Goal: Information Seeking & Learning: Learn about a topic

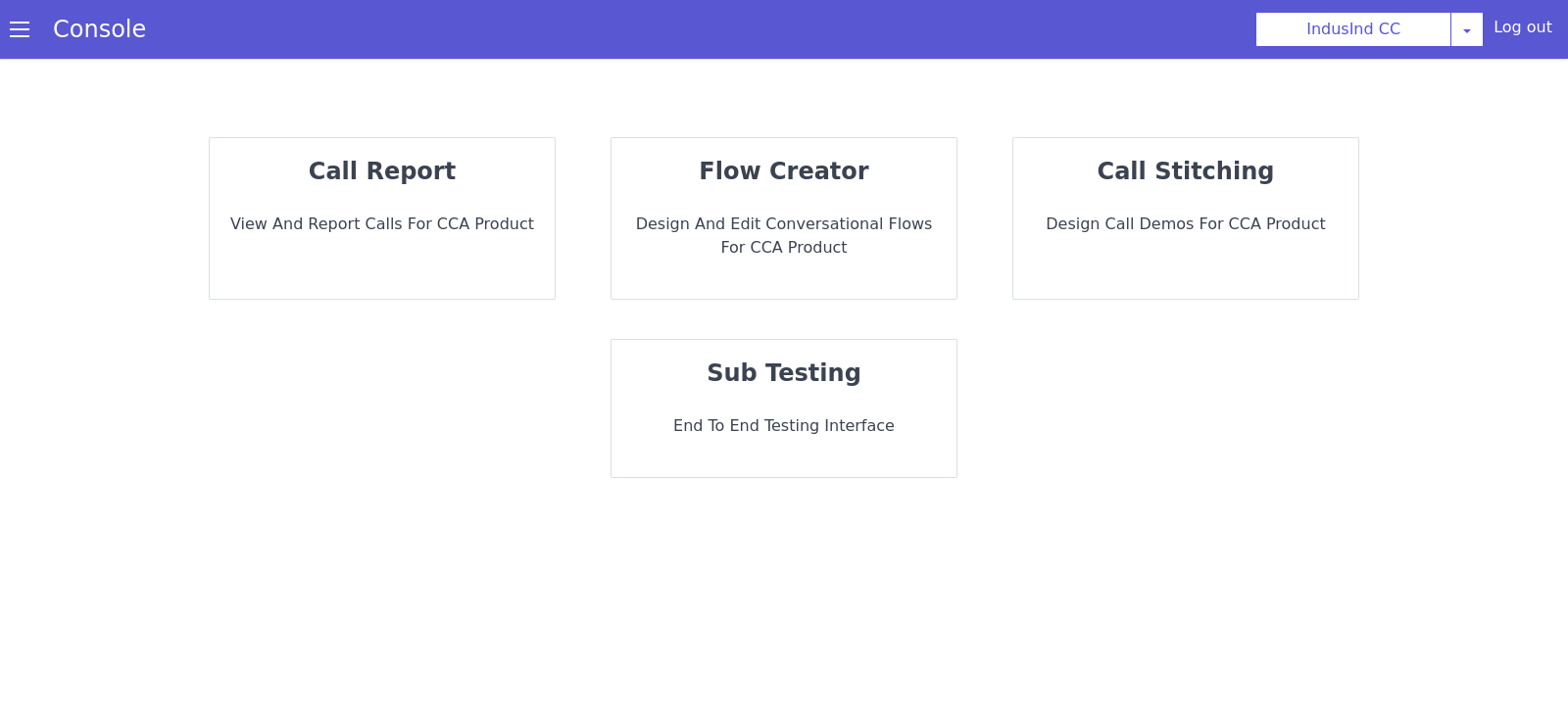
click at [446, 255] on div "call report View and report calls for CCA Product" at bounding box center [382, 219] width 345 height 161
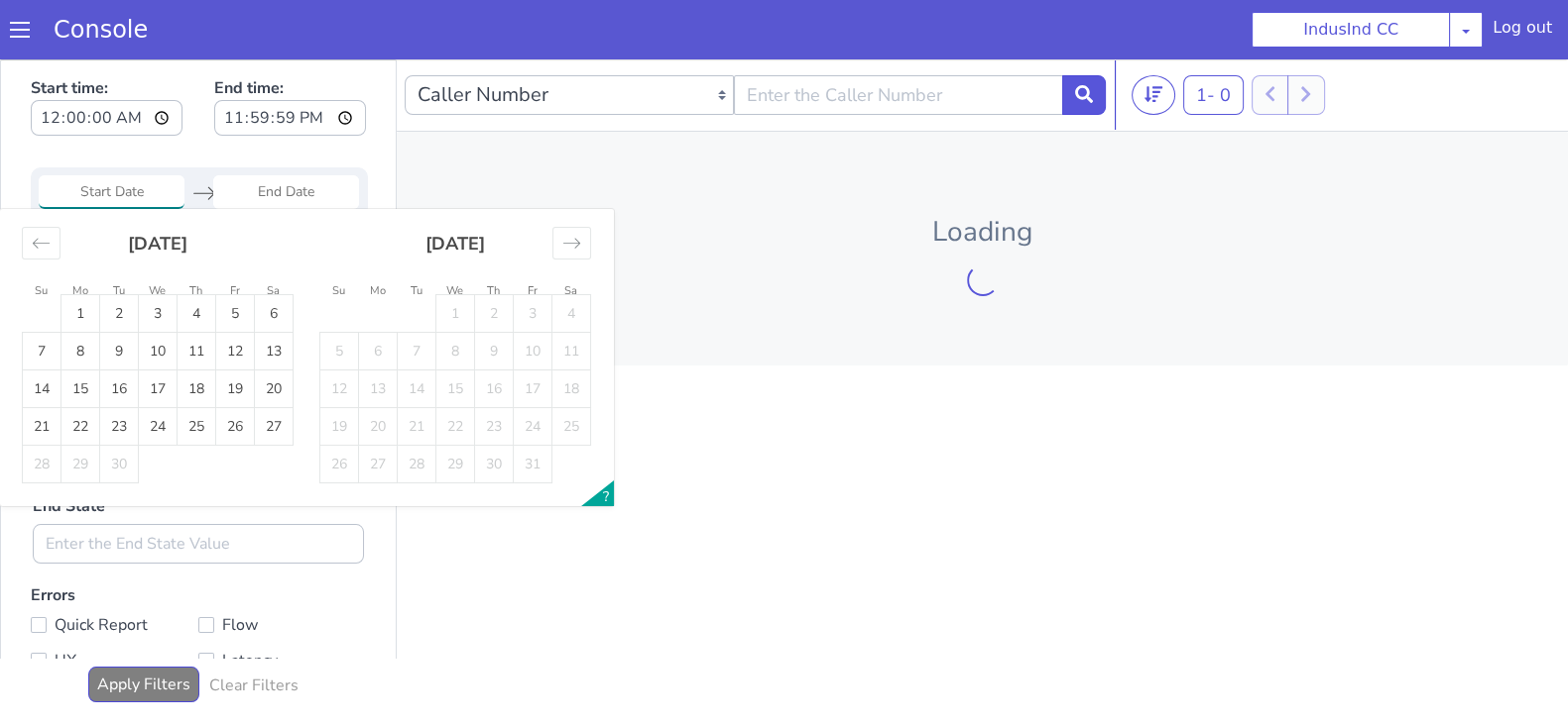
click at [129, 185] on input "Start Date" at bounding box center [111, 193] width 146 height 34
click at [154, 428] on td "24" at bounding box center [158, 427] width 39 height 38
type input "24 Sep 2025"
click at [154, 428] on td "24" at bounding box center [158, 427] width 39 height 38
type input "24 Sep 2025"
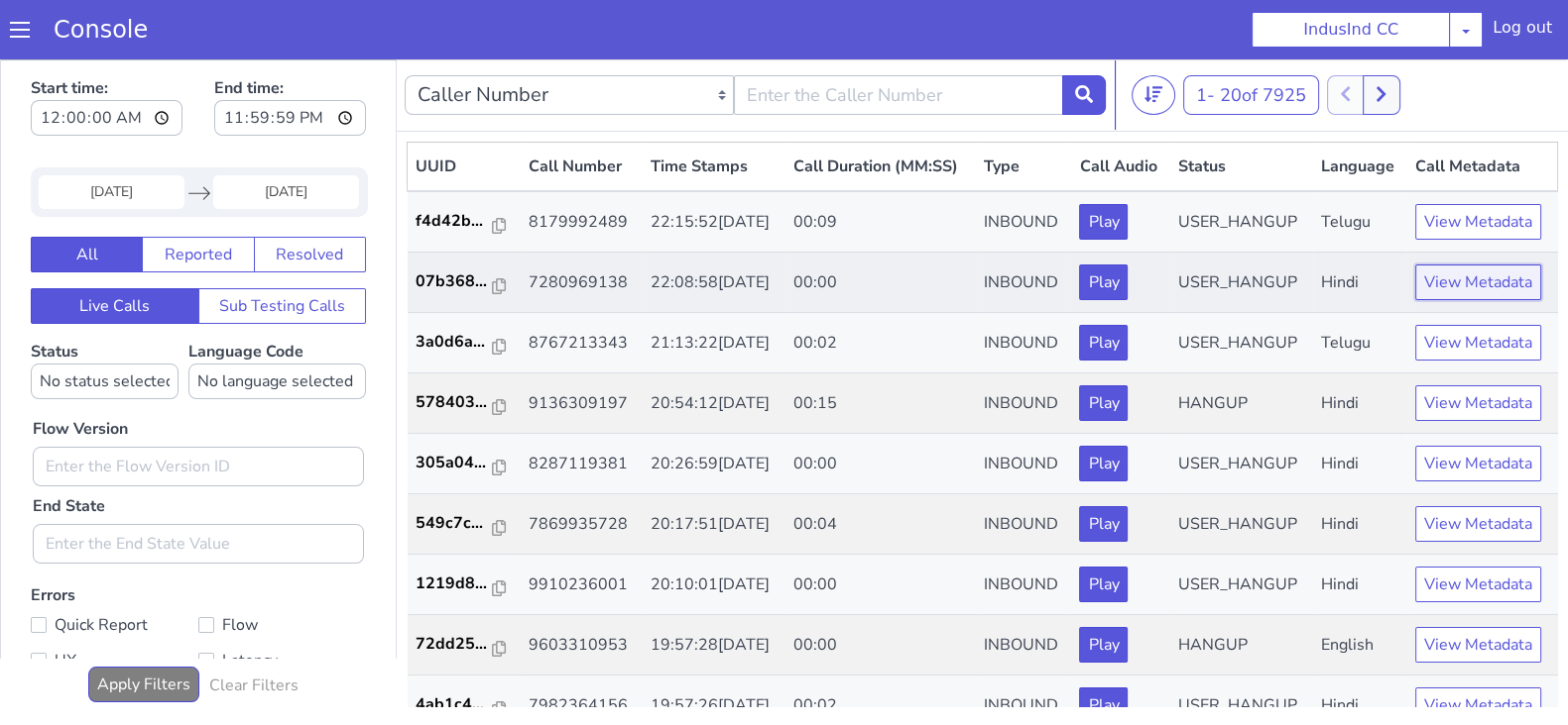
click at [1442, 300] on button "View Metadata" at bounding box center [1478, 282] width 126 height 36
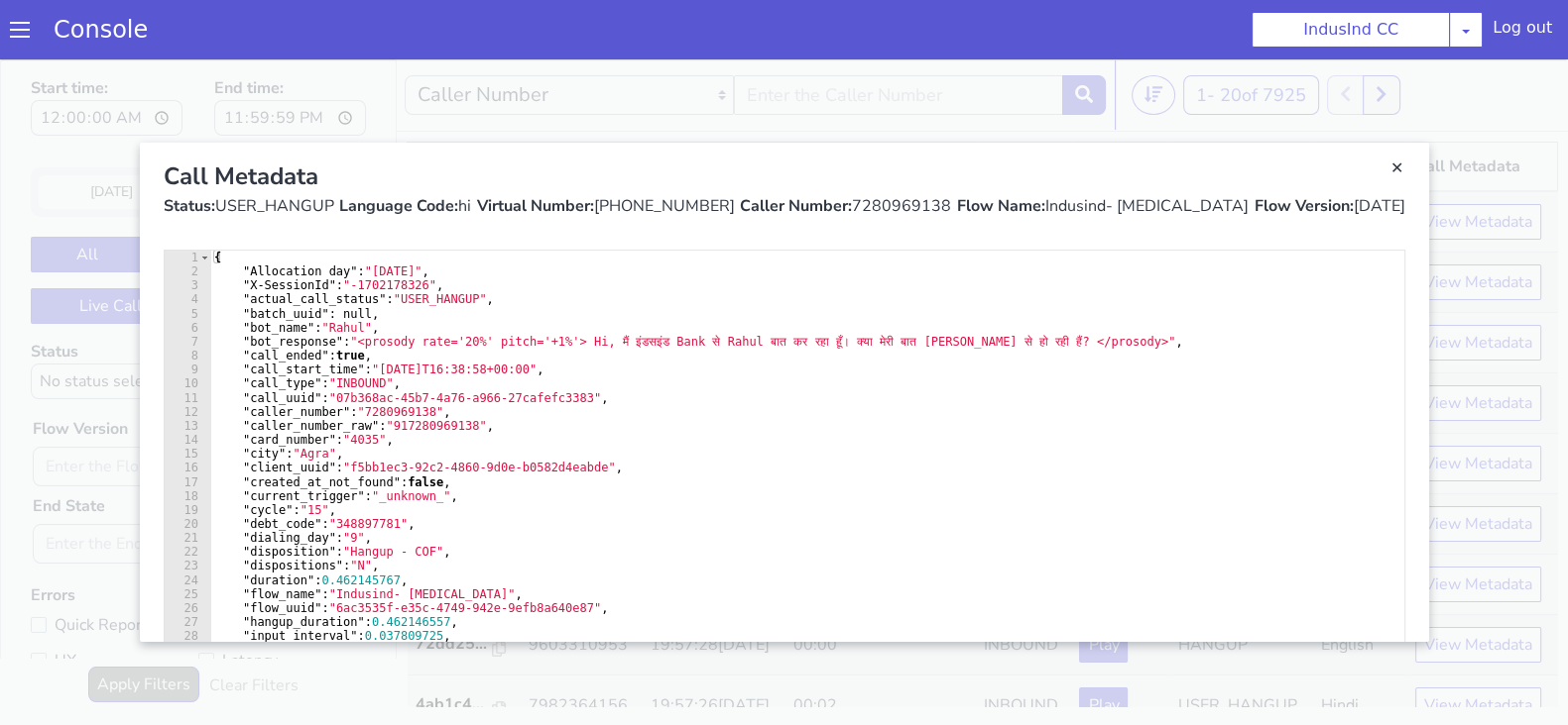
click at [1359, 204] on div "Flow Version: 3.1.81" at bounding box center [1329, 207] width 151 height 24
copy div "3.1.81"
click at [1389, 173] on link "Close" at bounding box center [1397, 169] width 20 height 20
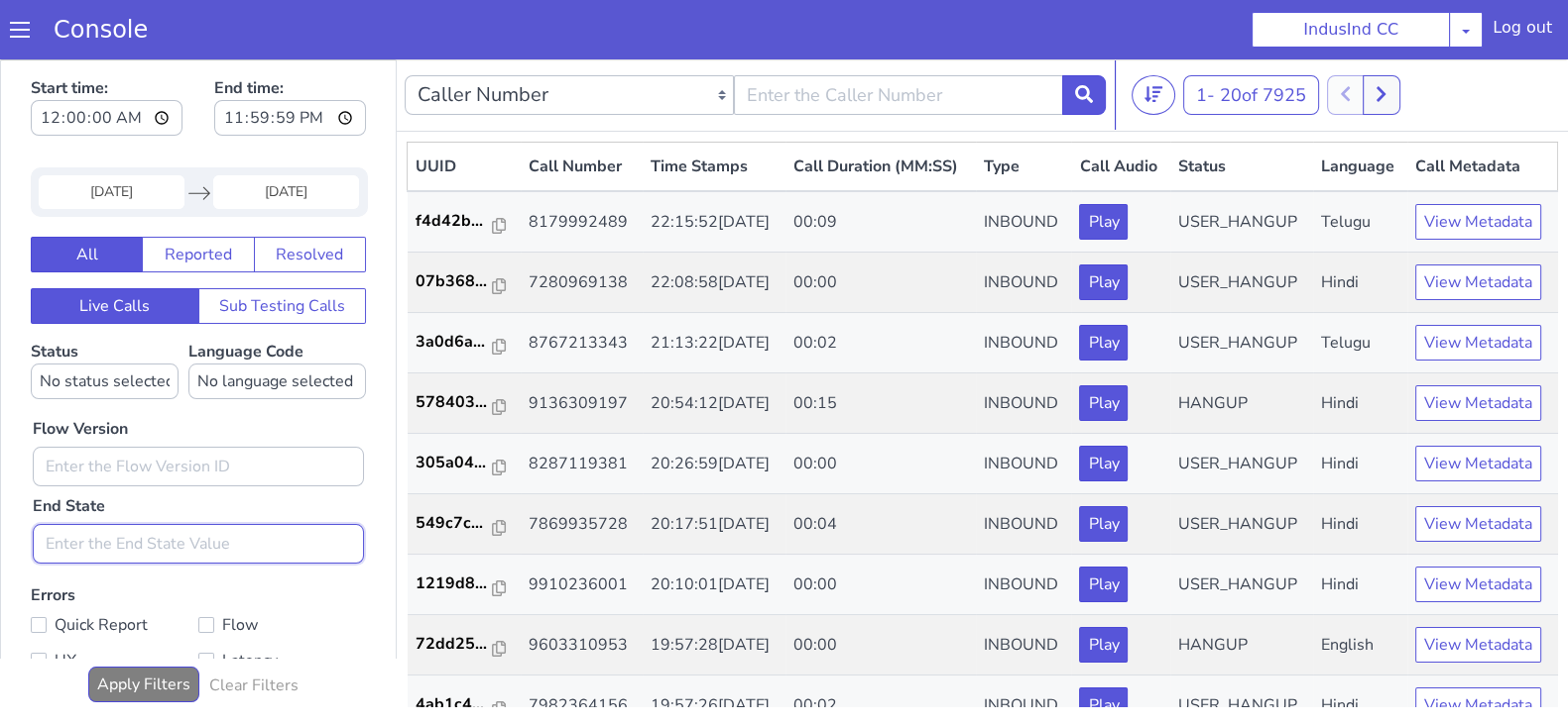
click at [174, 535] on input "text" at bounding box center [198, 544] width 331 height 40
click at [138, 458] on input "text" at bounding box center [198, 467] width 331 height 40
paste input "3.1.81"
type input "3.1.81"
click at [169, 673] on button "Apply Filters" at bounding box center [144, 685] width 111 height 36
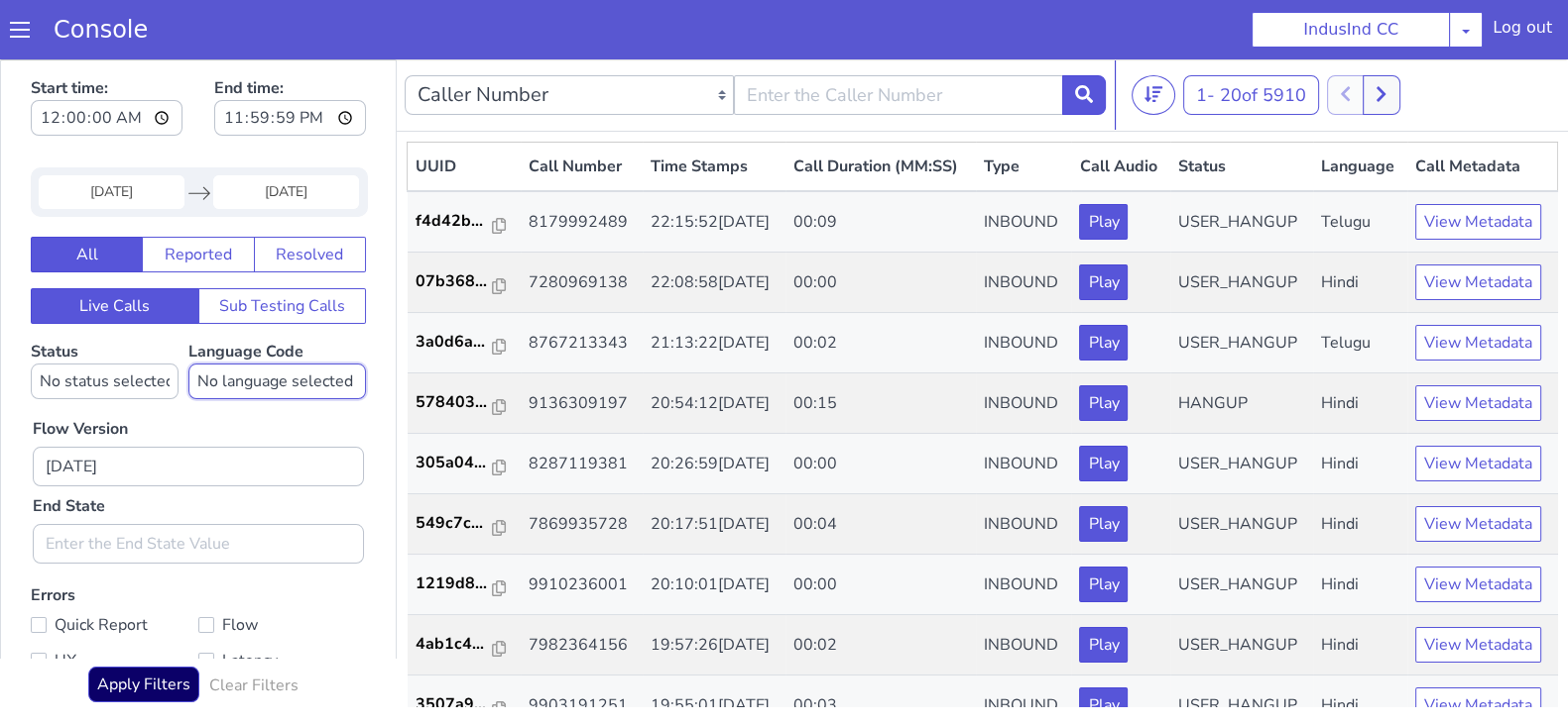
click at [258, 382] on select "No language selected Hindi English Tamil Telugu Kanada Marathi Malayalam Gujara…" at bounding box center [277, 381] width 178 height 36
select select "hi"
click at [189, 363] on select "No language selected Hindi English Tamil Telugu Kanada Marathi Malayalam Gujara…" at bounding box center [277, 381] width 178 height 36
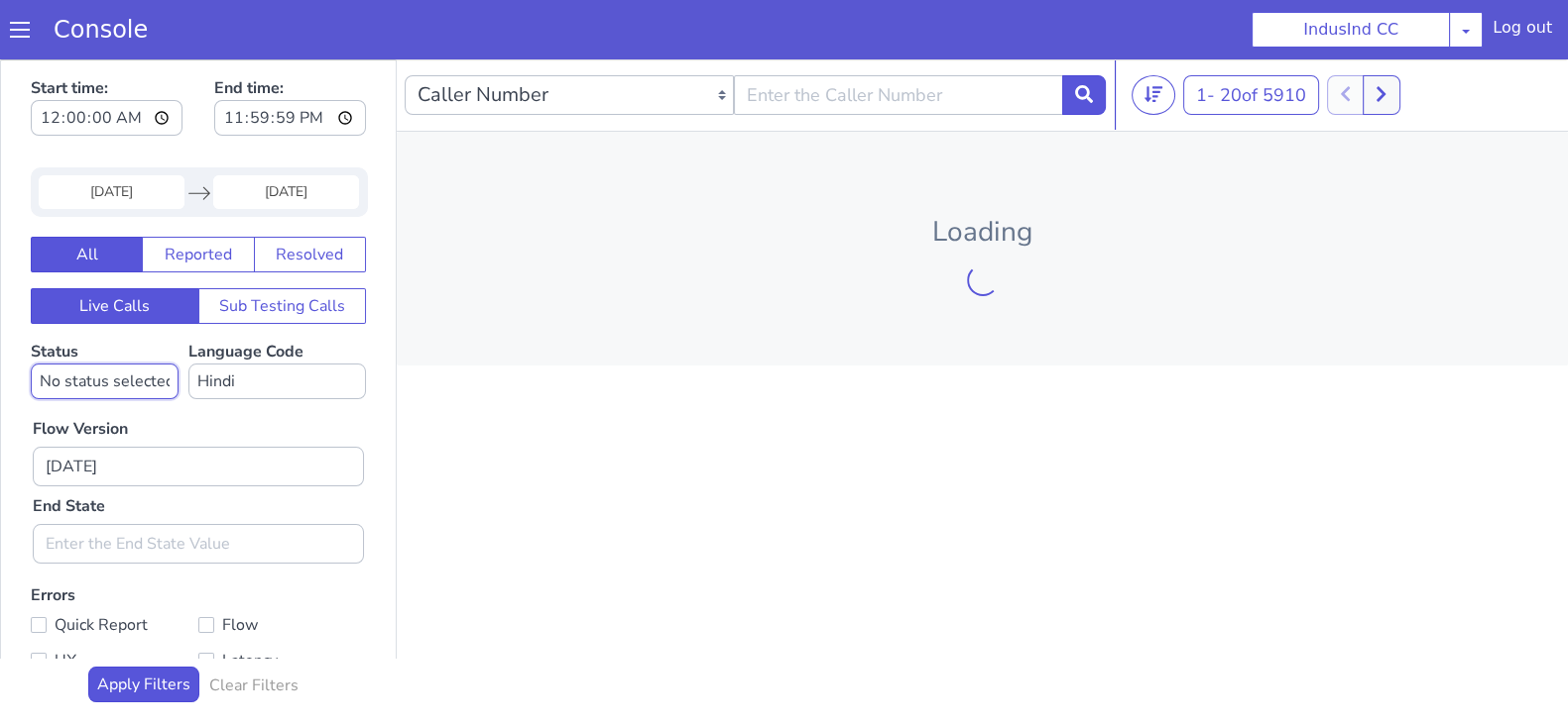
click at [91, 379] on select "No status selected HANGUP USER_HANGUP TRANSFER UNKNOWN" at bounding box center [104, 381] width 148 height 36
select select "HANGUP"
click at [31, 363] on select "No status selected HANGUP USER_HANGUP TRANSFER UNKNOWN" at bounding box center [104, 381] width 148 height 36
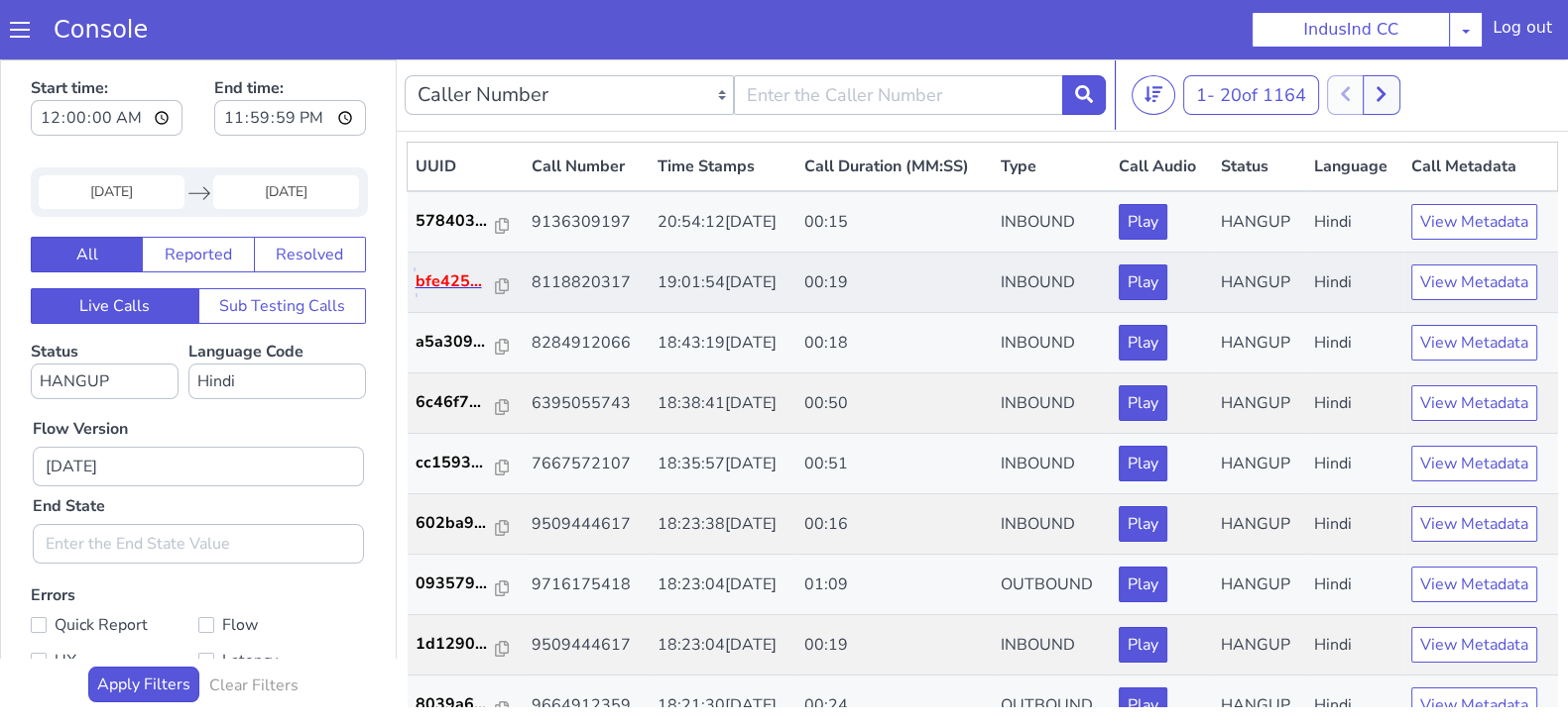
click at [452, 282] on p "bfe425..." at bounding box center [456, 281] width 81 height 24
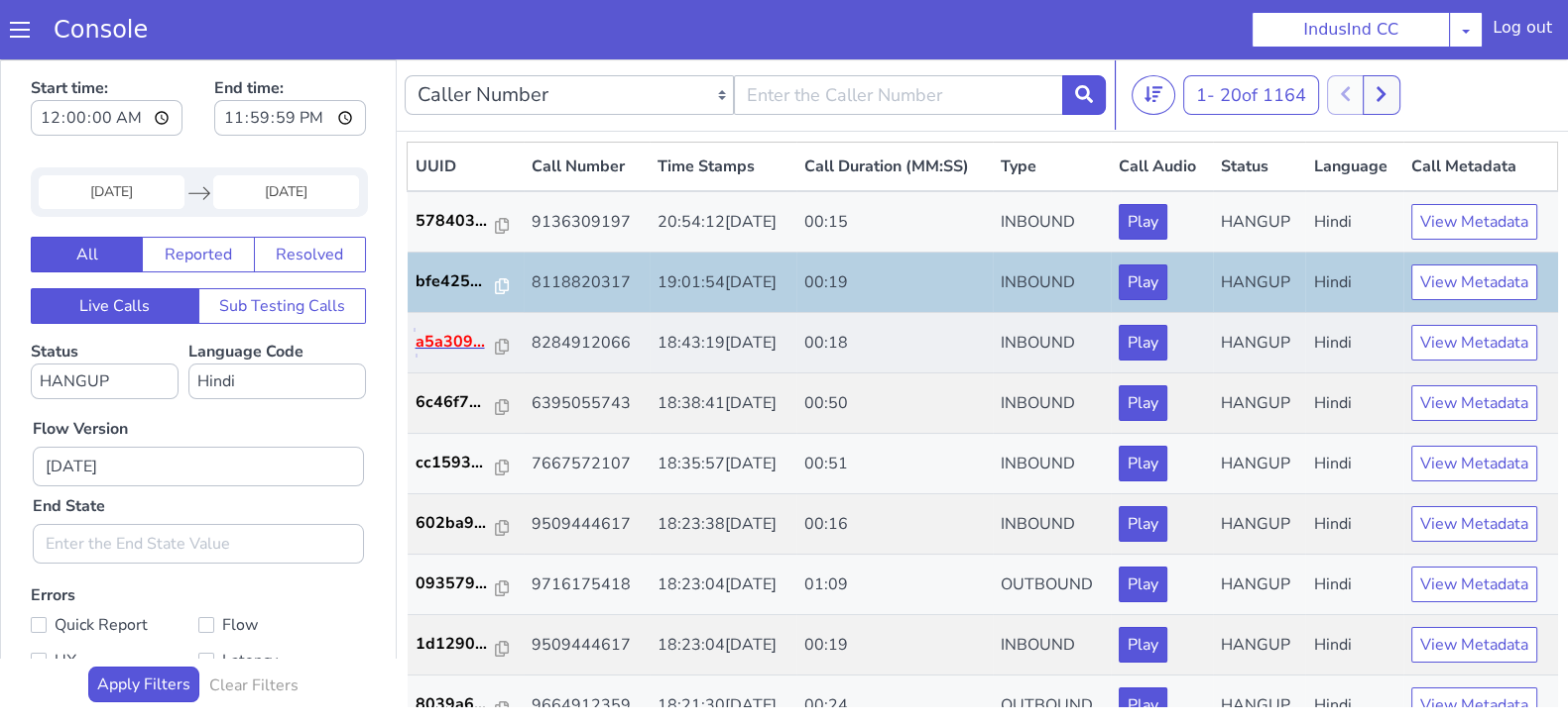
click at [443, 345] on p "a5a309..." at bounding box center [456, 342] width 81 height 24
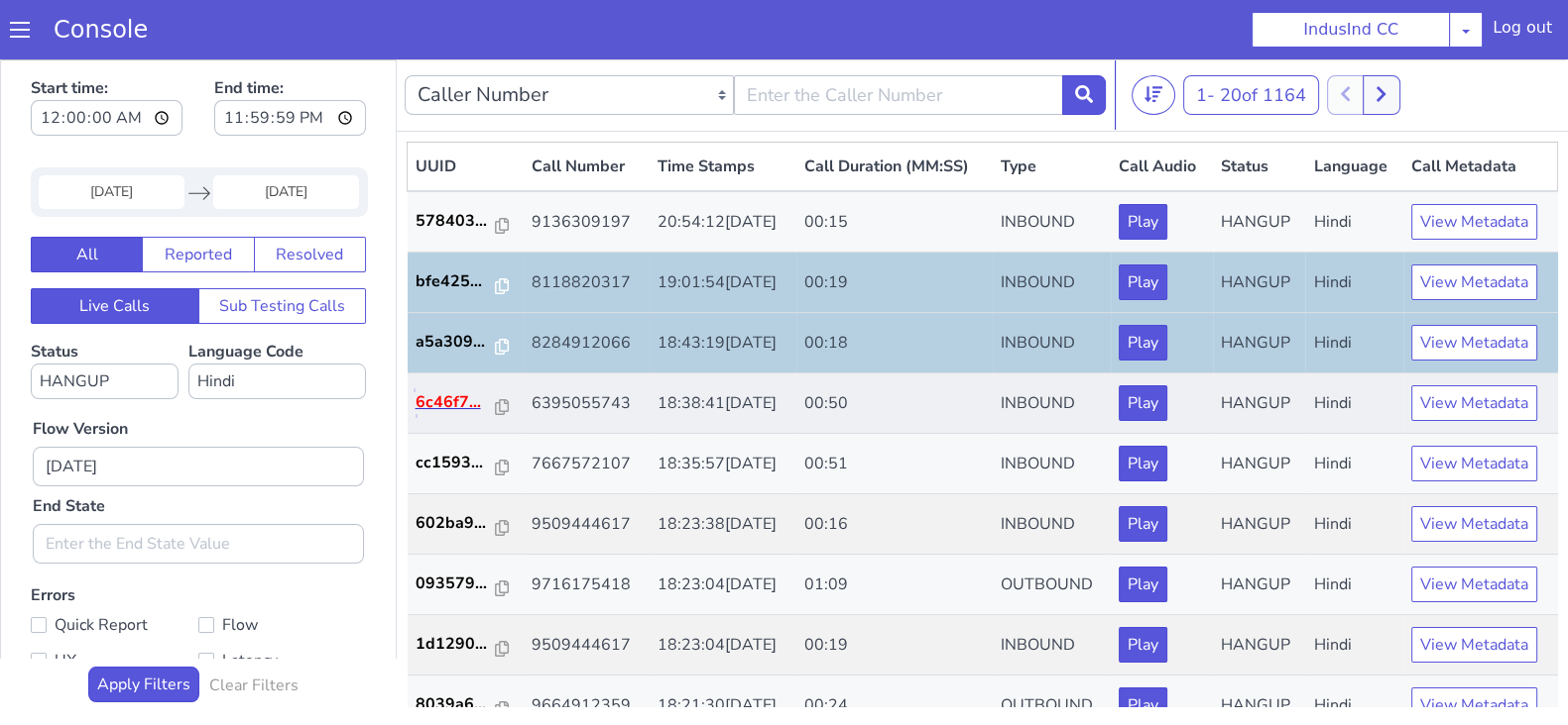
click at [440, 408] on p "6c46f7..." at bounding box center [456, 402] width 81 height 24
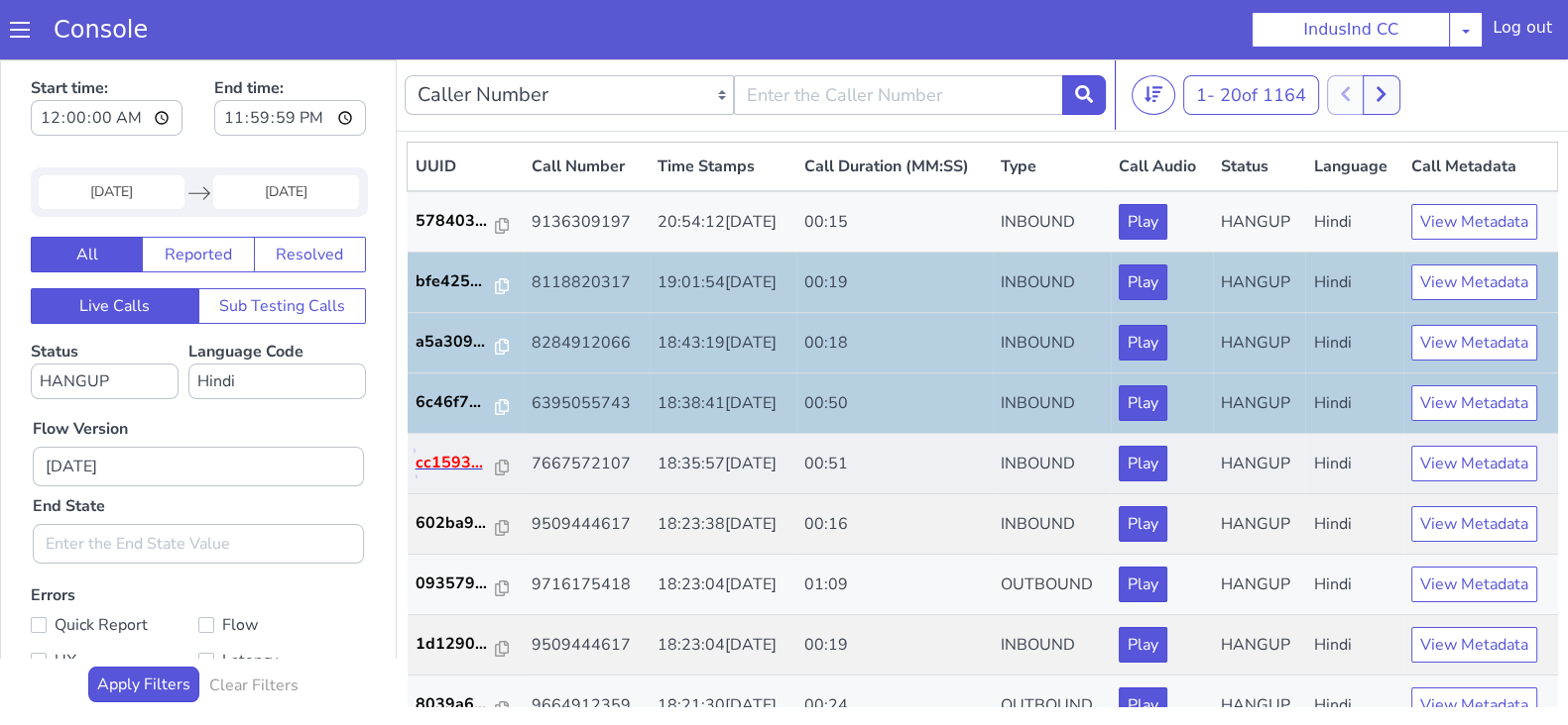
click at [444, 464] on p "cc1593..." at bounding box center [456, 463] width 81 height 24
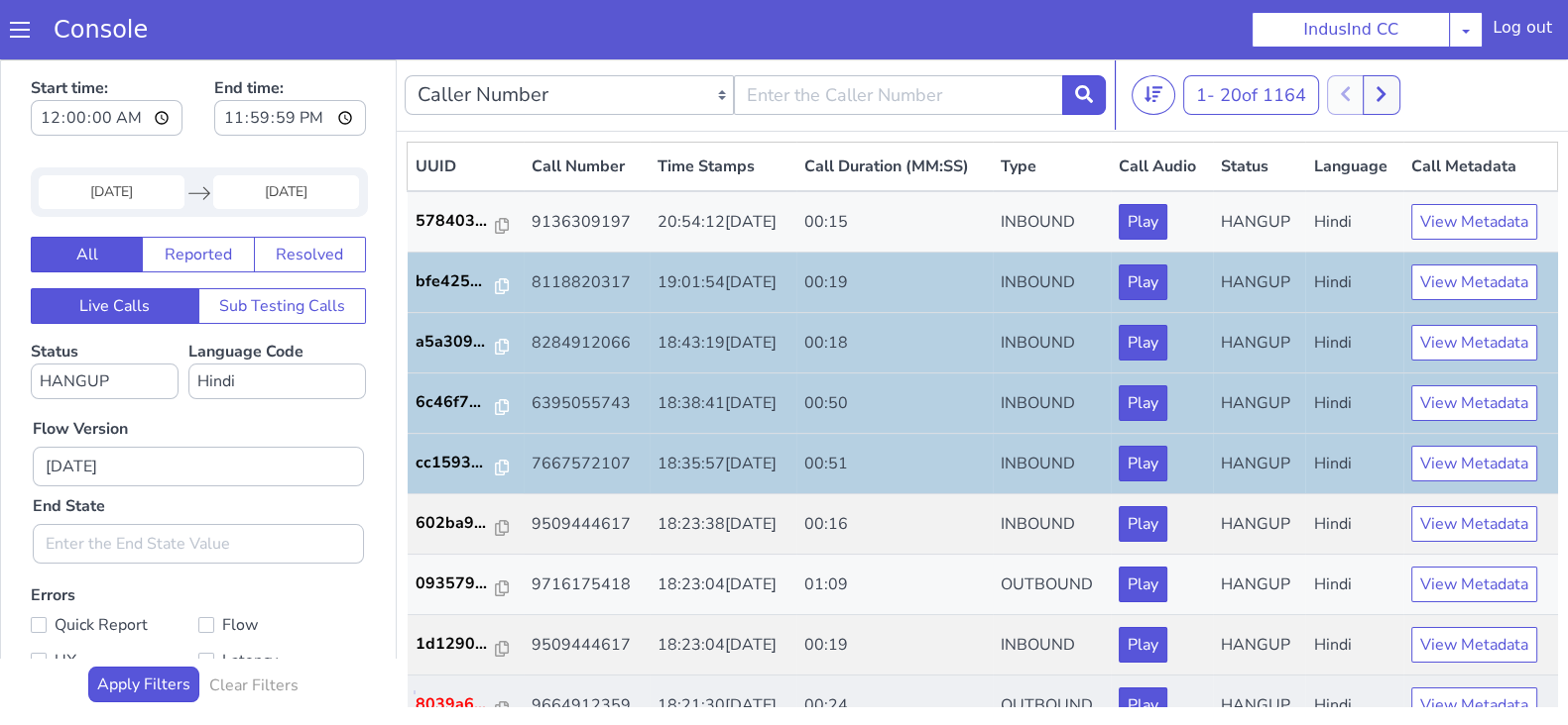
click at [436, 695] on p "8039a6..." at bounding box center [456, 704] width 81 height 24
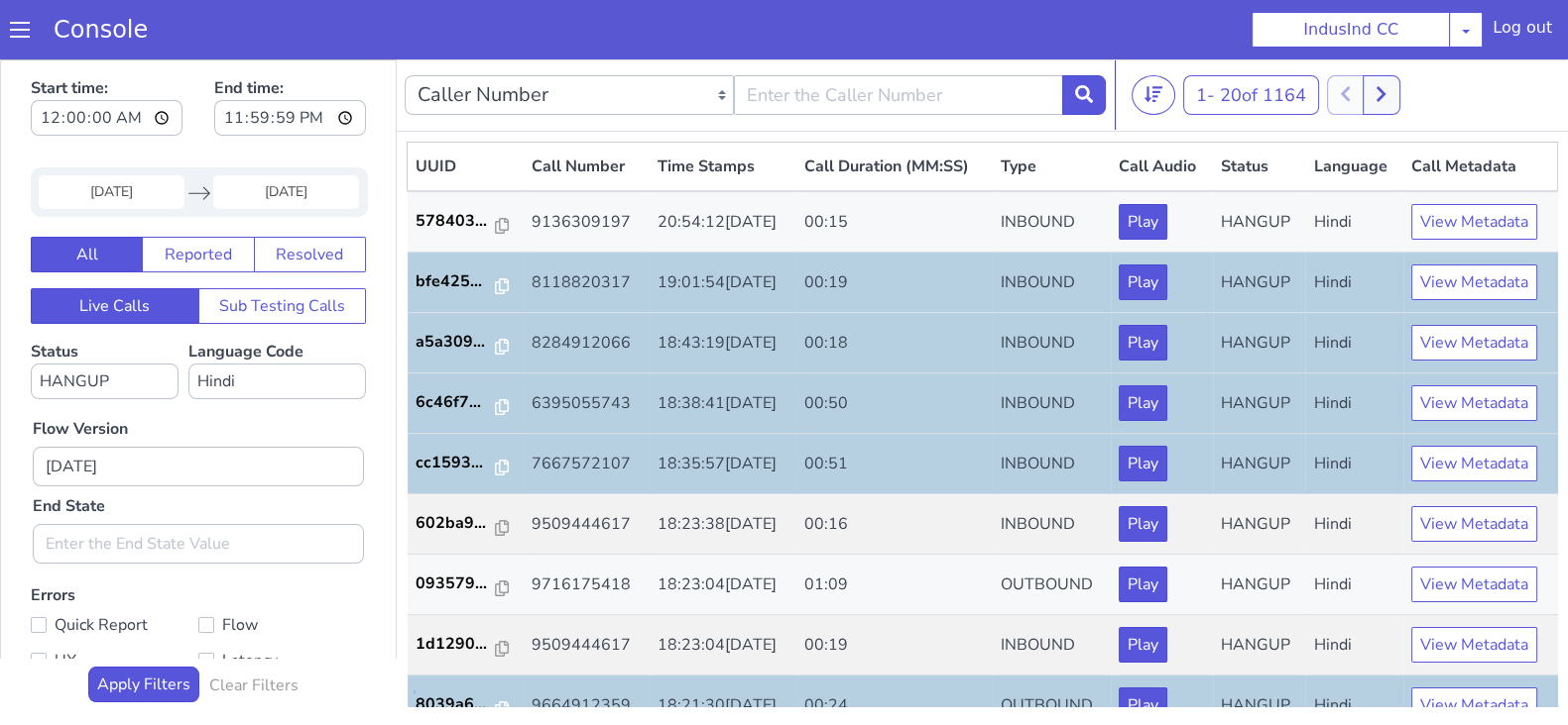
scroll to position [495, 0]
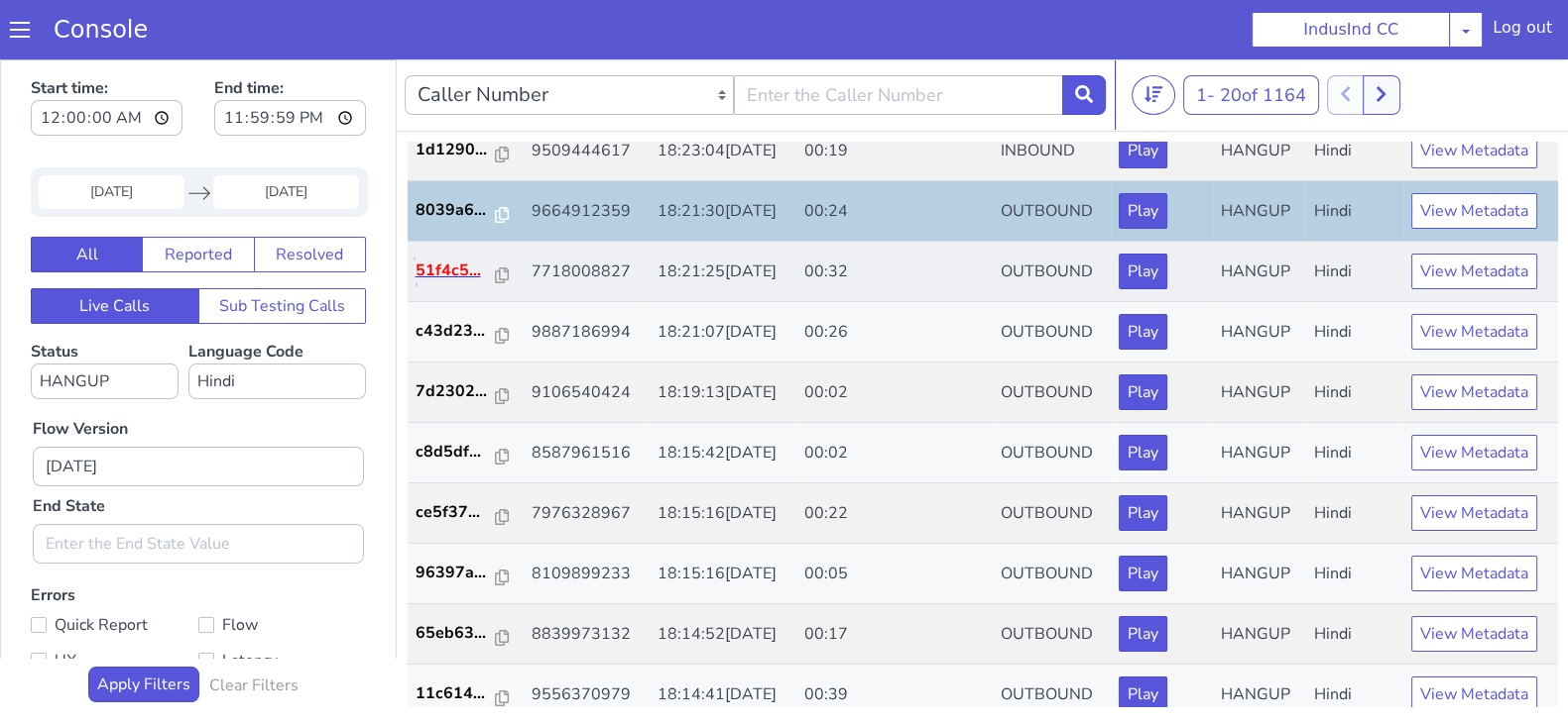
click at [431, 268] on p "51f4c5..." at bounding box center [456, 270] width 81 height 24
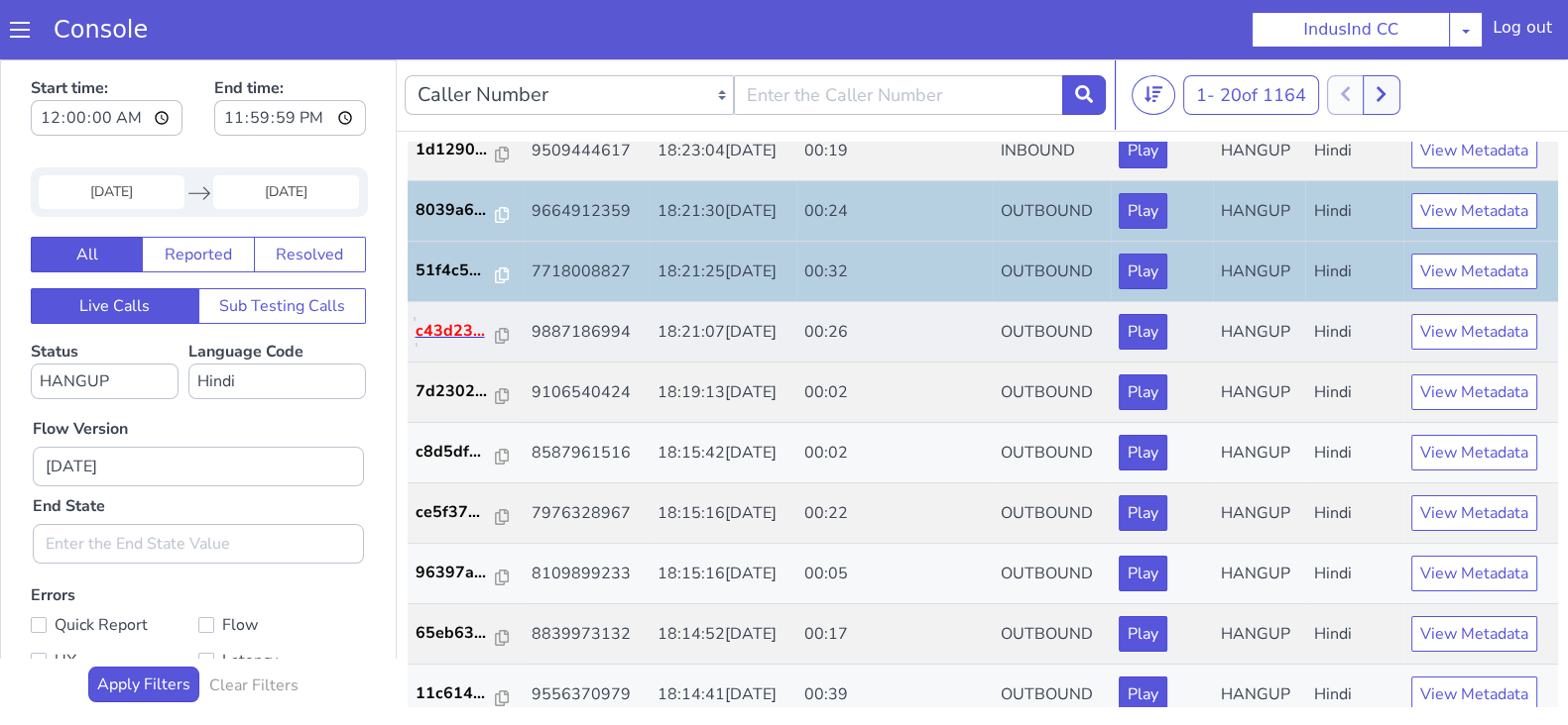
click at [448, 327] on p "c43d23..." at bounding box center [456, 331] width 81 height 24
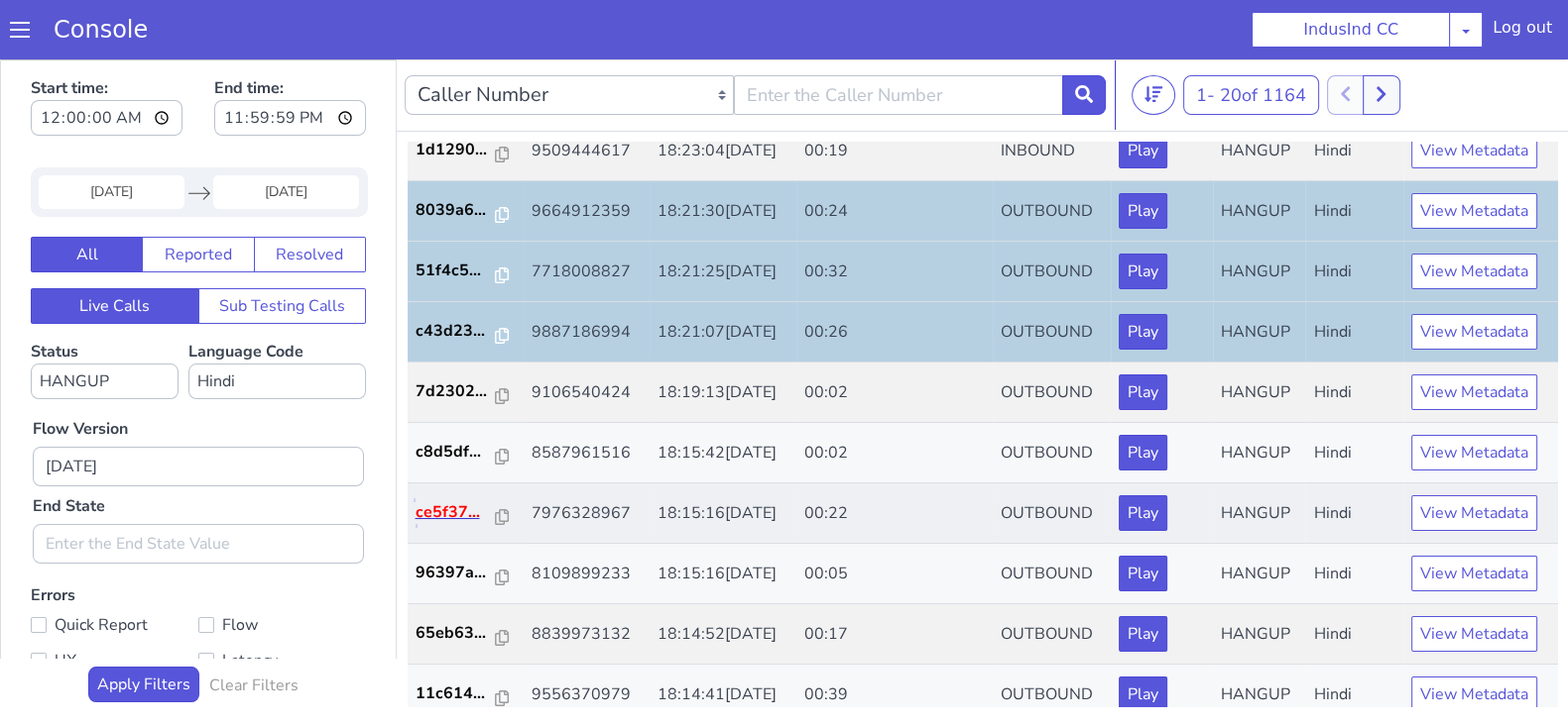
click at [425, 513] on p "ce5f37..." at bounding box center [456, 512] width 81 height 24
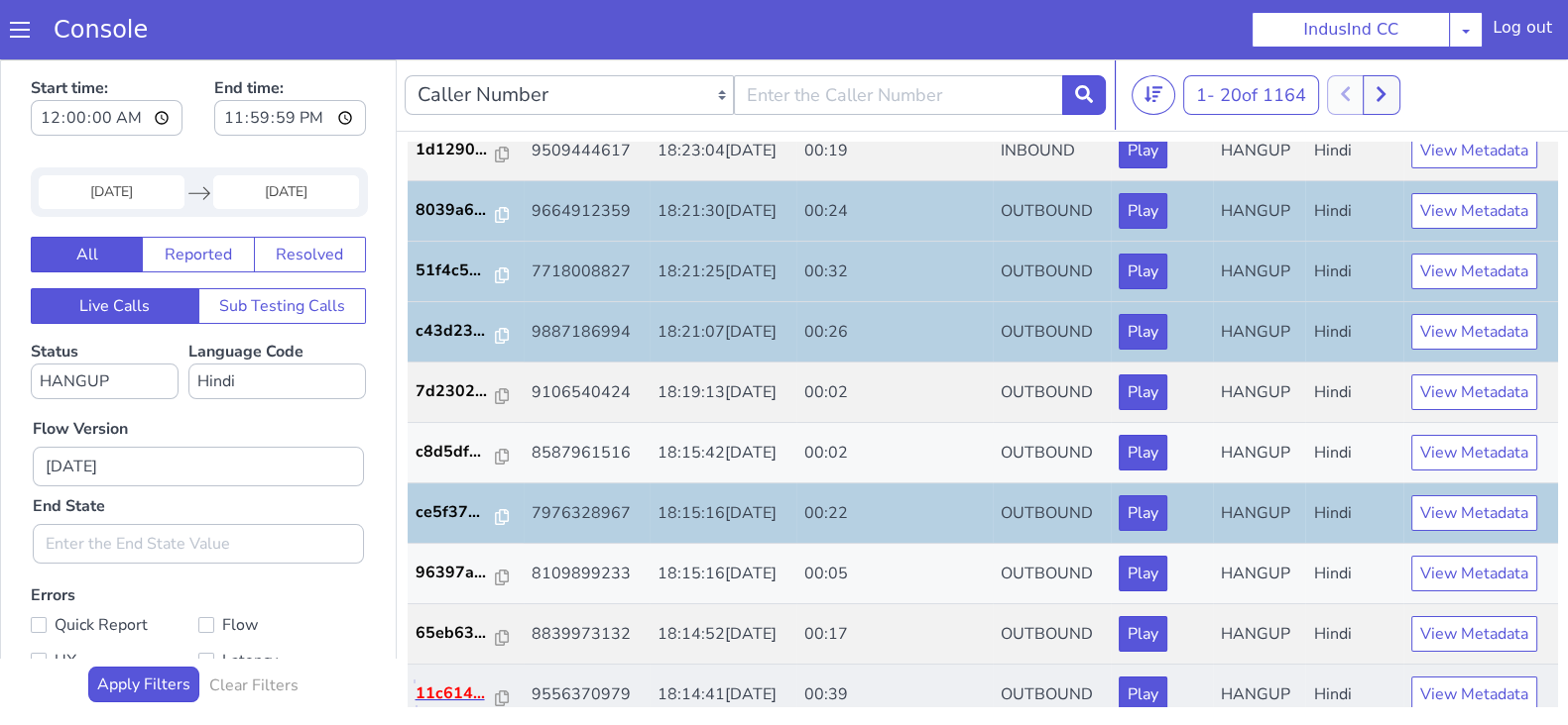
click at [460, 695] on p "11c614..." at bounding box center [456, 694] width 81 height 24
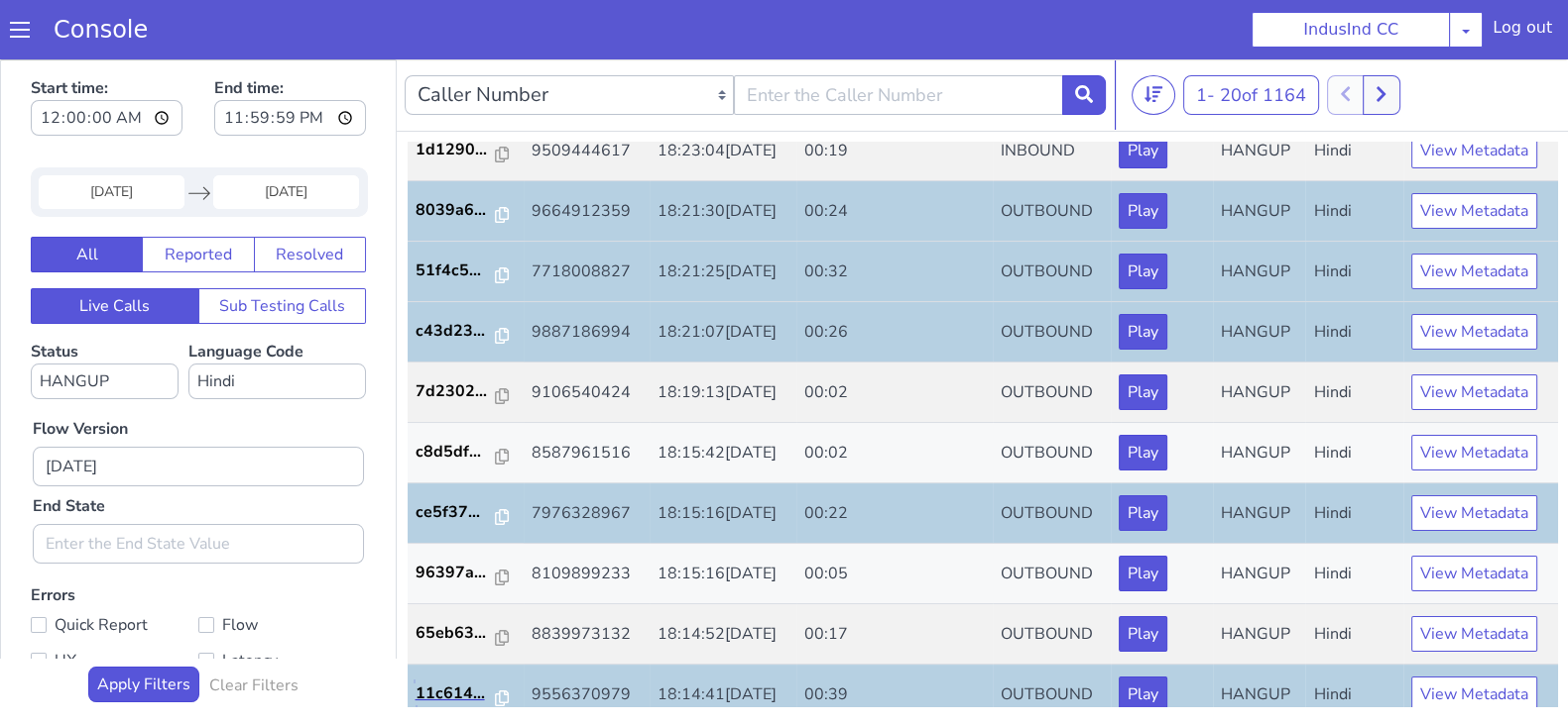
scroll to position [688, 0]
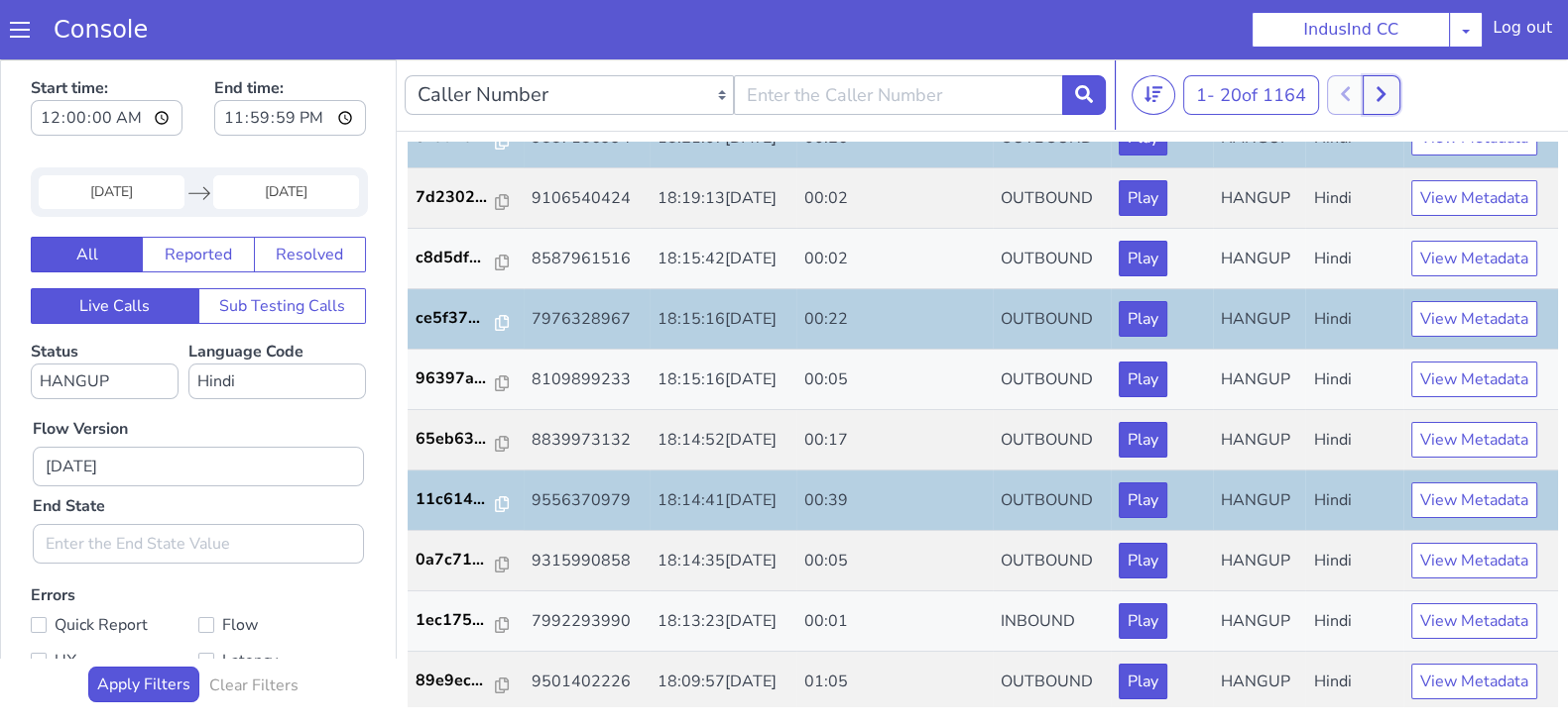
click at [1386, 94] on icon at bounding box center [1380, 94] width 11 height 18
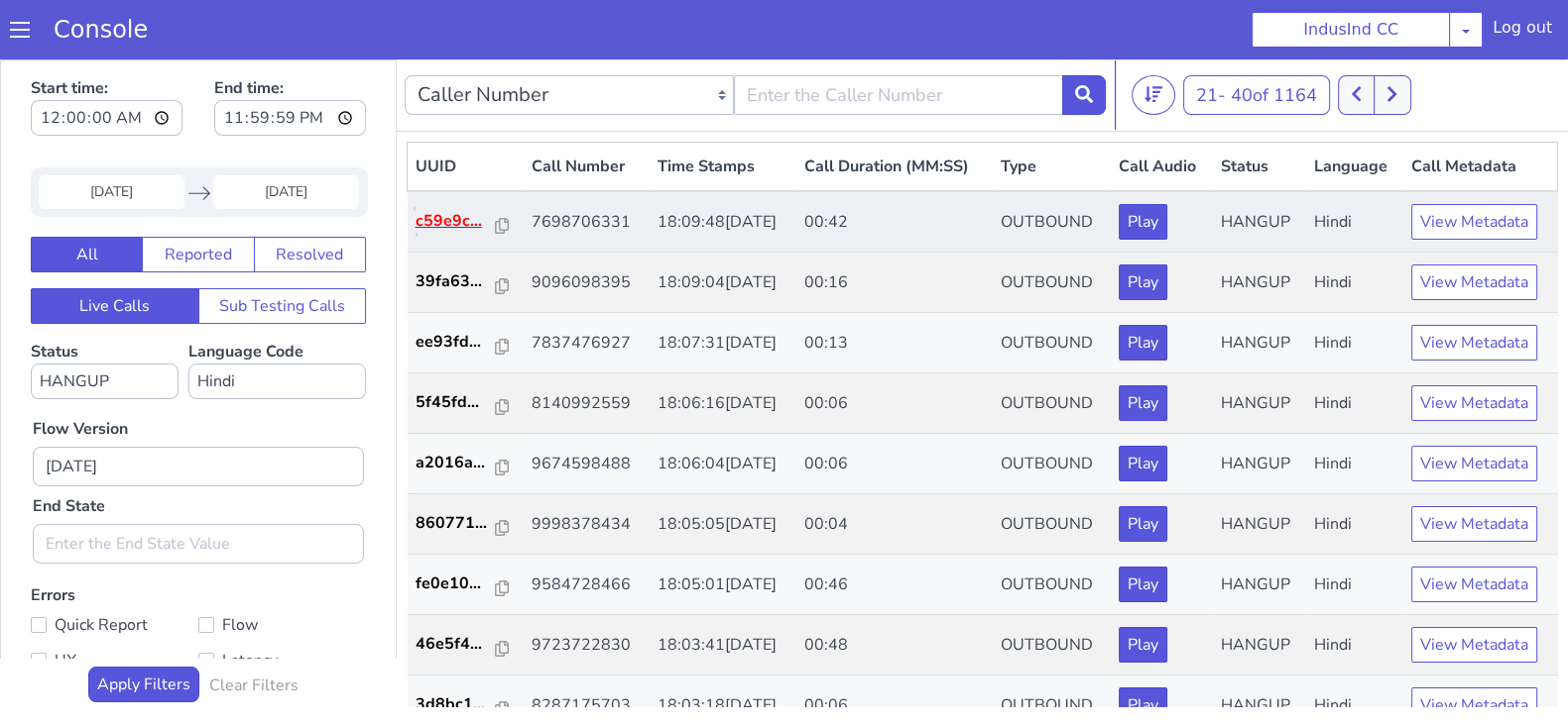
click at [457, 220] on p "c59e9c..." at bounding box center [456, 221] width 81 height 24
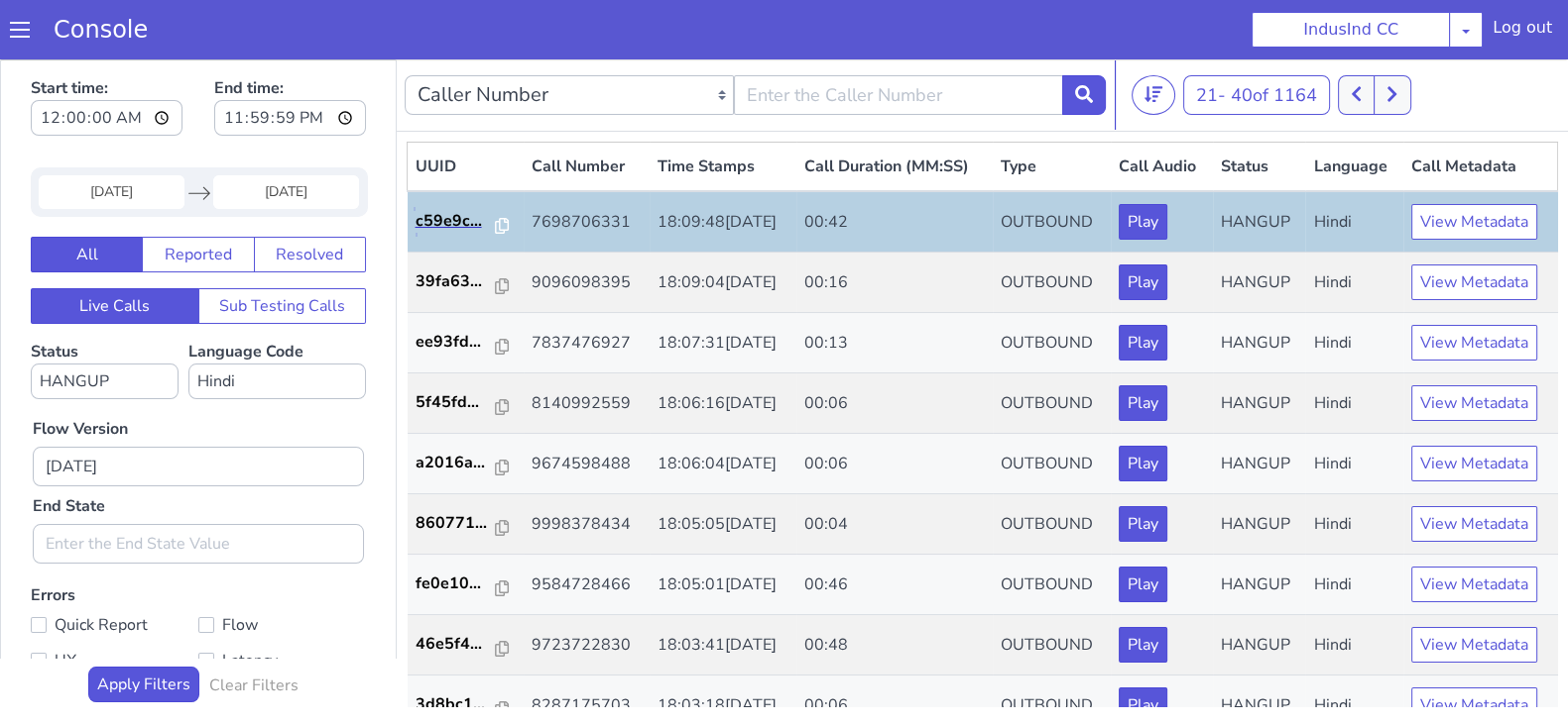
scroll to position [495, 0]
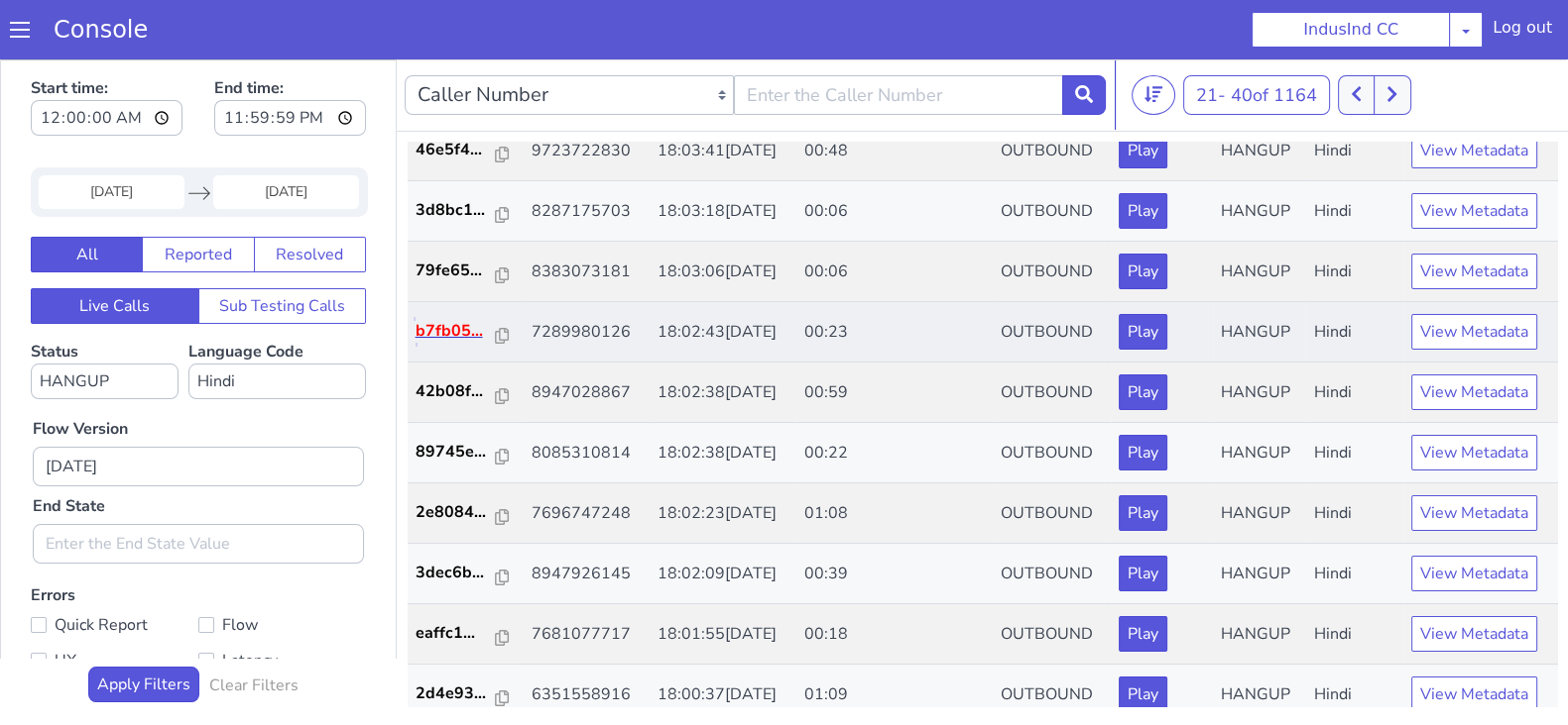
click at [459, 333] on p "b7fb05..." at bounding box center [456, 331] width 81 height 24
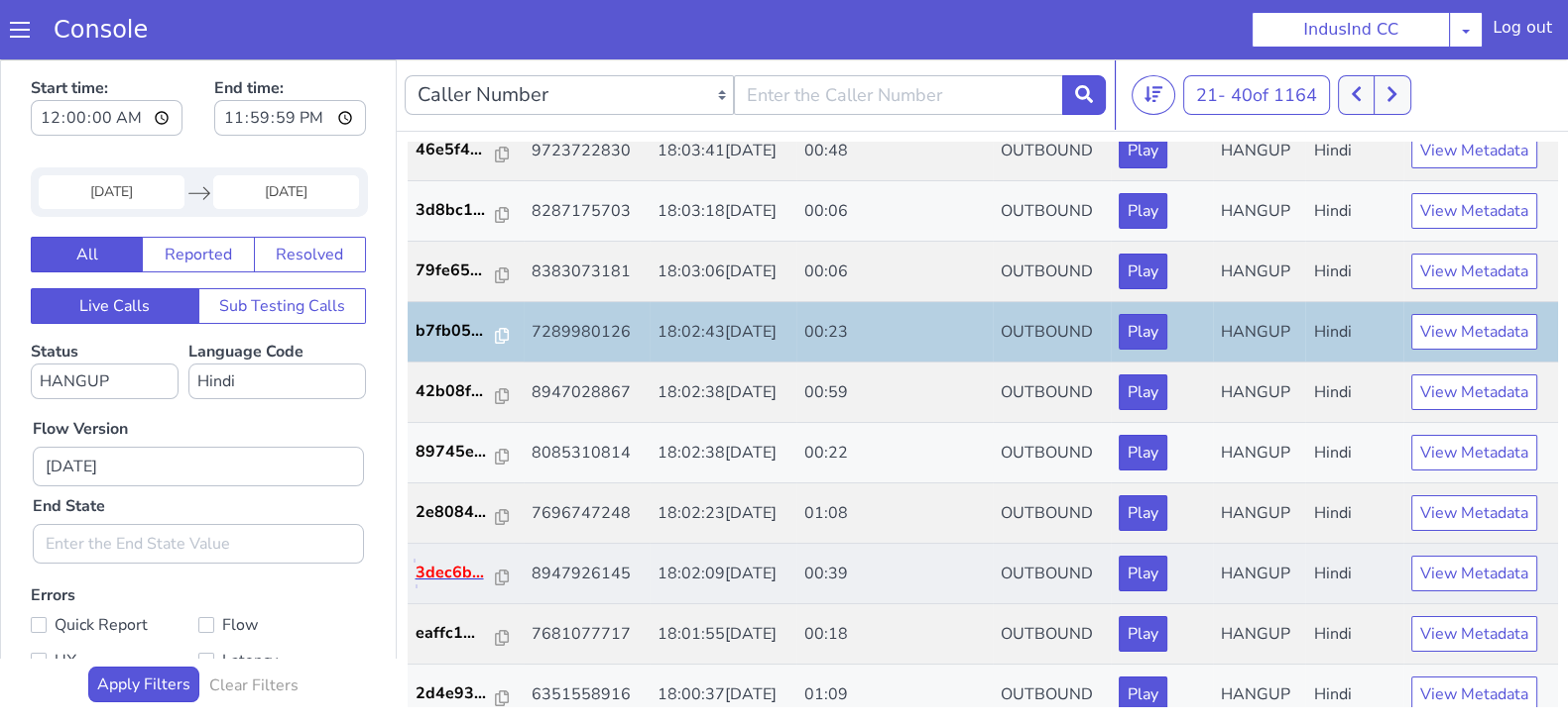
click at [453, 567] on p "3dec6b..." at bounding box center [456, 573] width 81 height 24
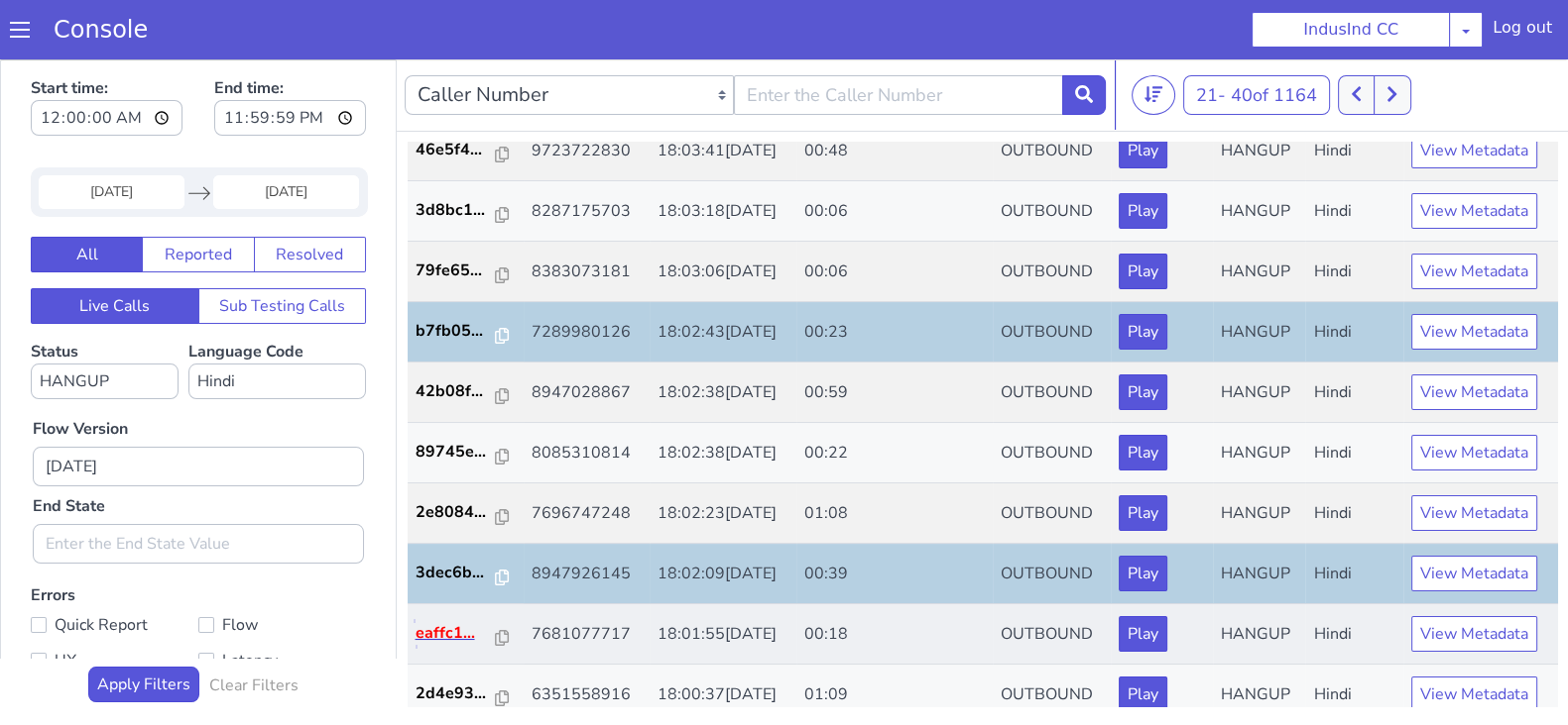
click at [436, 631] on p "eaffc1..." at bounding box center [456, 634] width 81 height 24
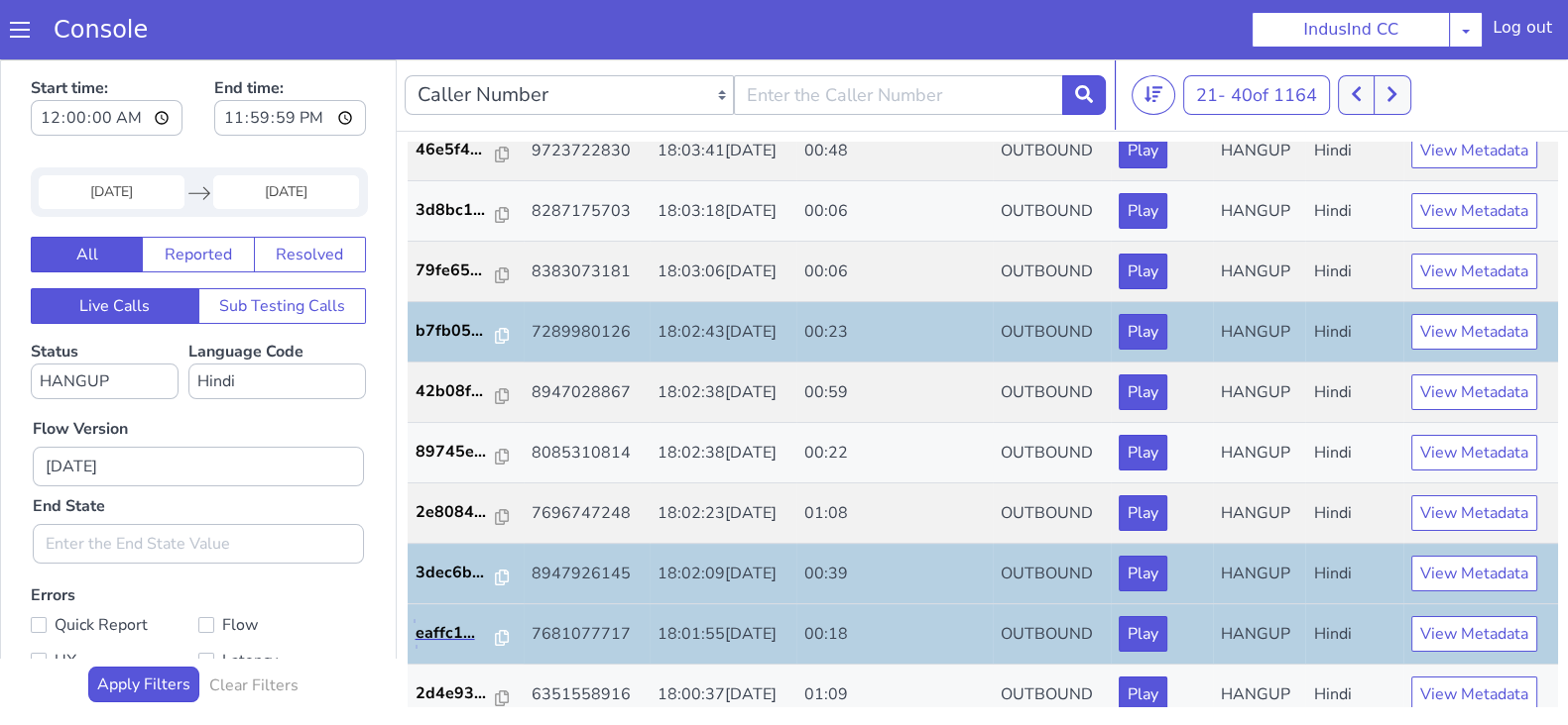
scroll to position [688, 0]
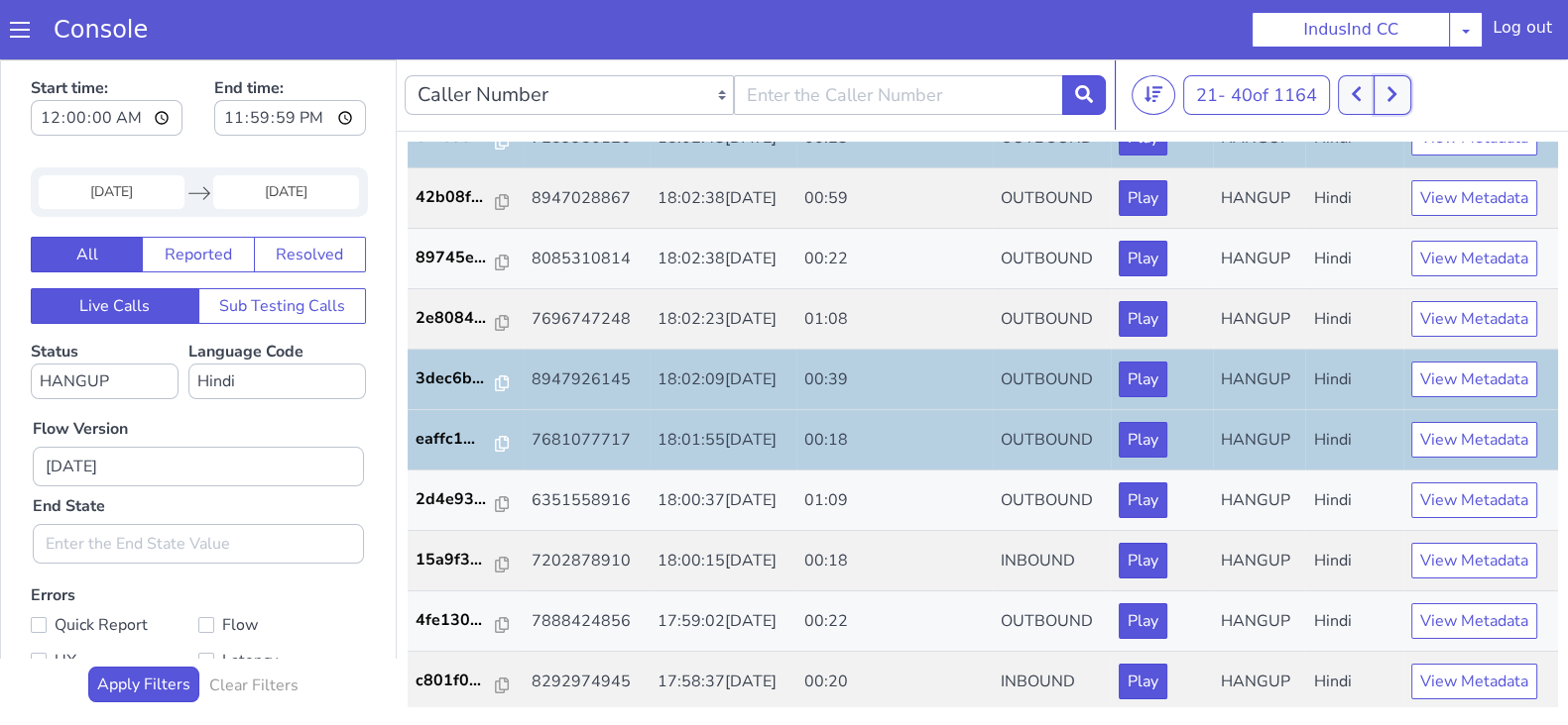
click at [1396, 94] on icon at bounding box center [1391, 94] width 11 height 18
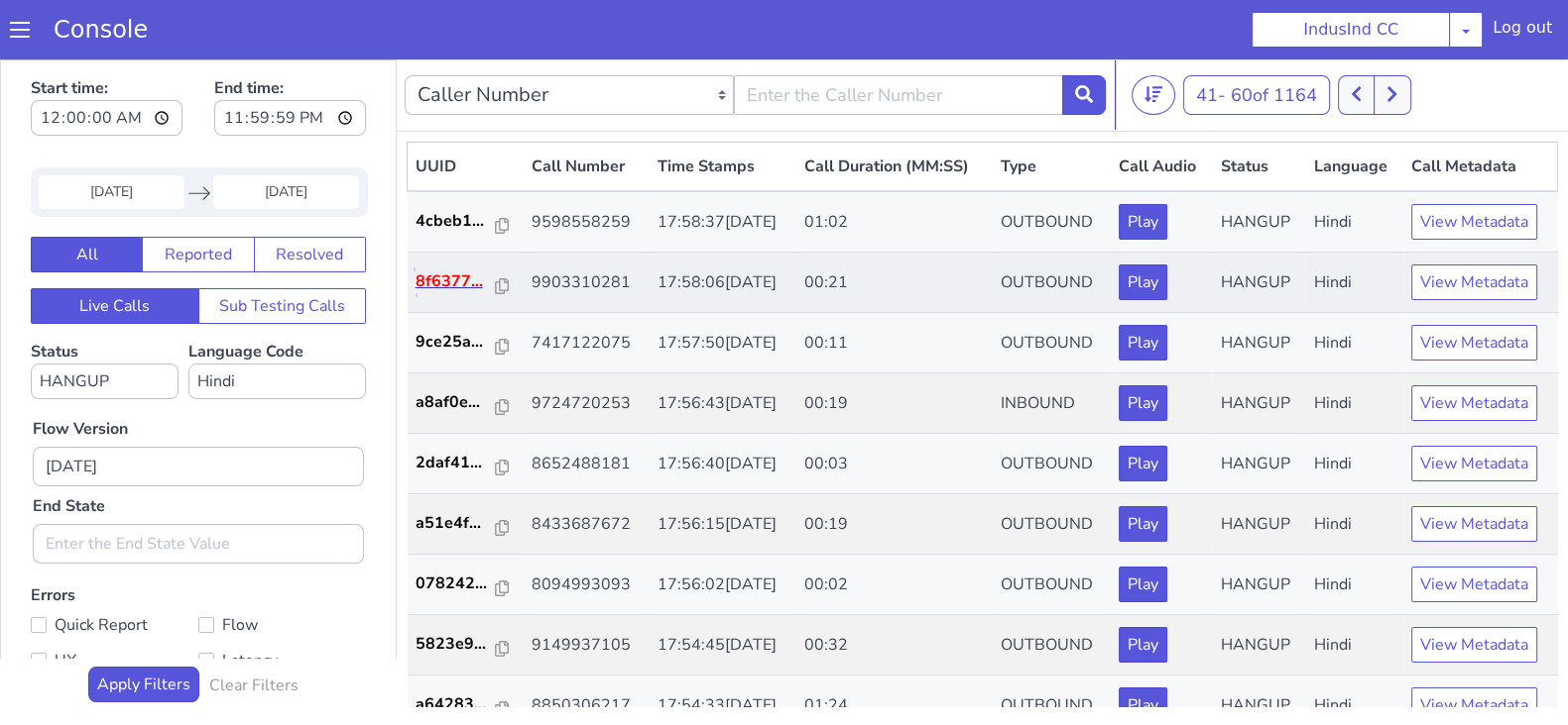
click at [439, 283] on p "8f6377..." at bounding box center [456, 281] width 81 height 24
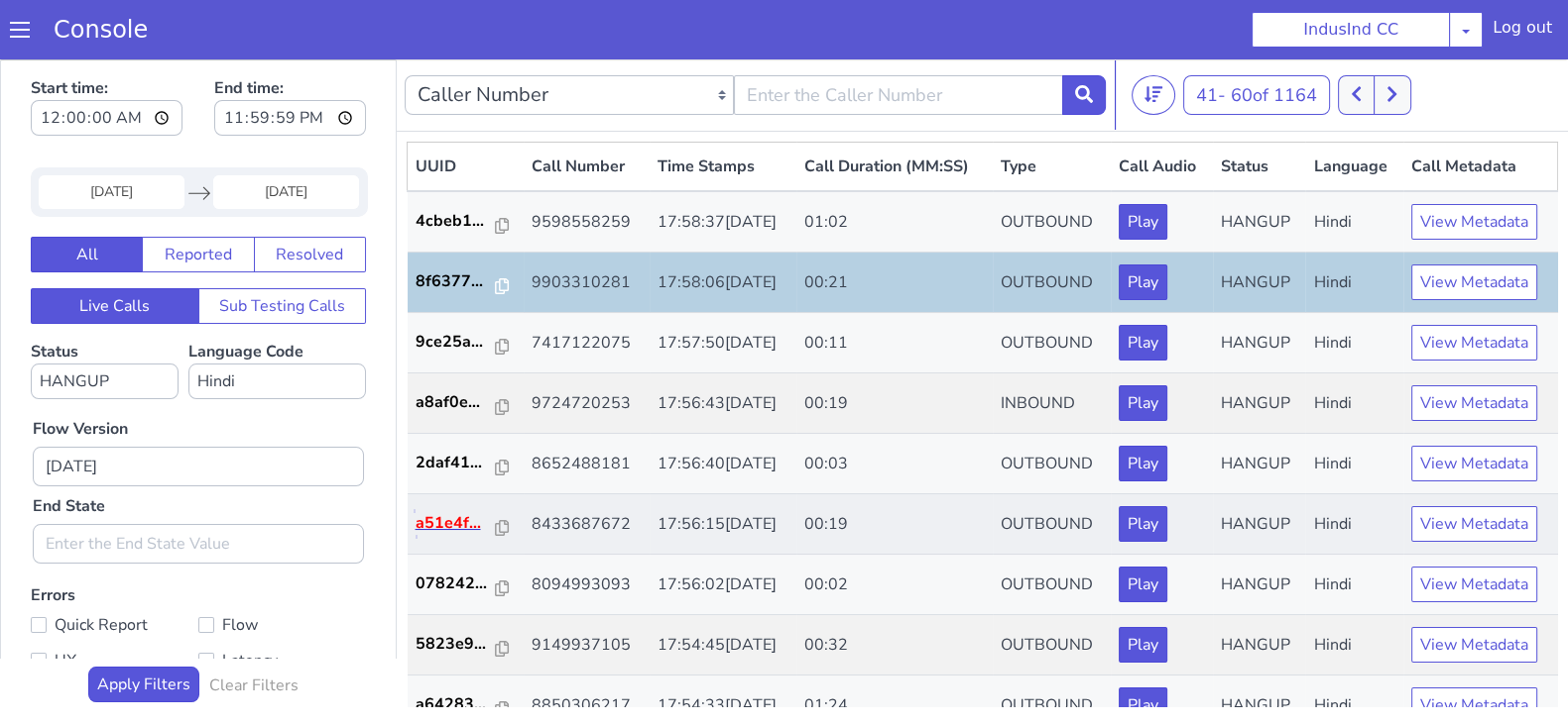
click at [450, 530] on p "a51e4f..." at bounding box center [456, 523] width 81 height 24
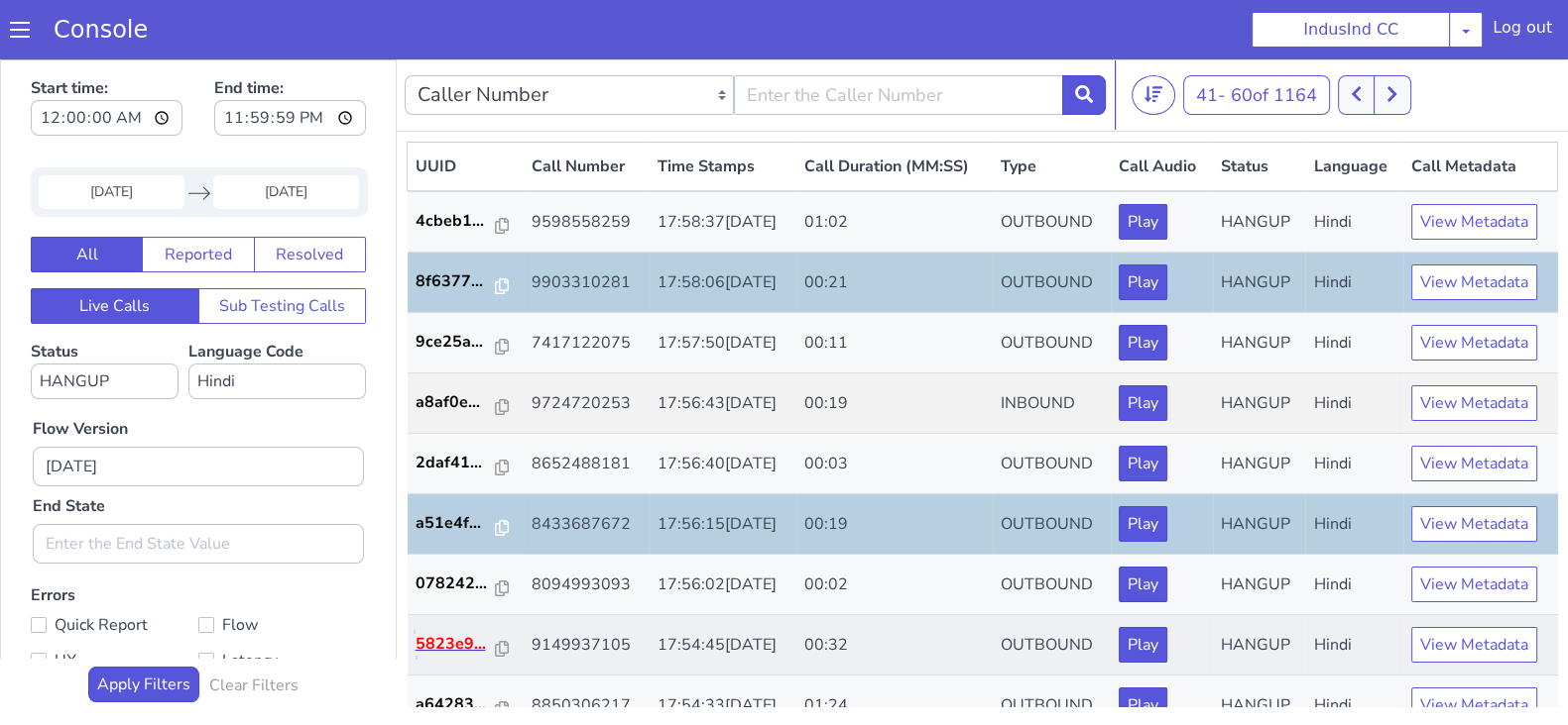
click at [450, 651] on p "5823e9..." at bounding box center [456, 645] width 81 height 24
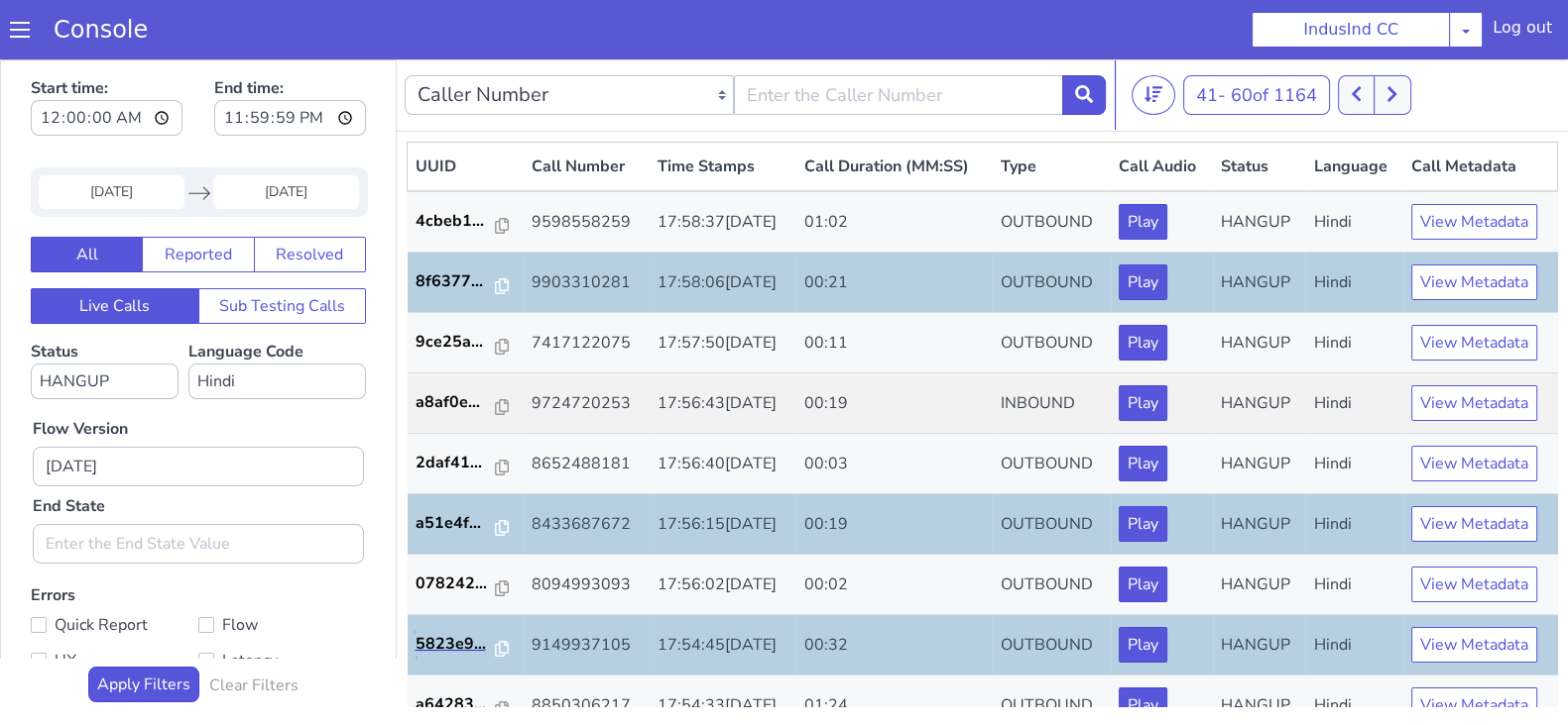
scroll to position [495, 0]
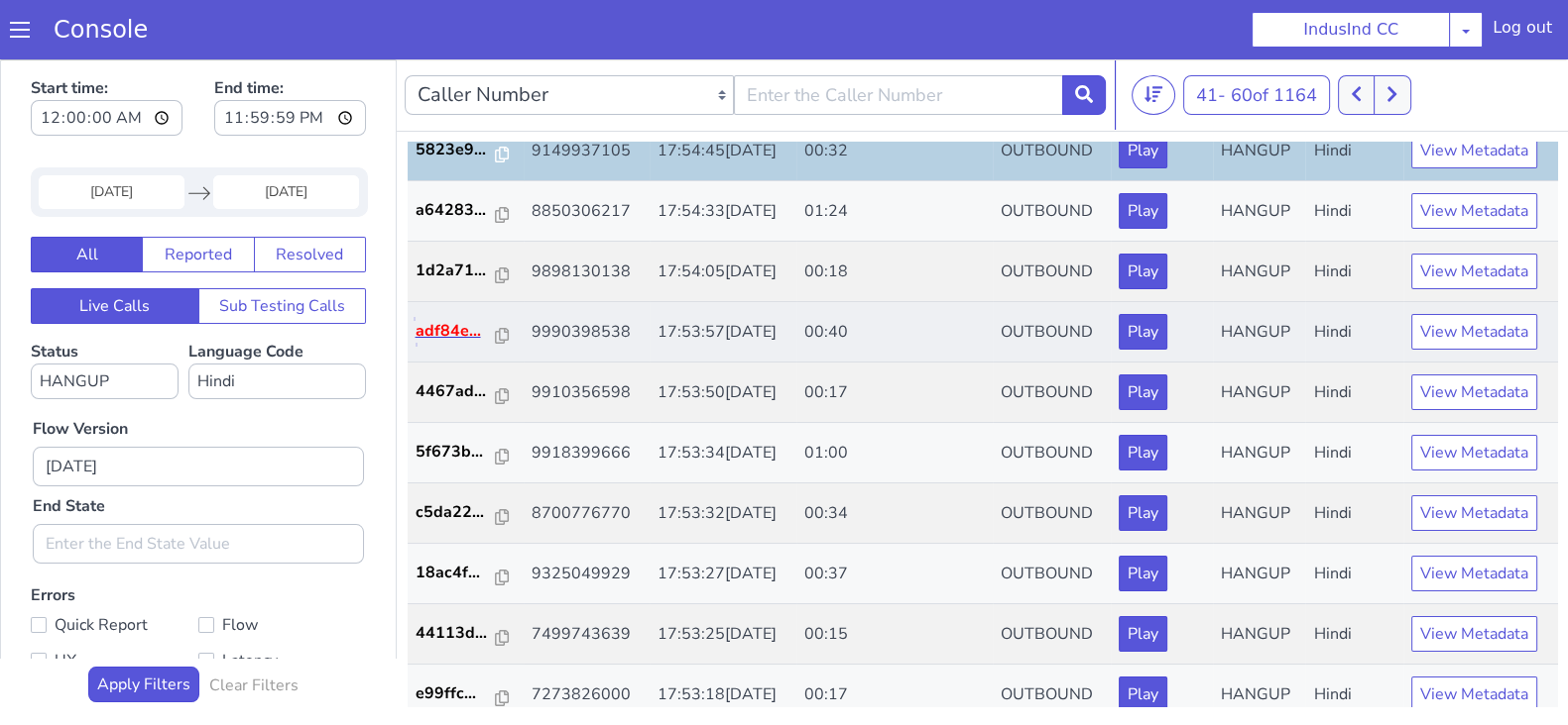
click at [422, 326] on p "adf84e..." at bounding box center [456, 331] width 81 height 24
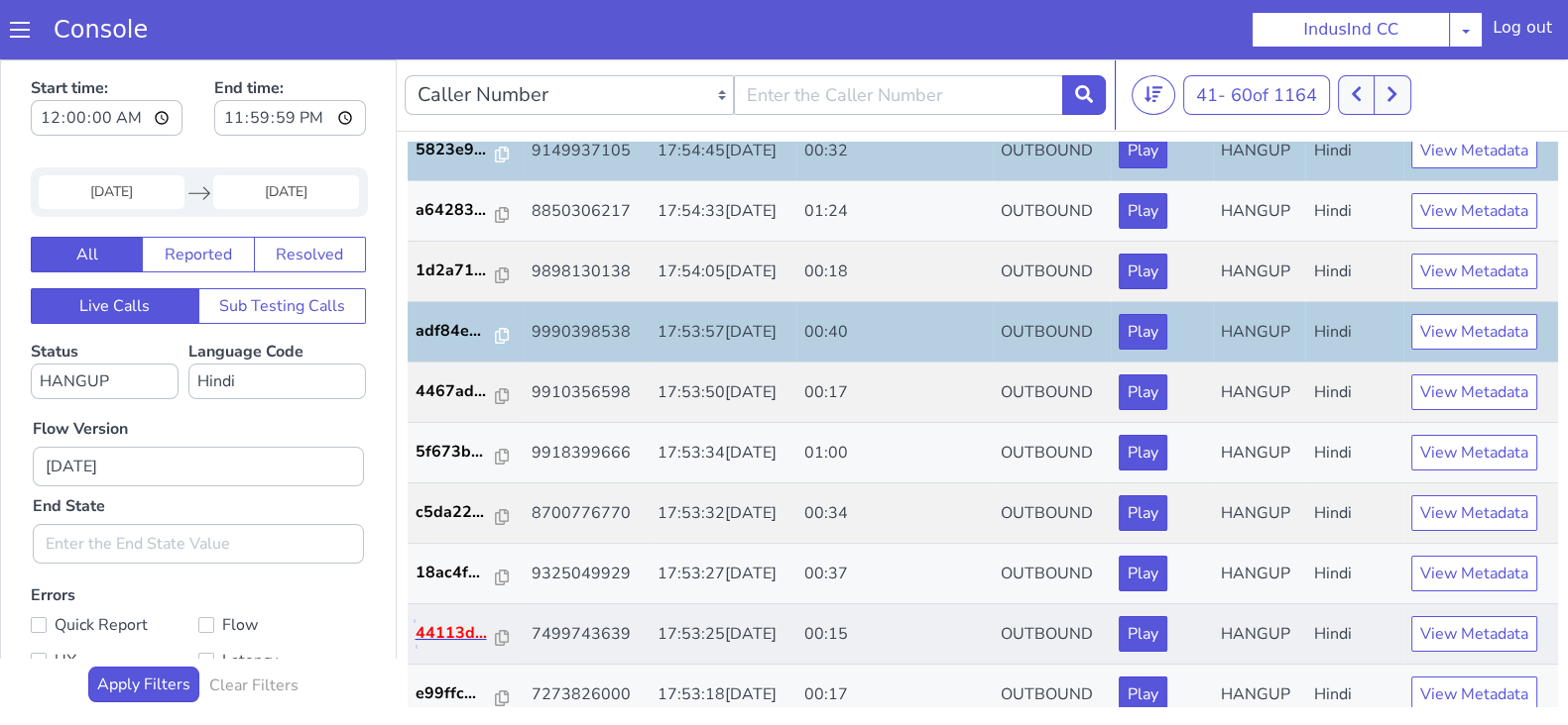
click at [431, 631] on p "44113d..." at bounding box center [456, 634] width 81 height 24
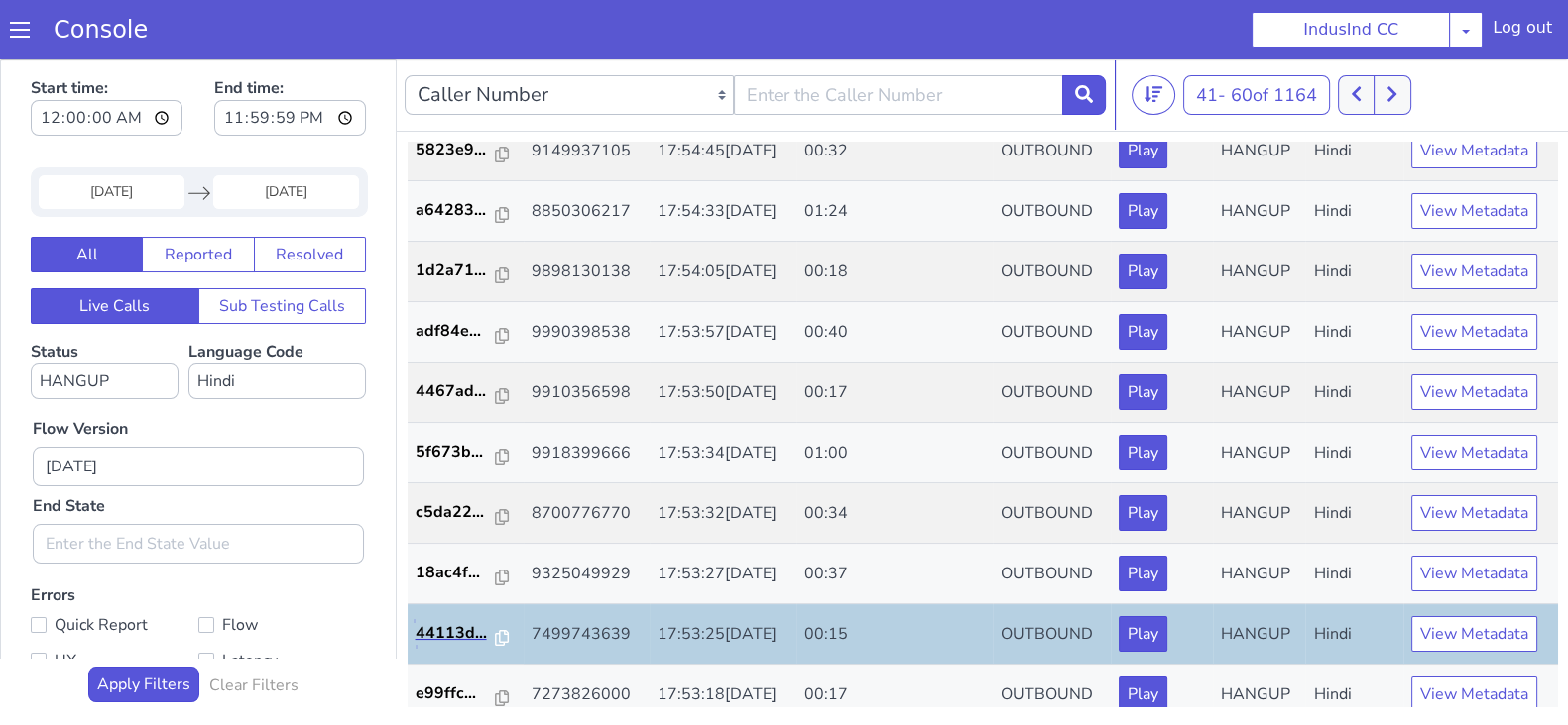
scroll to position [688, 0]
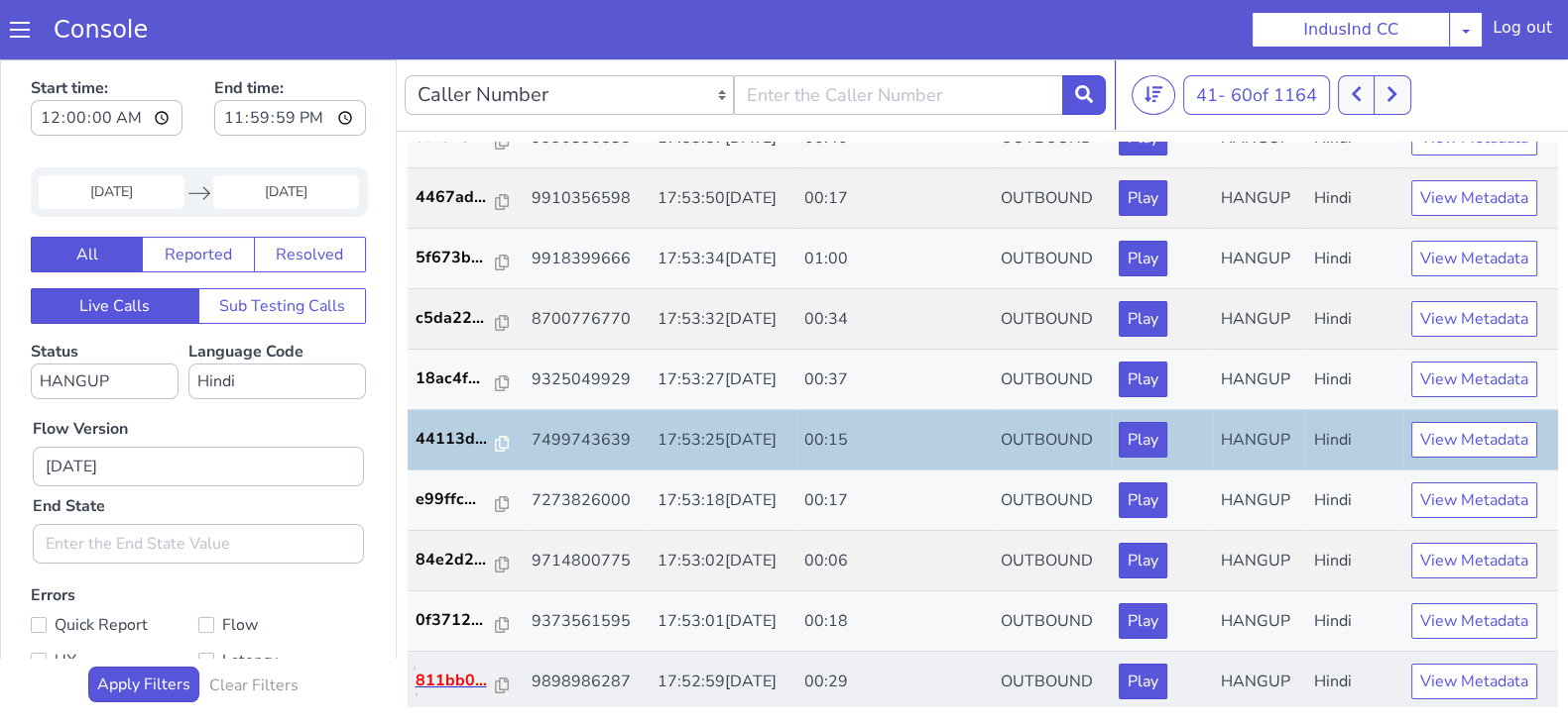
click at [439, 675] on p "811bb0..." at bounding box center [456, 681] width 81 height 24
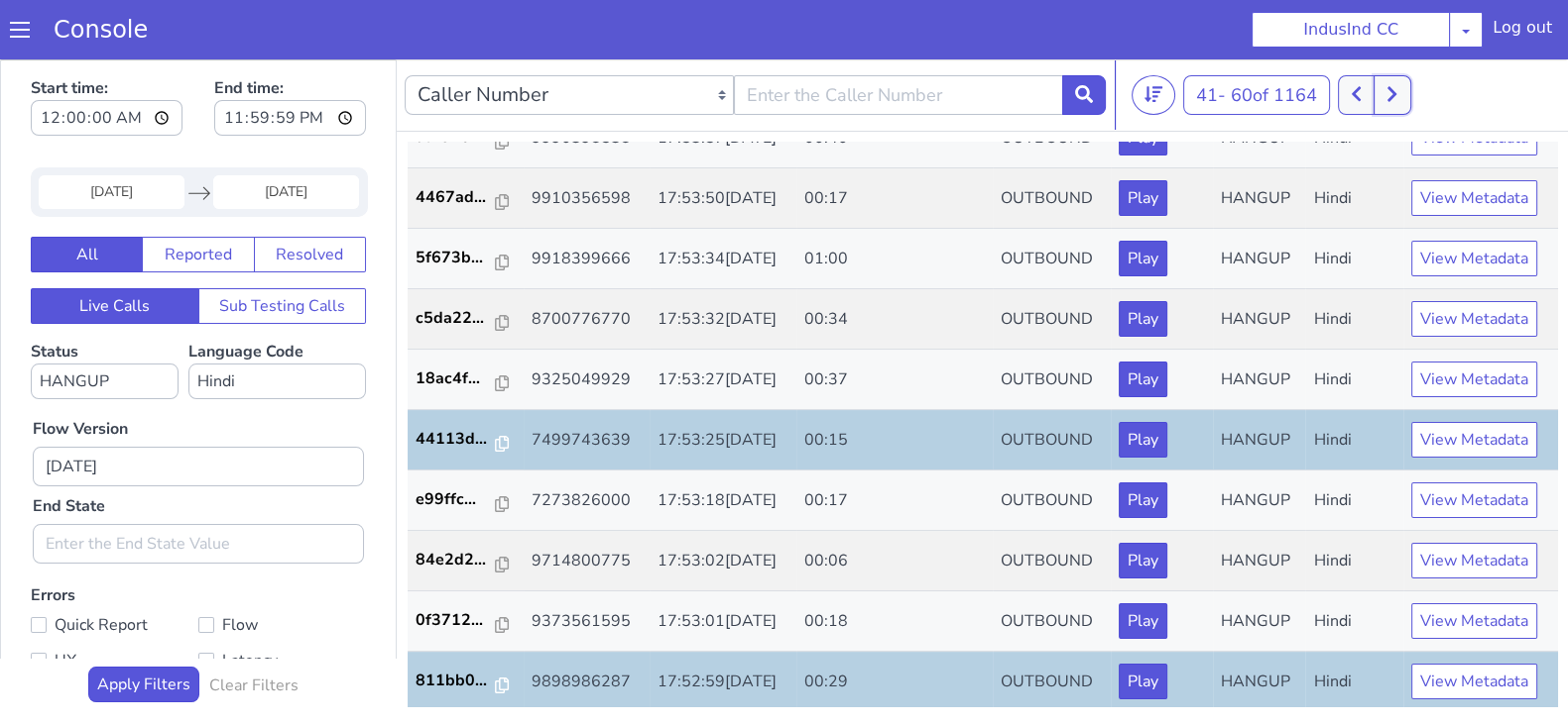
click at [1388, 88] on button at bounding box center [1391, 95] width 37 height 40
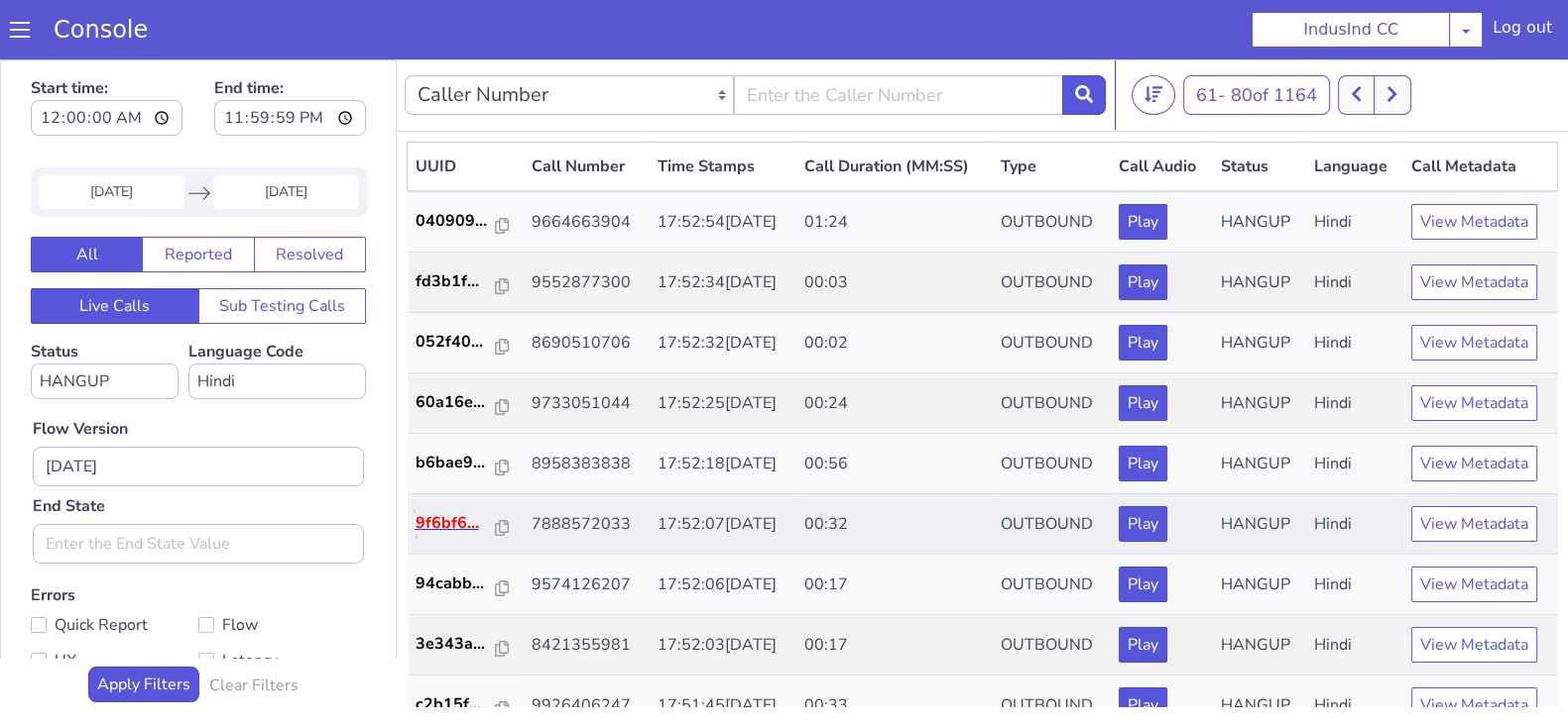
click at [460, 524] on p "9f6bf6..." at bounding box center [456, 523] width 81 height 24
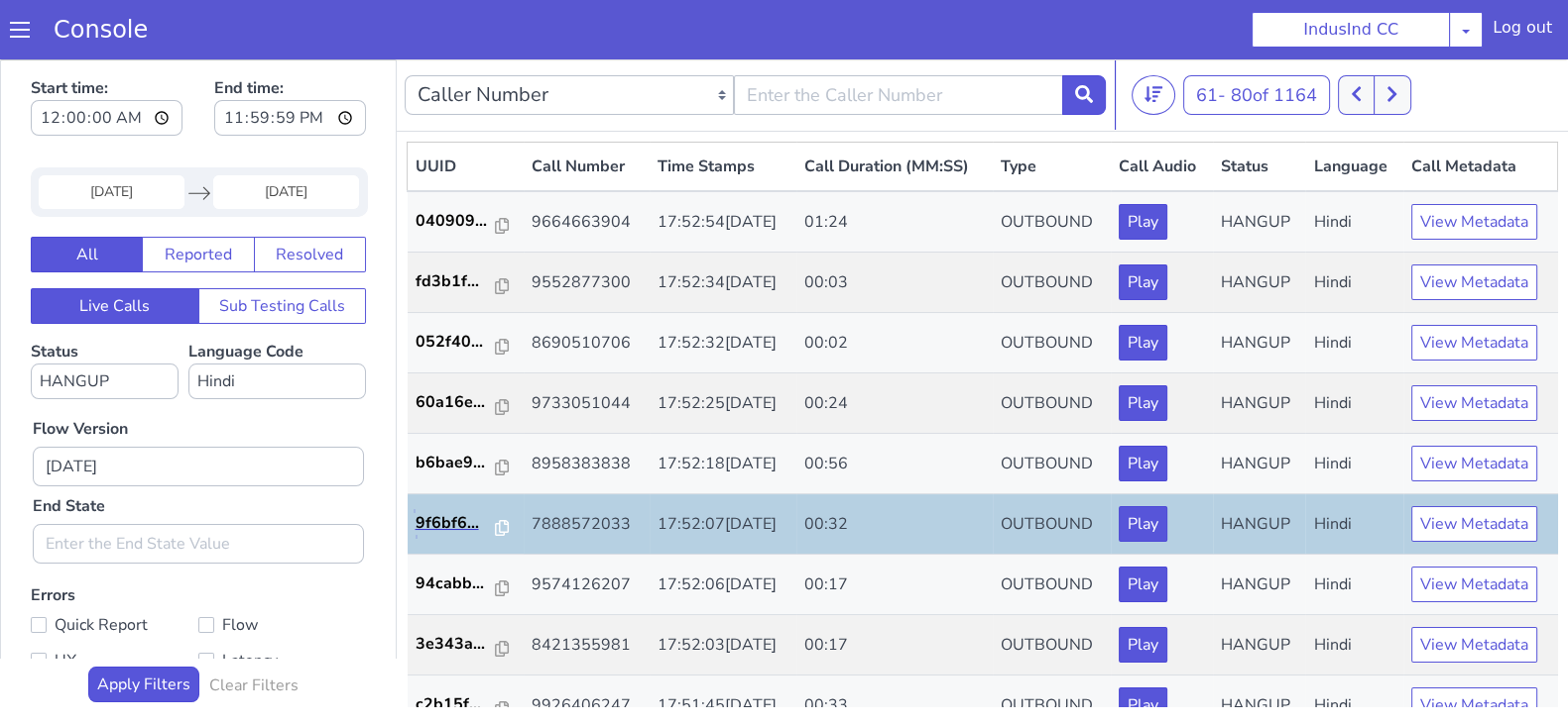
scroll to position [495, 0]
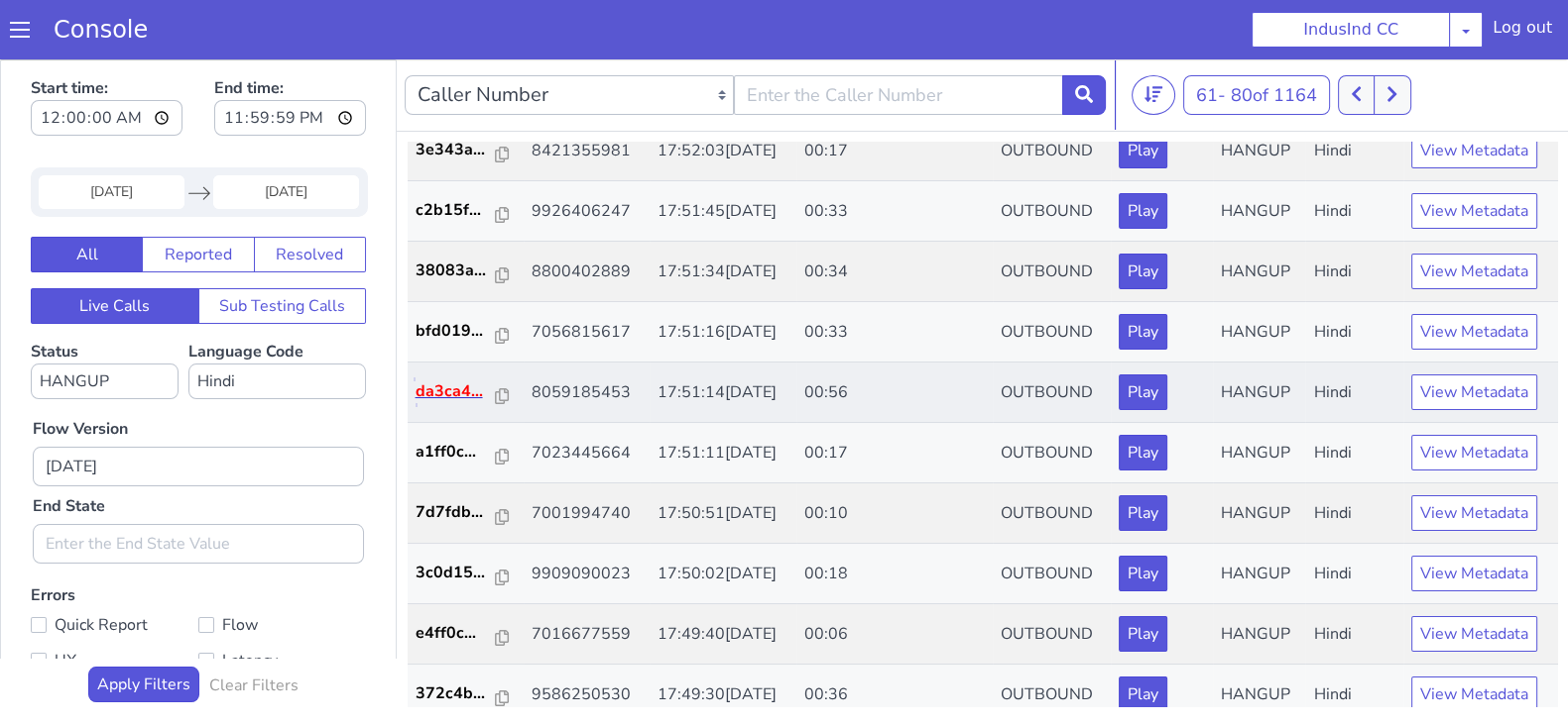
click at [444, 388] on p "da3ca4..." at bounding box center [456, 391] width 81 height 24
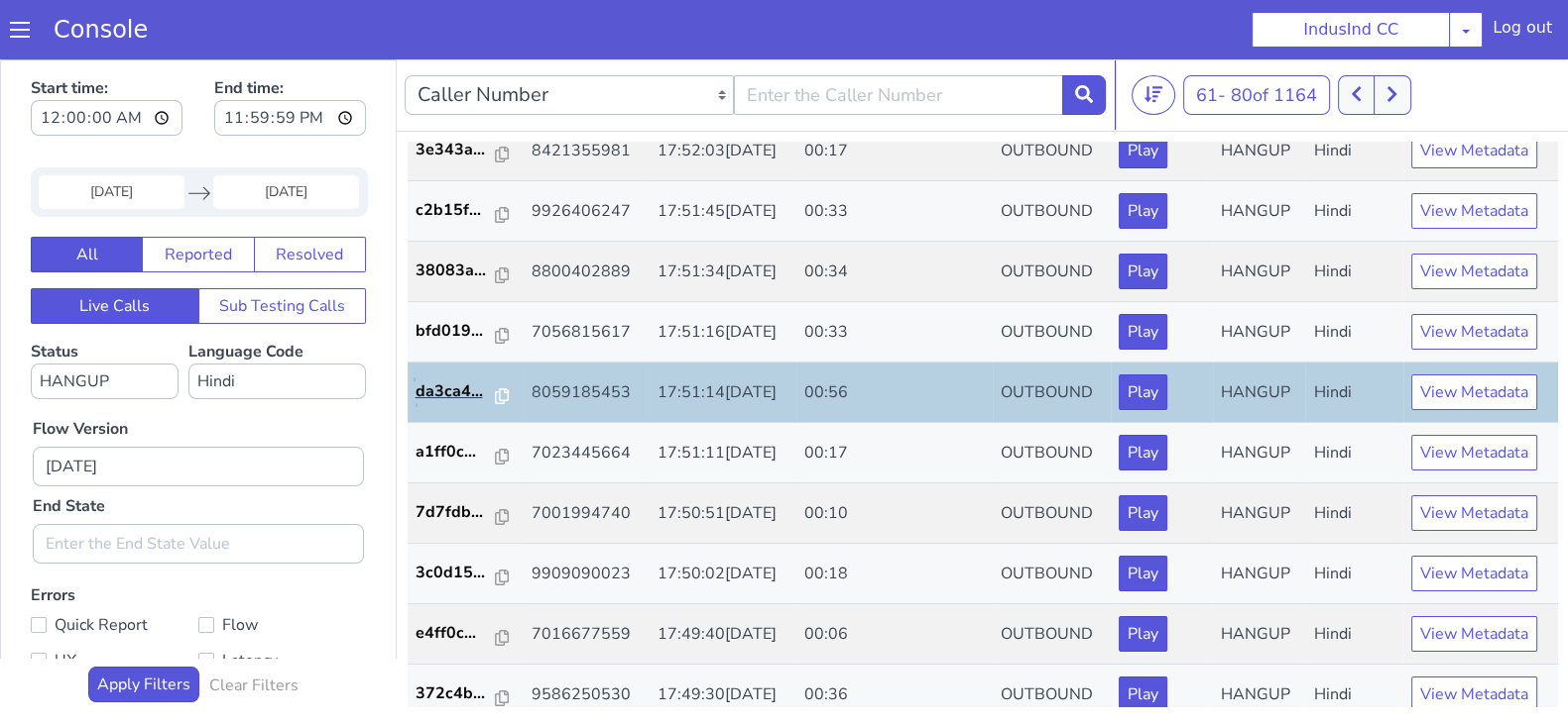
scroll to position [688, 0]
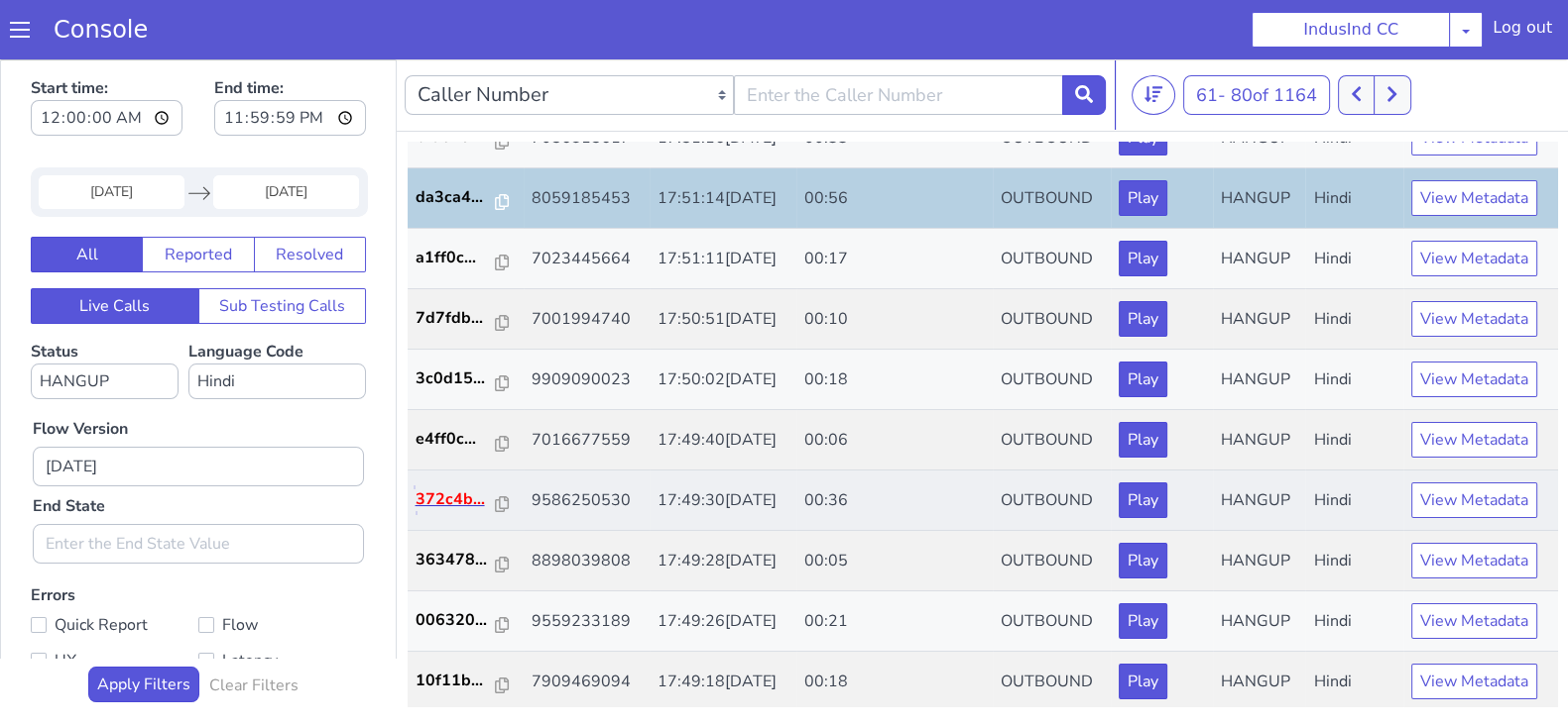
click at [444, 502] on p "372c4b..." at bounding box center [456, 500] width 81 height 24
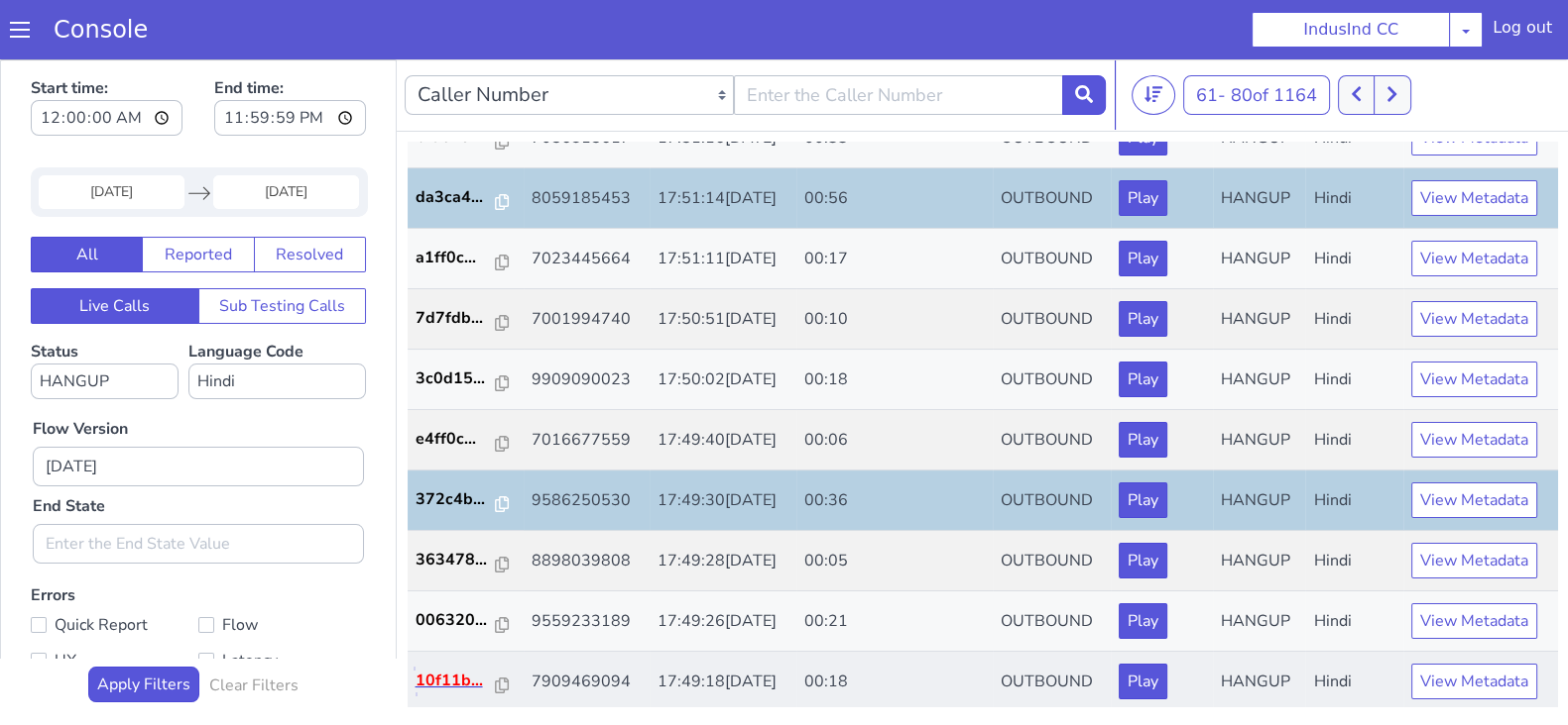
click at [441, 679] on p "10f11b..." at bounding box center [456, 681] width 81 height 24
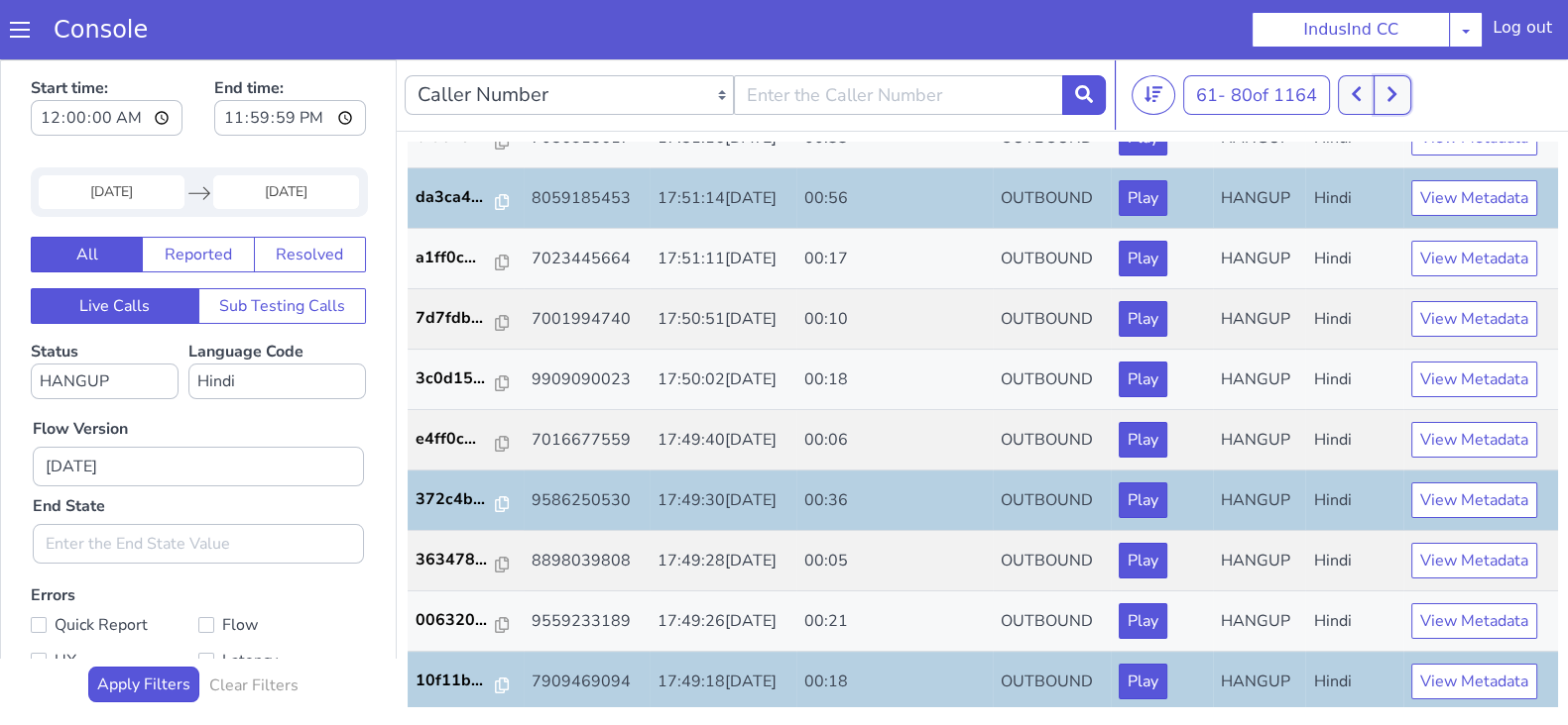
click at [1403, 94] on button at bounding box center [1391, 95] width 37 height 40
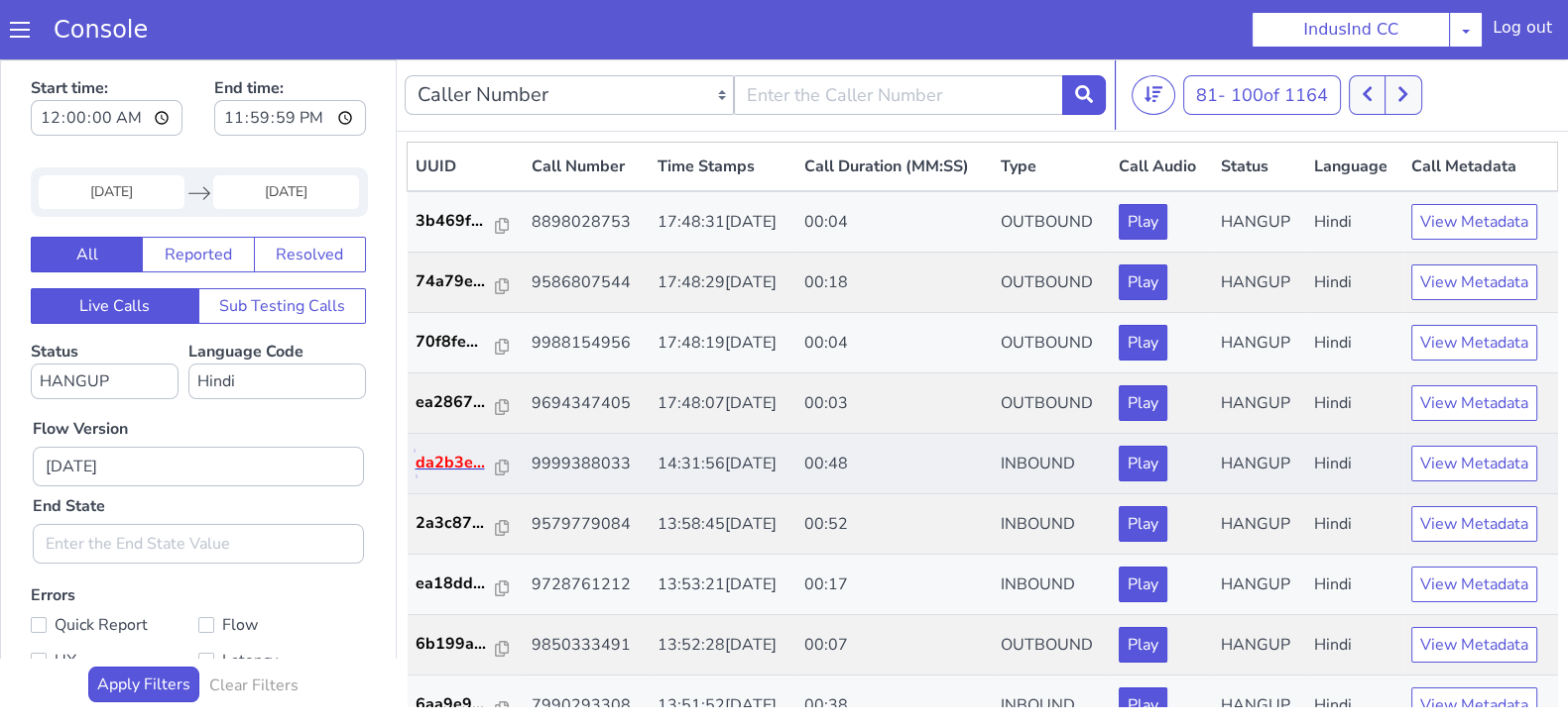
click at [449, 468] on p "da2b3e..." at bounding box center [456, 463] width 81 height 24
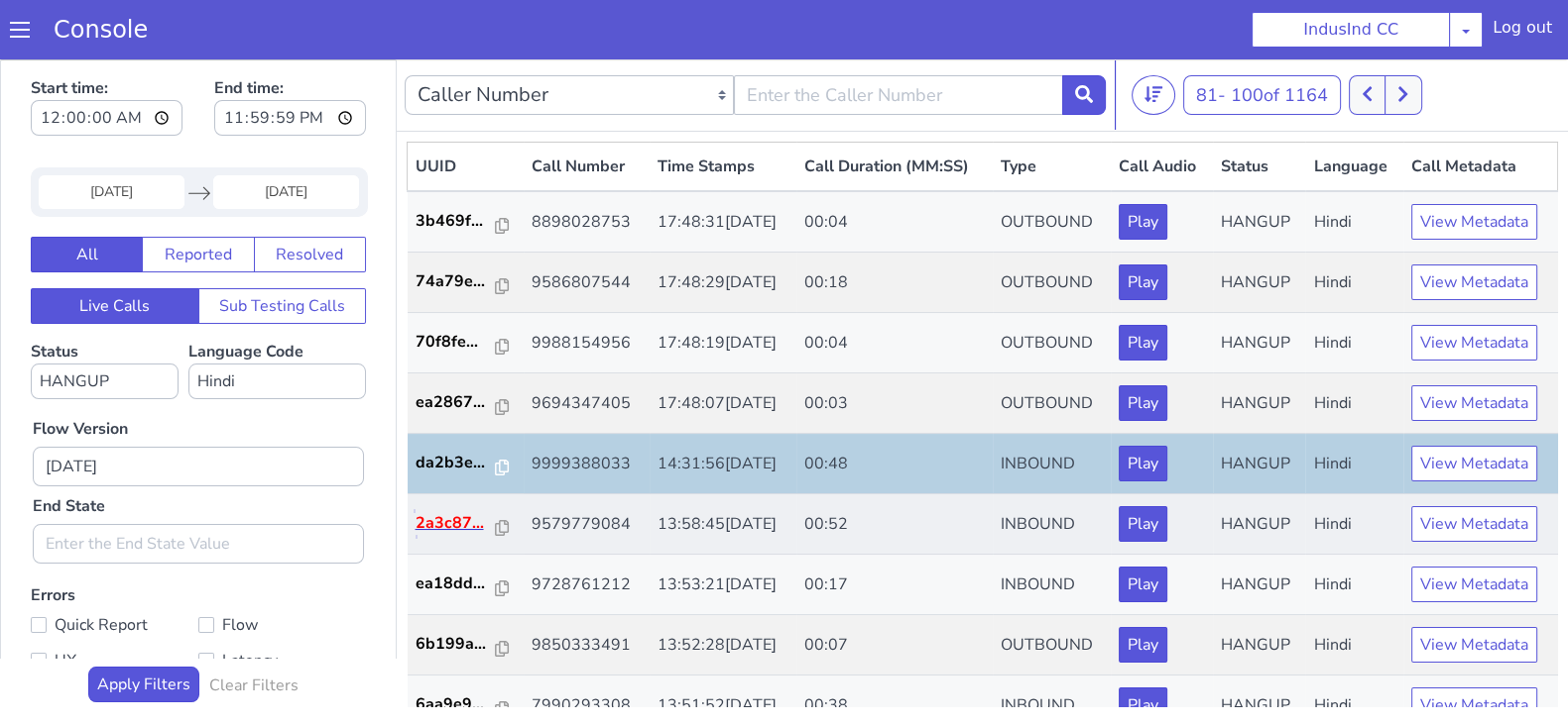
click at [437, 532] on p "2a3c87..." at bounding box center [456, 523] width 81 height 24
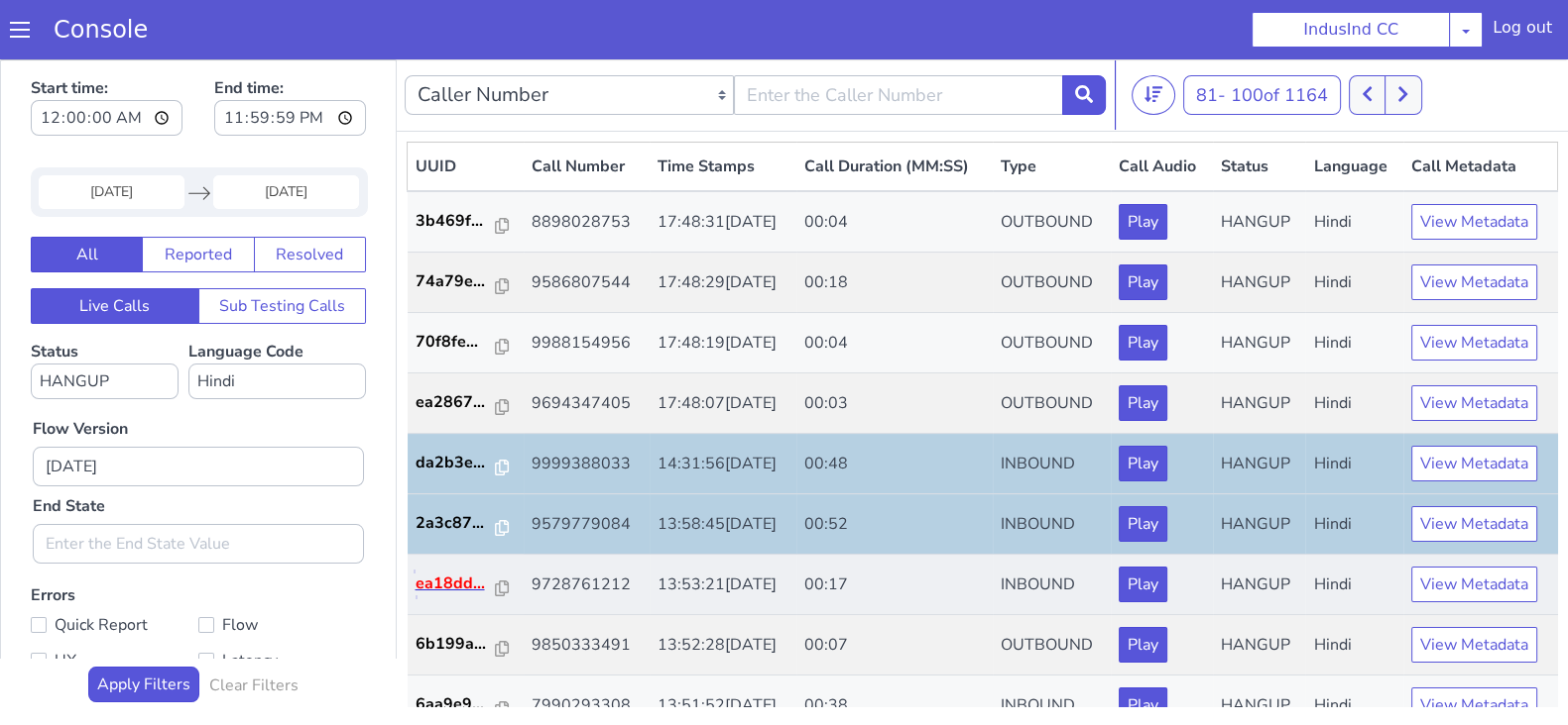
click at [446, 582] on p "ea18dd..." at bounding box center [456, 584] width 81 height 24
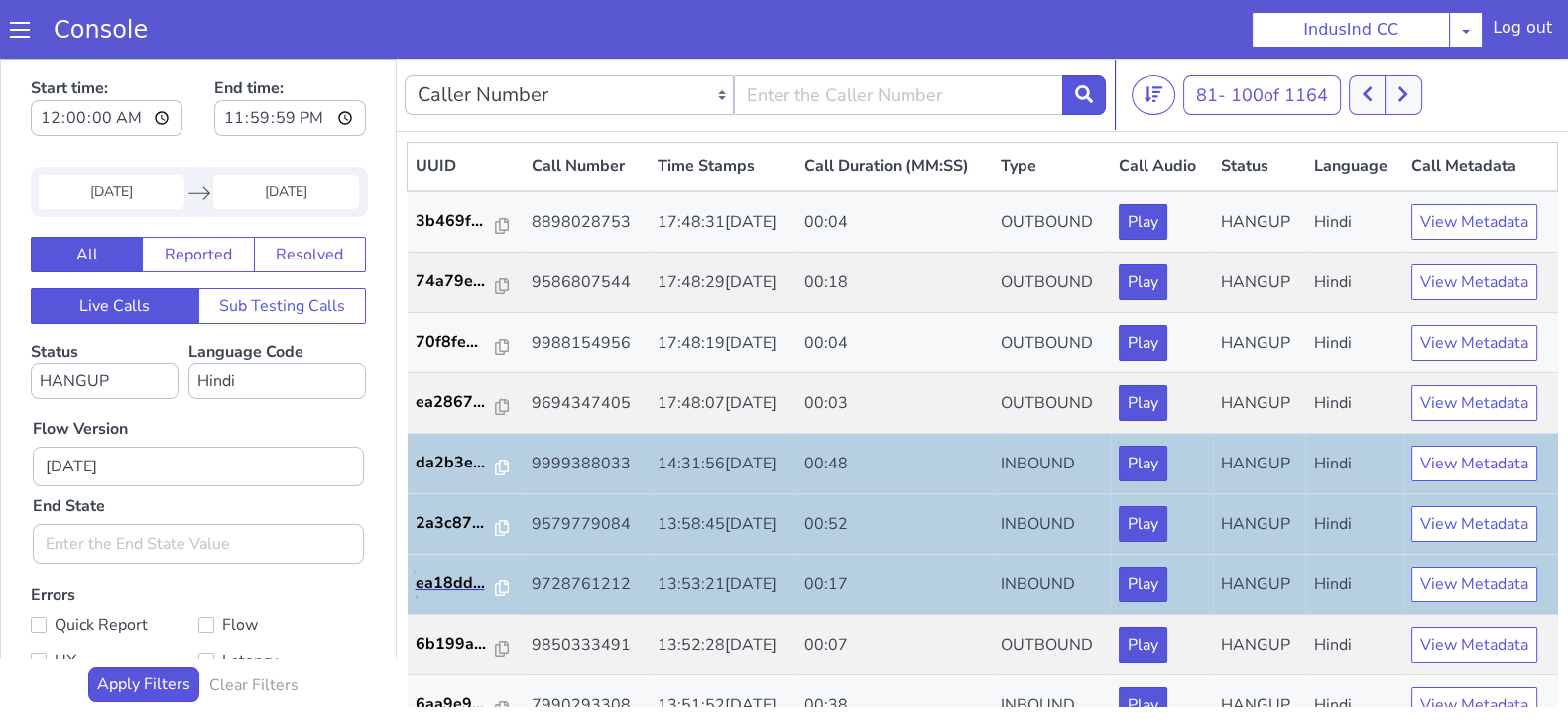
scroll to position [495, 0]
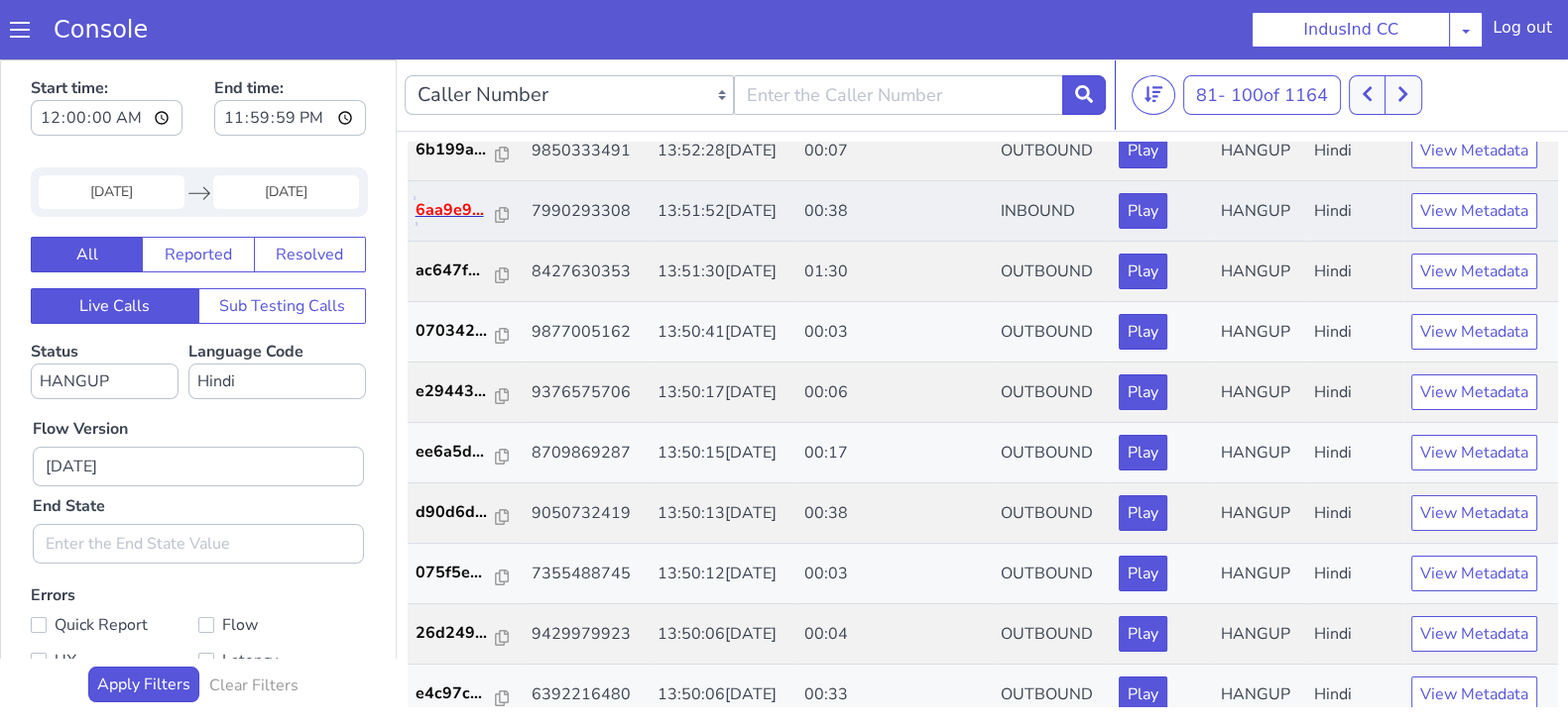
click at [460, 218] on p "6aa9e9..." at bounding box center [456, 211] width 81 height 24
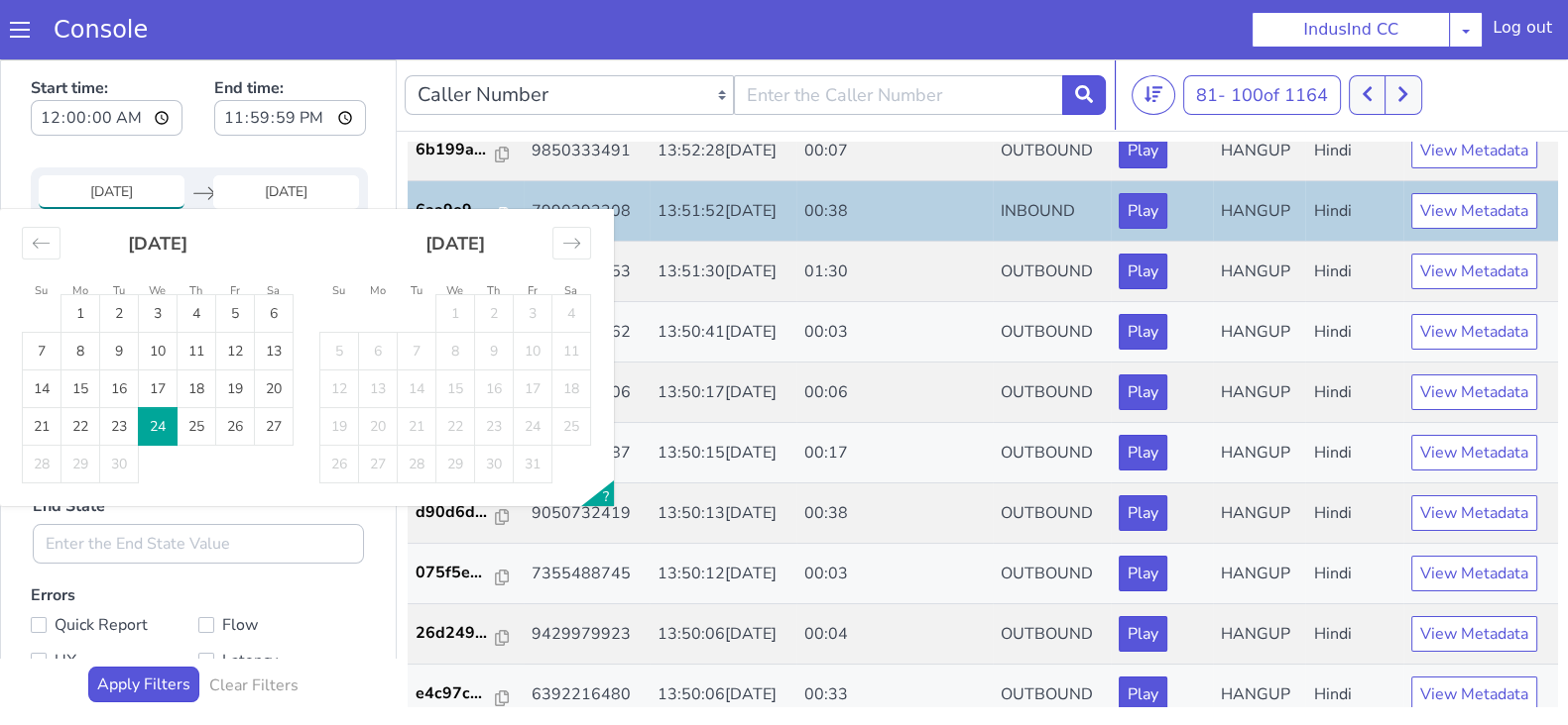
click at [135, 189] on input "24 Sep 2025" at bounding box center [111, 193] width 146 height 34
click at [203, 430] on td "25" at bounding box center [197, 427] width 39 height 38
type input "25 Sep 2025"
click at [203, 430] on td "25" at bounding box center [197, 427] width 39 height 38
type input "25 Sep 2025"
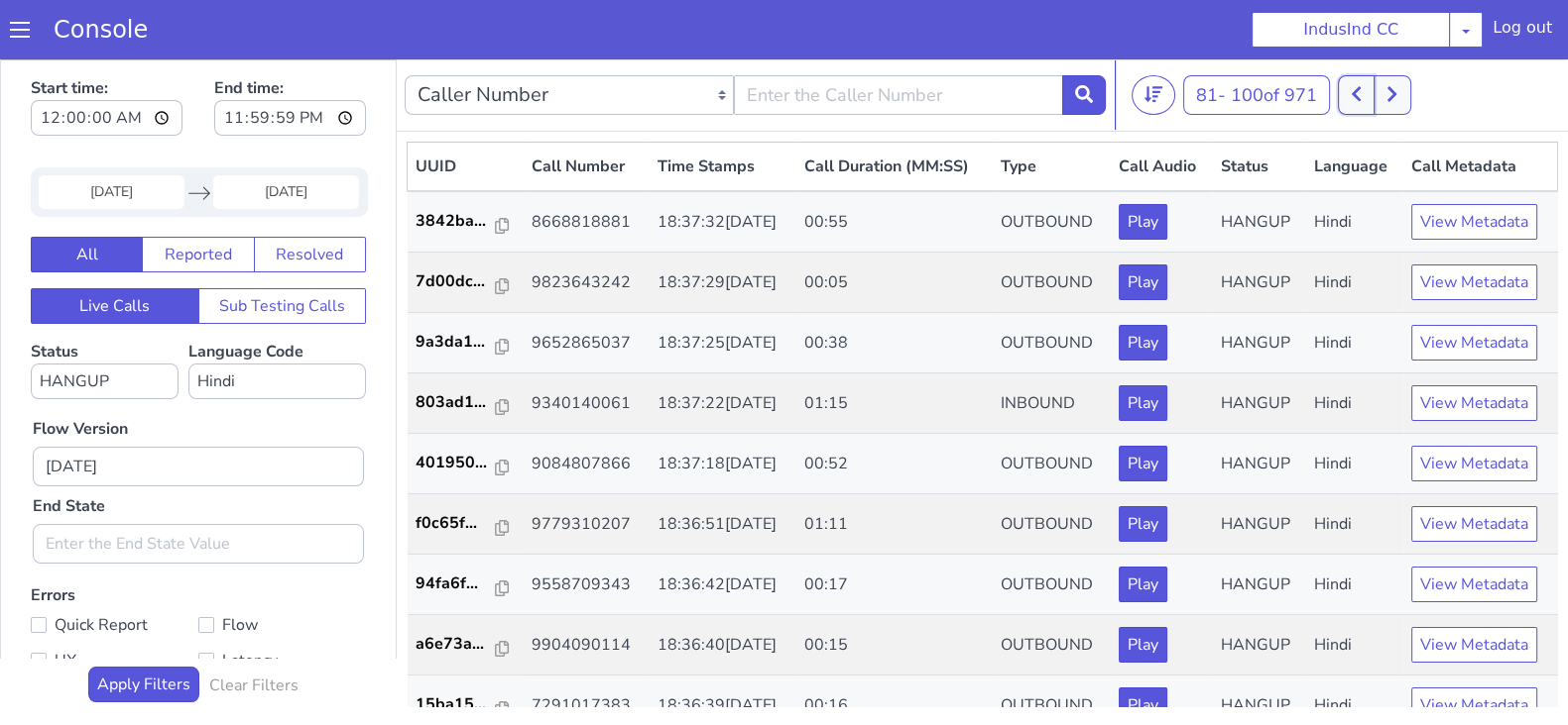
click at [1354, 93] on icon at bounding box center [1355, 94] width 11 height 18
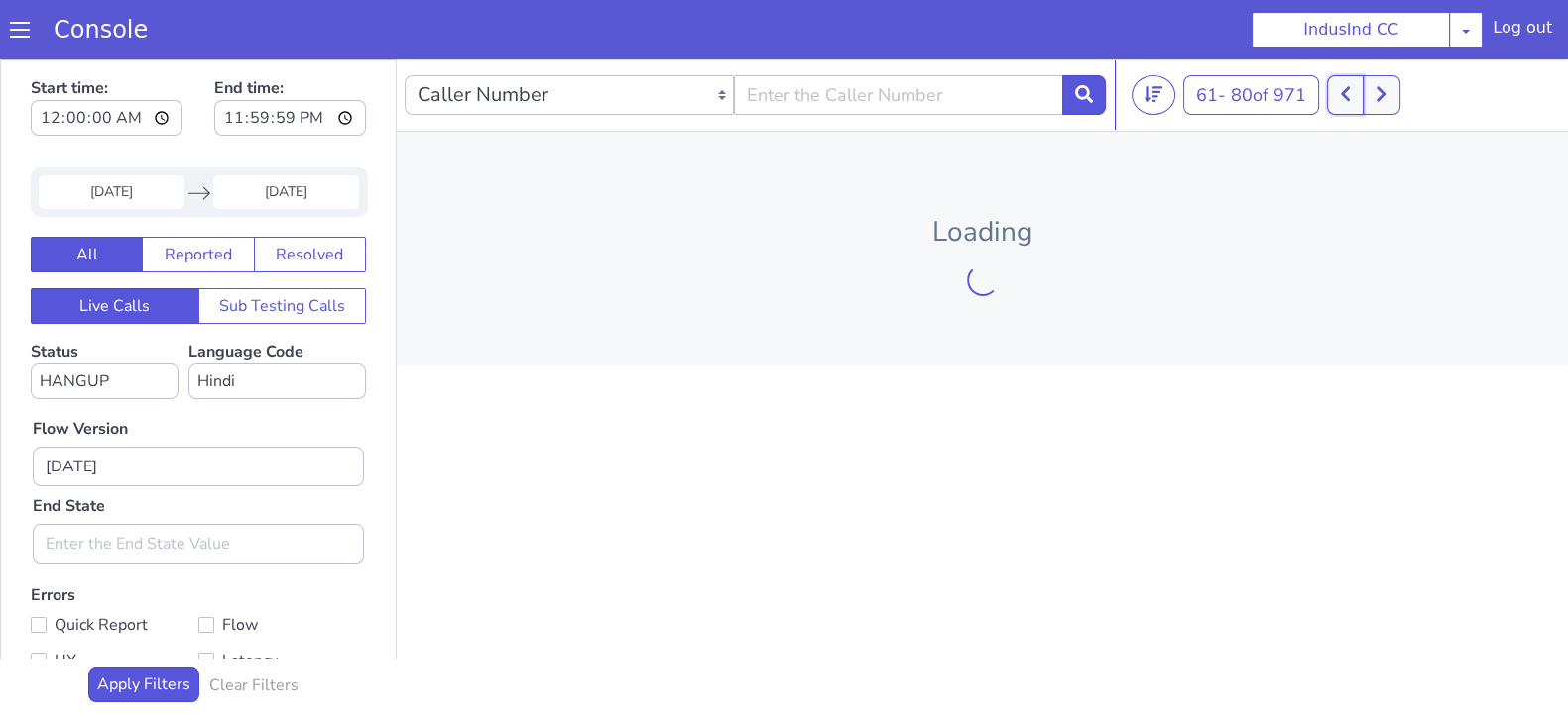
click at [1350, 93] on icon at bounding box center [1344, 94] width 11 height 18
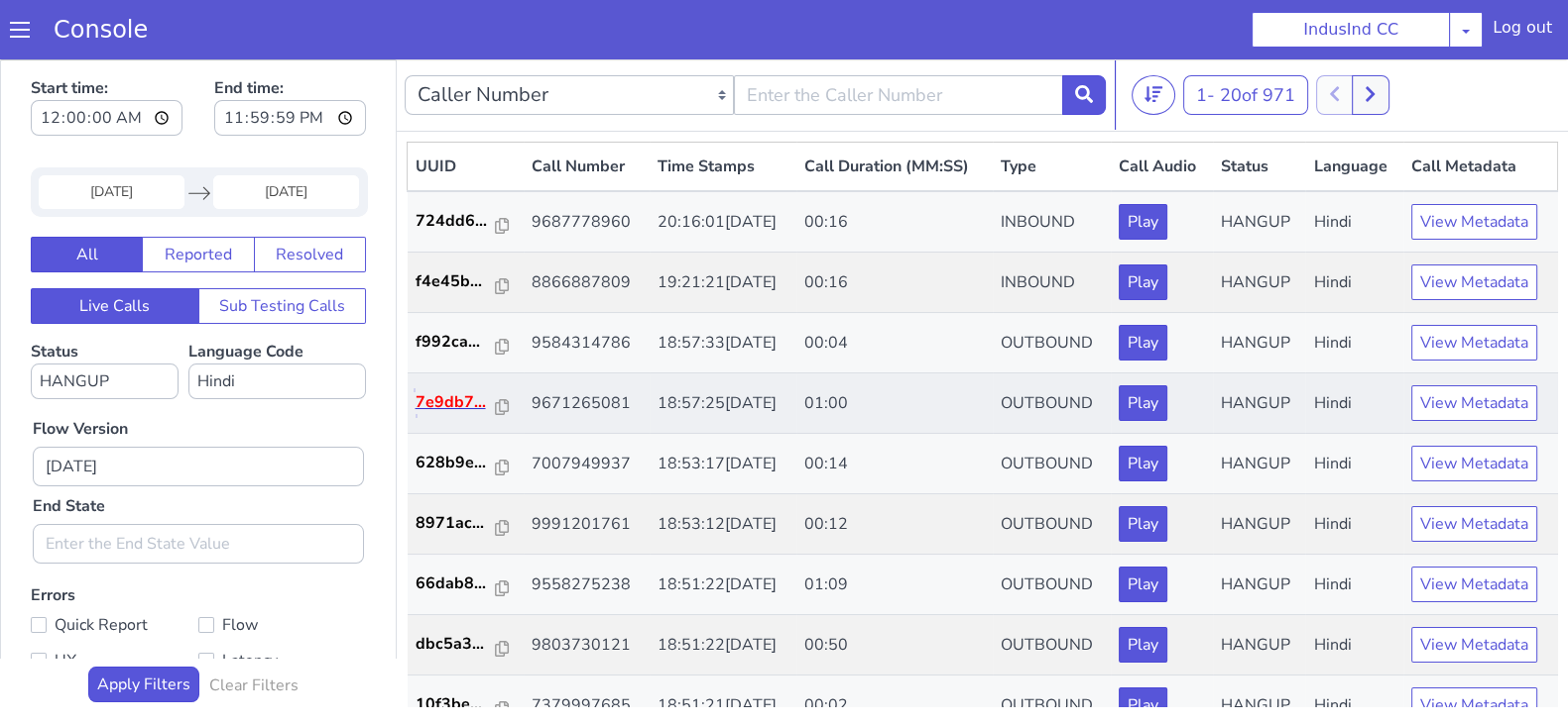
click at [439, 390] on p "7e9db7..." at bounding box center [456, 402] width 81 height 24
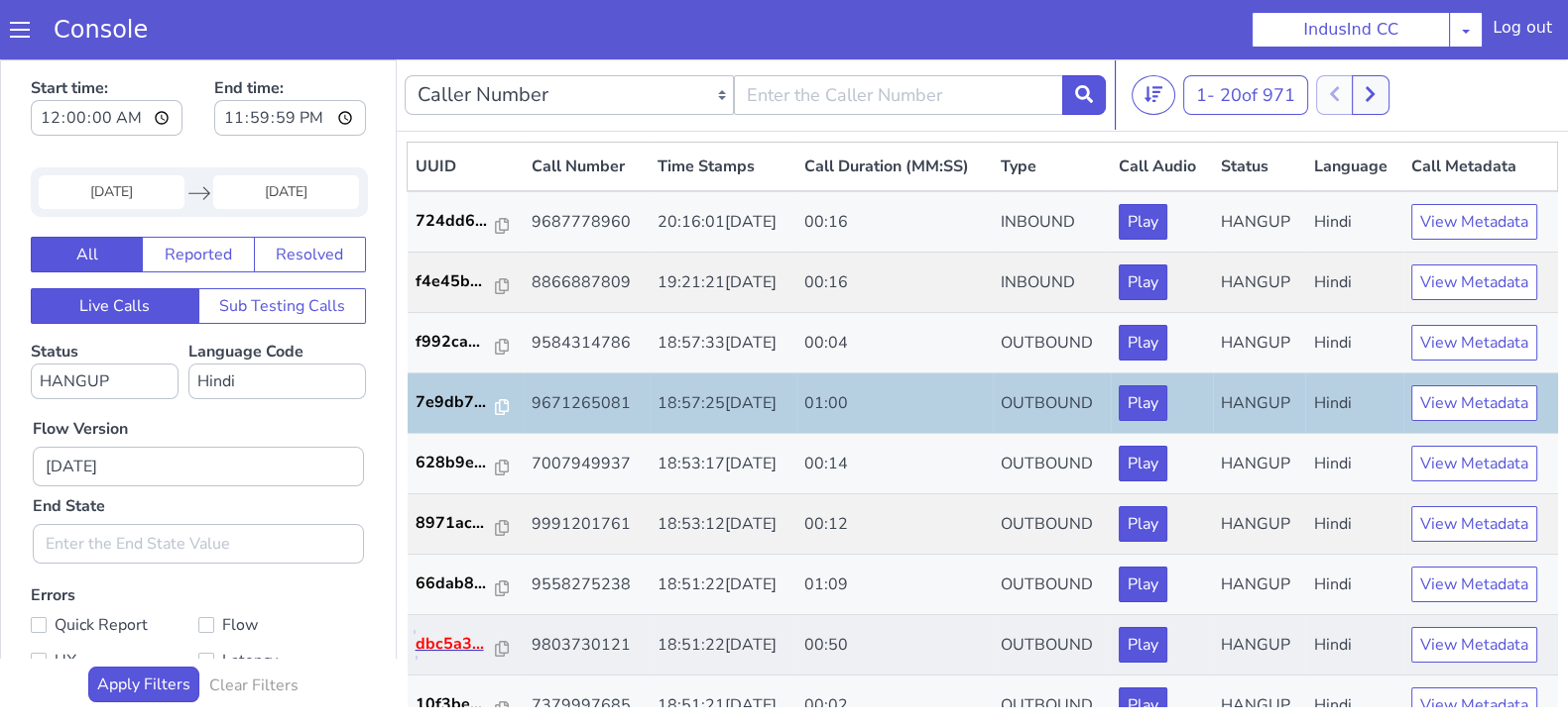
click at [423, 652] on p "dbc5a3..." at bounding box center [456, 645] width 81 height 24
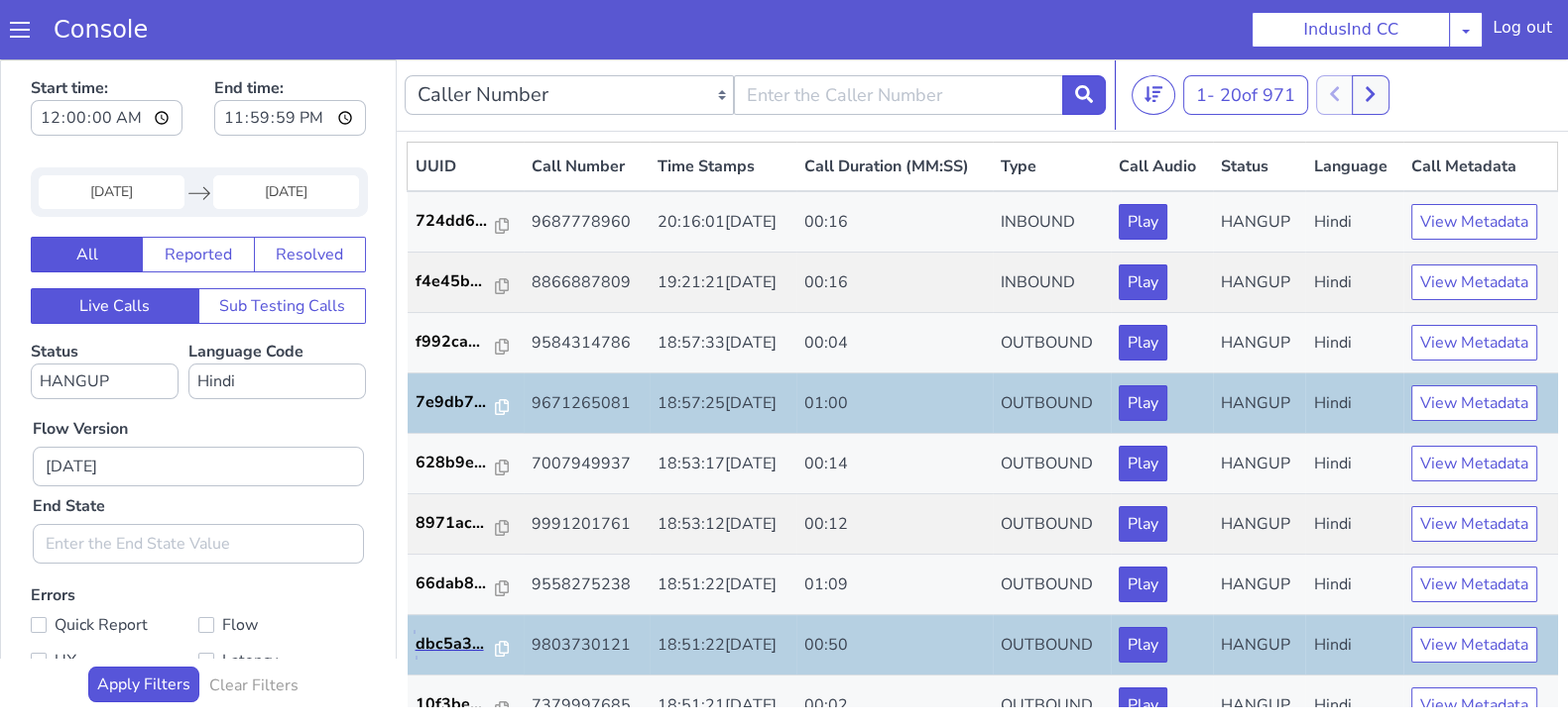
scroll to position [495, 0]
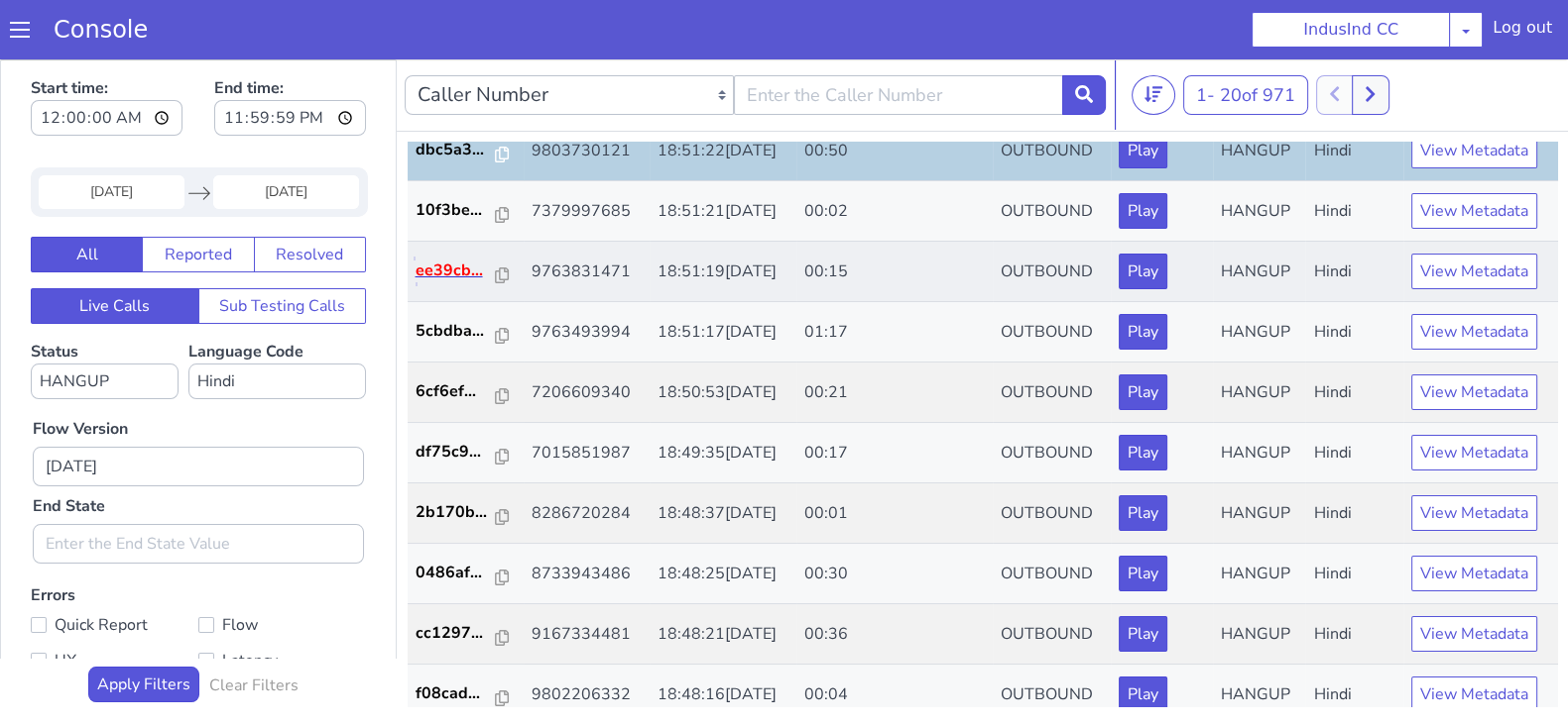
click at [451, 272] on p "ee39cb..." at bounding box center [456, 270] width 81 height 24
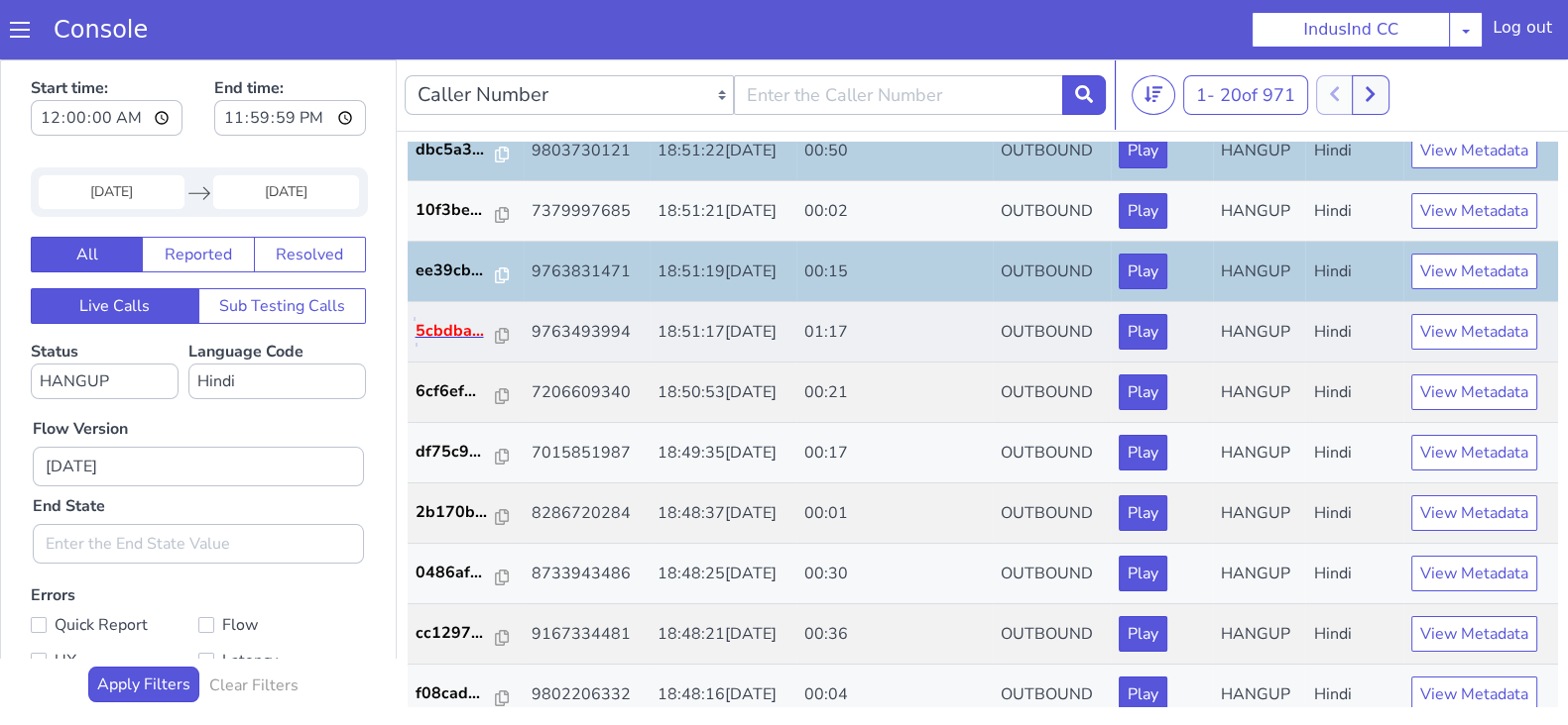
click at [457, 327] on p "5cbdba..." at bounding box center [456, 331] width 81 height 24
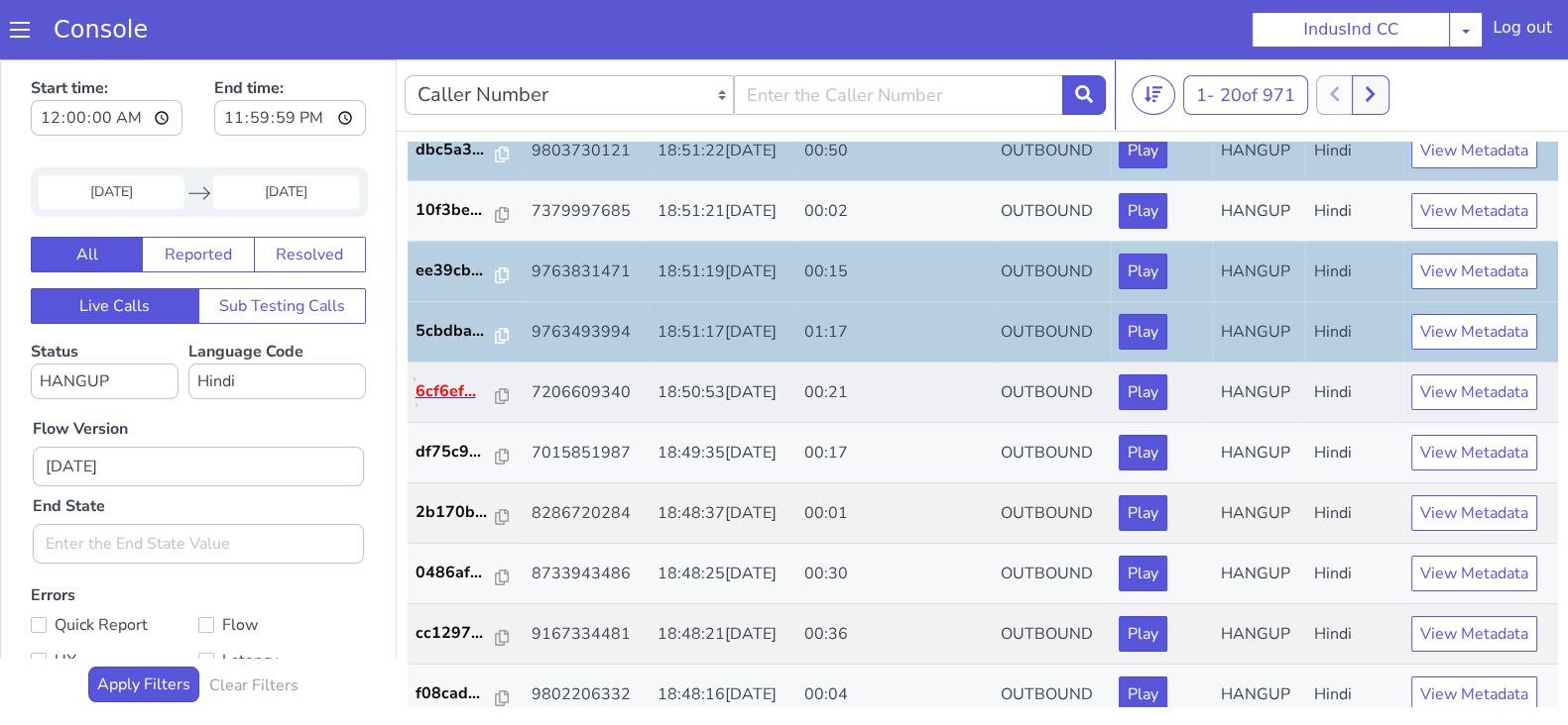
click at [438, 396] on p "6cf6ef..." at bounding box center [456, 391] width 81 height 24
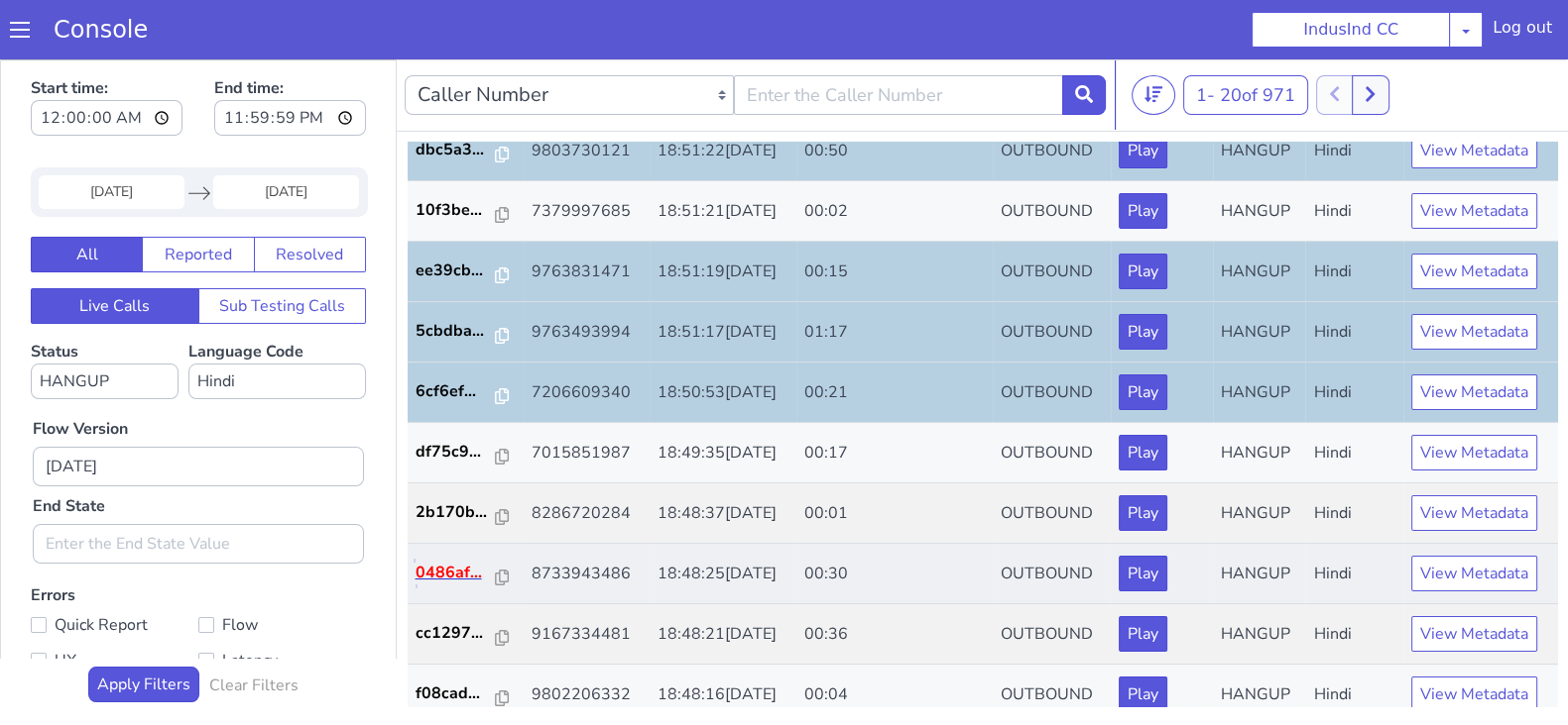
click at [430, 563] on p "0486af..." at bounding box center [456, 573] width 81 height 24
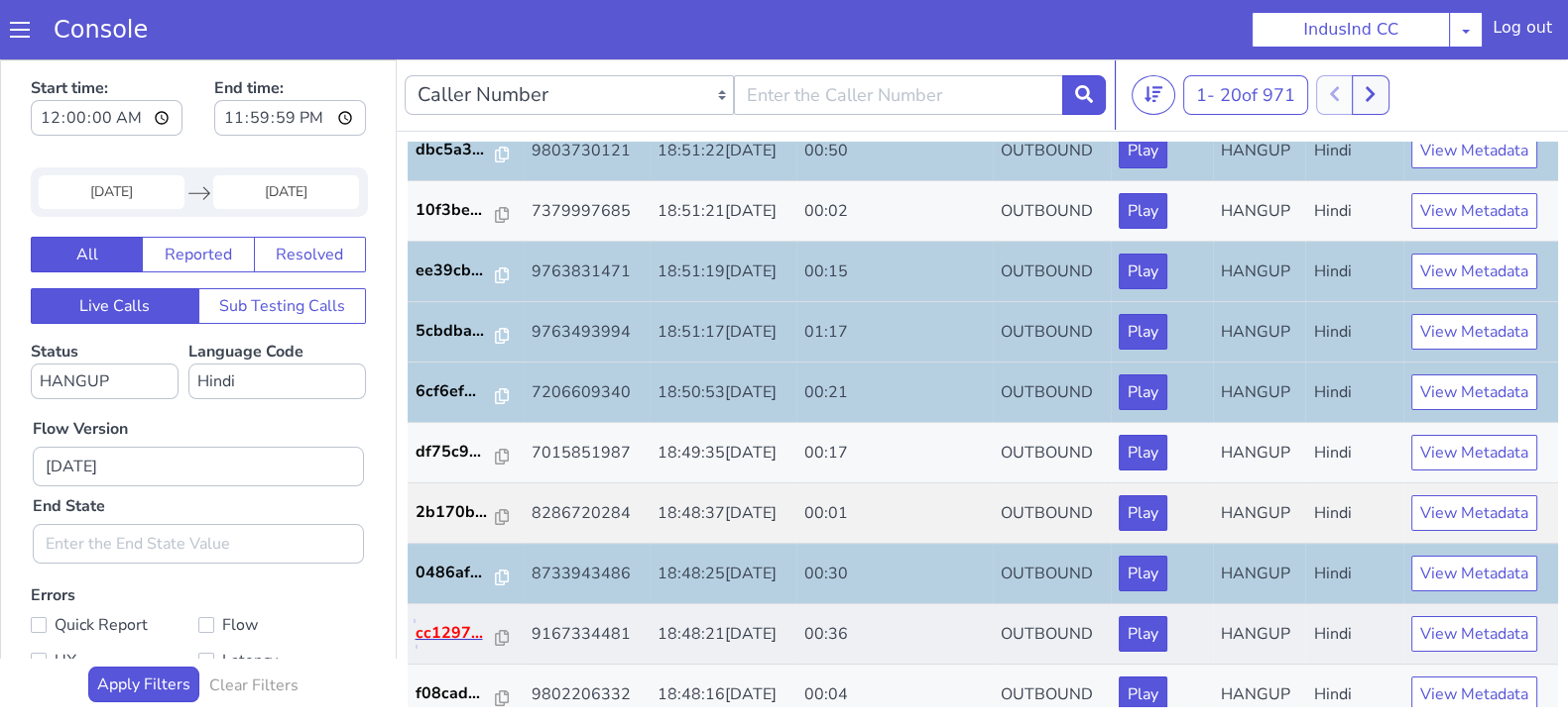
click at [447, 632] on p "cc1297..." at bounding box center [456, 634] width 81 height 24
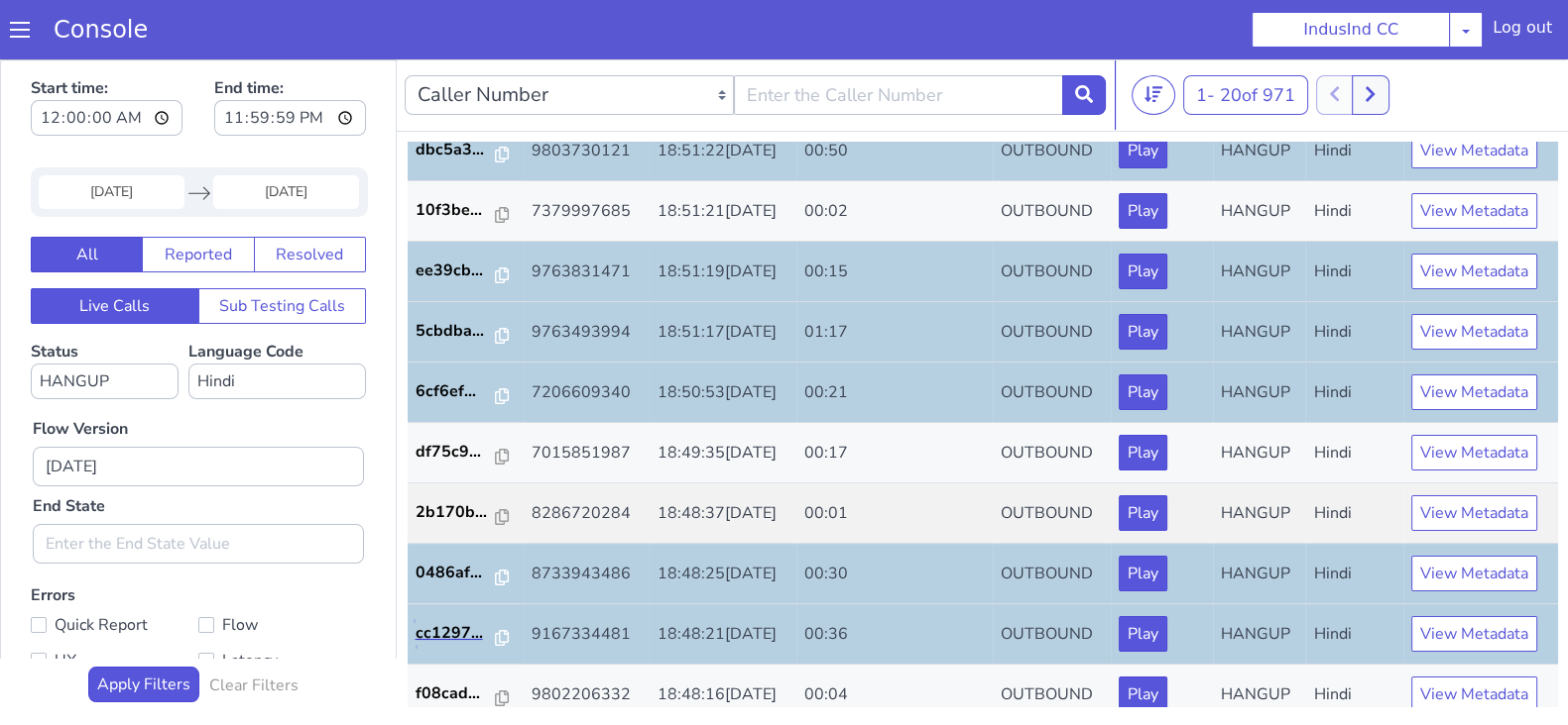
scroll to position [688, 0]
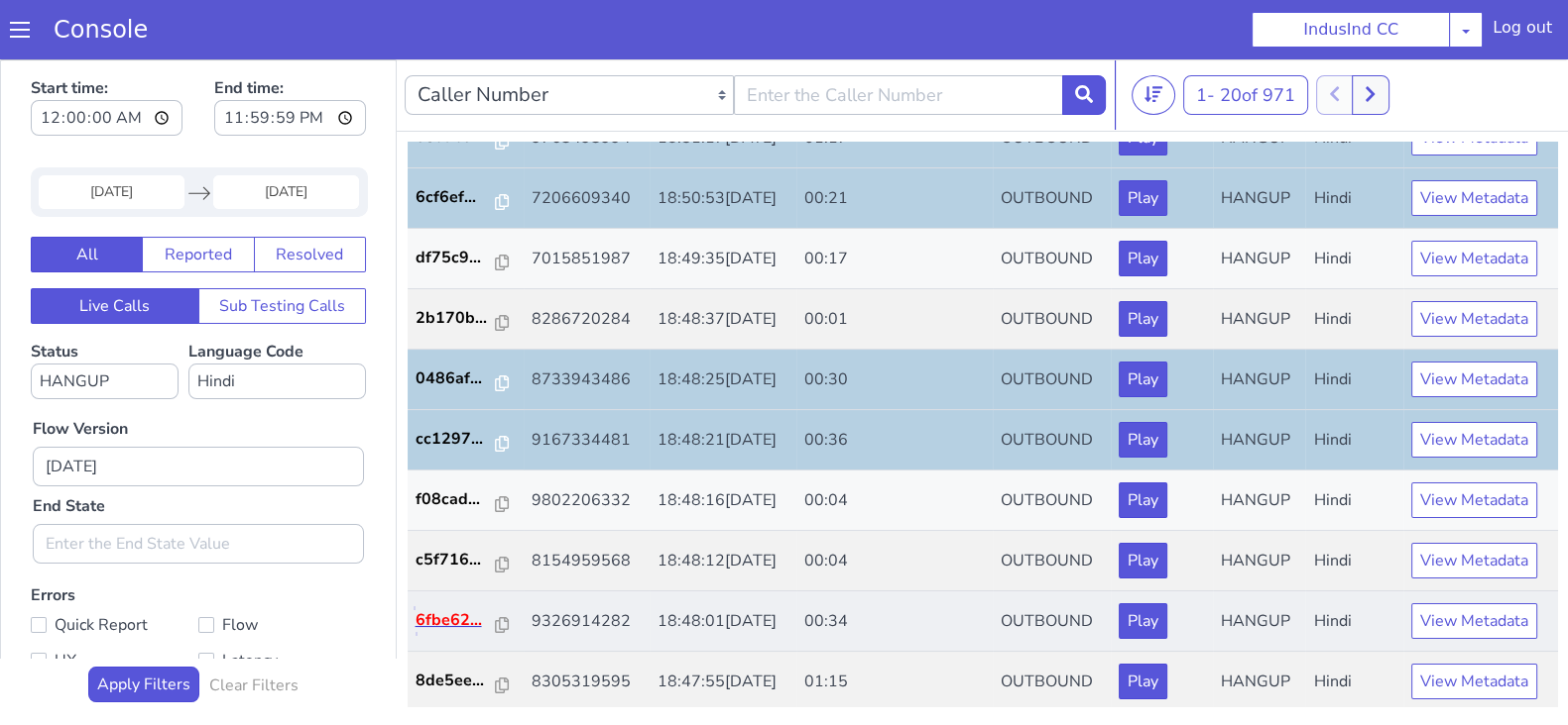
click at [443, 618] on p "6fbe62..." at bounding box center [456, 621] width 81 height 24
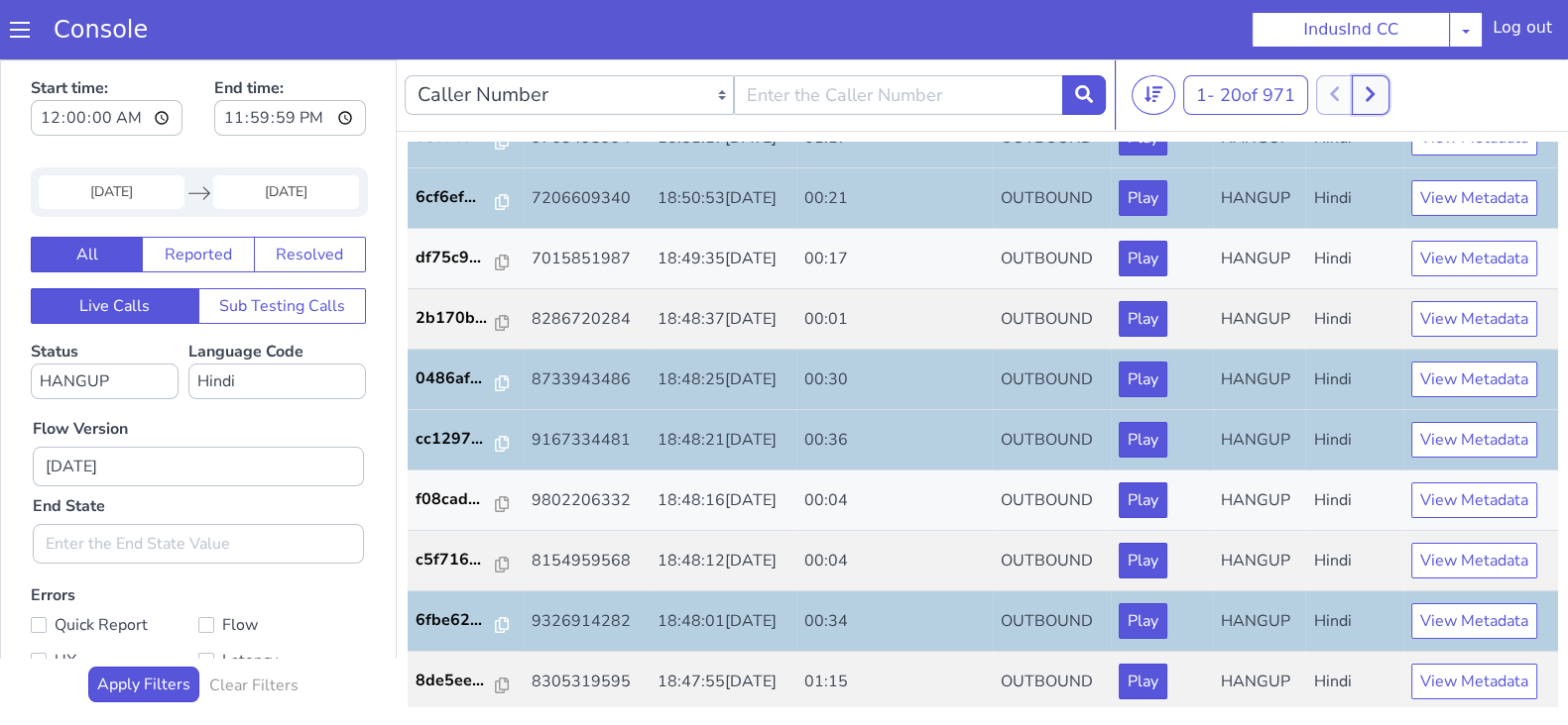
click at [1375, 98] on icon at bounding box center [1369, 94] width 11 height 18
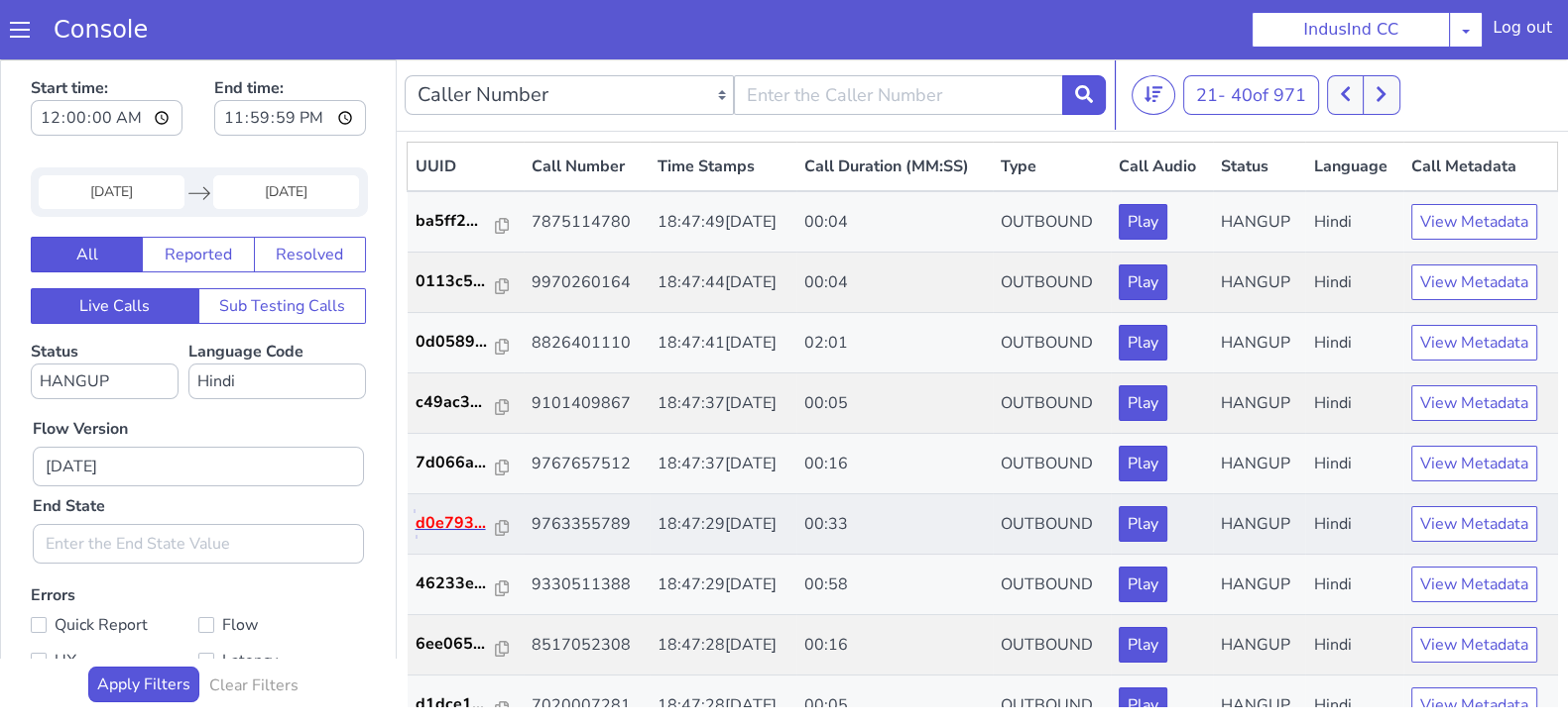
click at [428, 512] on p "d0e793..." at bounding box center [456, 523] width 81 height 24
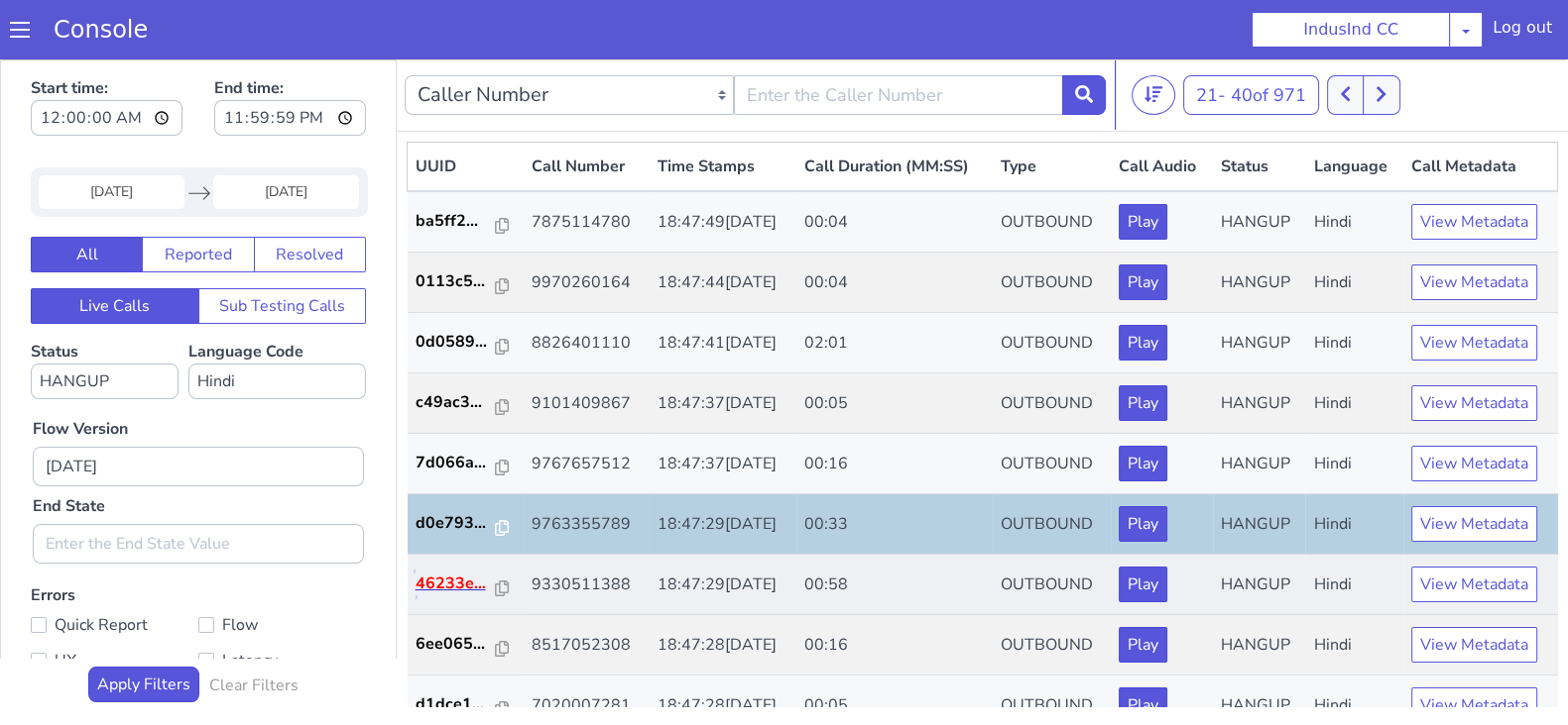
click at [460, 576] on p "46233e..." at bounding box center [456, 584] width 81 height 24
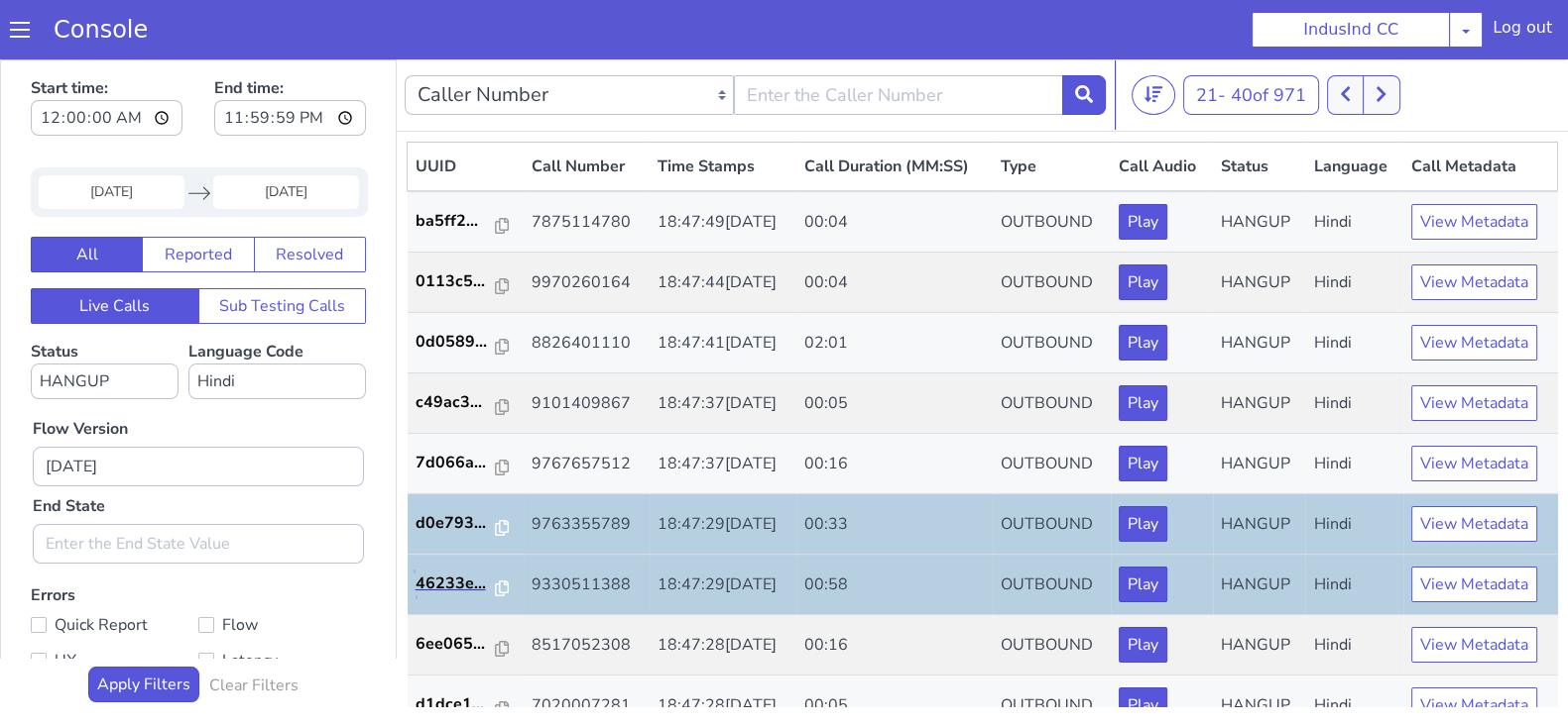
scroll to position [495, 0]
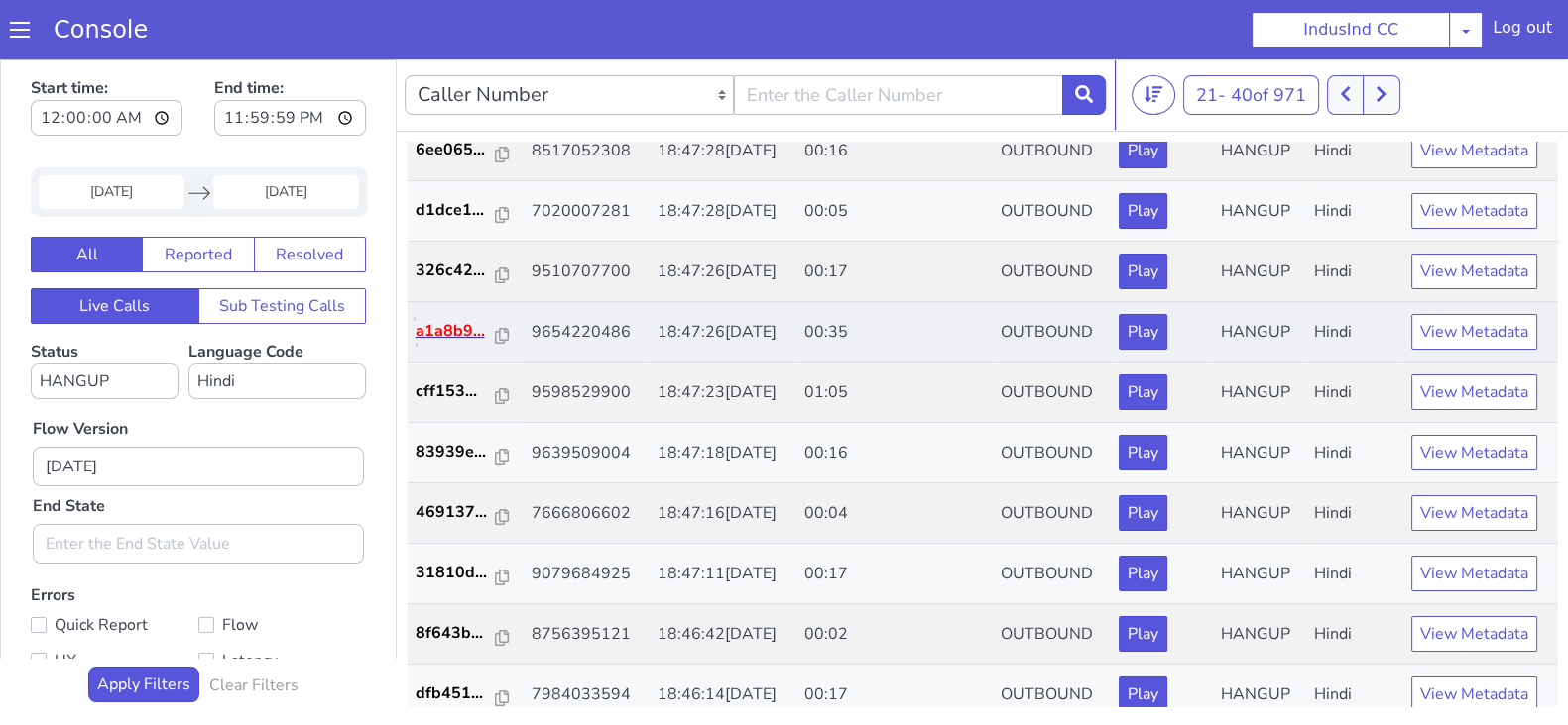
click at [451, 326] on p "a1a8b9..." at bounding box center [456, 331] width 81 height 24
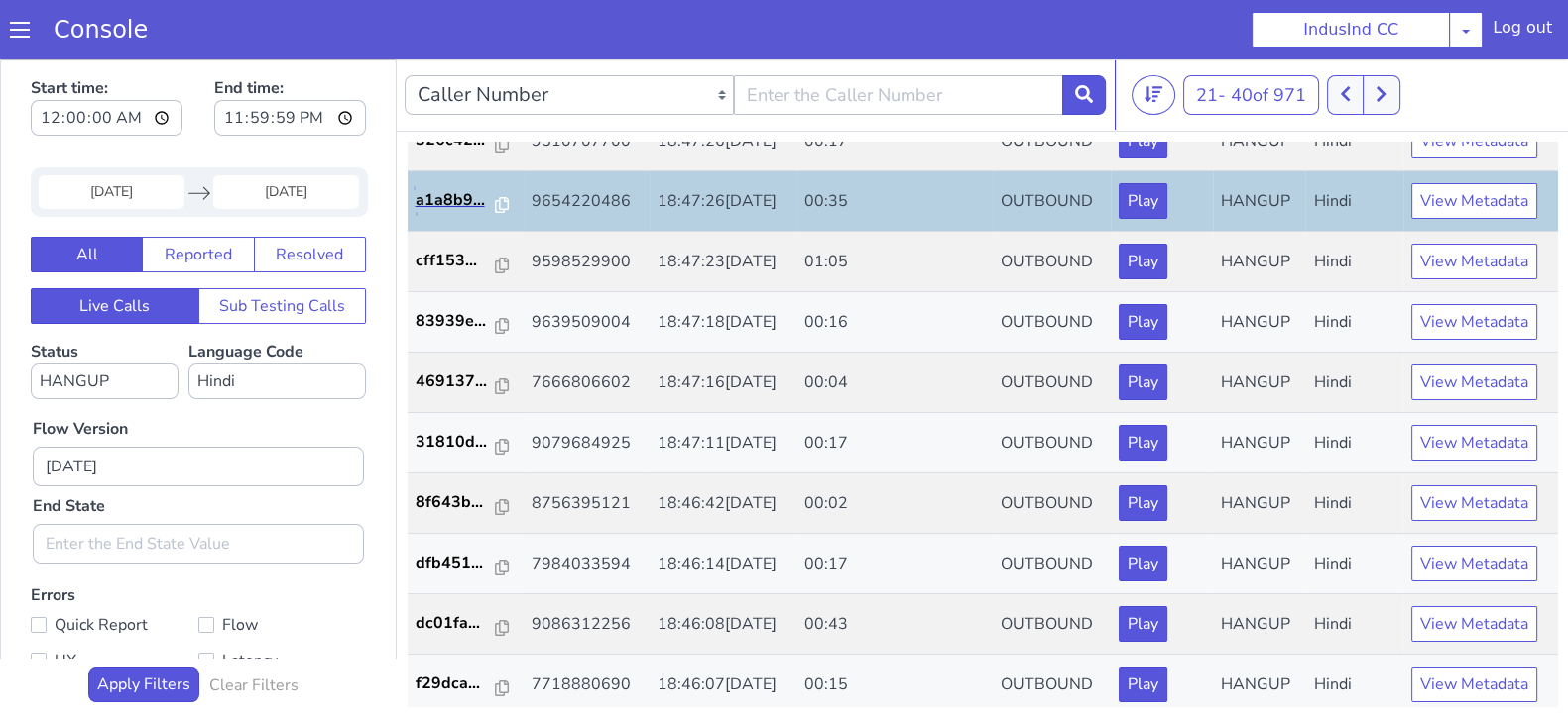
scroll to position [688, 0]
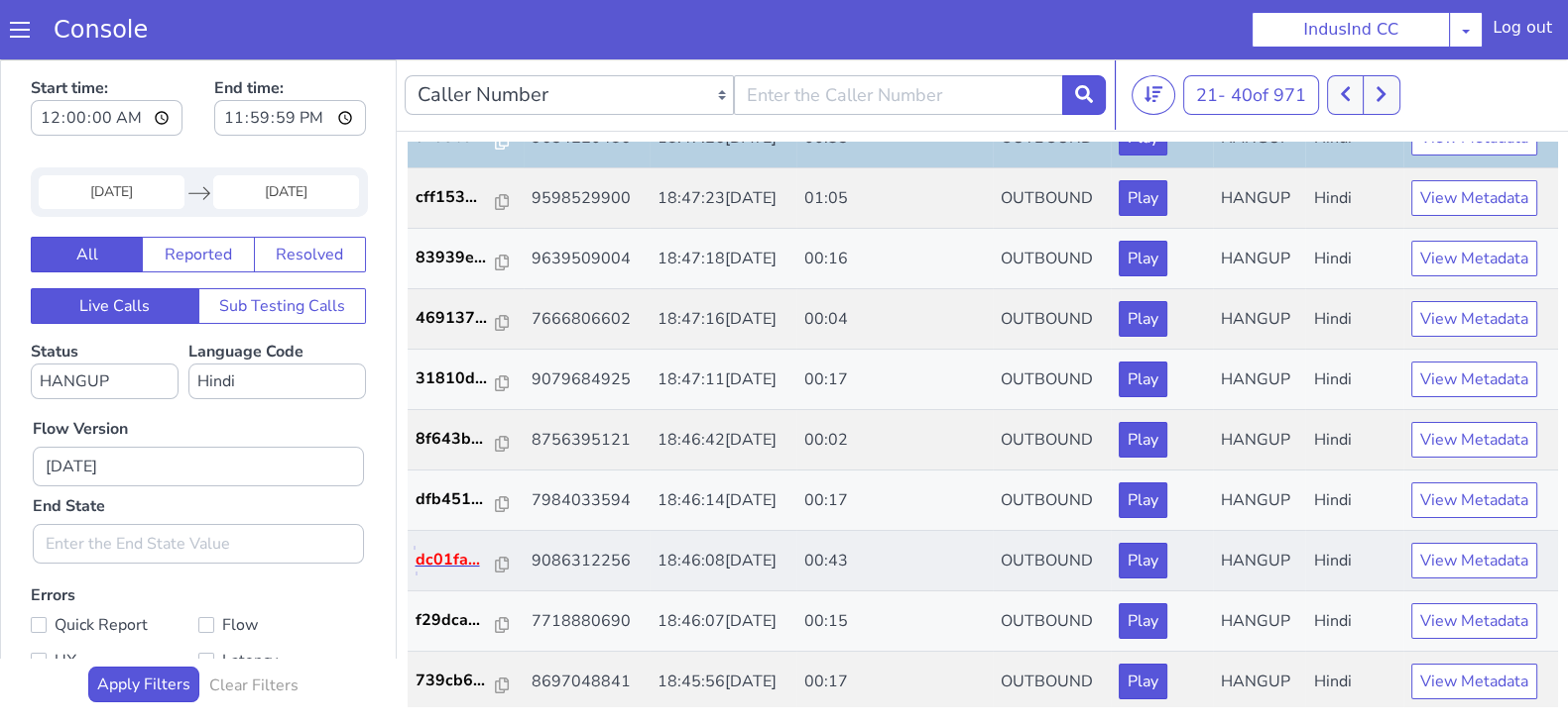
click at [436, 561] on p "dc01fa..." at bounding box center [456, 560] width 81 height 24
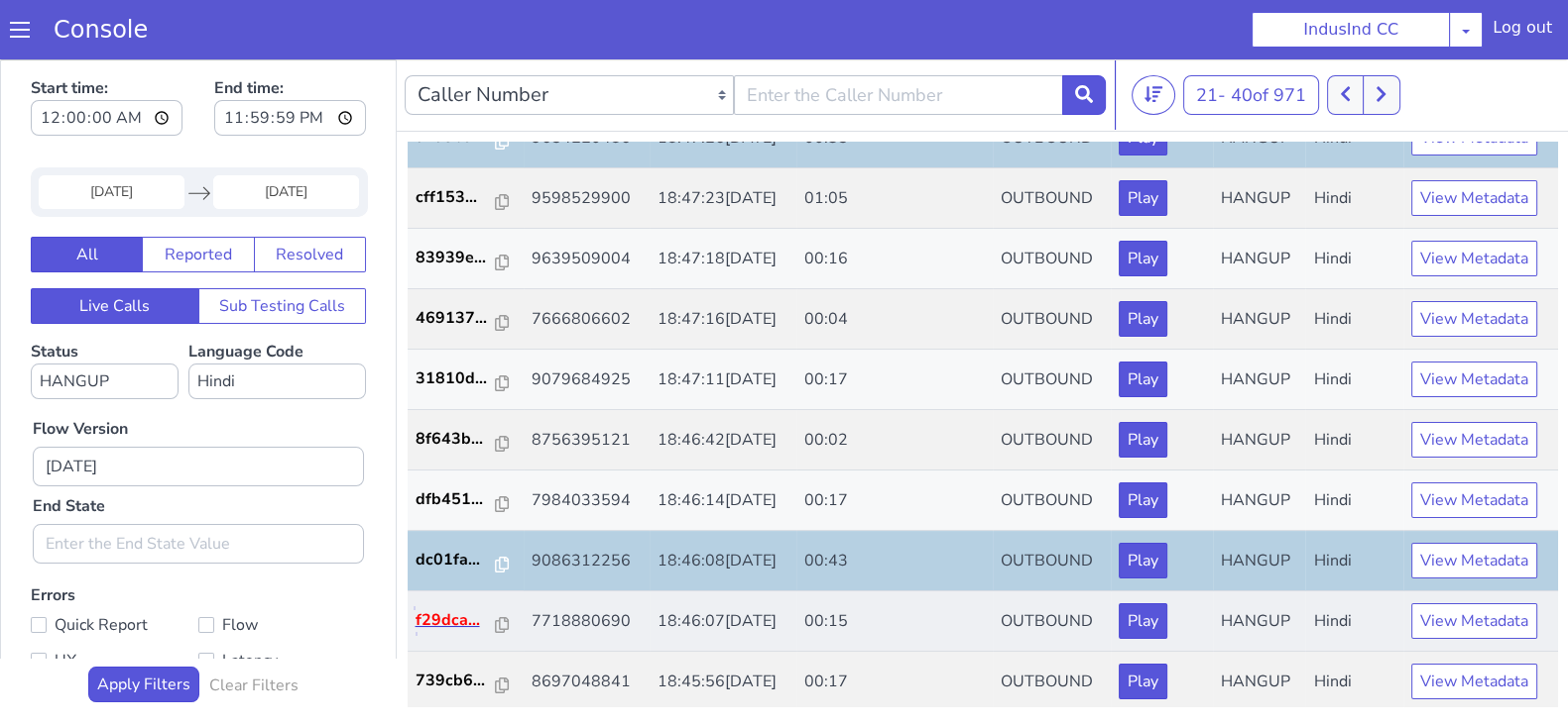
click at [456, 613] on p "f29dca..." at bounding box center [456, 621] width 81 height 24
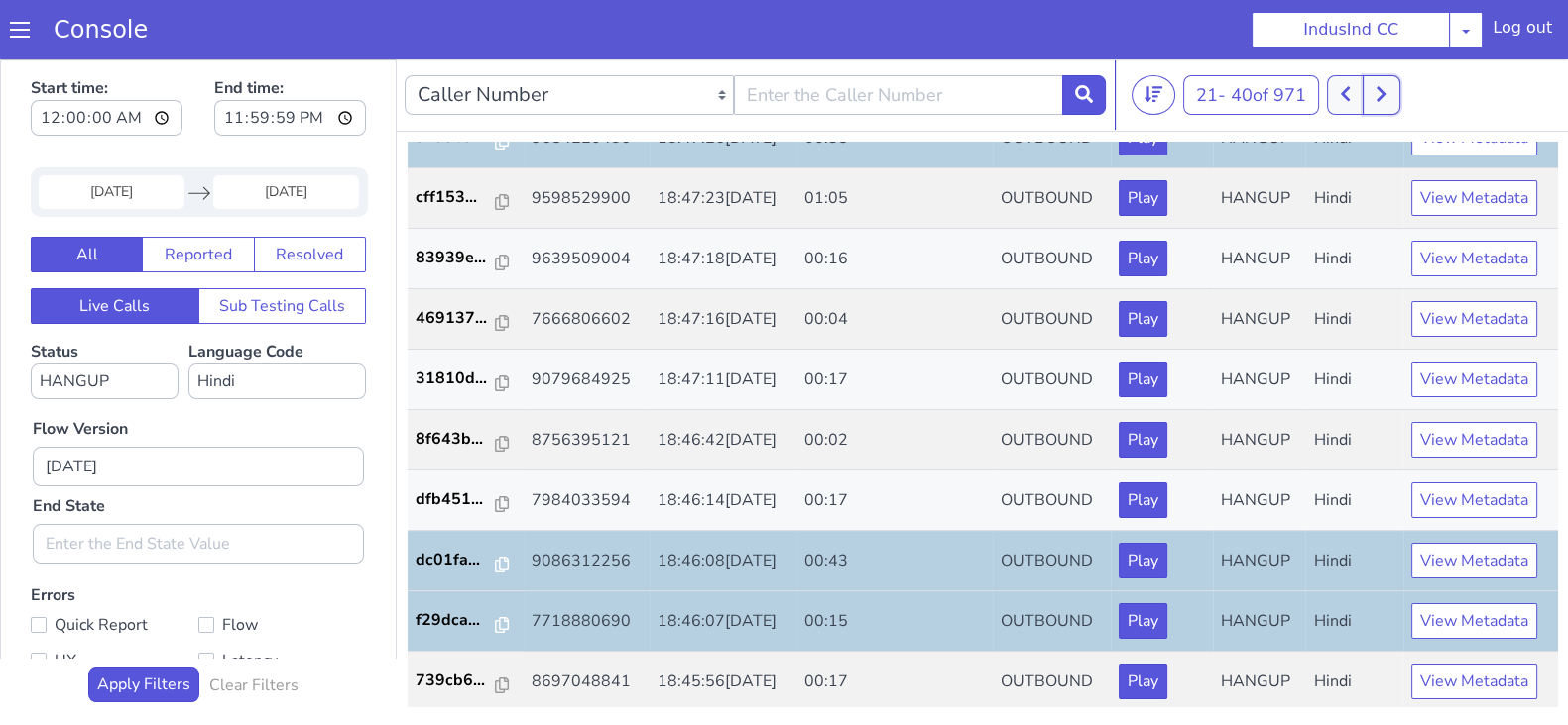
click at [1384, 101] on icon at bounding box center [1380, 94] width 11 height 18
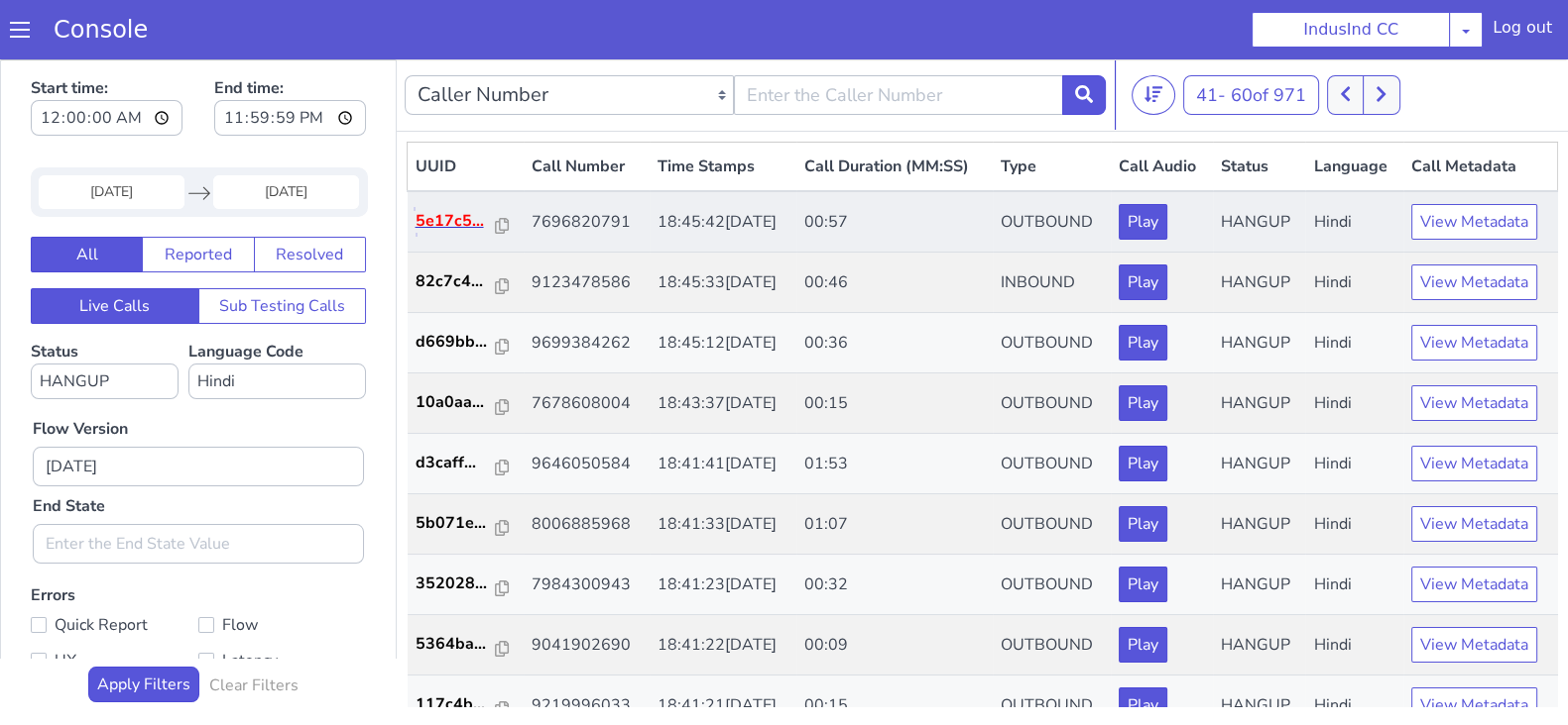
click at [452, 221] on p "5e17c5..." at bounding box center [456, 221] width 81 height 24
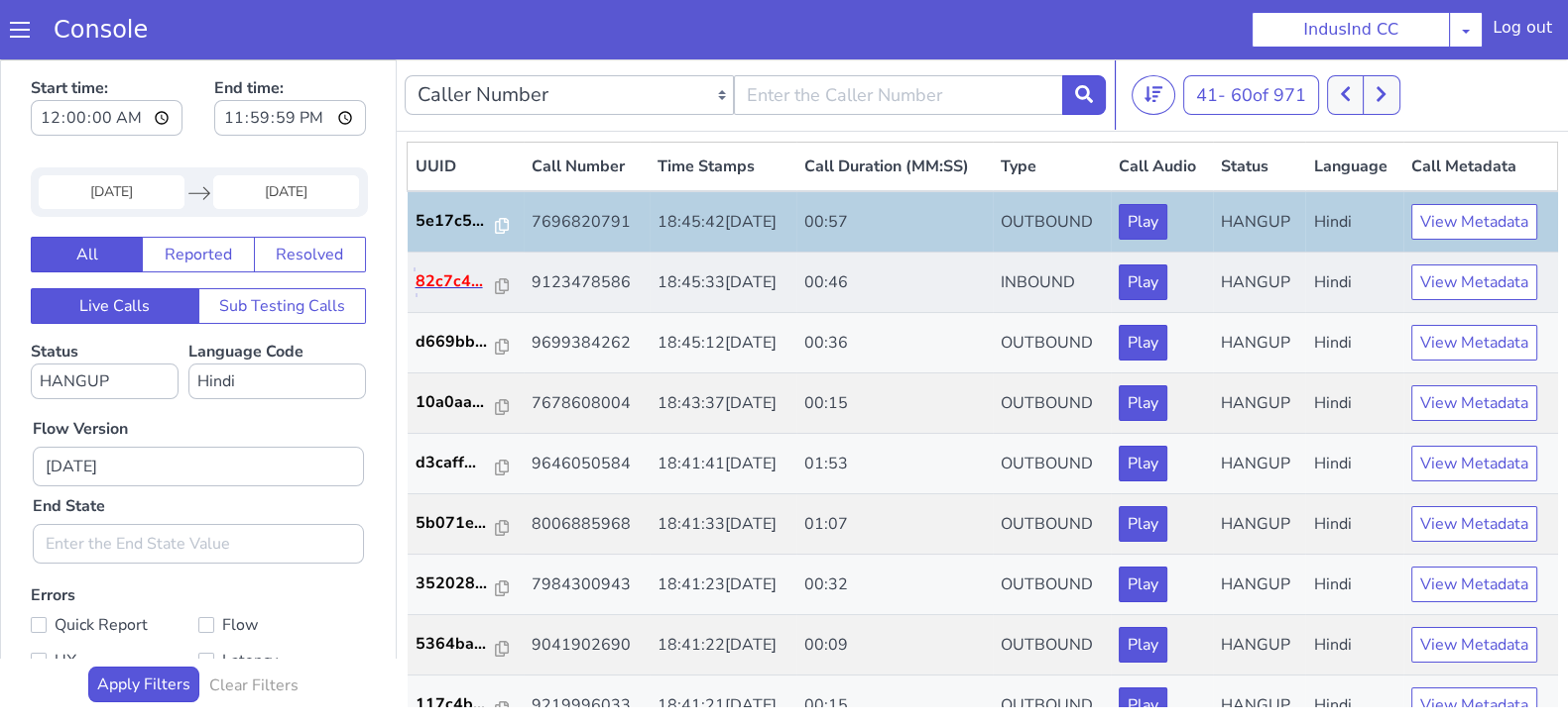
click at [458, 279] on p "82c7c4..." at bounding box center [456, 281] width 81 height 24
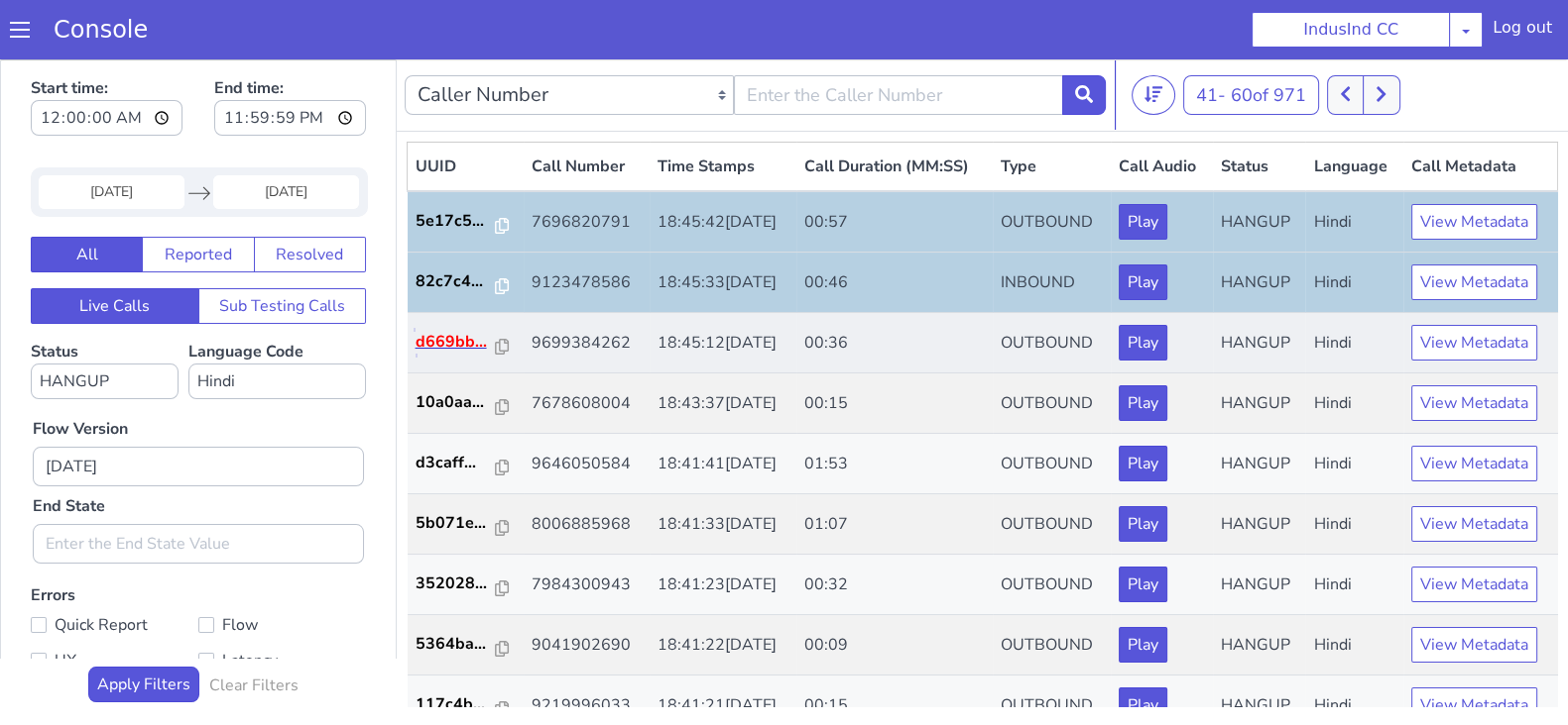
click at [461, 344] on p "d669bb..." at bounding box center [456, 342] width 81 height 24
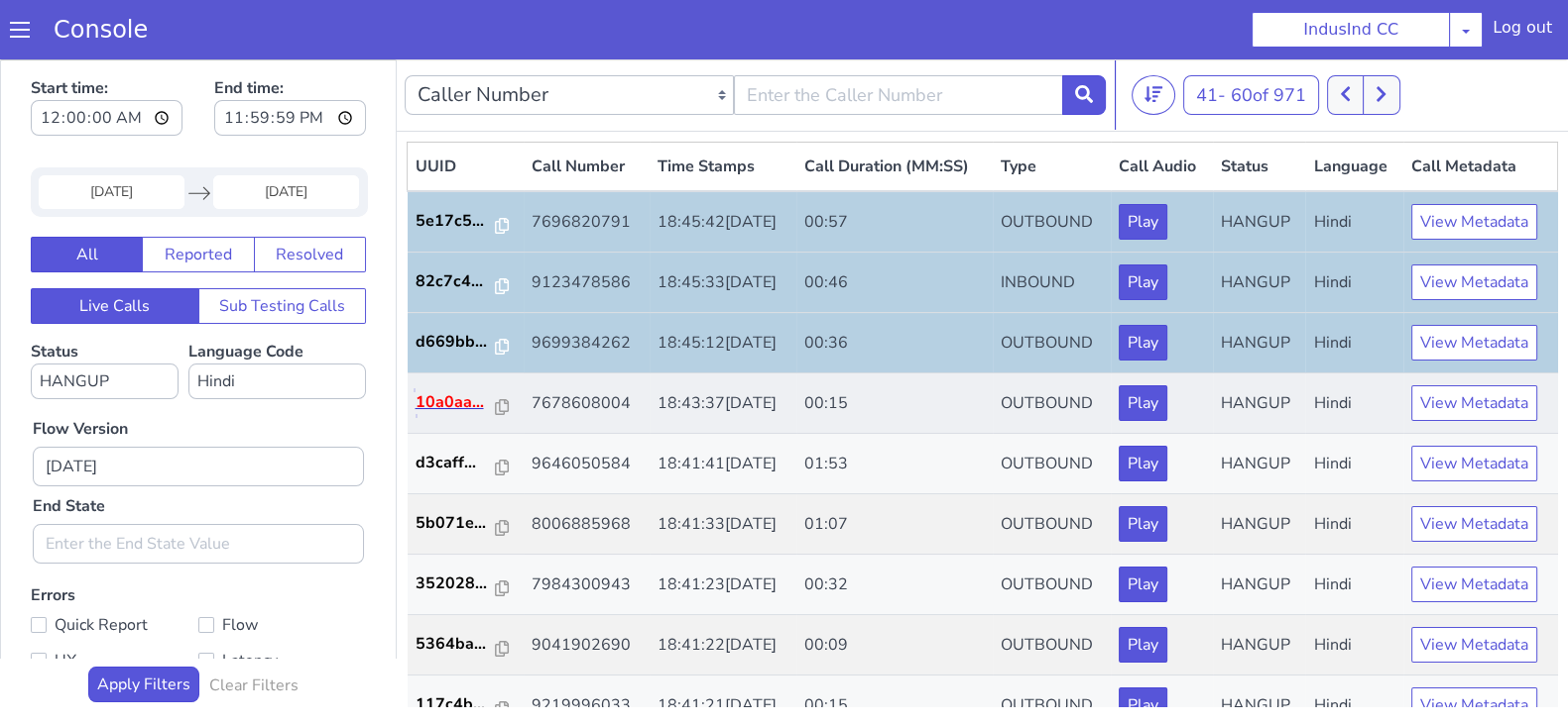
click at [444, 396] on p "10a0aa..." at bounding box center [456, 402] width 81 height 24
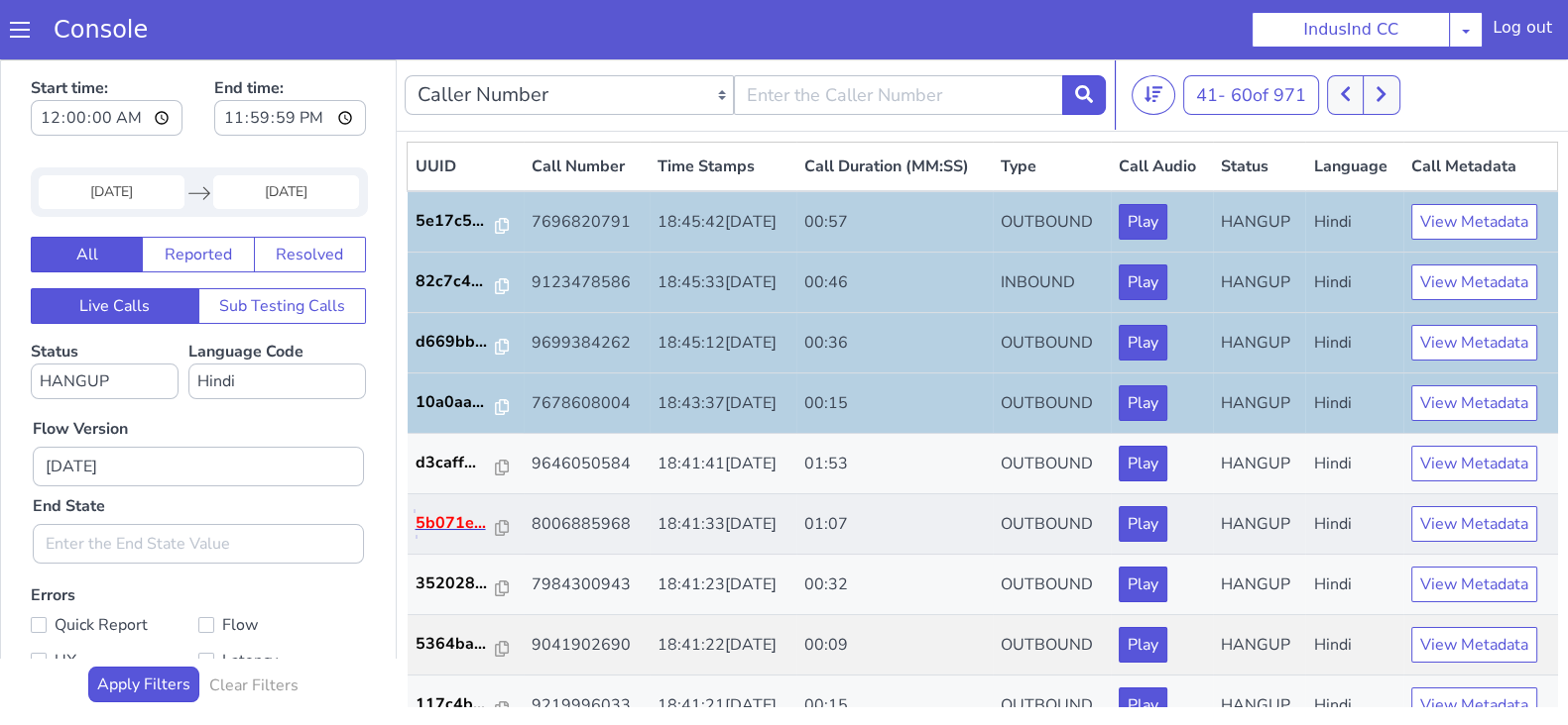
click at [451, 522] on p "5b071e..." at bounding box center [456, 523] width 81 height 24
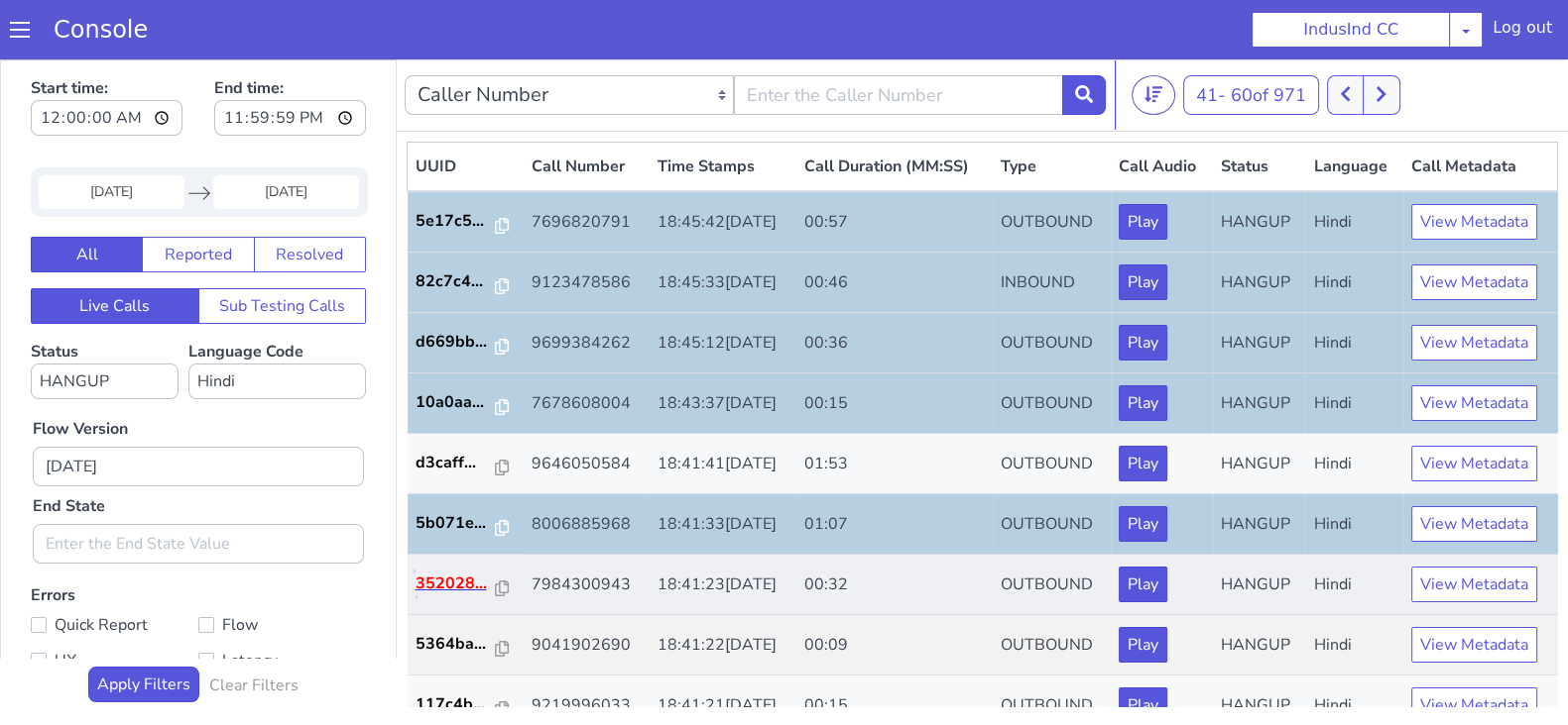
click at [431, 587] on p "352028..." at bounding box center [456, 584] width 81 height 24
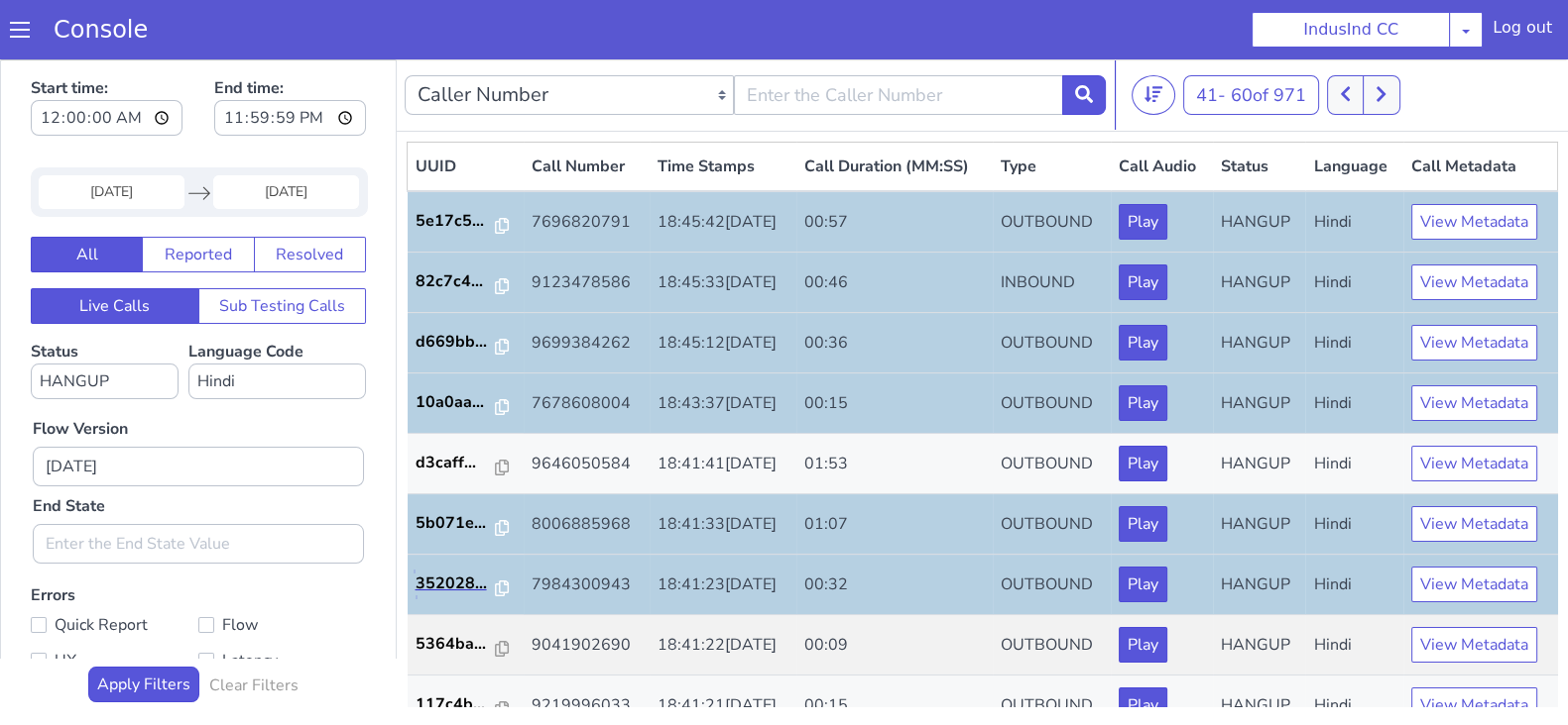
scroll to position [495, 0]
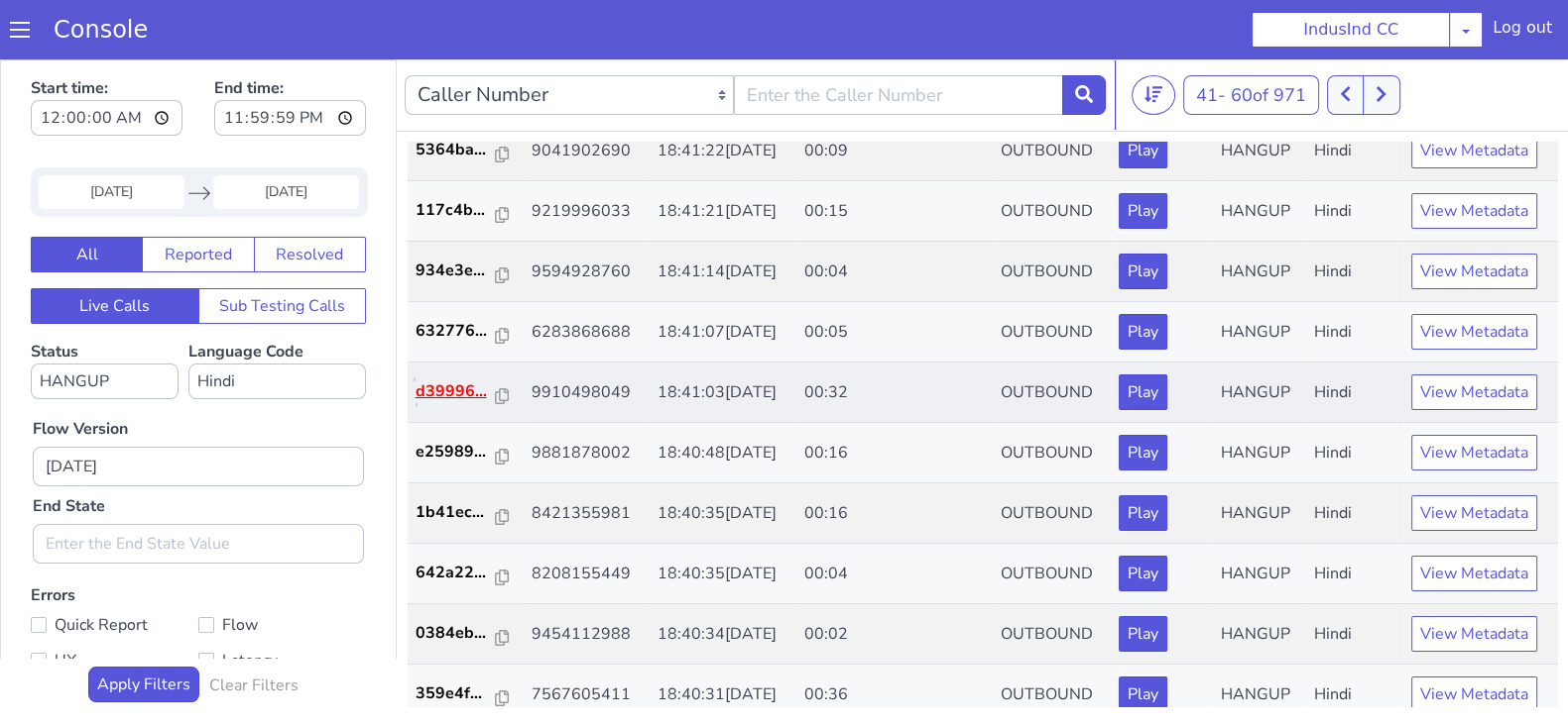
click at [451, 386] on p "d39996..." at bounding box center [456, 391] width 81 height 24
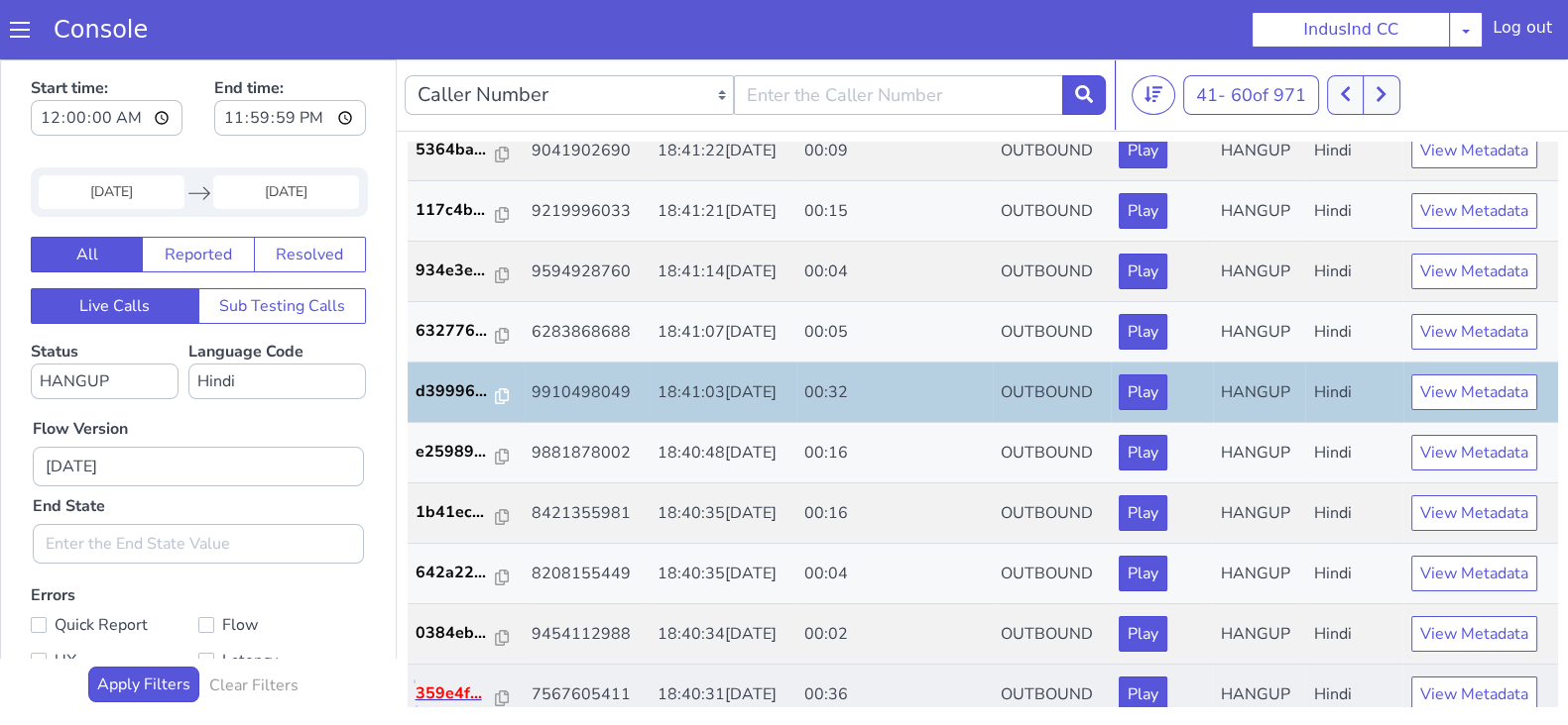
click at [432, 691] on p "359e4f..." at bounding box center [456, 694] width 81 height 24
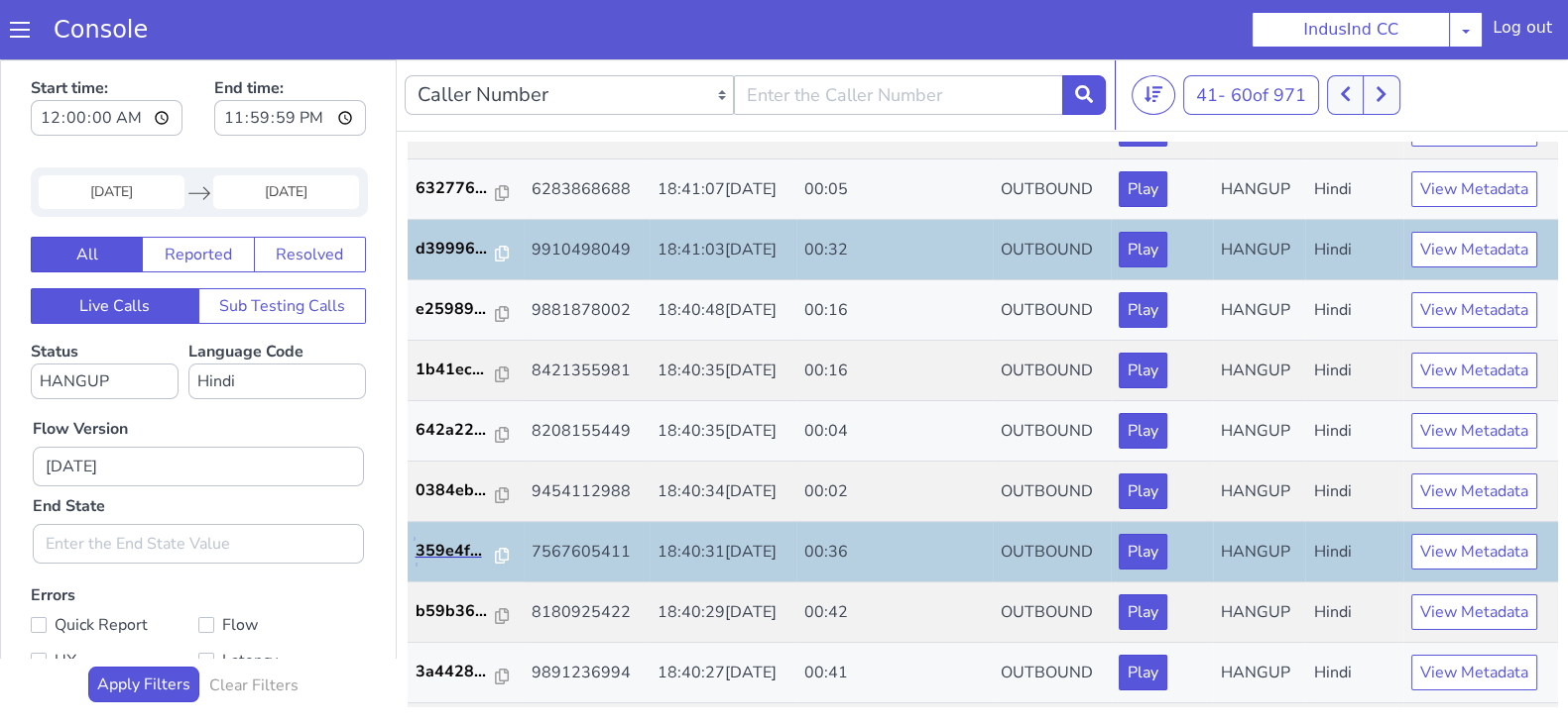
scroll to position [688, 0]
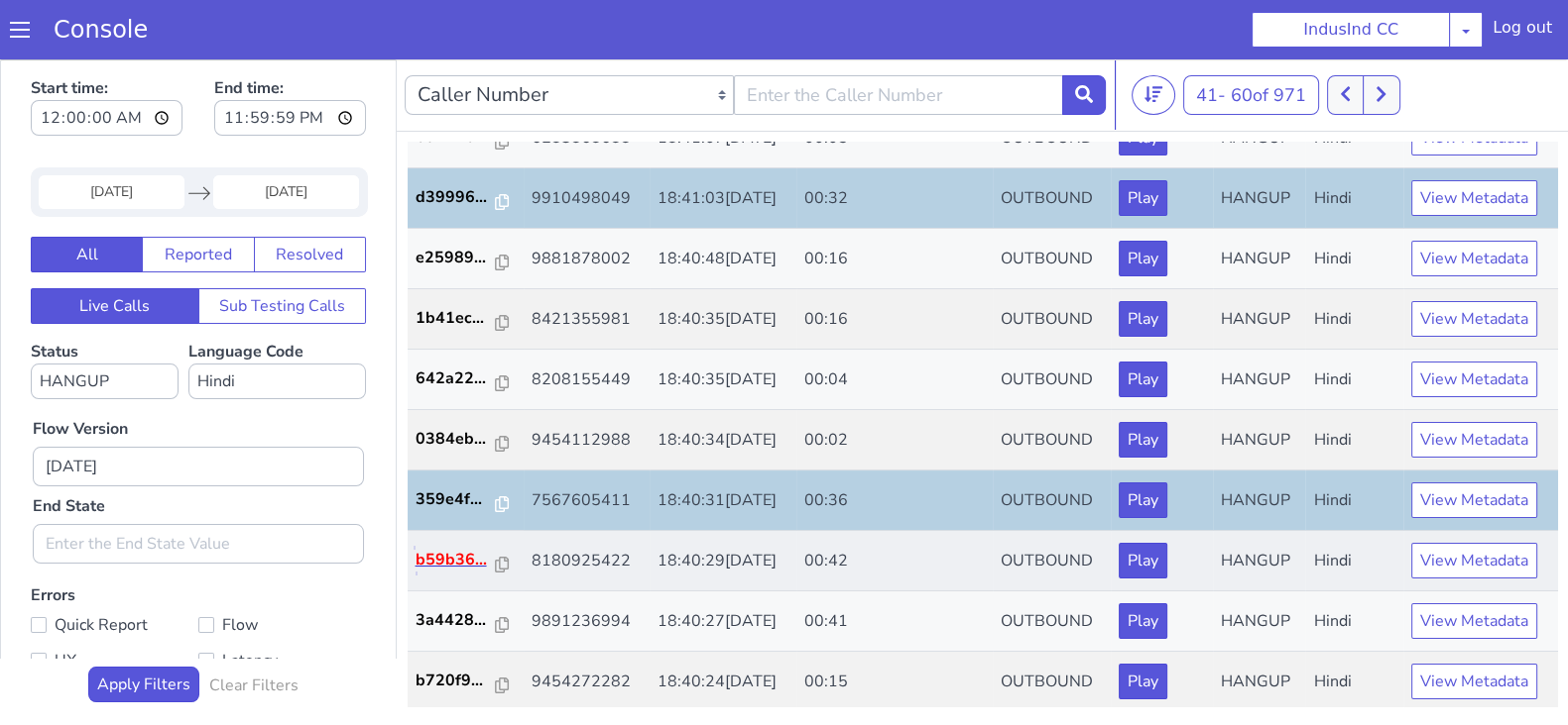
click at [449, 556] on p "b59b36..." at bounding box center [456, 560] width 81 height 24
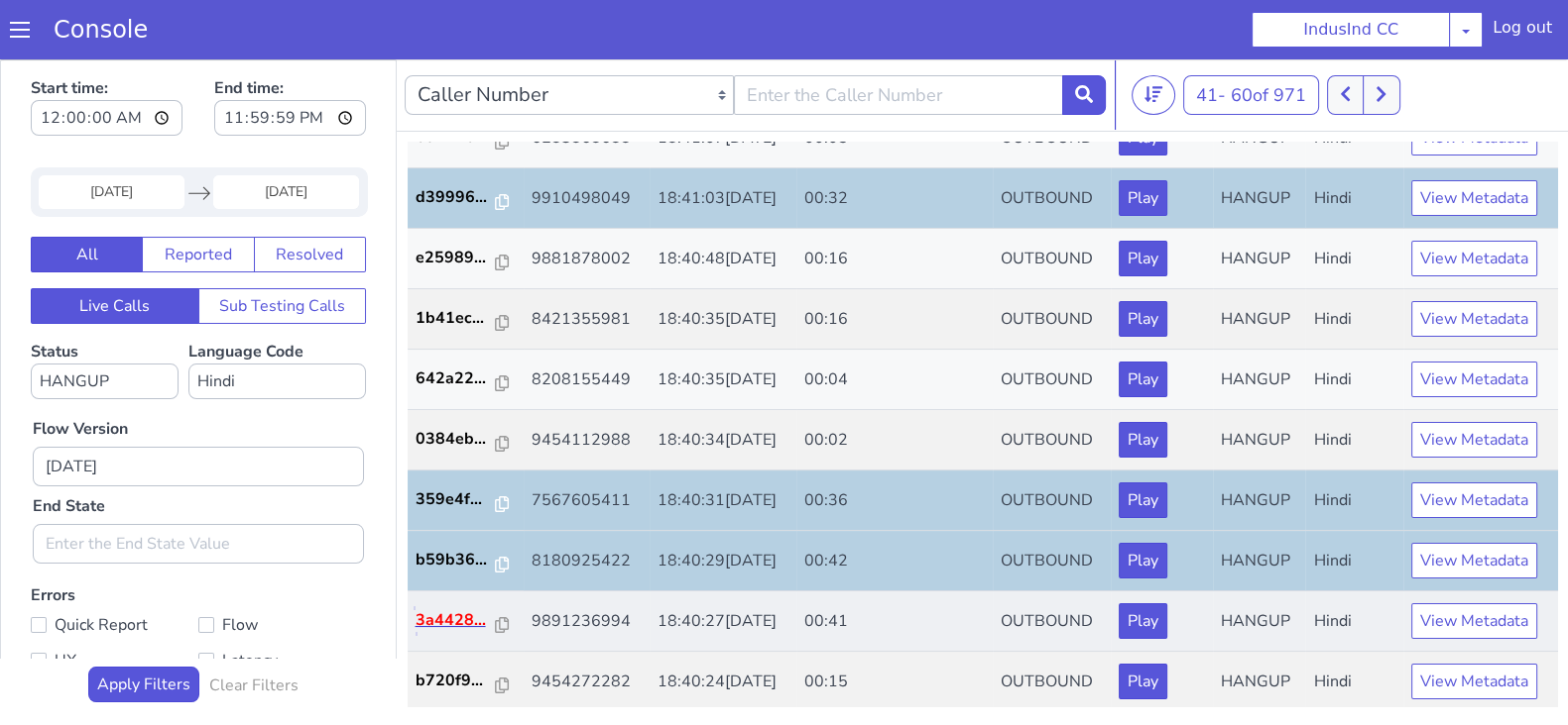
click at [453, 614] on p "3a4428..." at bounding box center [456, 621] width 81 height 24
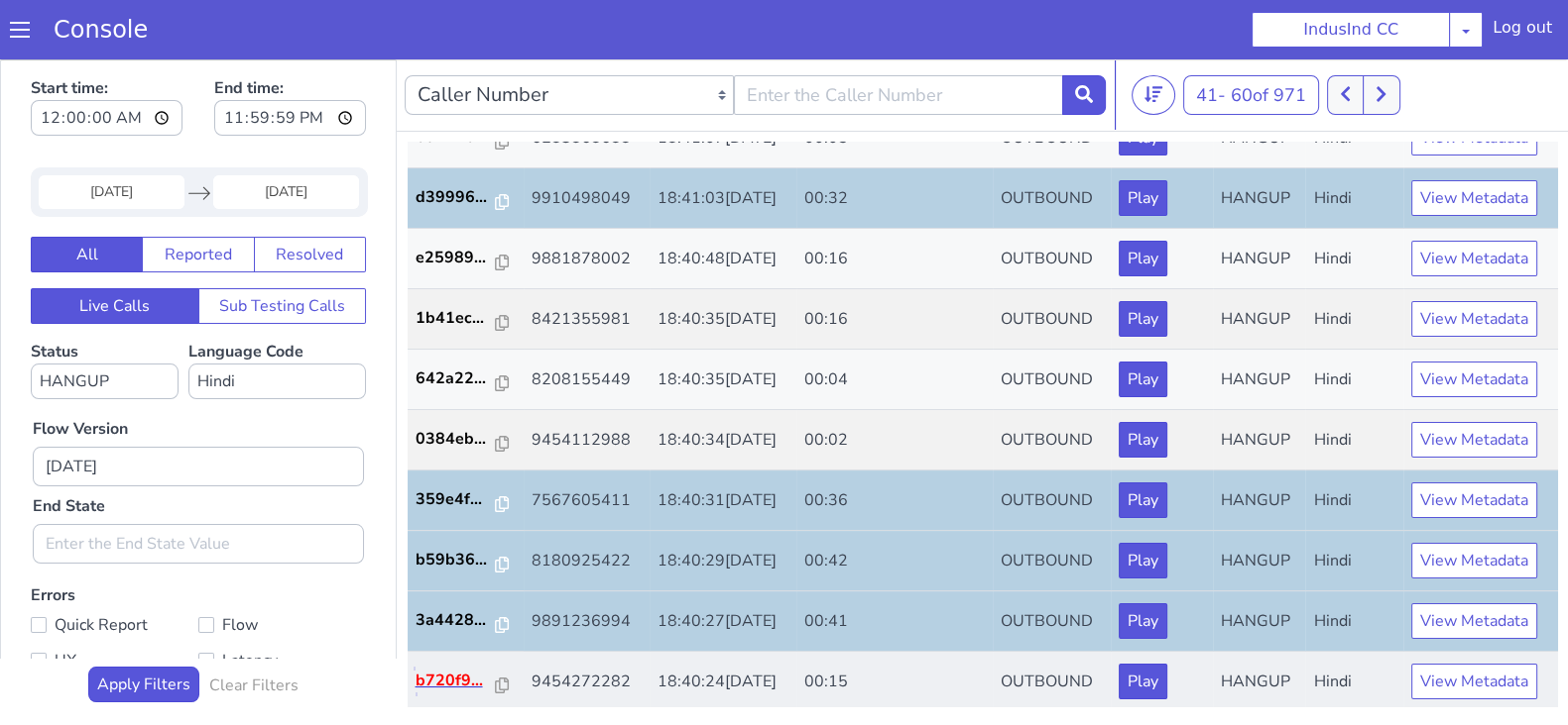
click at [426, 676] on p "b720f9..." at bounding box center [456, 681] width 81 height 24
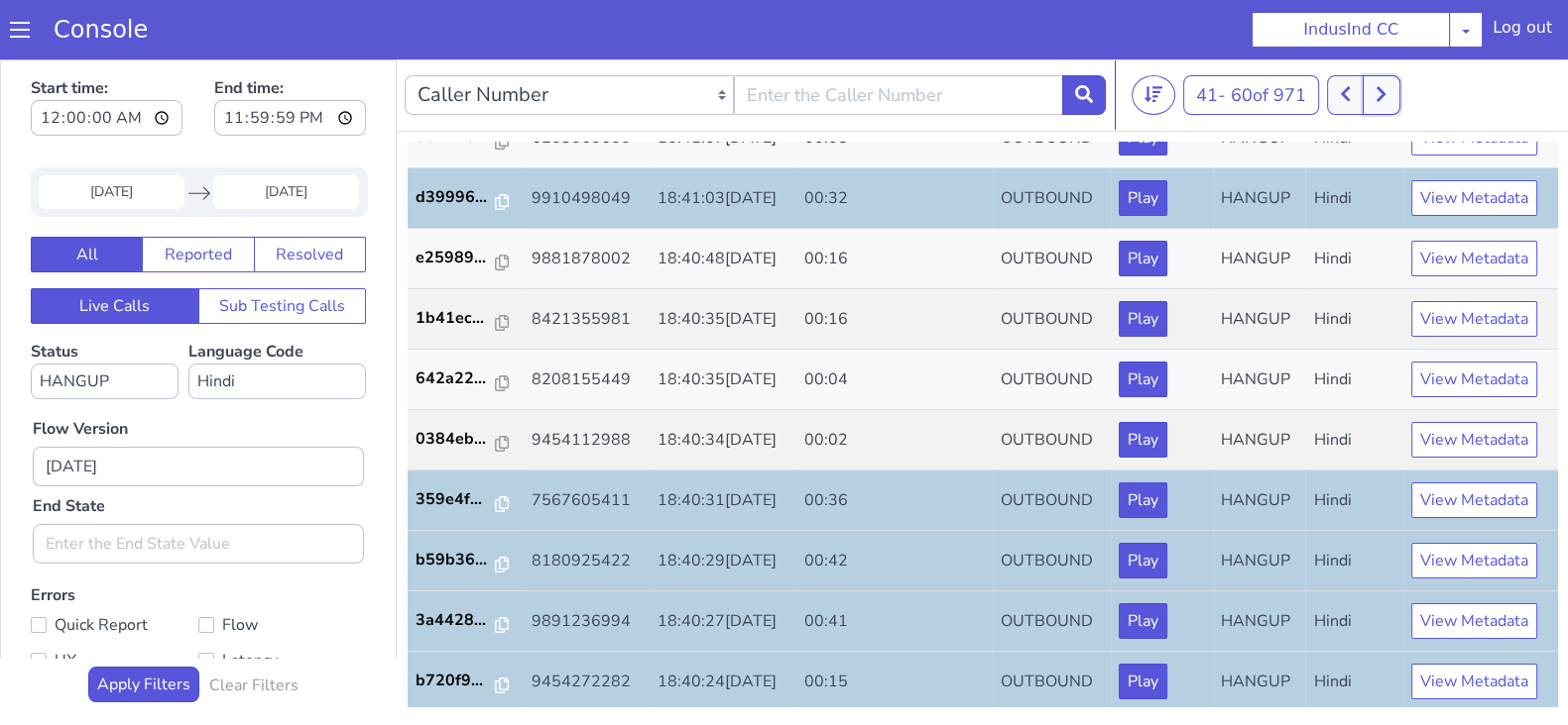
click at [1380, 95] on icon at bounding box center [1380, 94] width 11 height 18
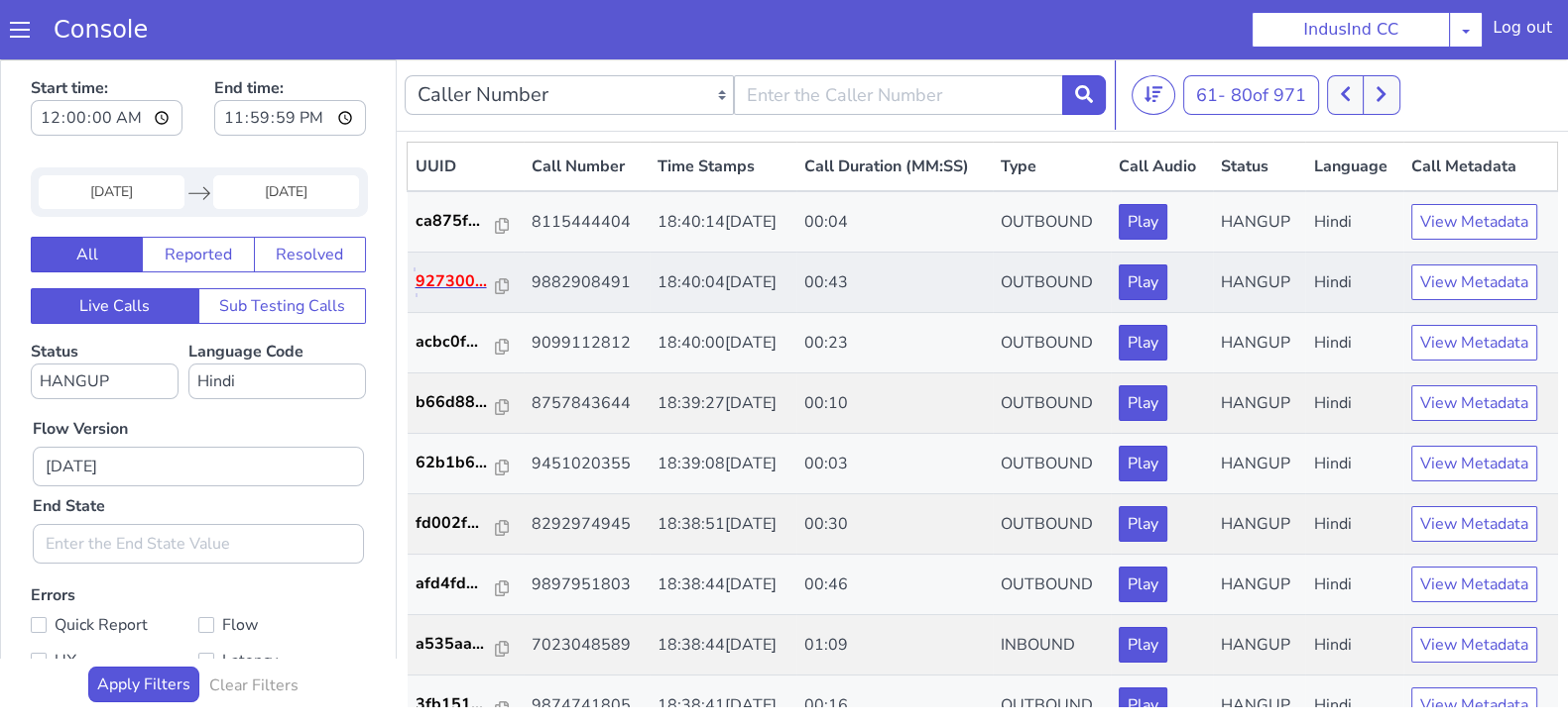
click at [443, 288] on p "927300..." at bounding box center [456, 281] width 81 height 24
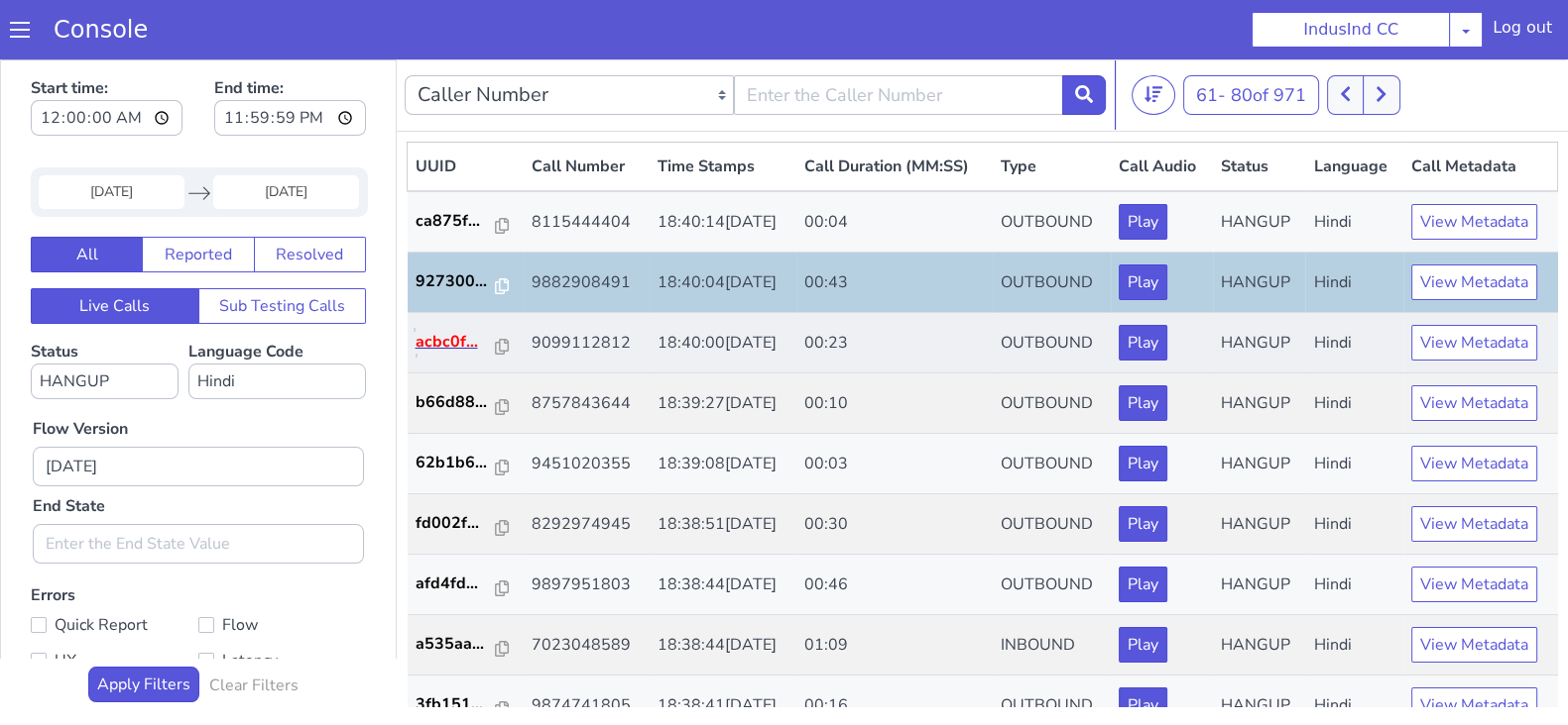
click at [437, 336] on p "acbc0f..." at bounding box center [456, 342] width 81 height 24
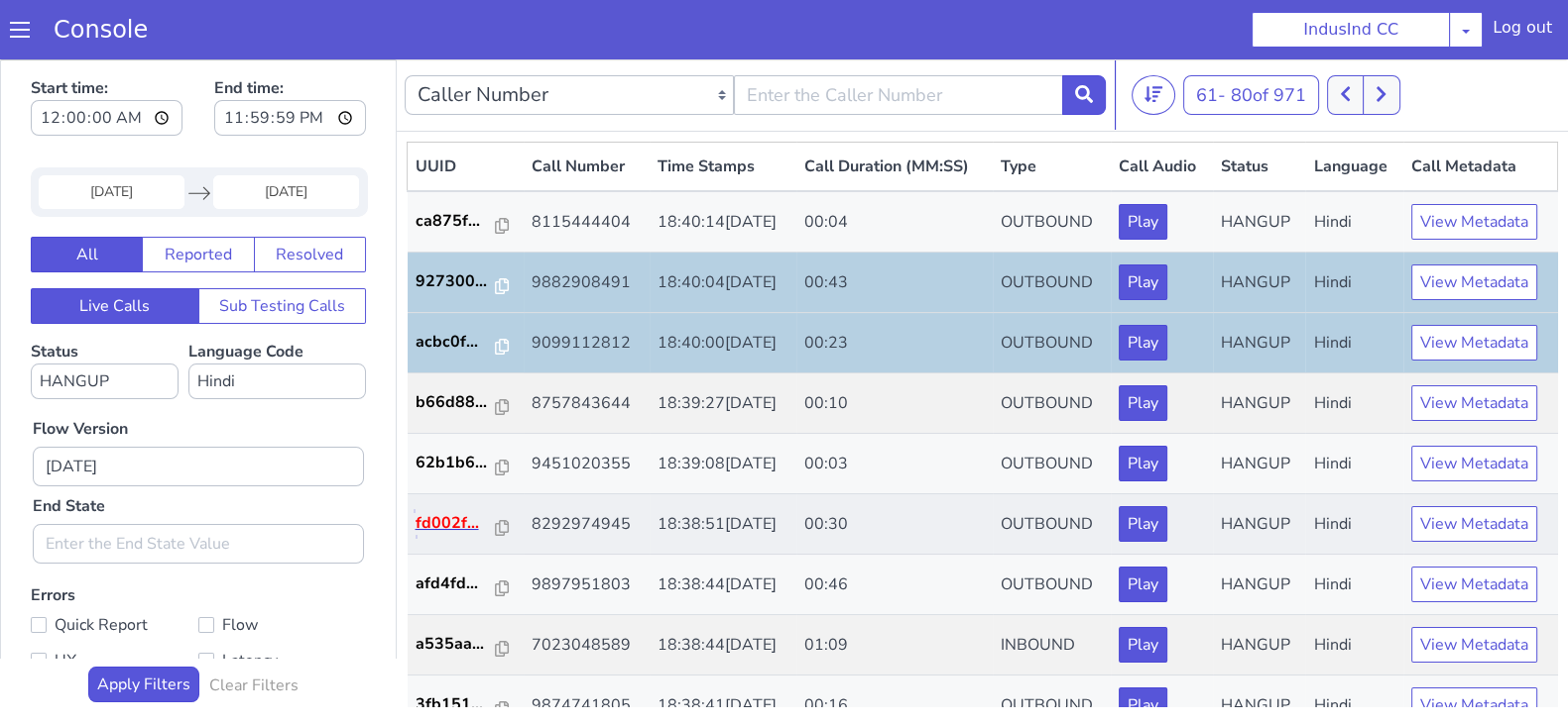
click at [436, 527] on p "fd002f..." at bounding box center [456, 523] width 81 height 24
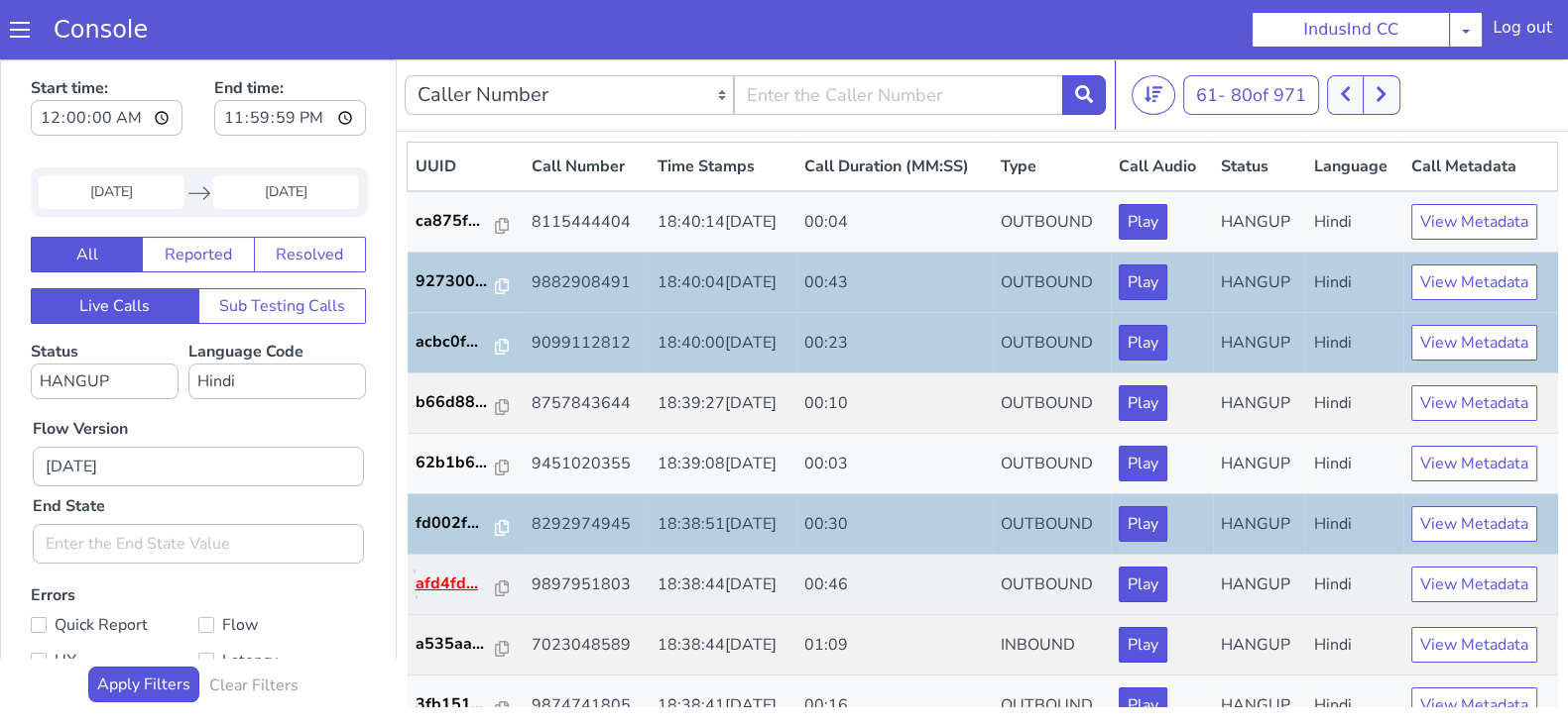
click at [448, 574] on p "afd4fd..." at bounding box center [456, 584] width 81 height 24
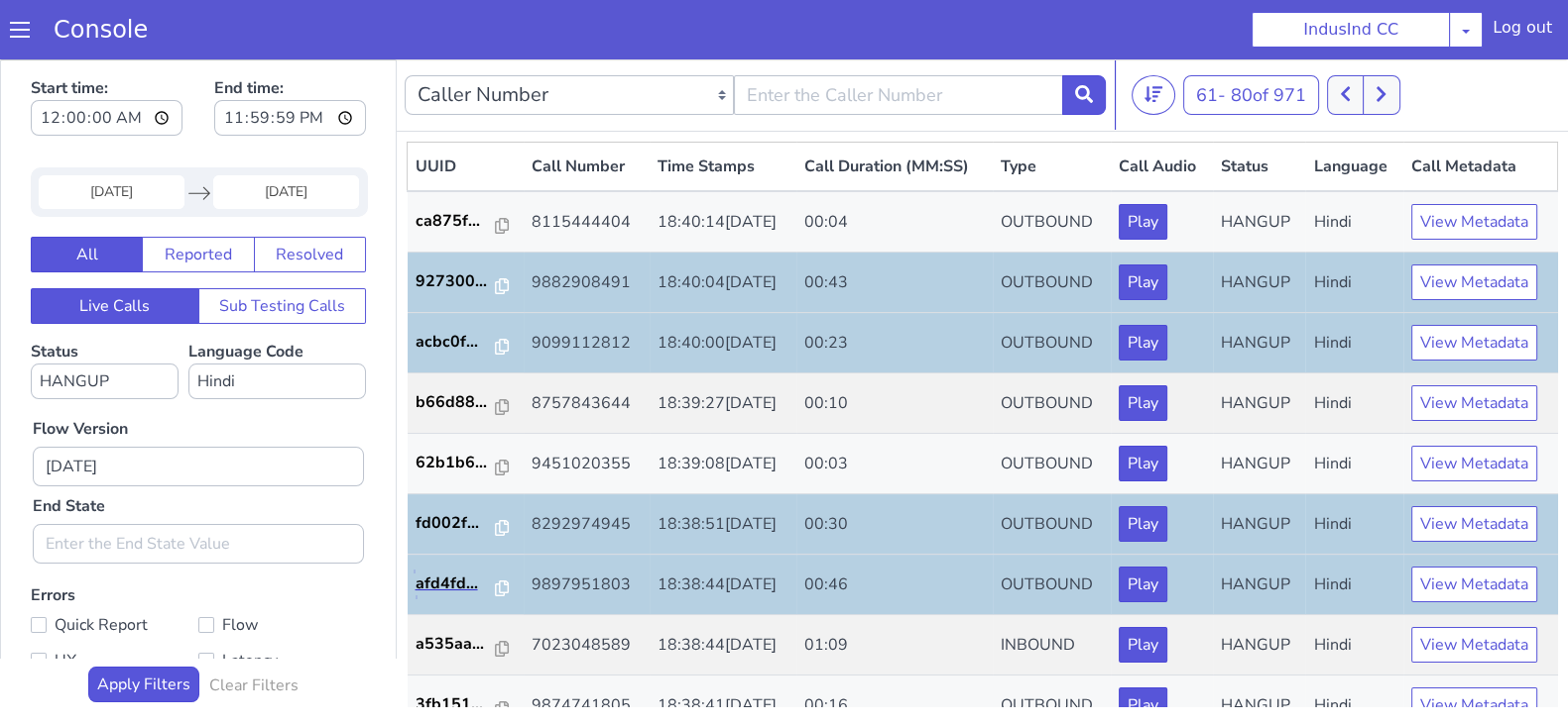
scroll to position [495, 0]
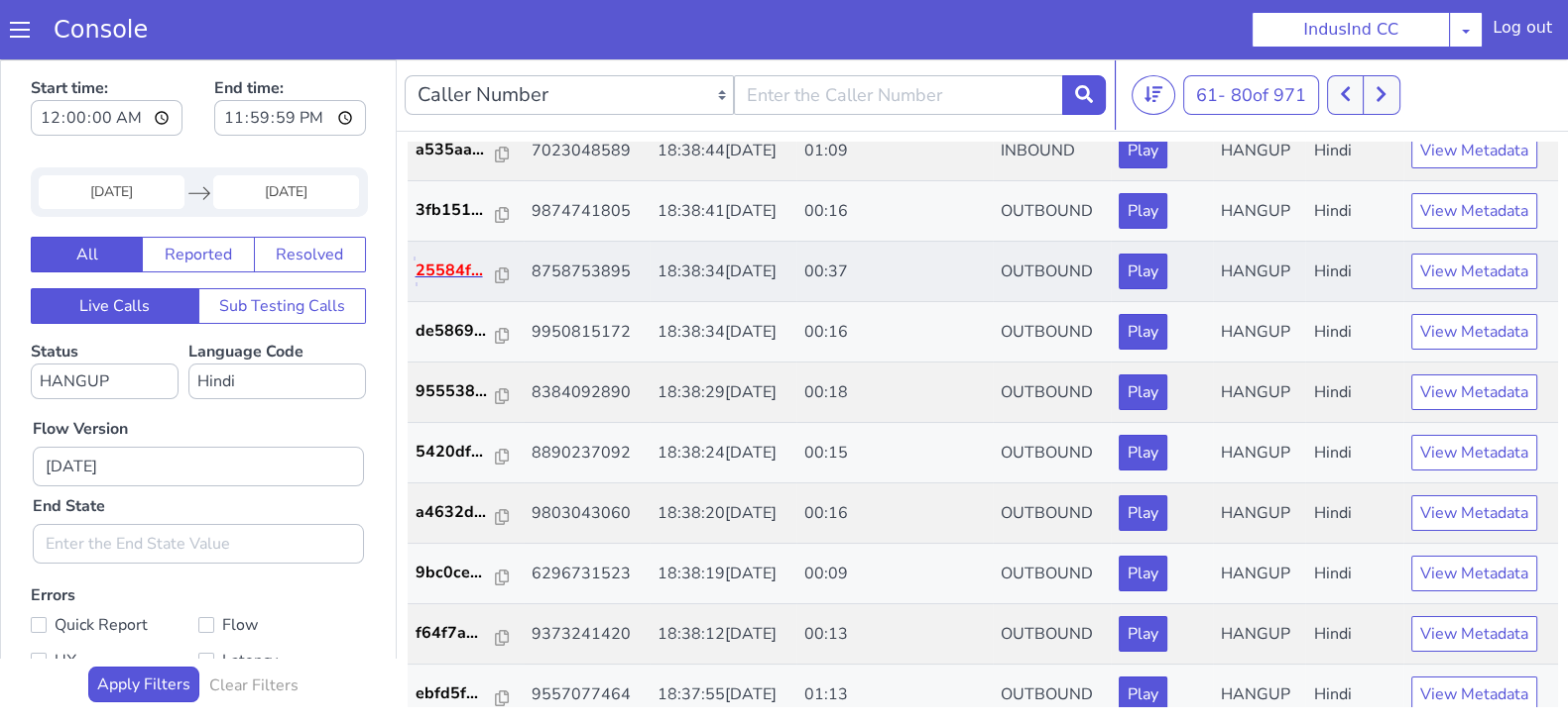
click at [441, 277] on p "25584f..." at bounding box center [456, 270] width 81 height 24
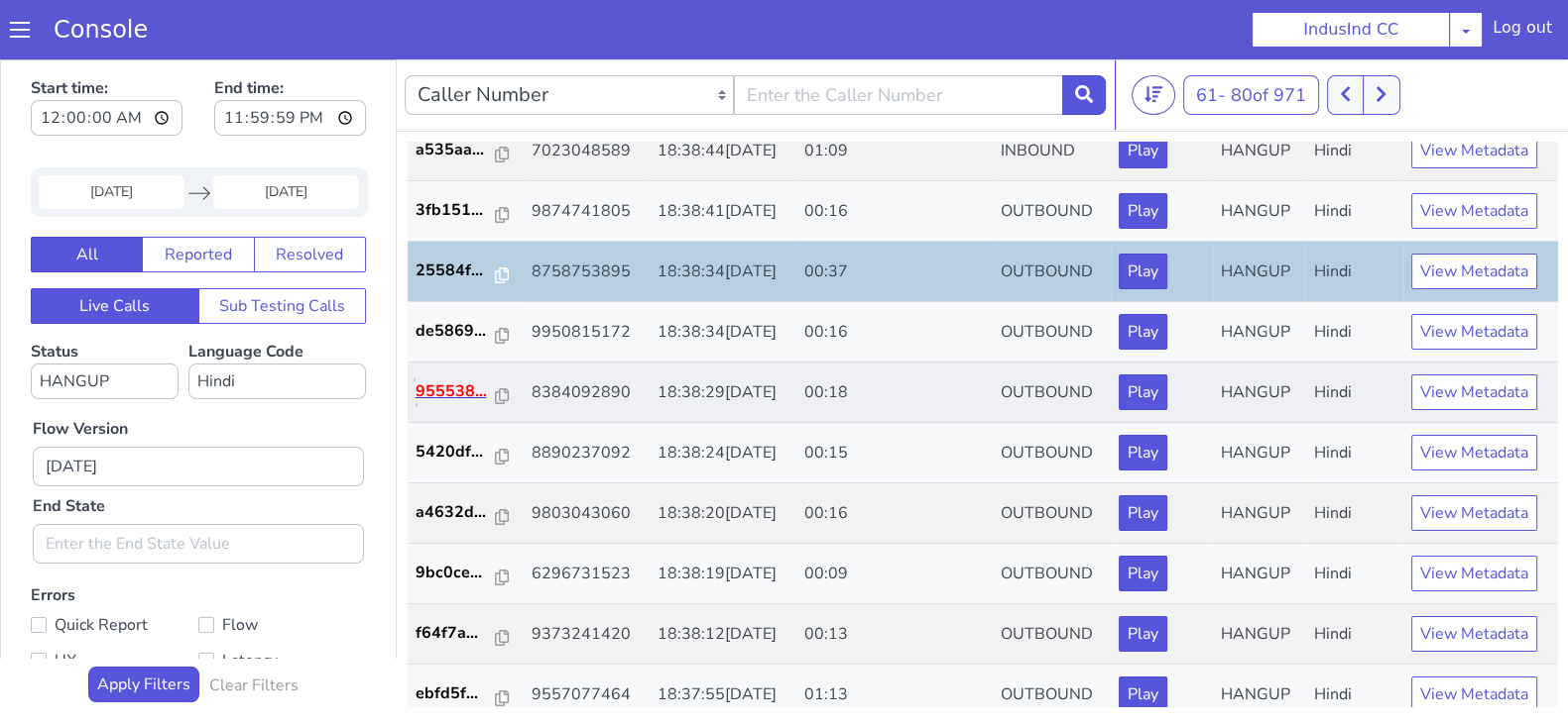
click at [432, 389] on p "955538..." at bounding box center [456, 391] width 81 height 24
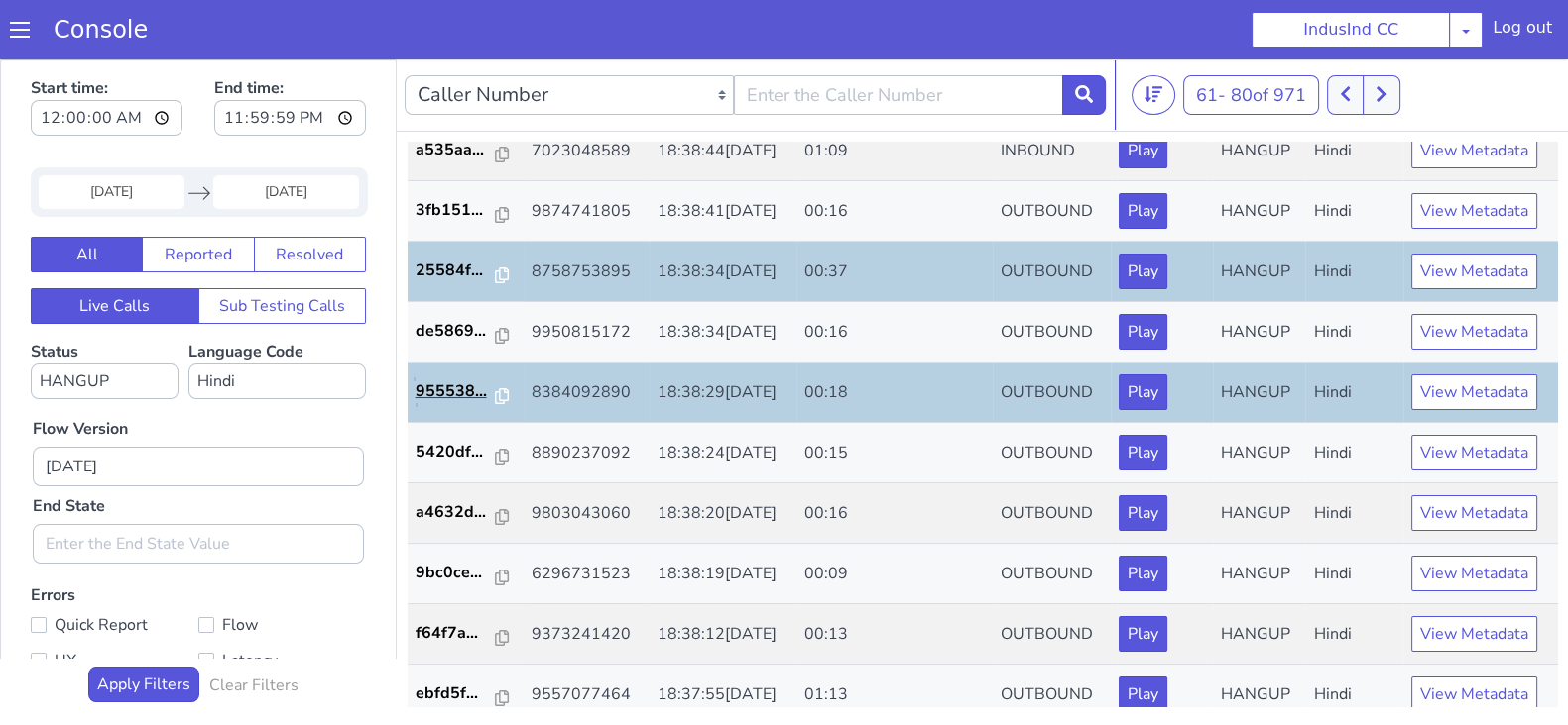
scroll to position [688, 0]
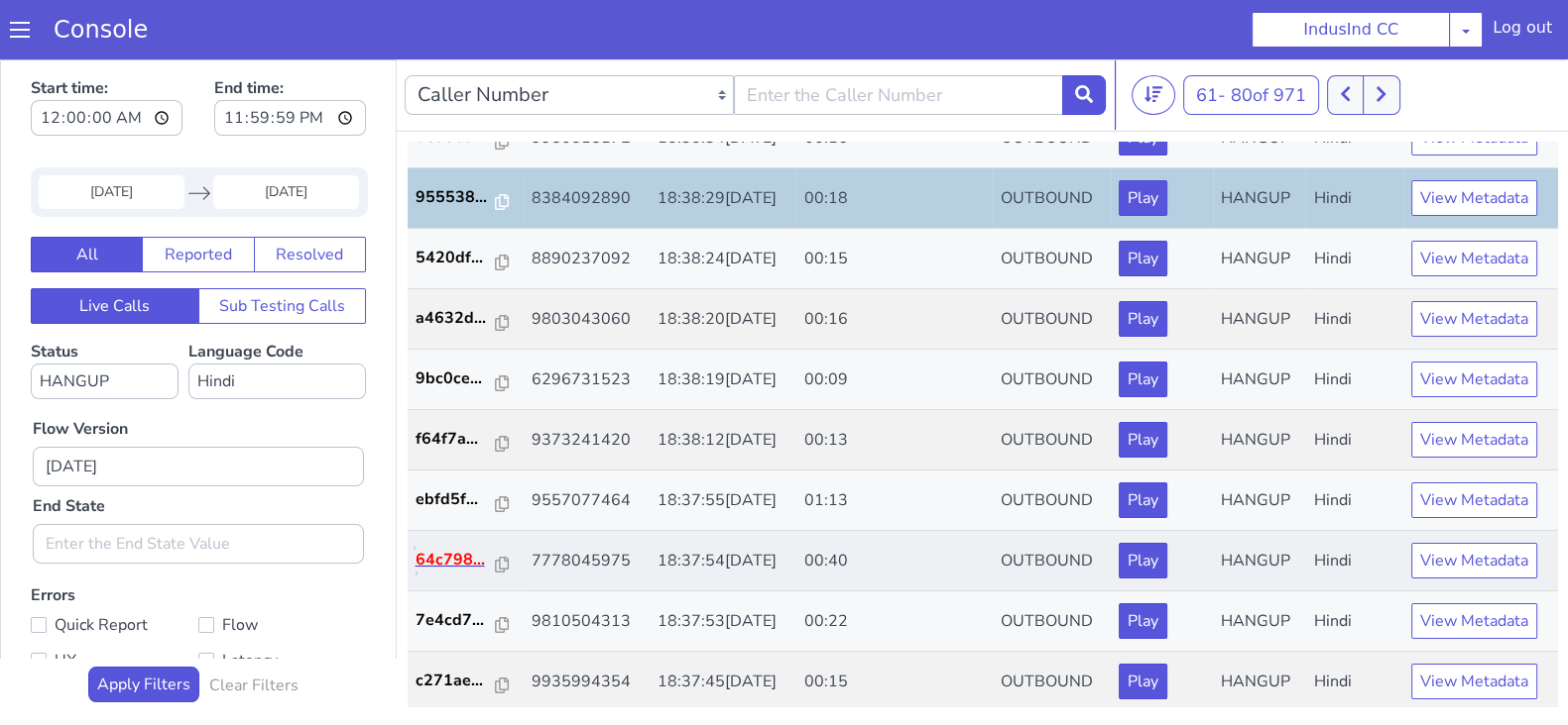
click at [455, 548] on p "64c798..." at bounding box center [456, 560] width 81 height 24
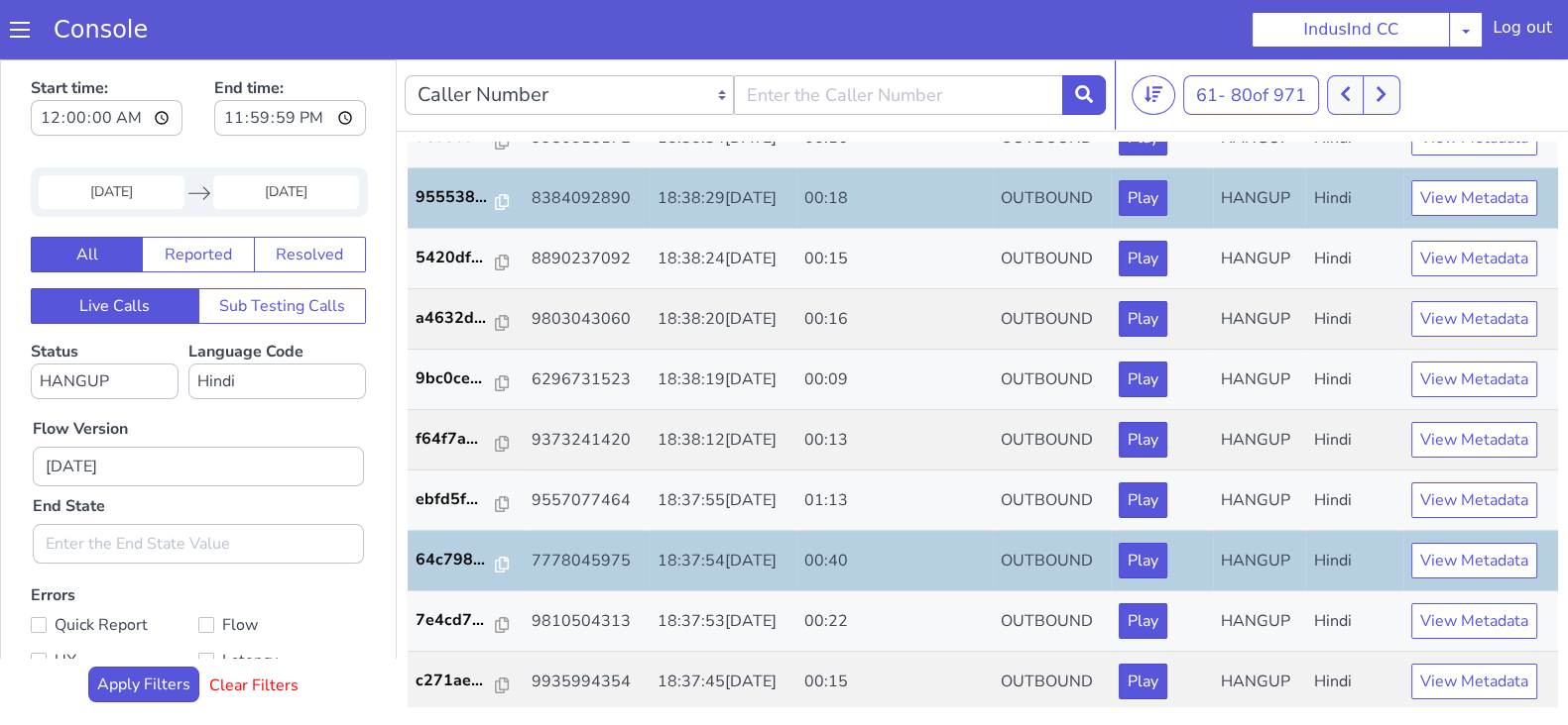
click at [272, 686] on bold "Clear Filters" at bounding box center [254, 686] width 89 height 19
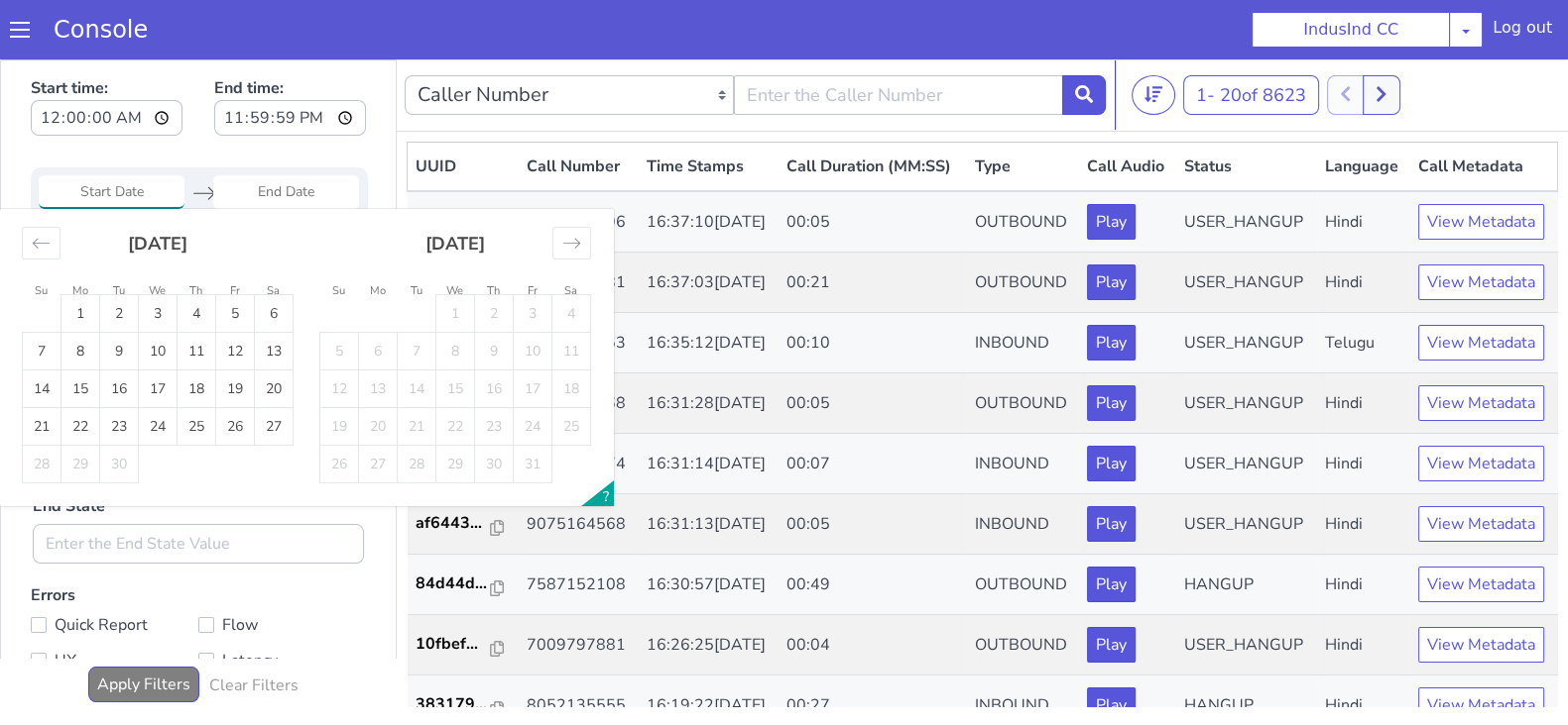
click at [116, 185] on input "Start Date" at bounding box center [111, 193] width 146 height 34
click at [169, 429] on td "24" at bounding box center [158, 427] width 39 height 38
type input "24 Sep 2025"
click at [169, 429] on td "24" at bounding box center [158, 427] width 39 height 38
type input "24 Sep 2025"
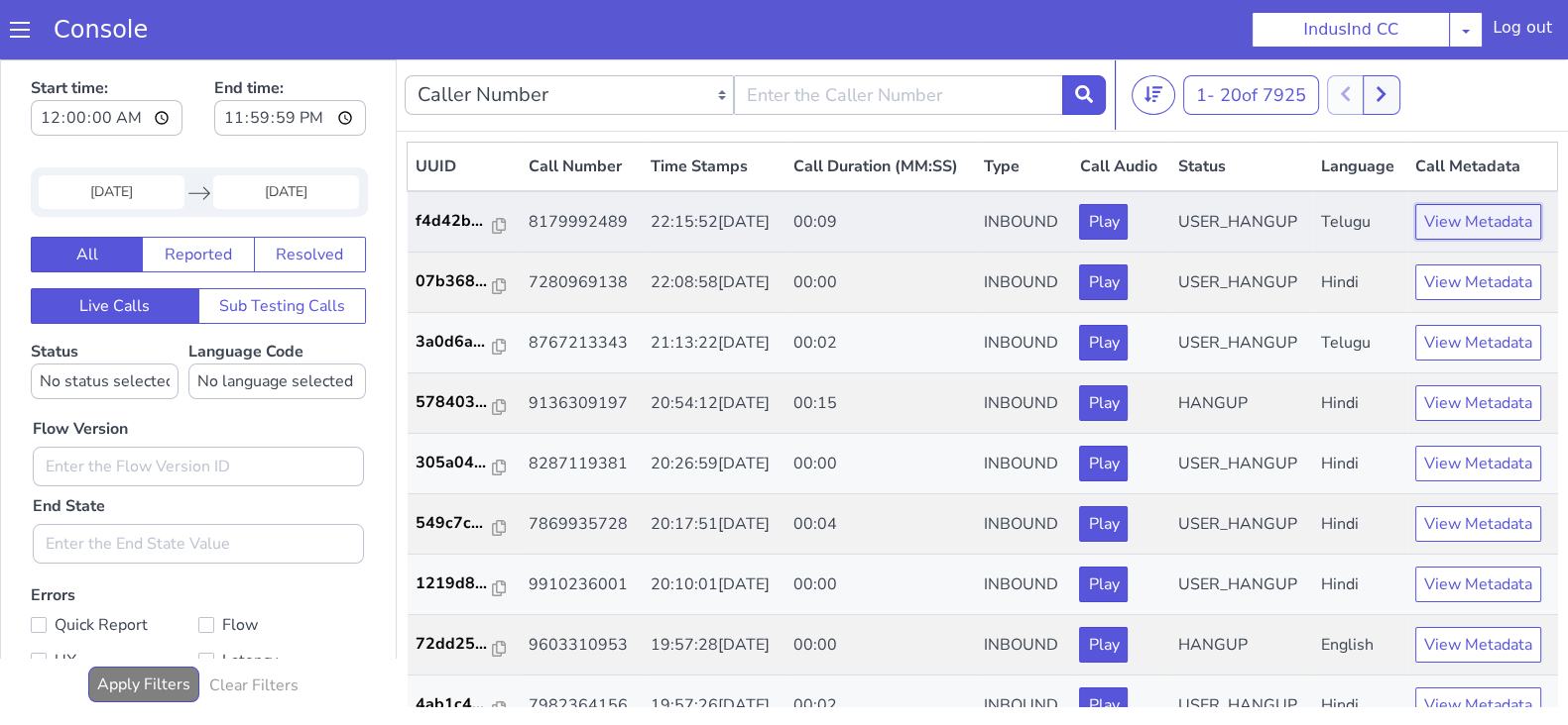
click at [1487, 239] on button "View Metadata" at bounding box center [1478, 222] width 126 height 36
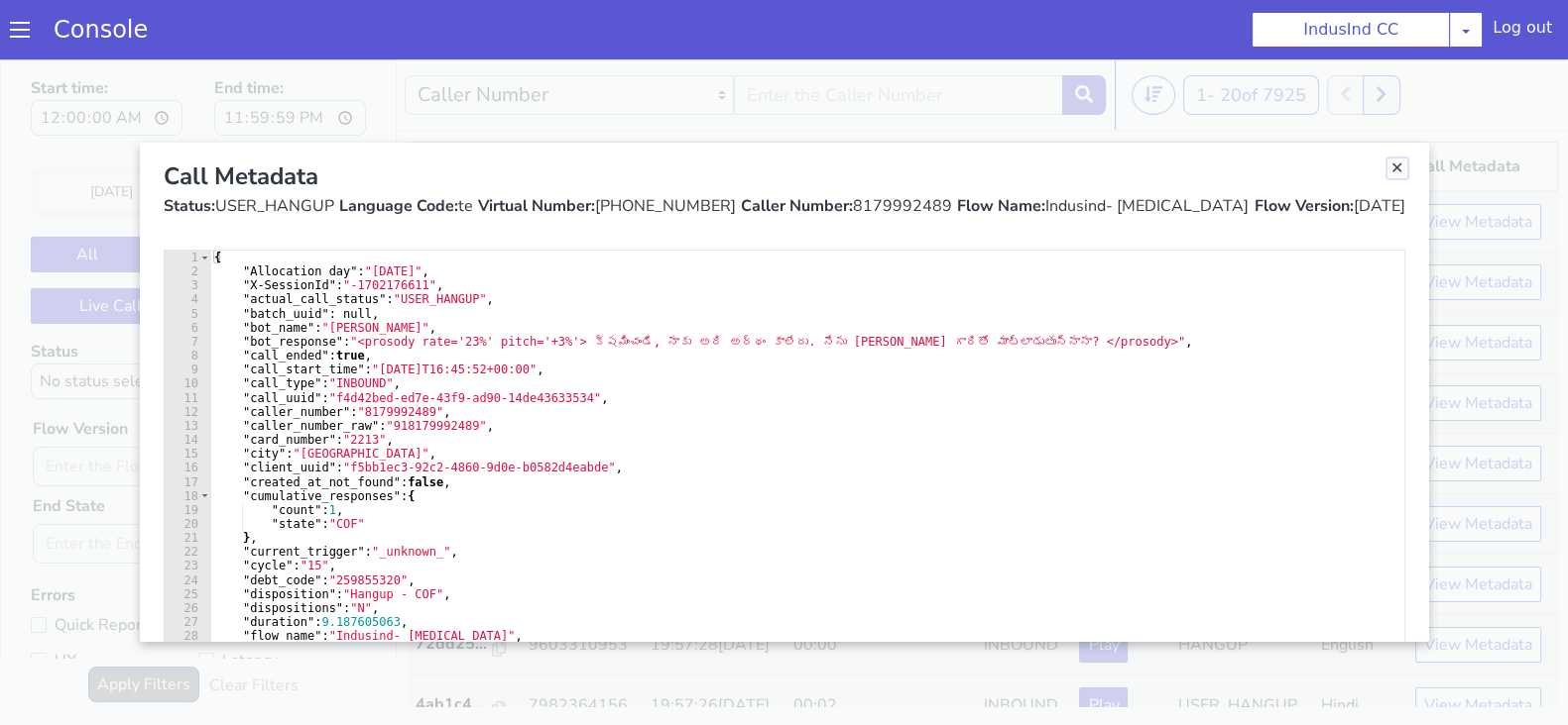
click at [1402, 176] on link "Close" at bounding box center [1397, 169] width 20 height 20
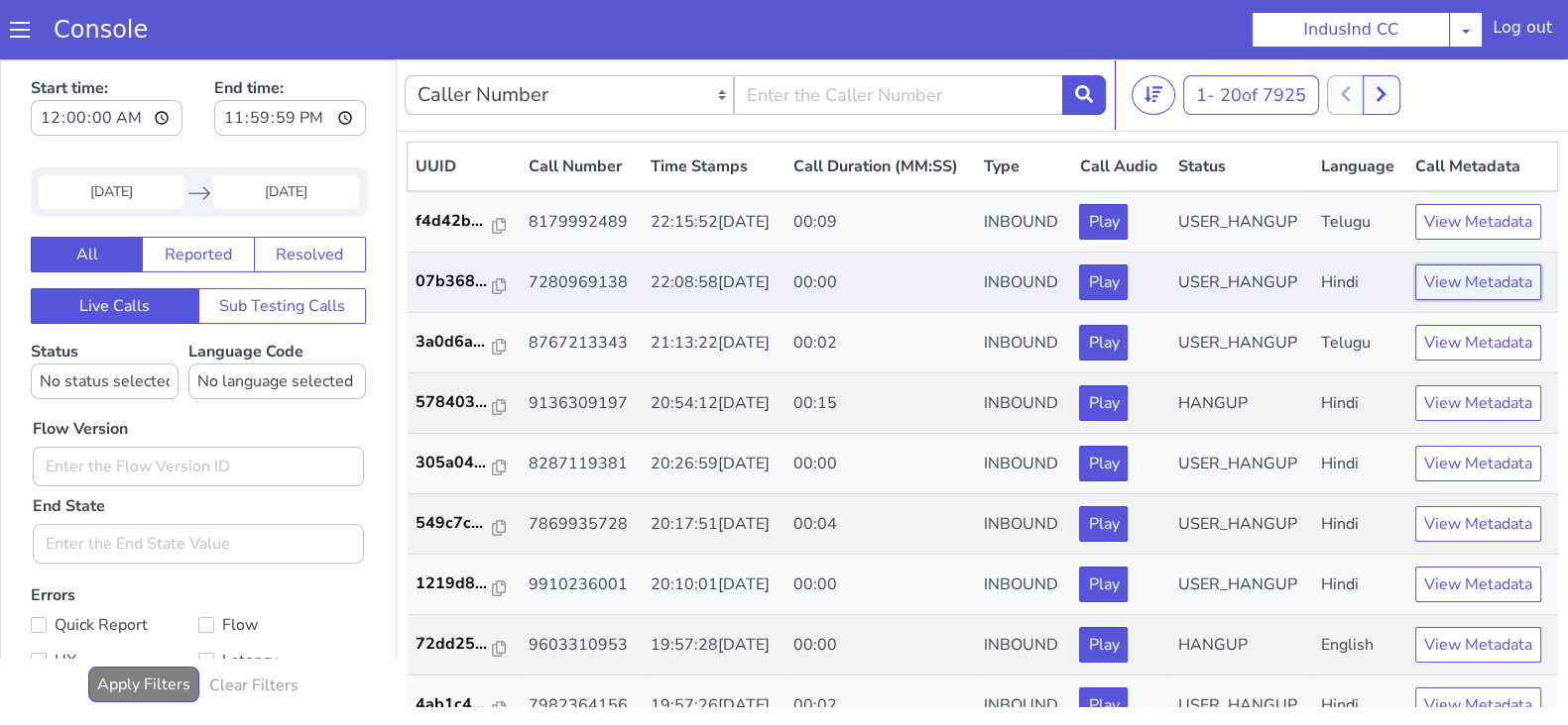
click at [1442, 300] on button "View Metadata" at bounding box center [1478, 282] width 126 height 36
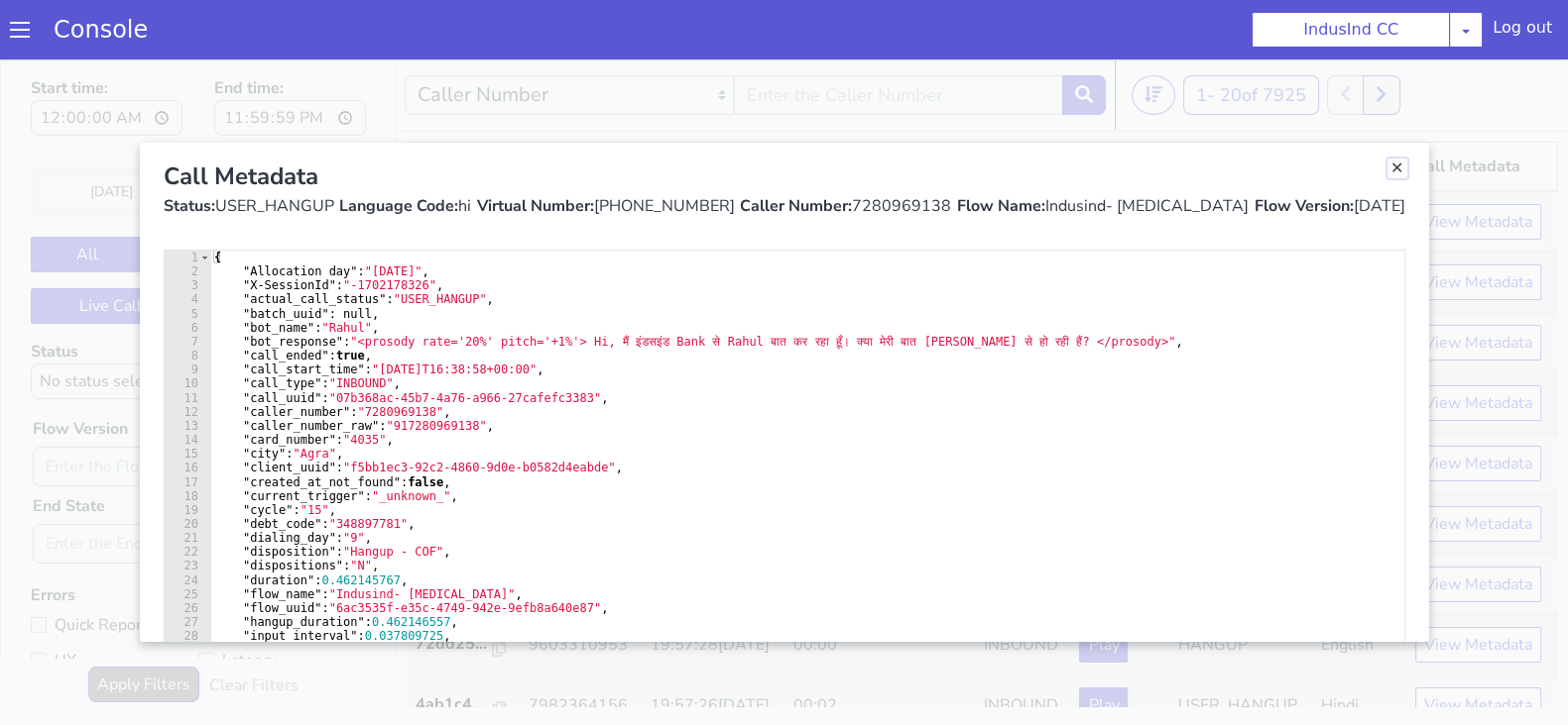
click at [1390, 177] on link "Close" at bounding box center [1397, 169] width 20 height 20
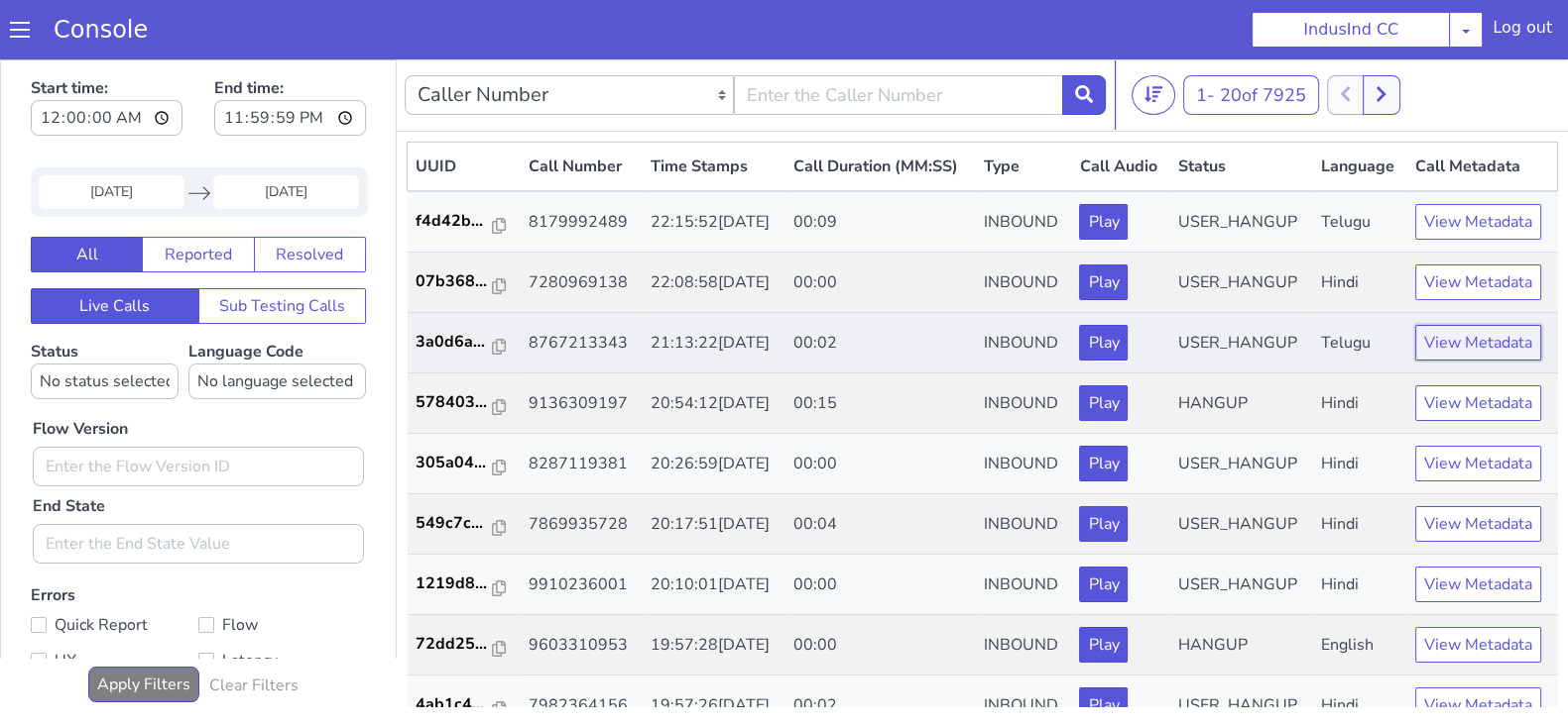
click at [1426, 361] on button "View Metadata" at bounding box center [1478, 343] width 126 height 36
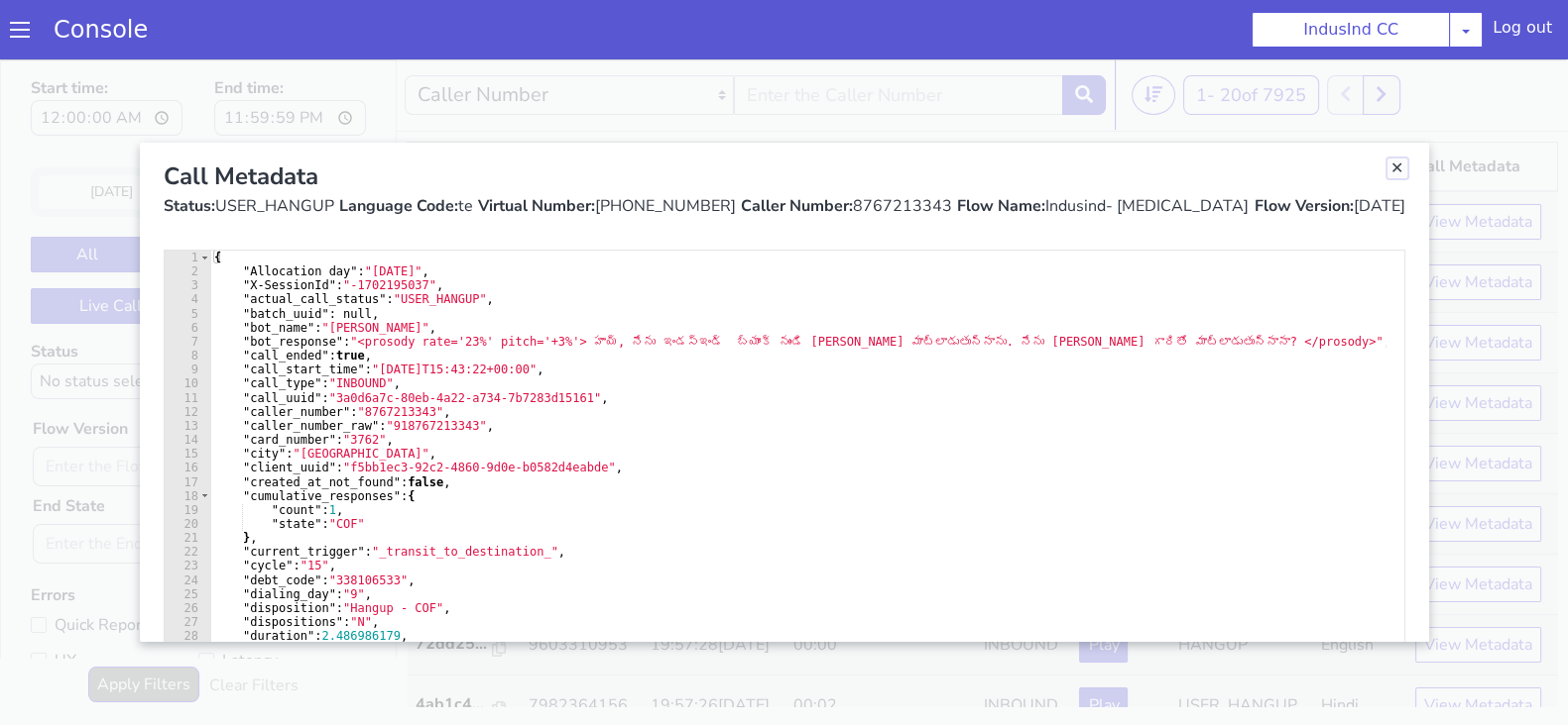
click at [1396, 171] on link "Close" at bounding box center [1397, 169] width 20 height 20
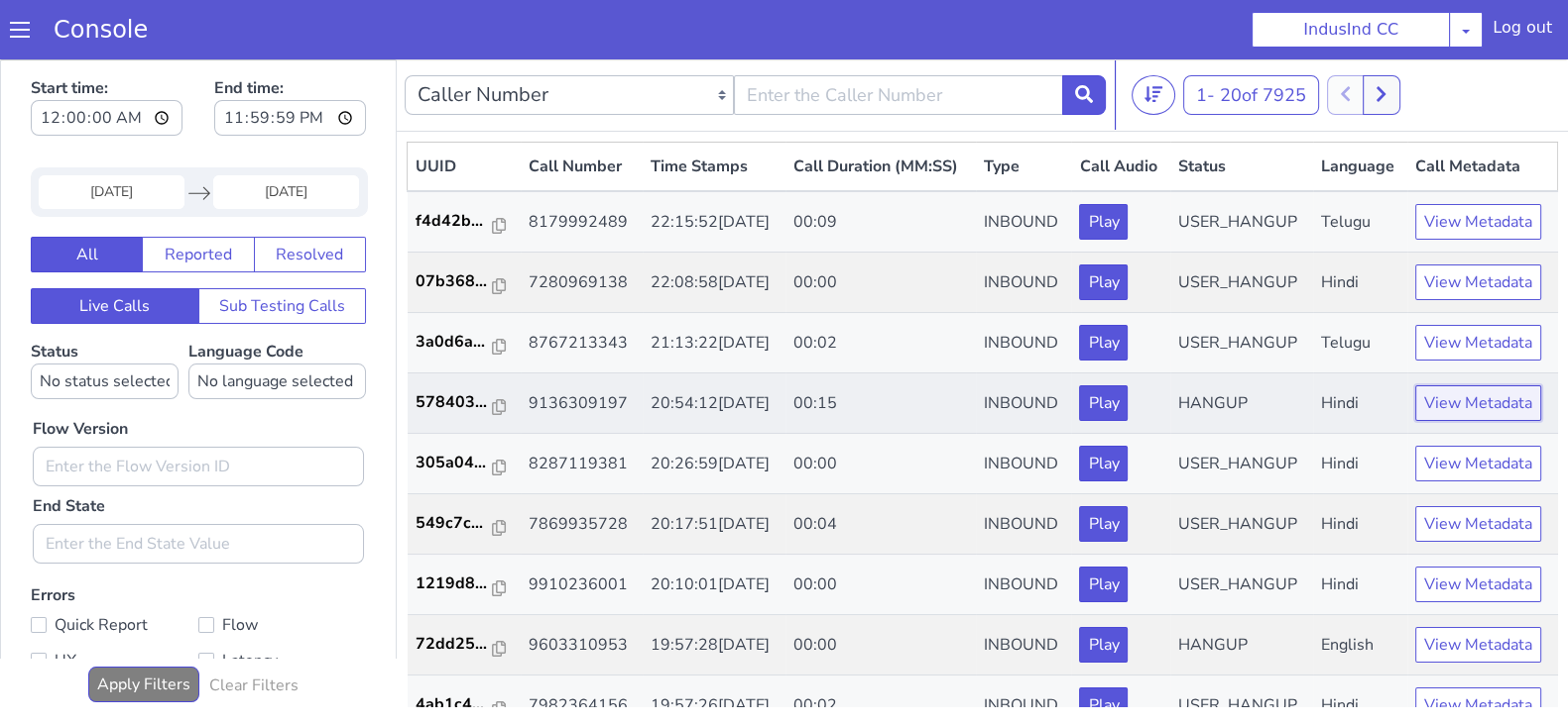
click at [1454, 421] on button "View Metadata" at bounding box center [1478, 403] width 126 height 36
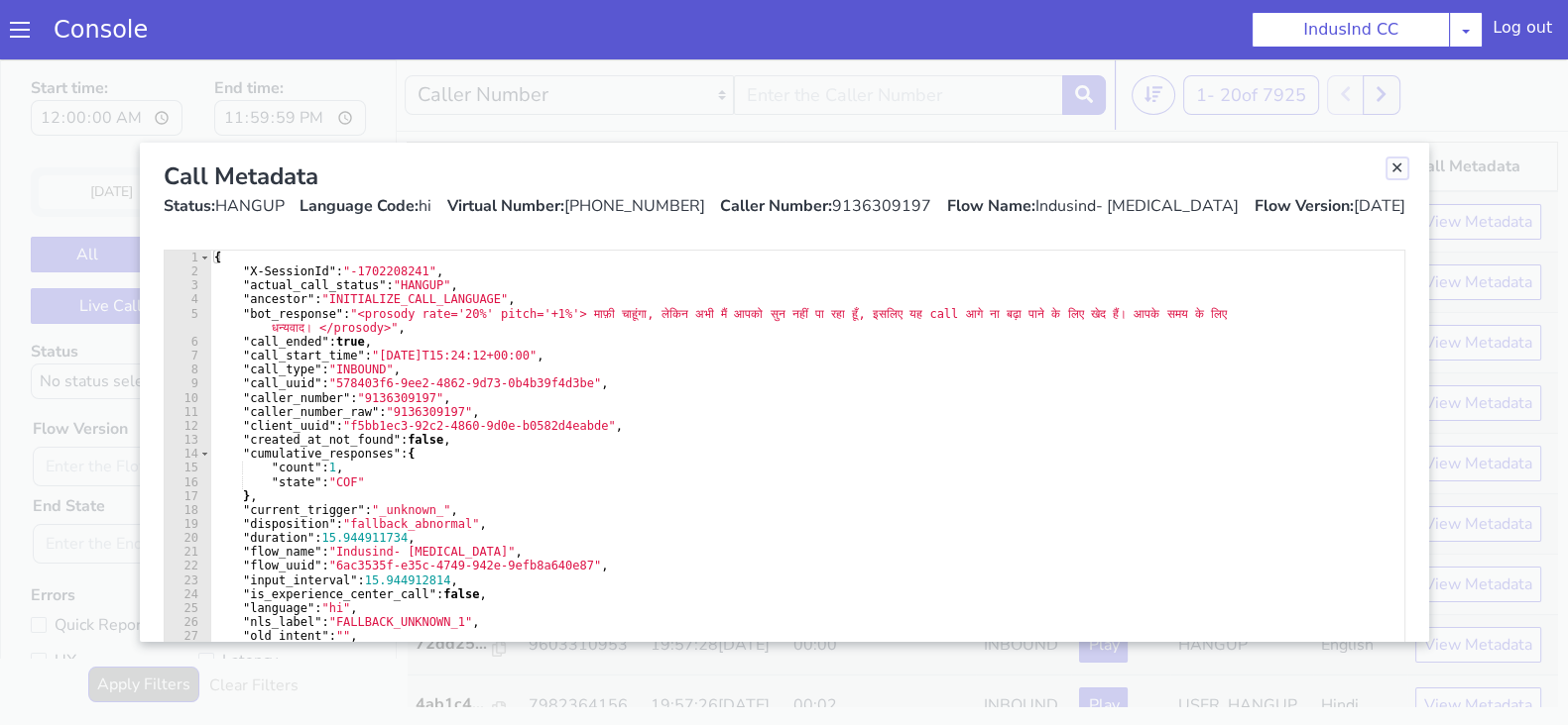
click at [1396, 176] on link "Close" at bounding box center [1397, 169] width 20 height 20
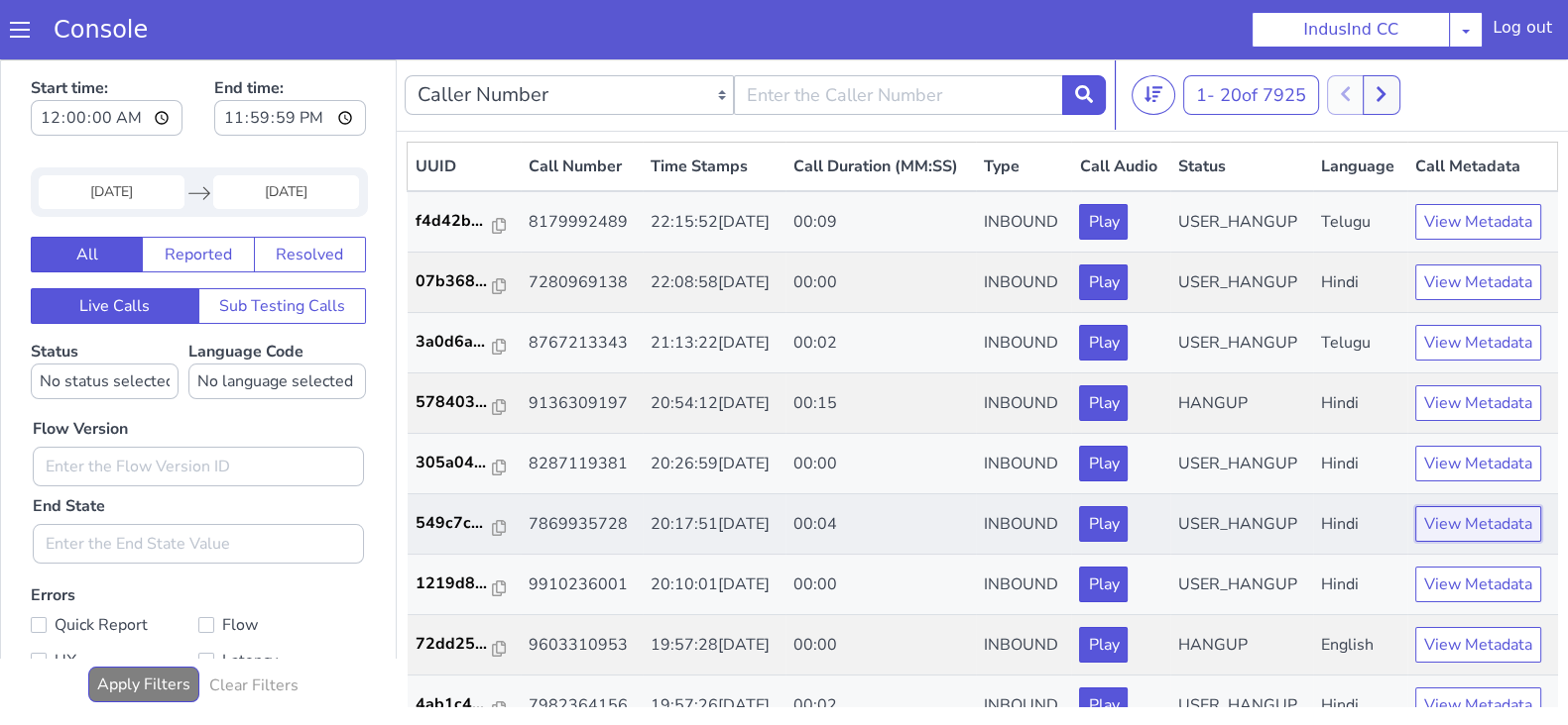
click at [1436, 542] on button "View Metadata" at bounding box center [1478, 524] width 126 height 36
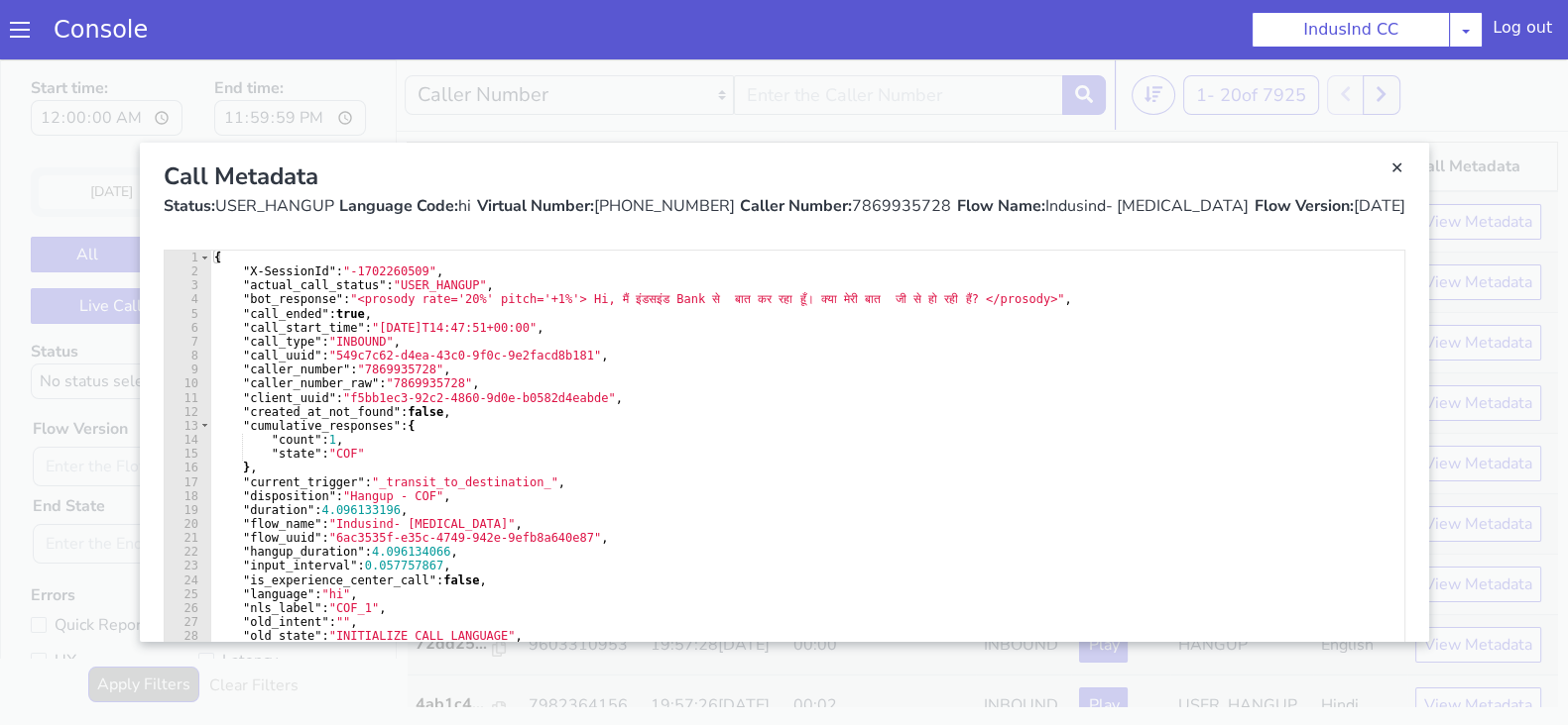
click at [1383, 163] on div "Call Metadata" at bounding box center [784, 177] width 1241 height 36
click at [1388, 163] on link "Close" at bounding box center [1397, 169] width 20 height 20
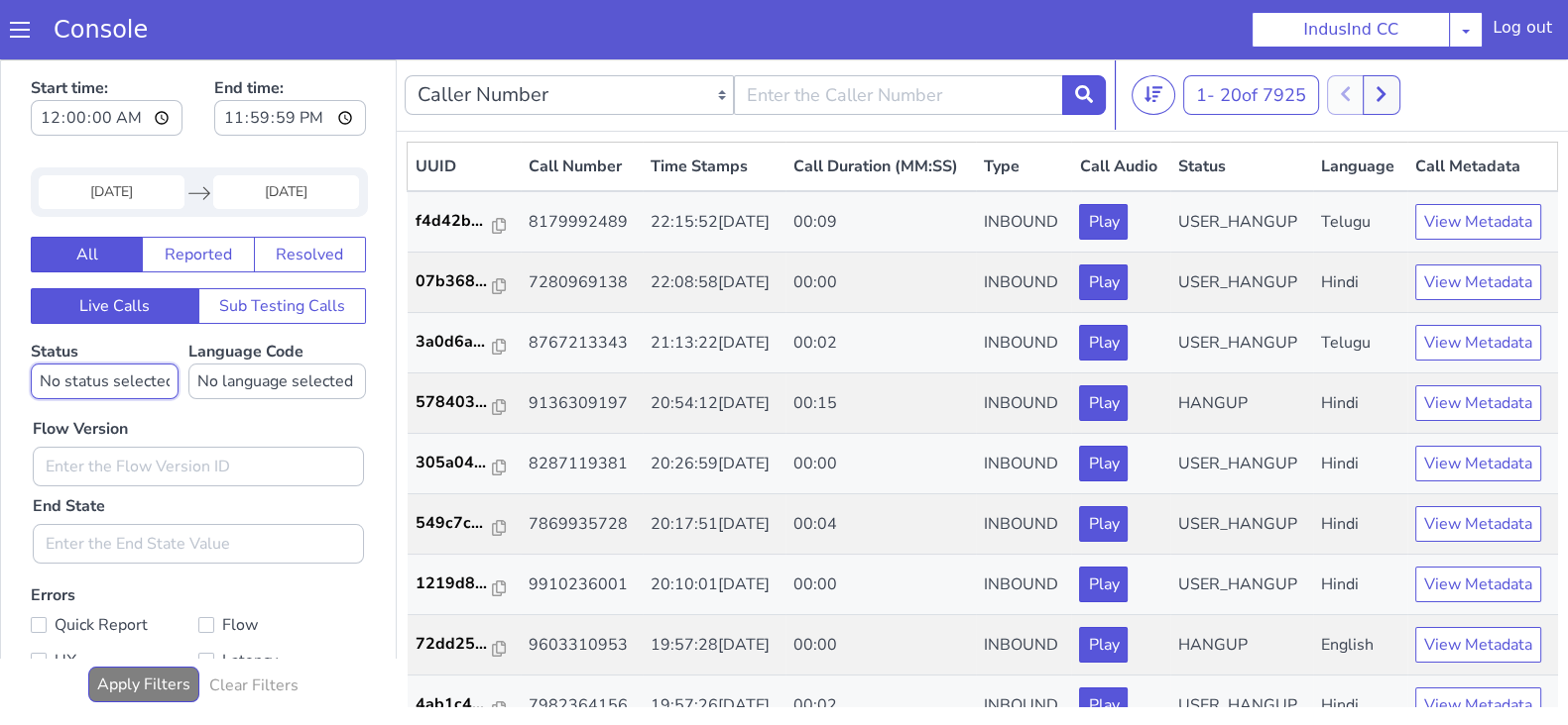
click at [103, 372] on select "No status selected HANGUP USER_HANGUP TRANSFER UNKNOWN" at bounding box center [104, 381] width 148 height 36
select select "HANGUP"
click at [31, 363] on select "No status selected HANGUP USER_HANGUP TRANSFER UNKNOWN" at bounding box center [104, 381] width 148 height 36
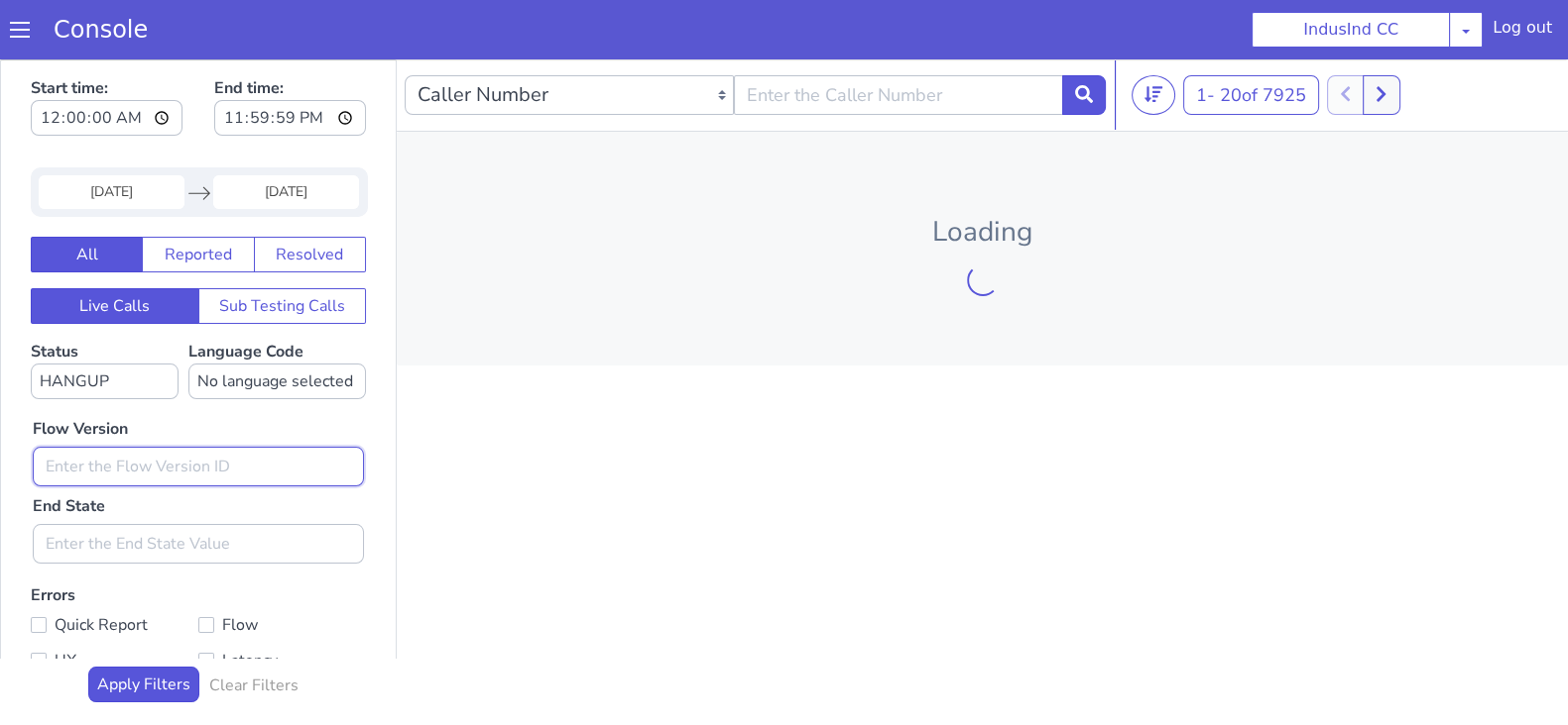
click at [69, 458] on input "text" at bounding box center [198, 467] width 331 height 40
paste input "0.0.75"
type input "0.0.75"
click at [146, 688] on button "Apply Filters" at bounding box center [144, 685] width 111 height 36
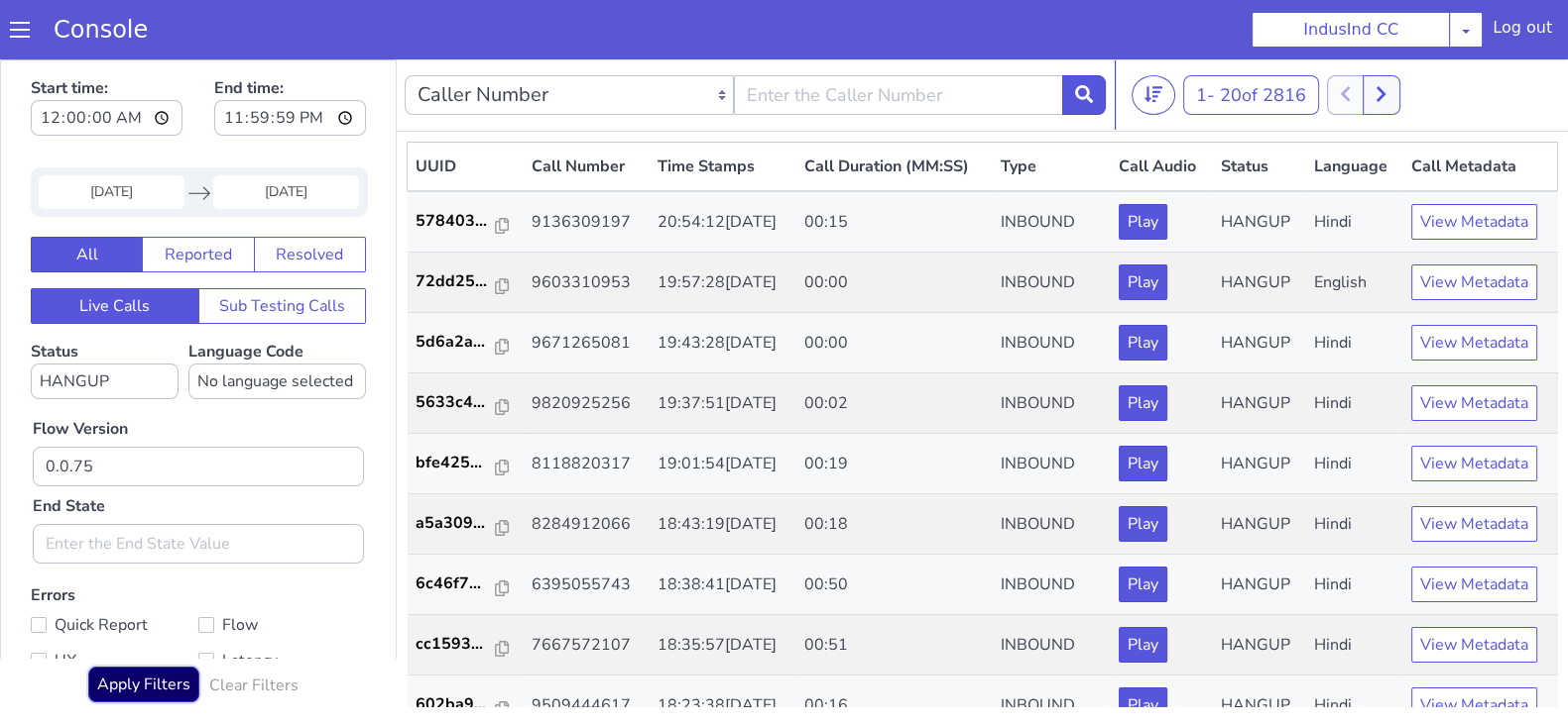
click at [146, 688] on button "Apply Filters" at bounding box center [144, 685] width 111 height 36
click at [257, 367] on select "No language selected Hindi English Tamil Telugu Kanada Marathi Malayalam Gujara…" at bounding box center [277, 381] width 178 height 36
select select "hi"
click at [189, 363] on select "No language selected Hindi English Tamil Telugu Kanada Marathi Malayalam Gujara…" at bounding box center [277, 381] width 178 height 36
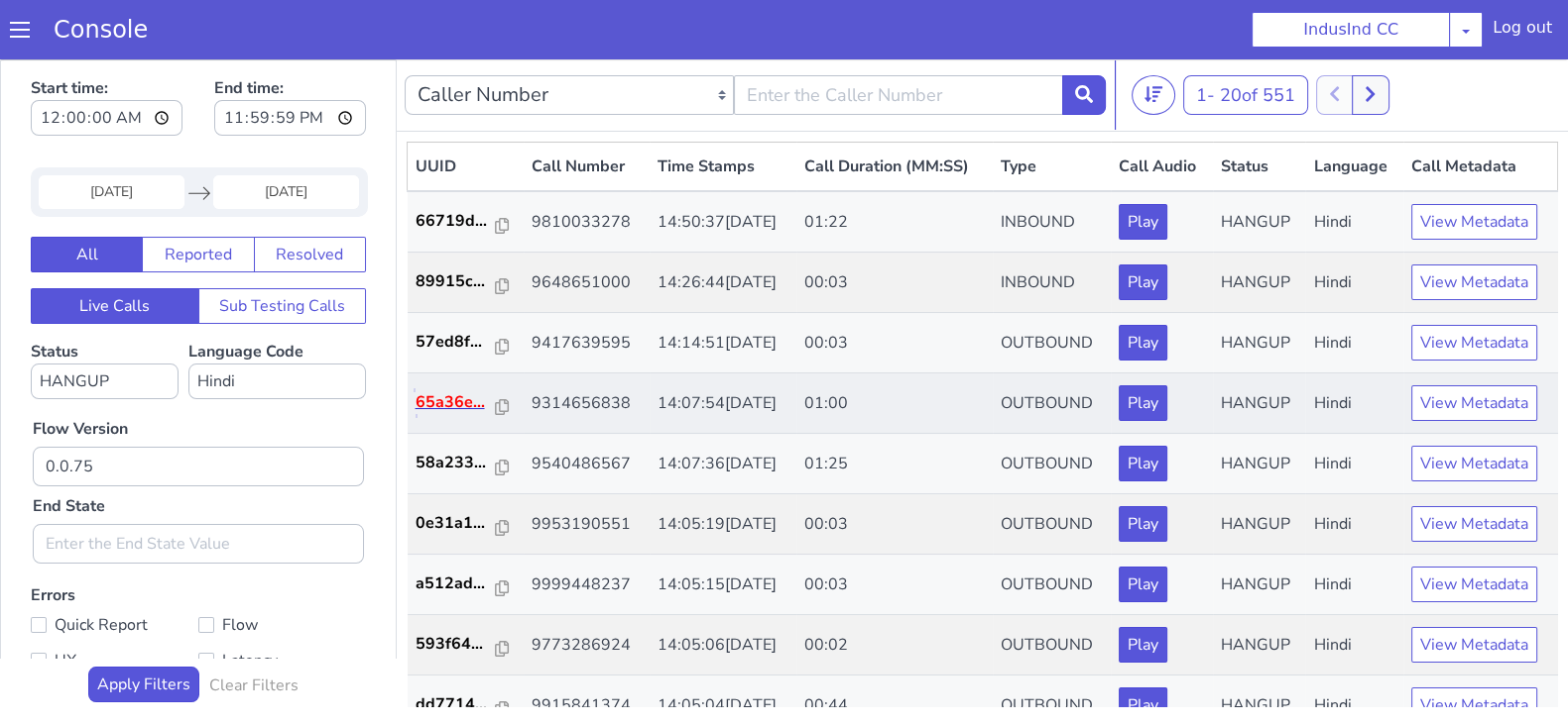
click at [461, 405] on p "65a36e..." at bounding box center [456, 402] width 81 height 24
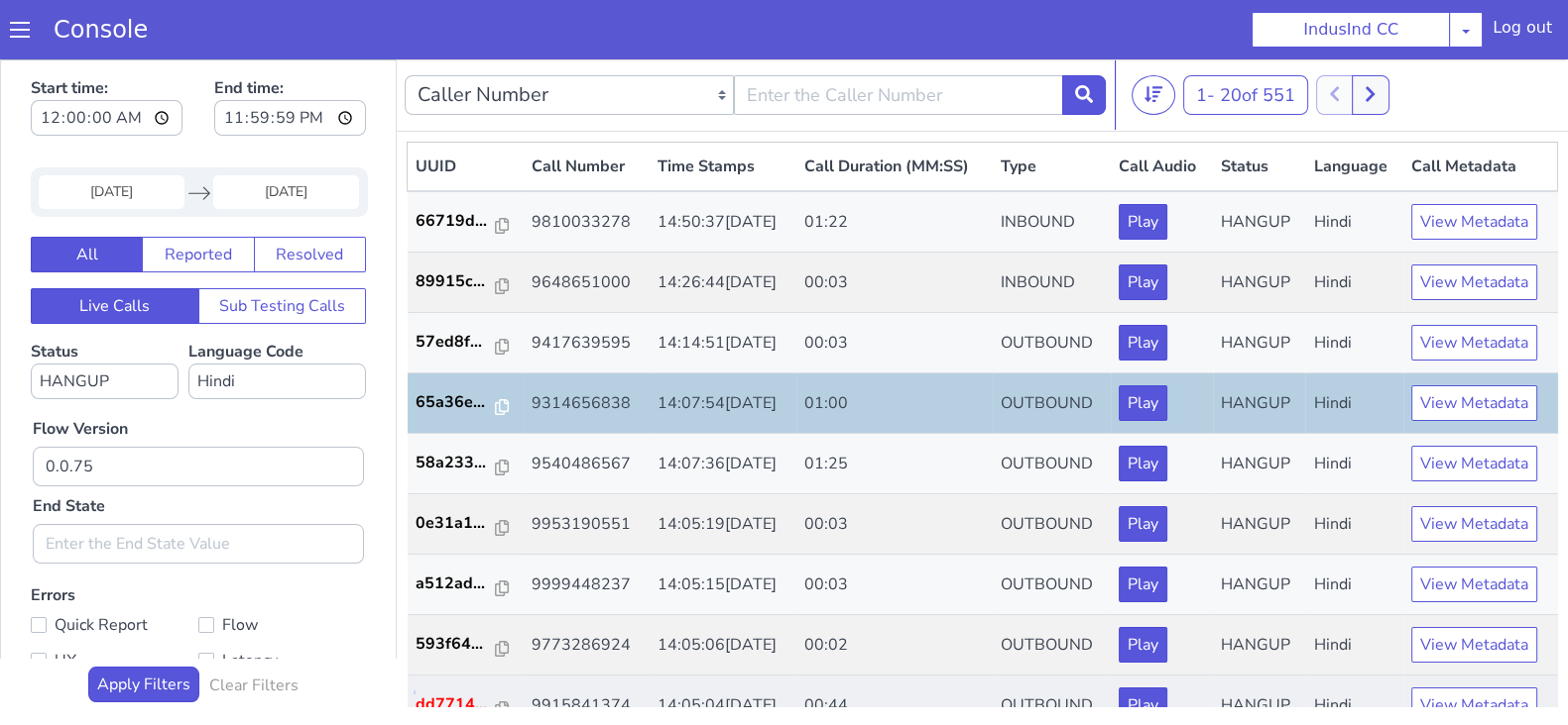
click at [451, 699] on p "dd7714..." at bounding box center [456, 704] width 81 height 24
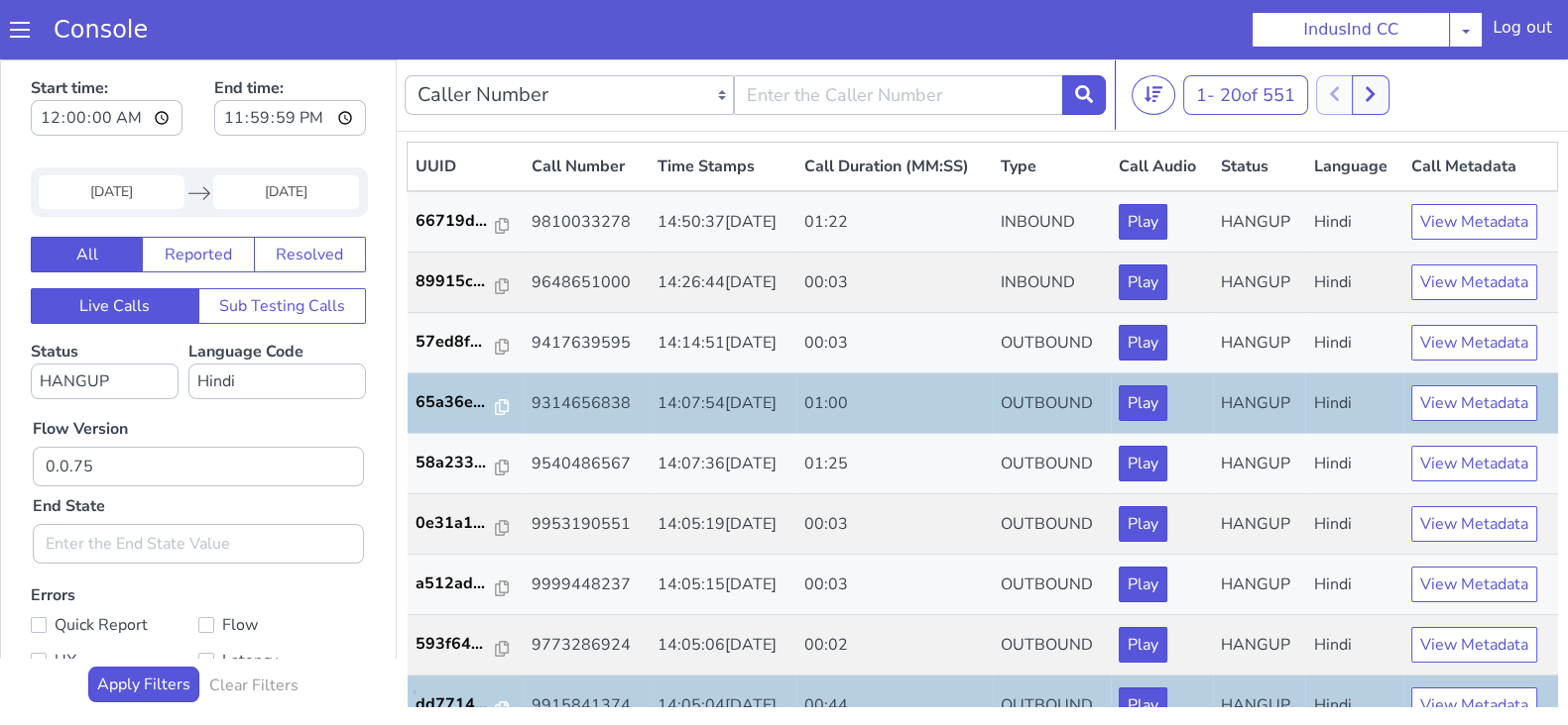
scroll to position [495, 0]
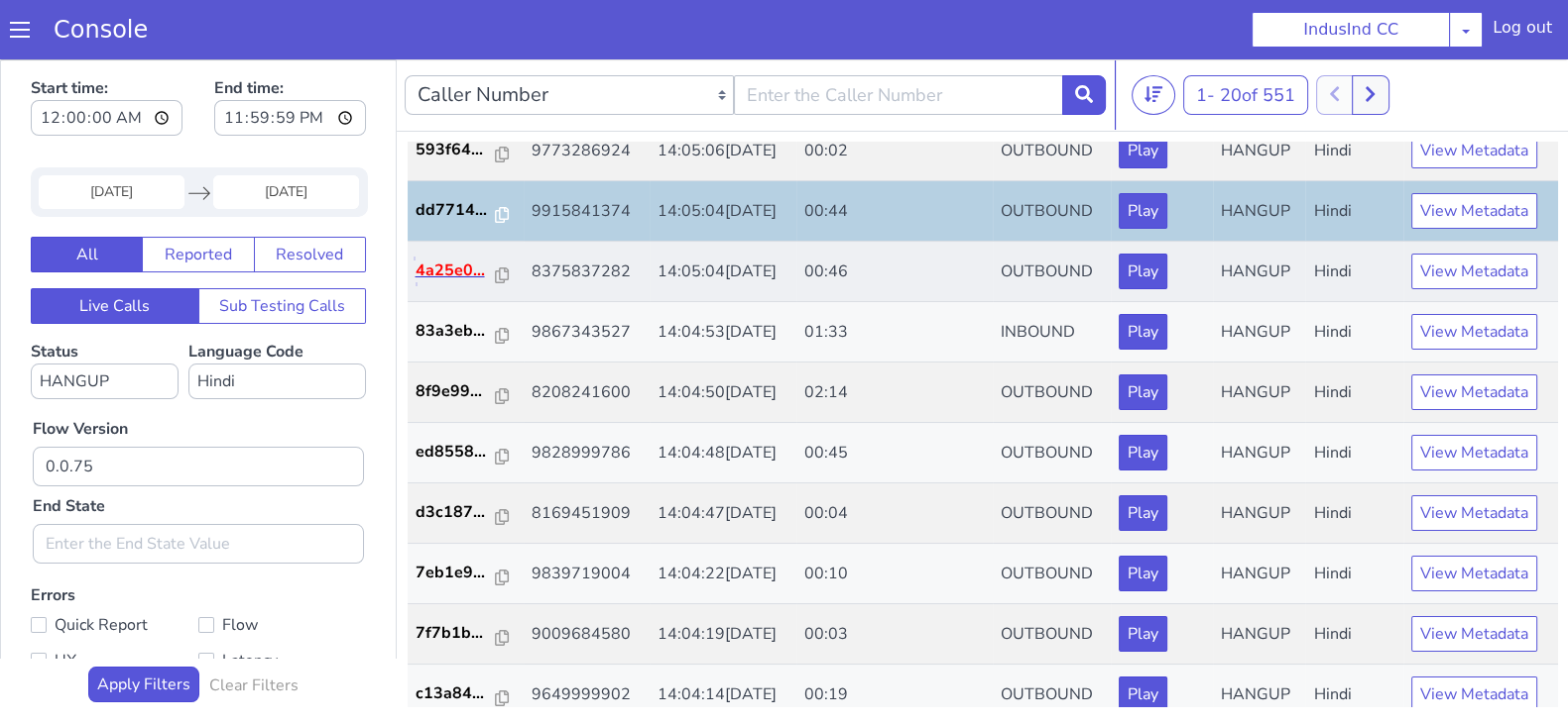
click at [455, 262] on p "4a25e0..." at bounding box center [456, 270] width 81 height 24
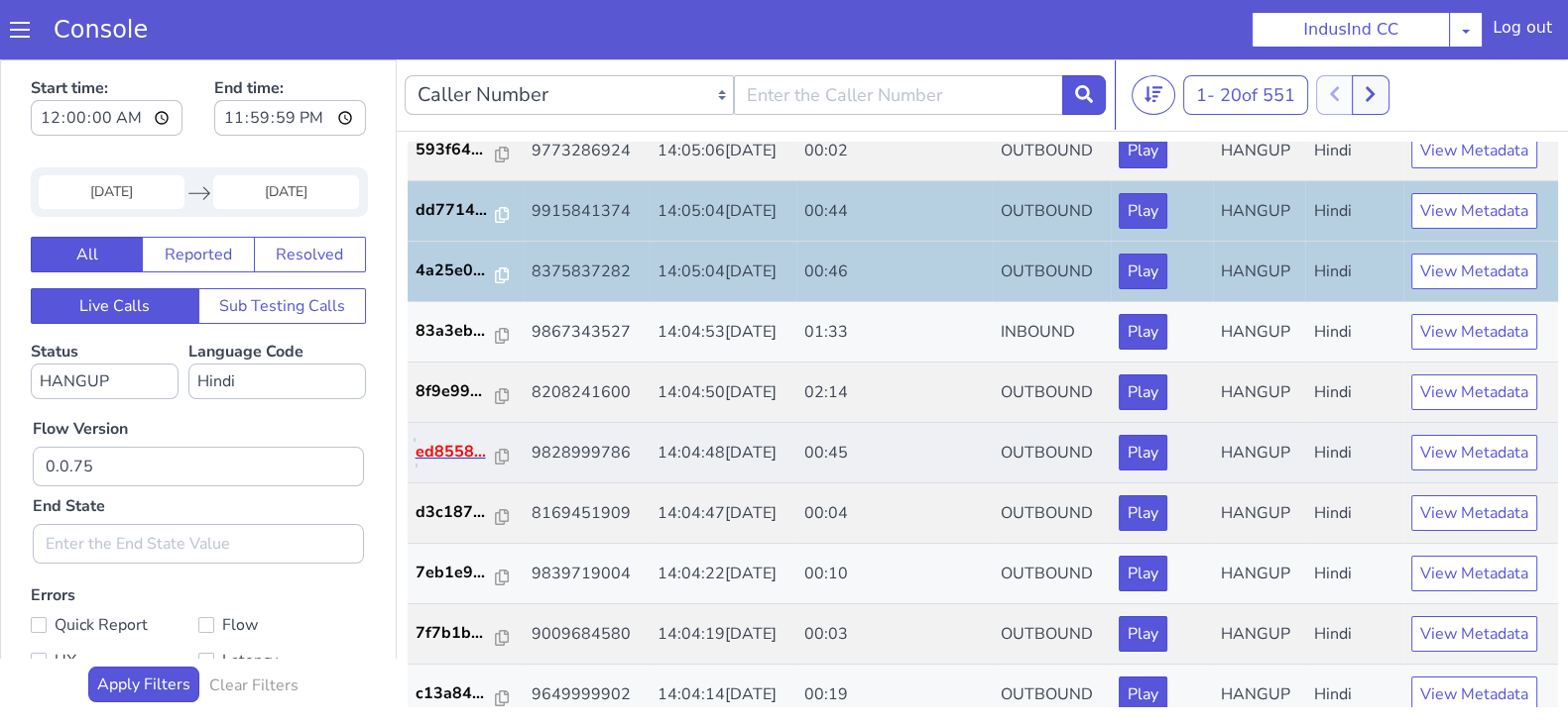
click at [448, 446] on p "ed8558..." at bounding box center [456, 452] width 81 height 24
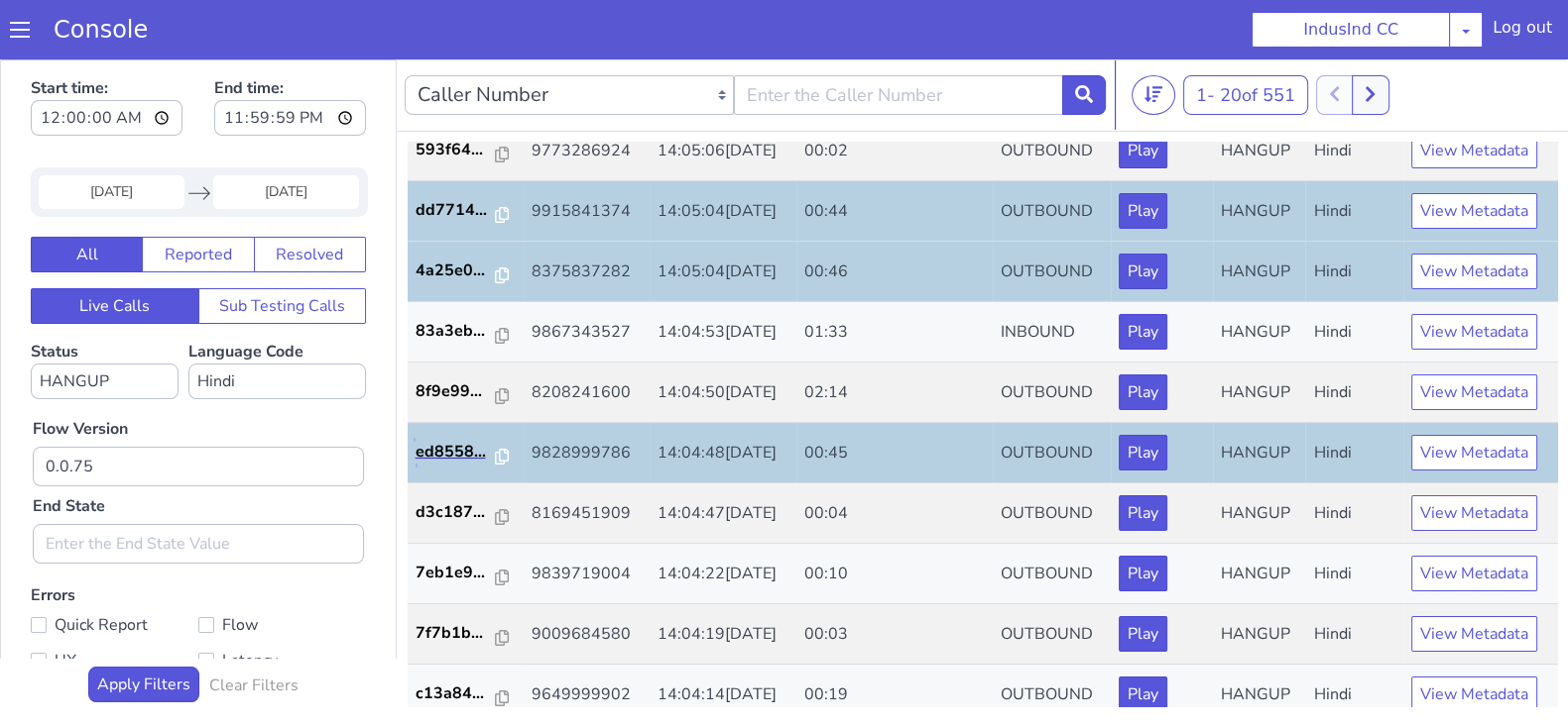
scroll to position [688, 0]
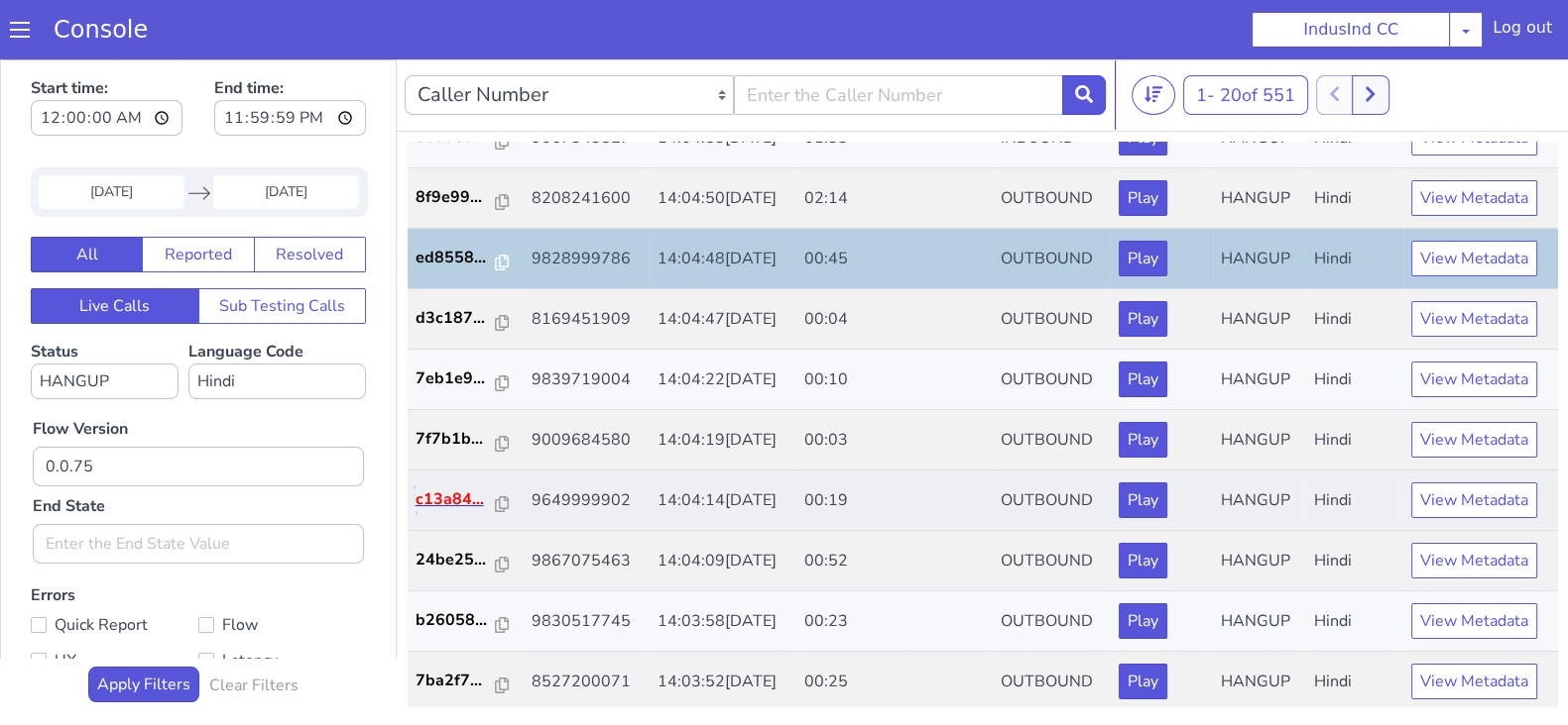
click at [444, 490] on p "c13a84..." at bounding box center [456, 500] width 81 height 24
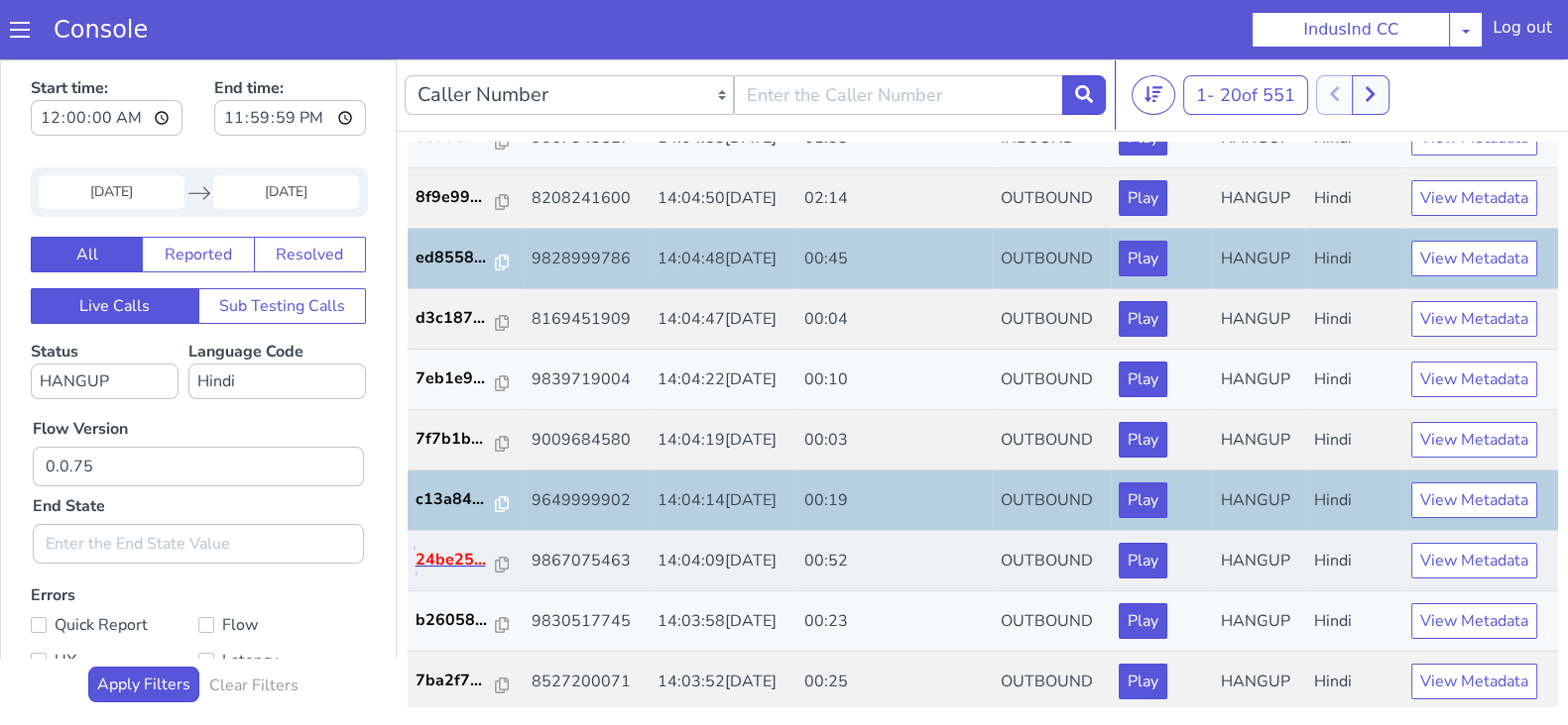
click at [454, 562] on p "24be25..." at bounding box center [456, 560] width 81 height 24
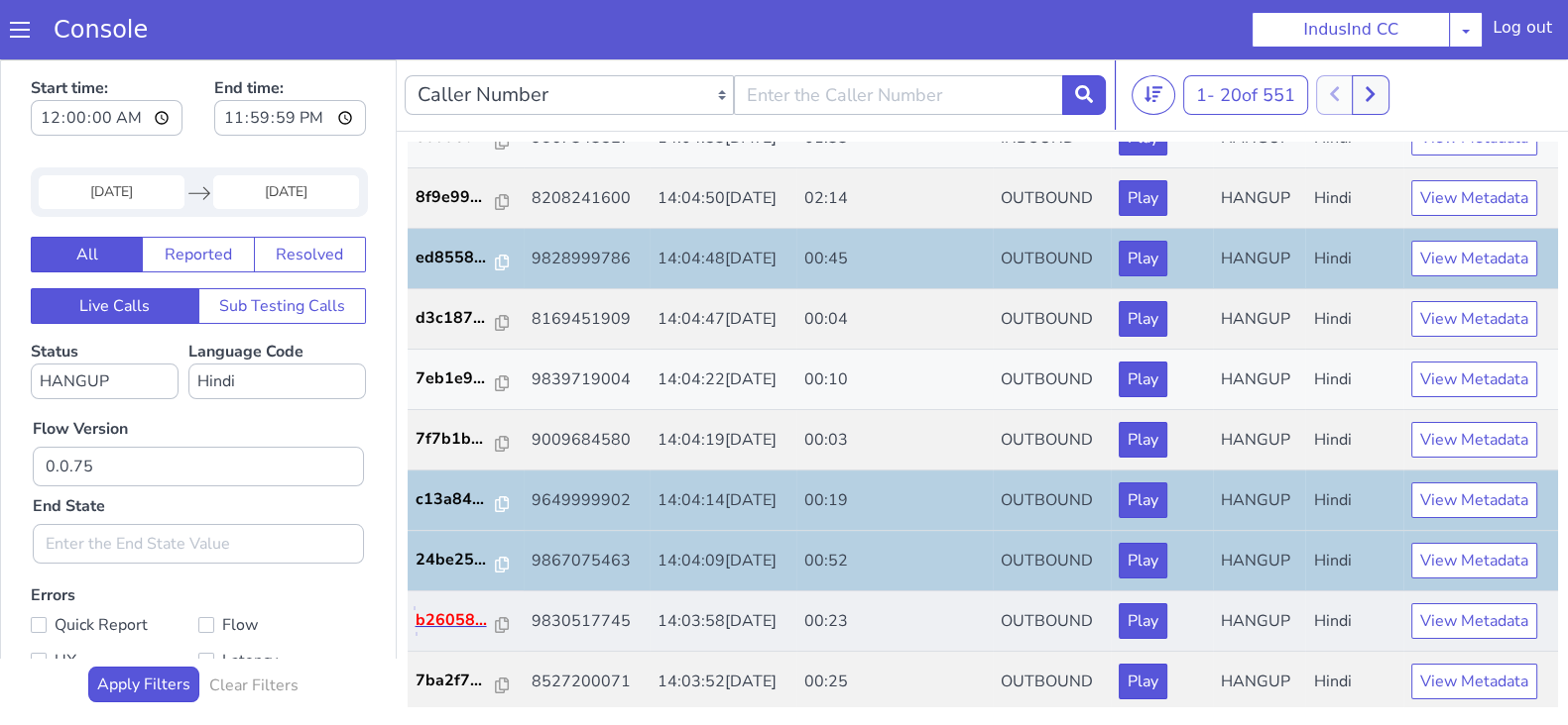
click at [451, 626] on p "b26058..." at bounding box center [456, 621] width 81 height 24
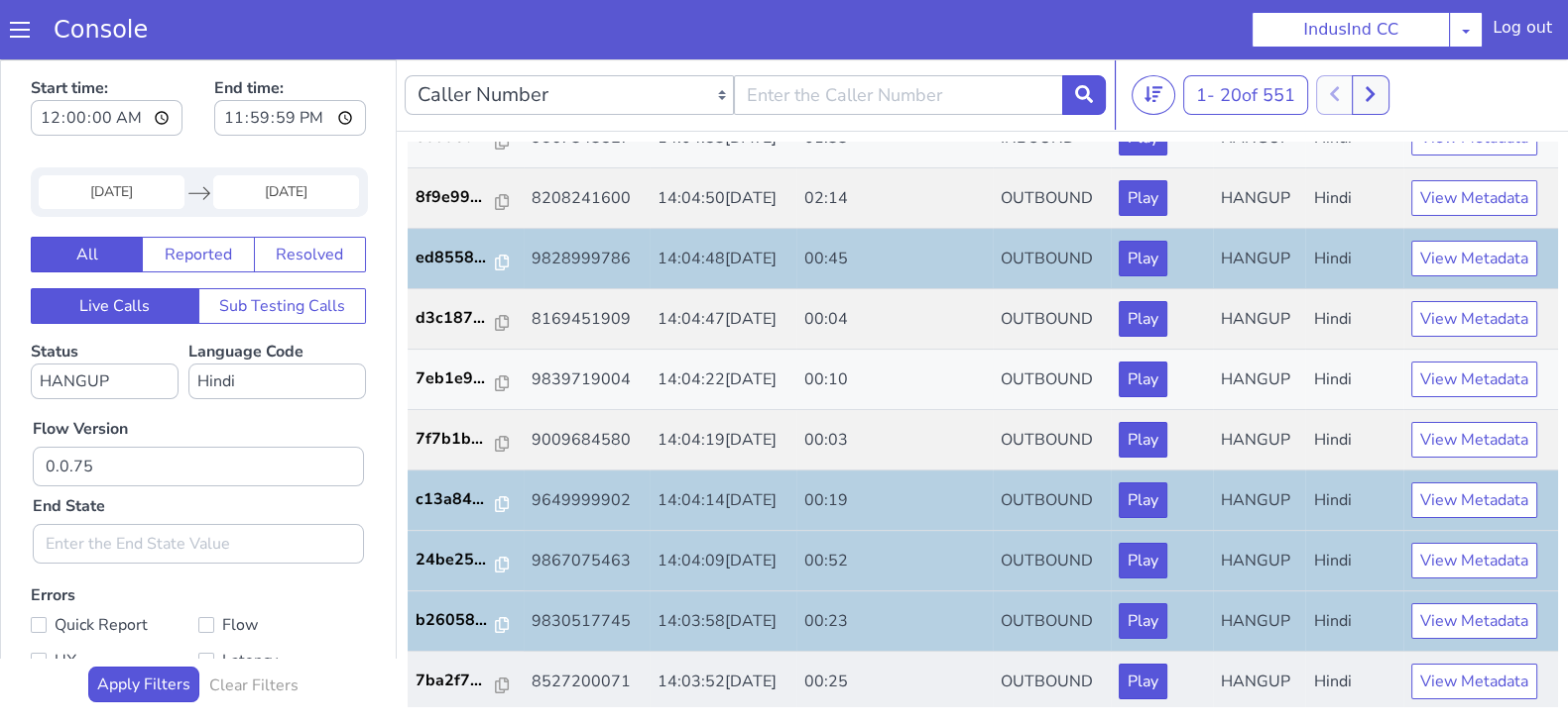
click at [456, 662] on td "7ba2f7..." at bounding box center [466, 682] width 117 height 61
click at [453, 671] on p "7ba2f7..." at bounding box center [456, 681] width 81 height 24
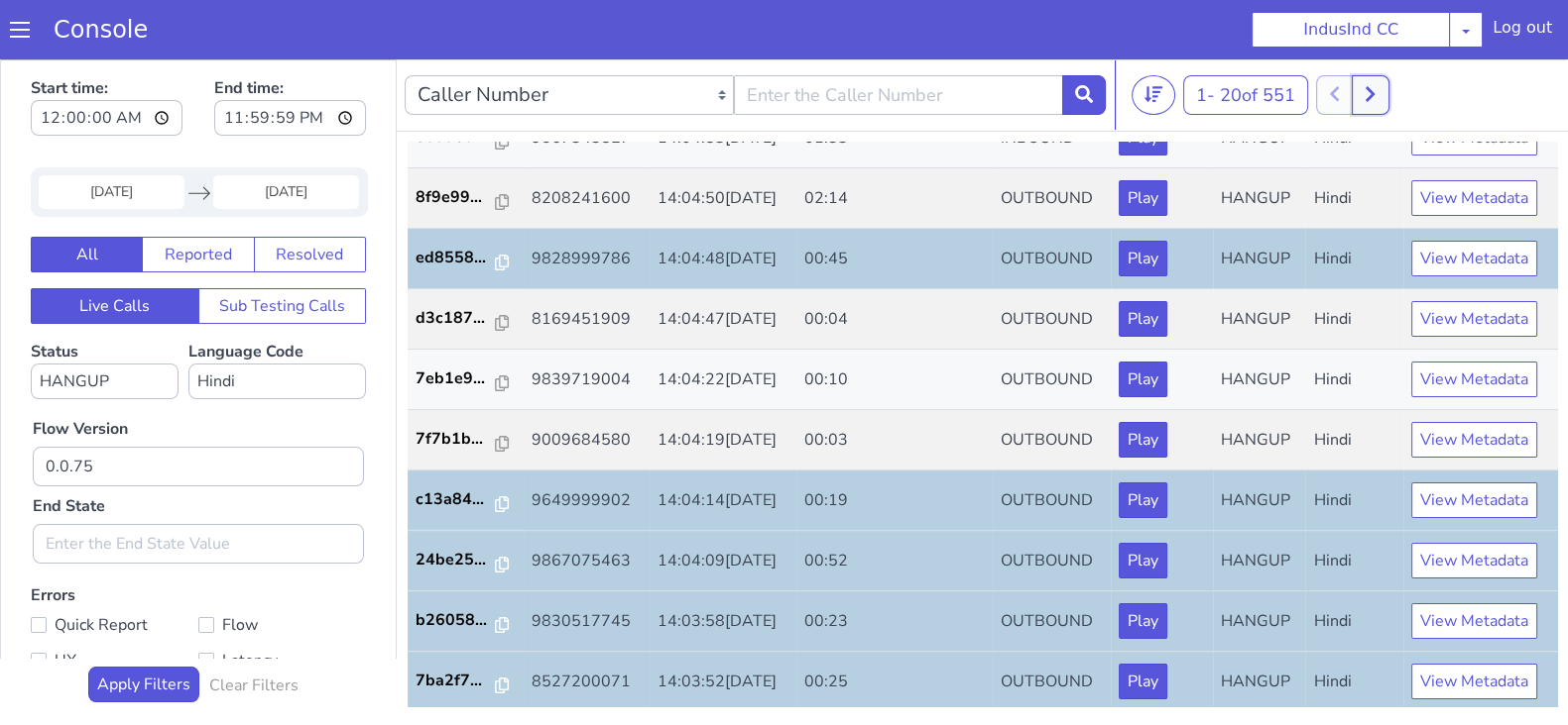
click at [1375, 88] on icon at bounding box center [1369, 94] width 11 height 18
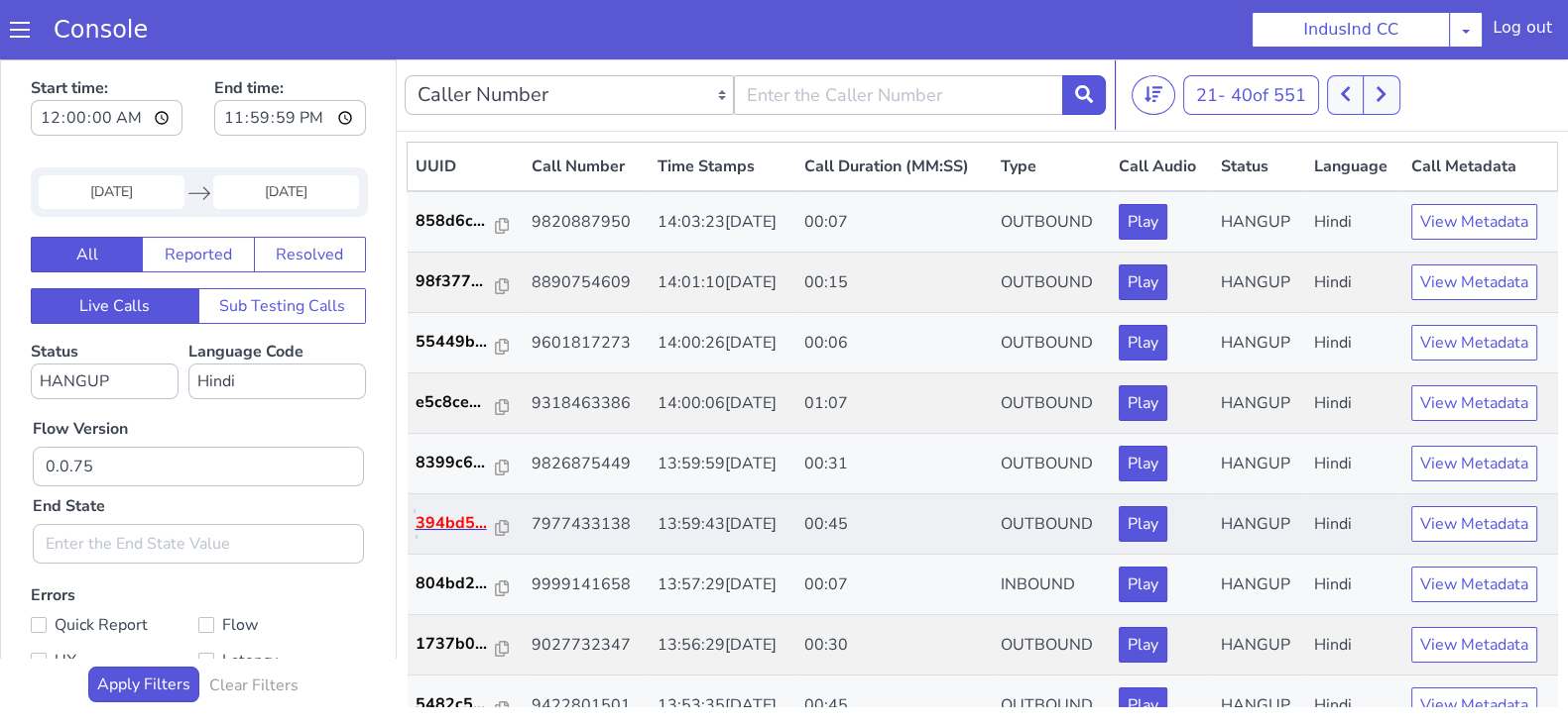
click at [445, 519] on p "394bd5..." at bounding box center [456, 523] width 81 height 24
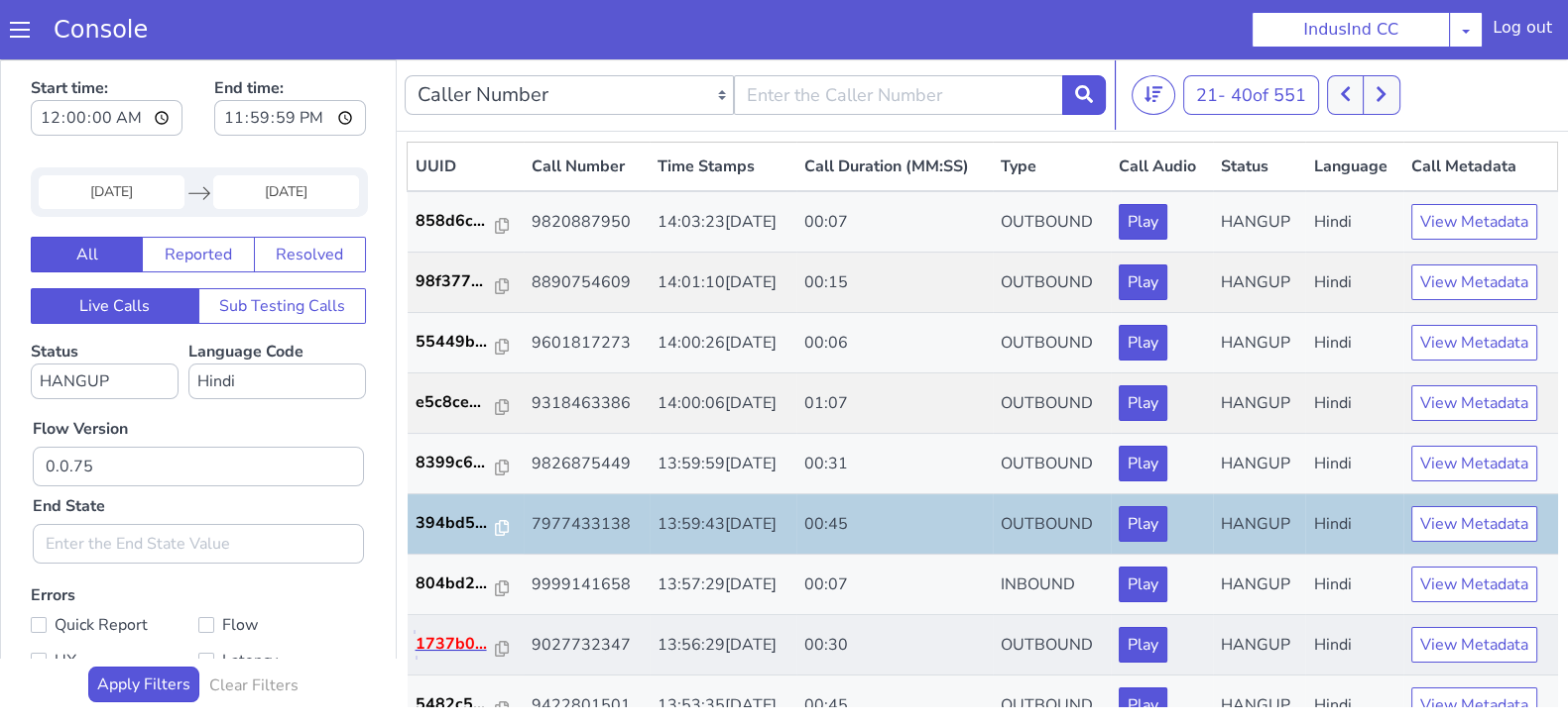
click at [463, 649] on p "1737b0..." at bounding box center [456, 645] width 81 height 24
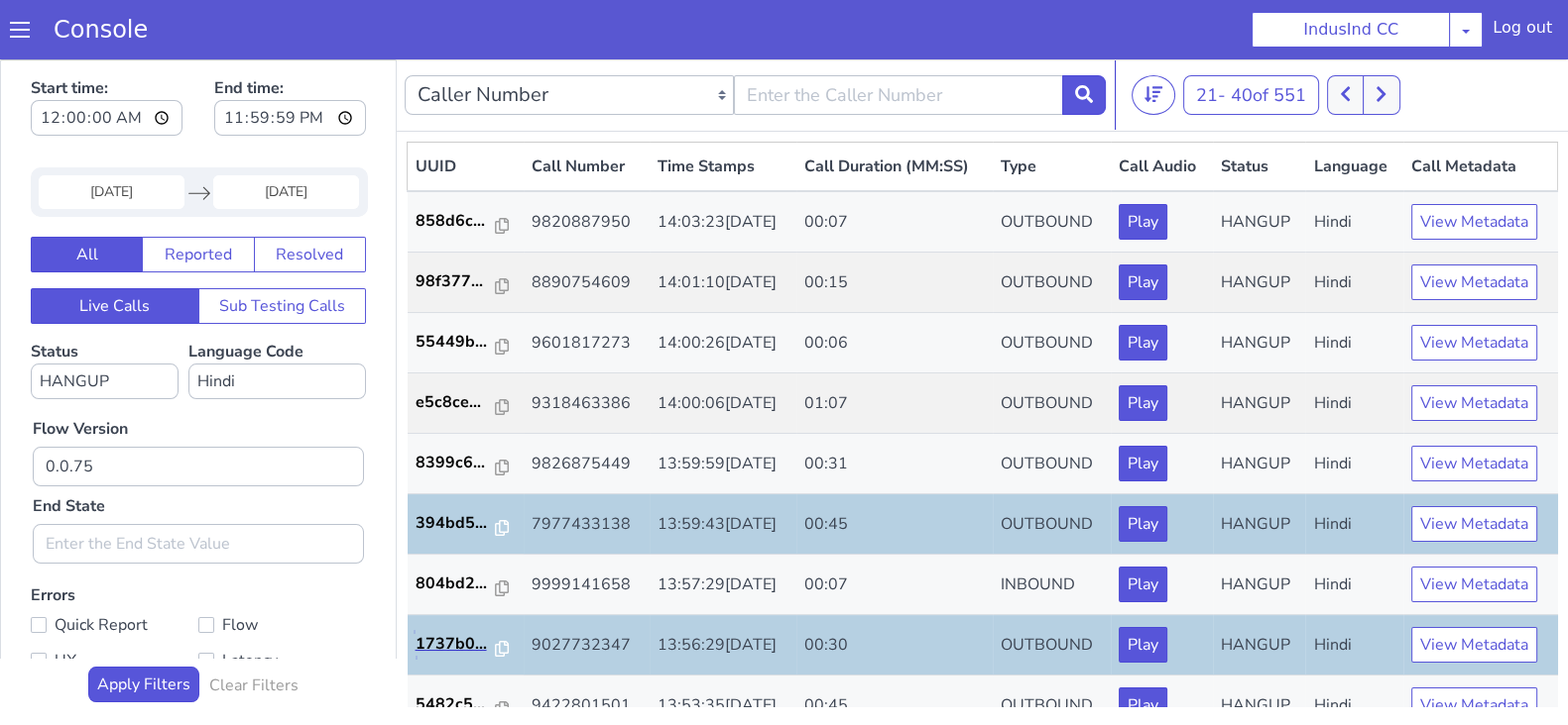
scroll to position [495, 0]
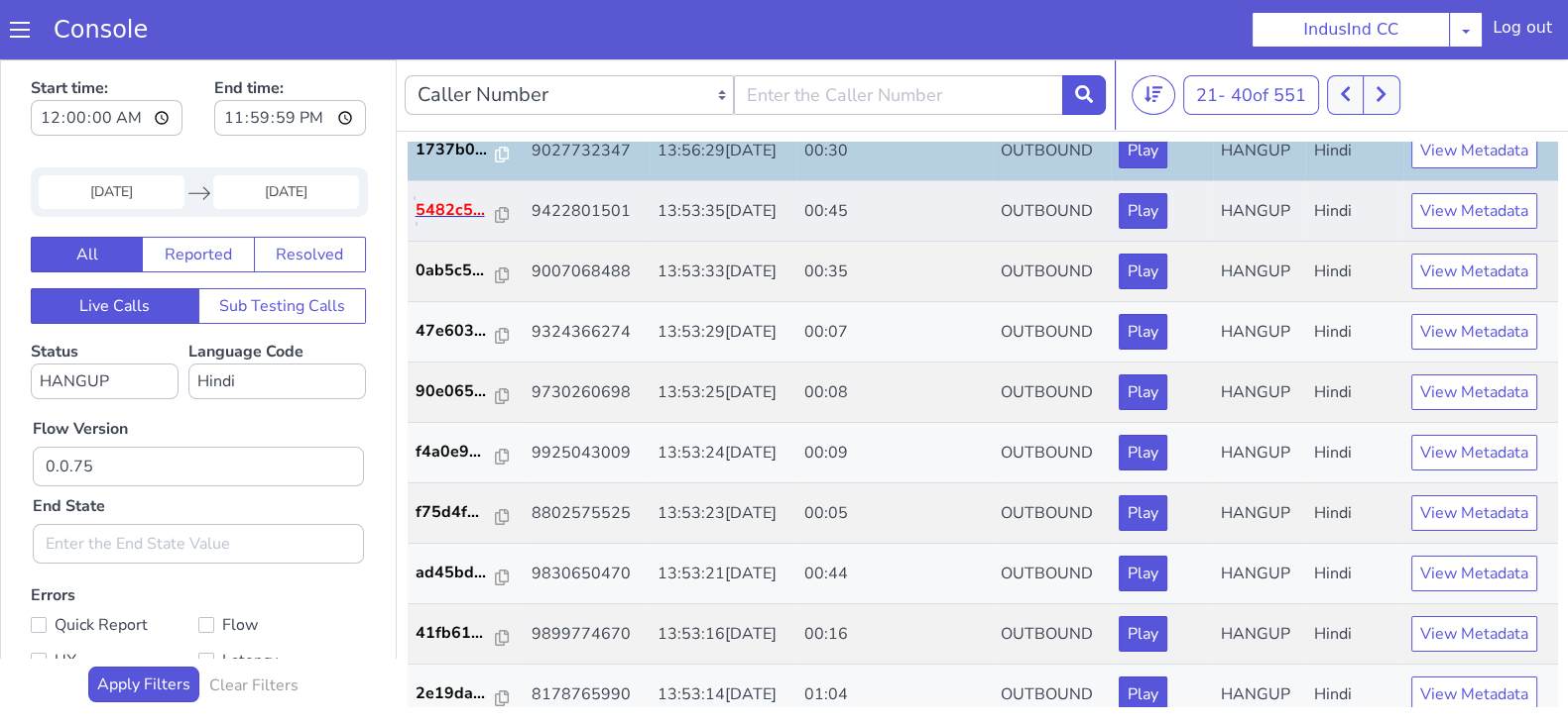
click at [436, 215] on p "5482c5..." at bounding box center [456, 211] width 81 height 24
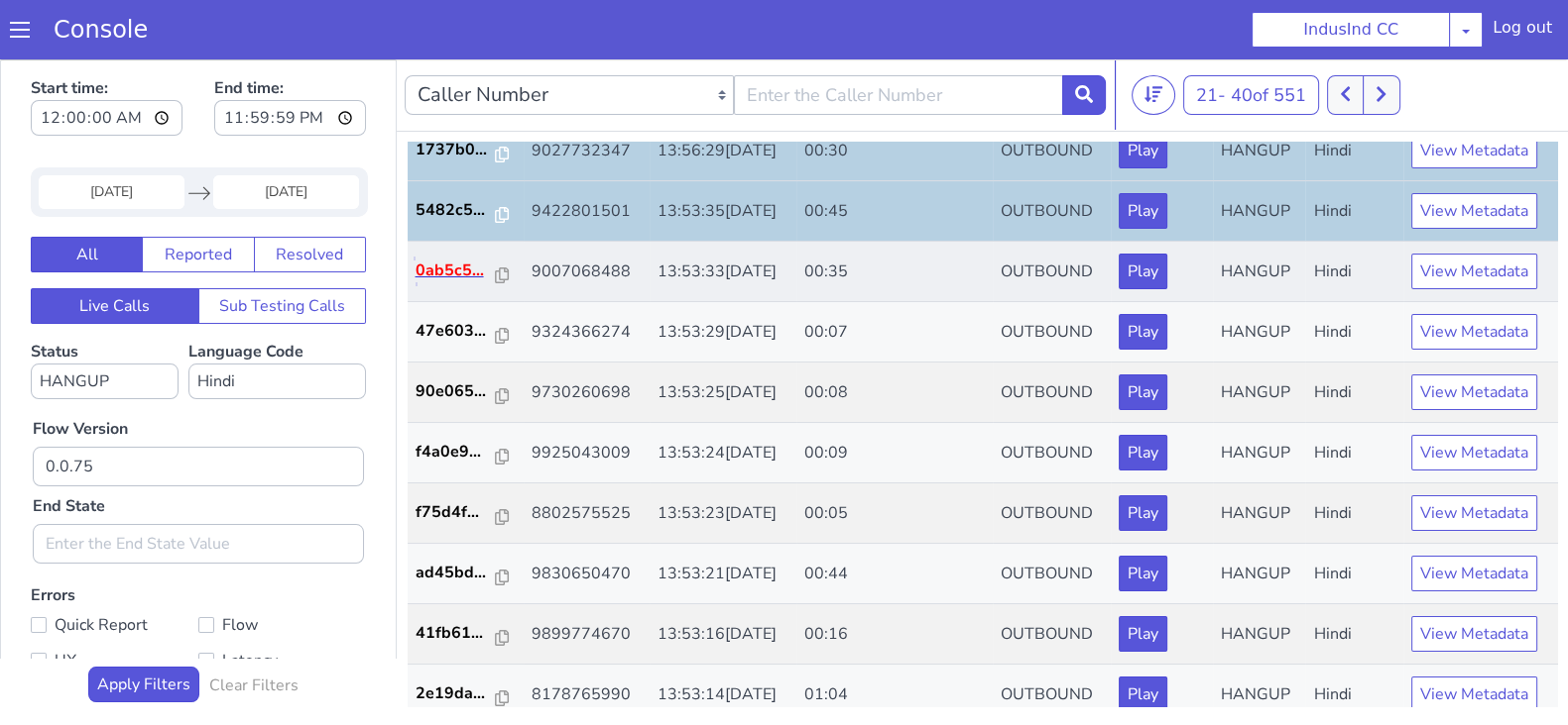
click at [461, 275] on p "0ab5c5..." at bounding box center [456, 270] width 81 height 24
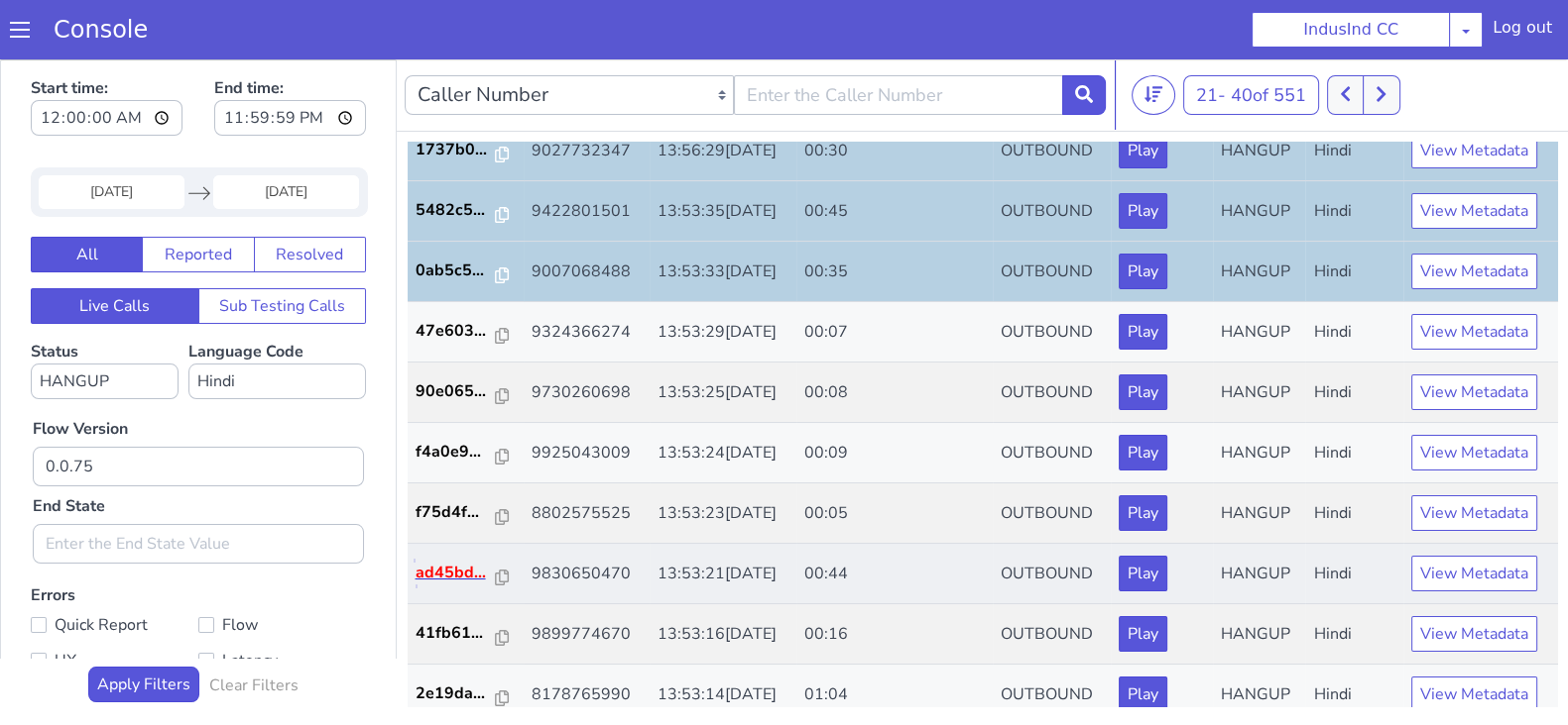
click at [451, 576] on p "ad45bd..." at bounding box center [456, 573] width 81 height 24
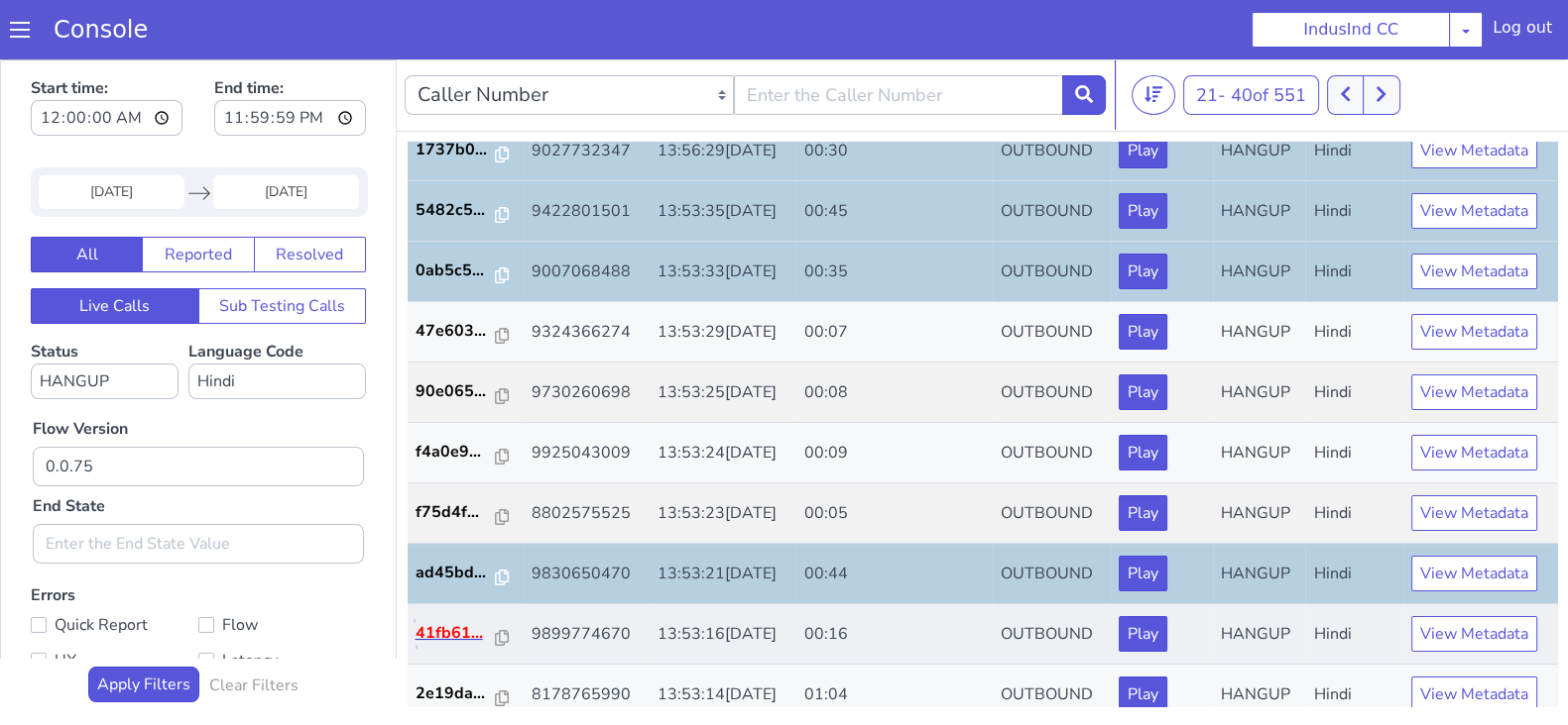
click at [451, 640] on p "41fb61..." at bounding box center [456, 634] width 81 height 24
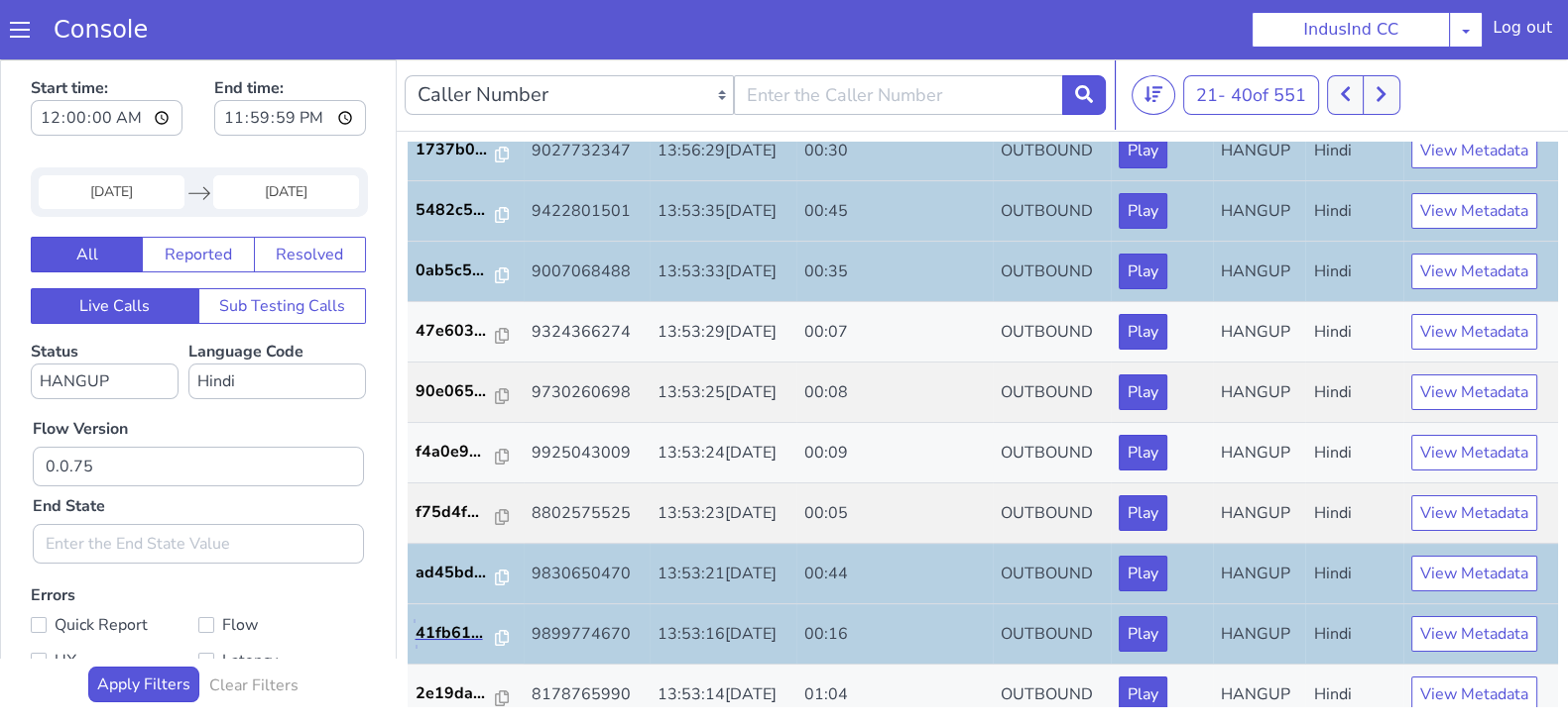
scroll to position [688, 0]
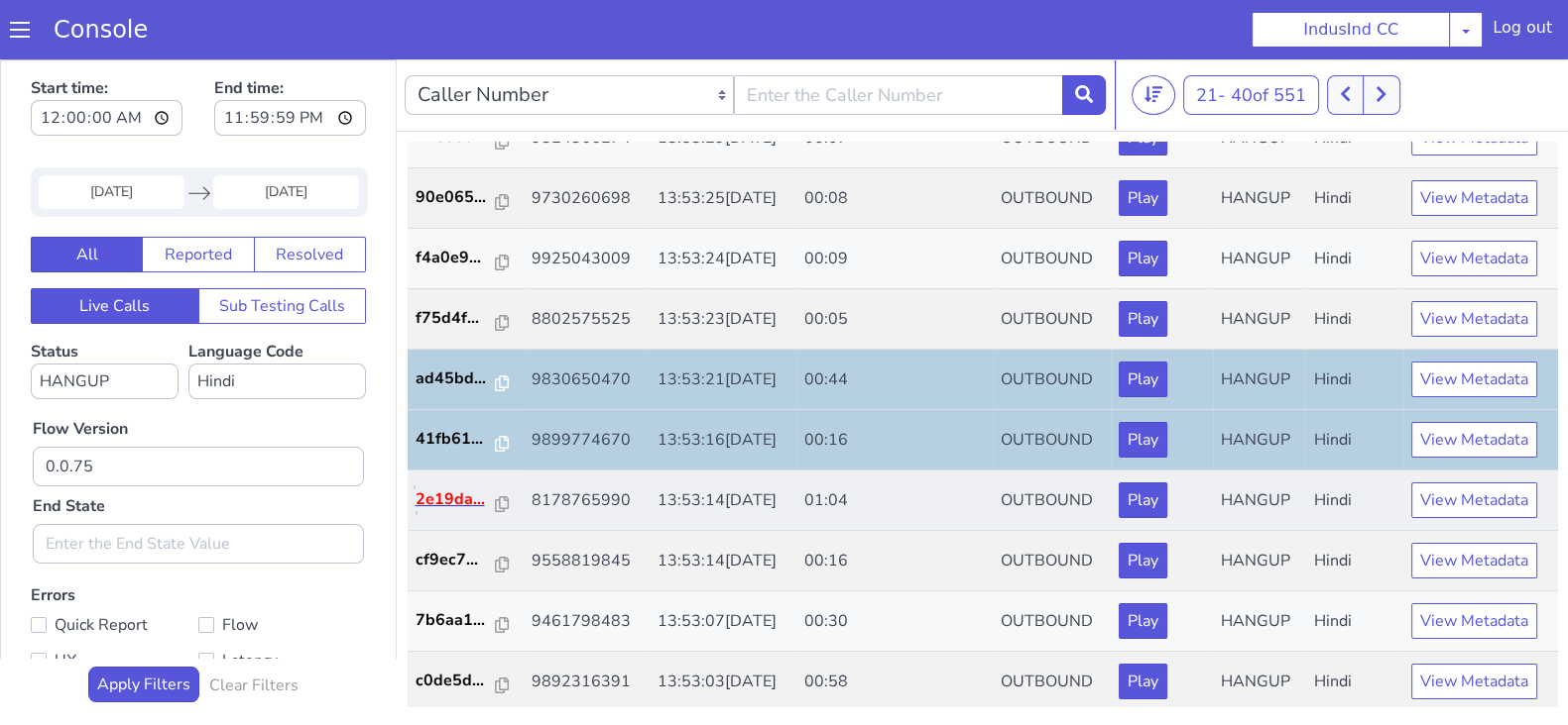
click at [451, 490] on p "2e19da..." at bounding box center [456, 500] width 81 height 24
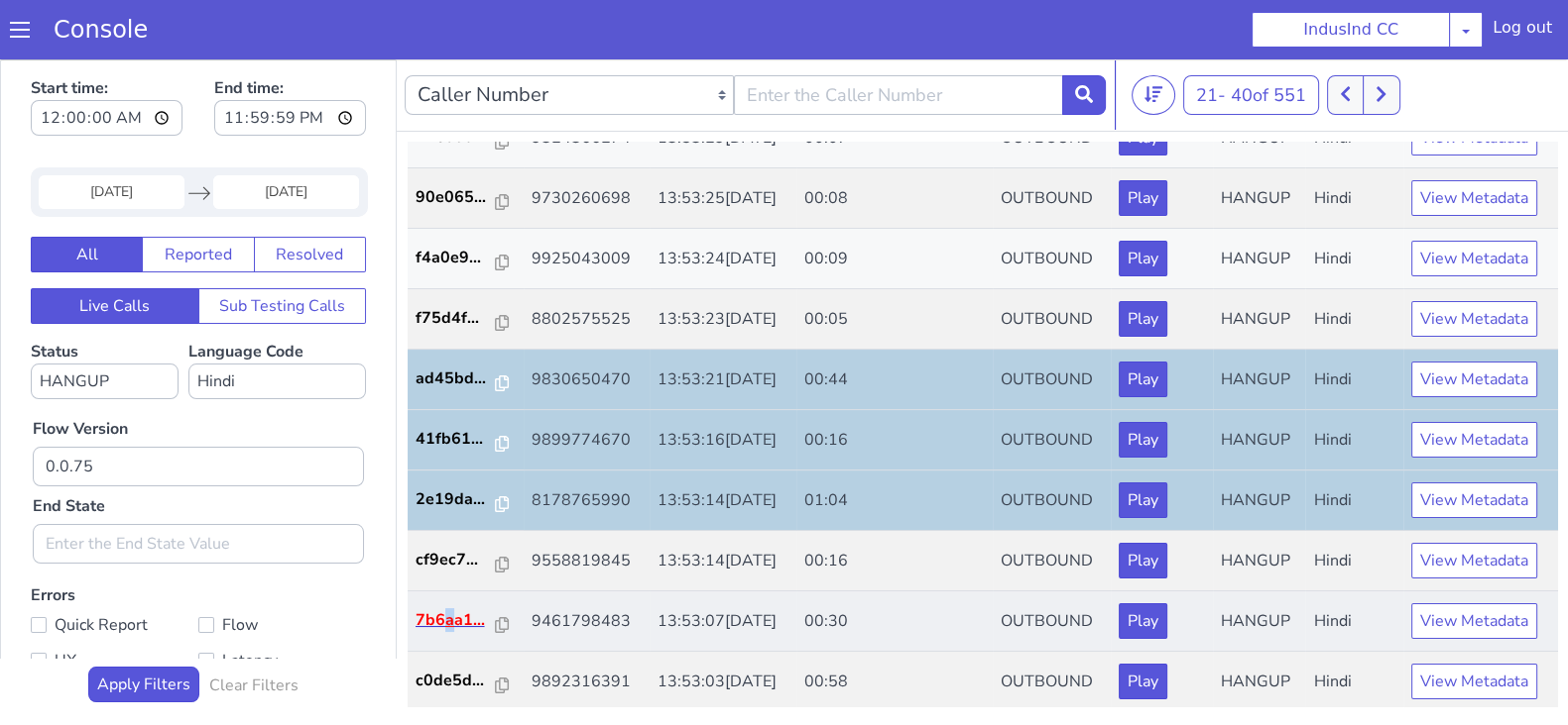
drag, startPoint x: 449, startPoint y: 602, endPoint x: 445, endPoint y: 619, distance: 17.5
click at [445, 619] on td "7b6aa1..." at bounding box center [466, 622] width 117 height 61
click at [445, 619] on p "7b6aa1..." at bounding box center [456, 621] width 81 height 24
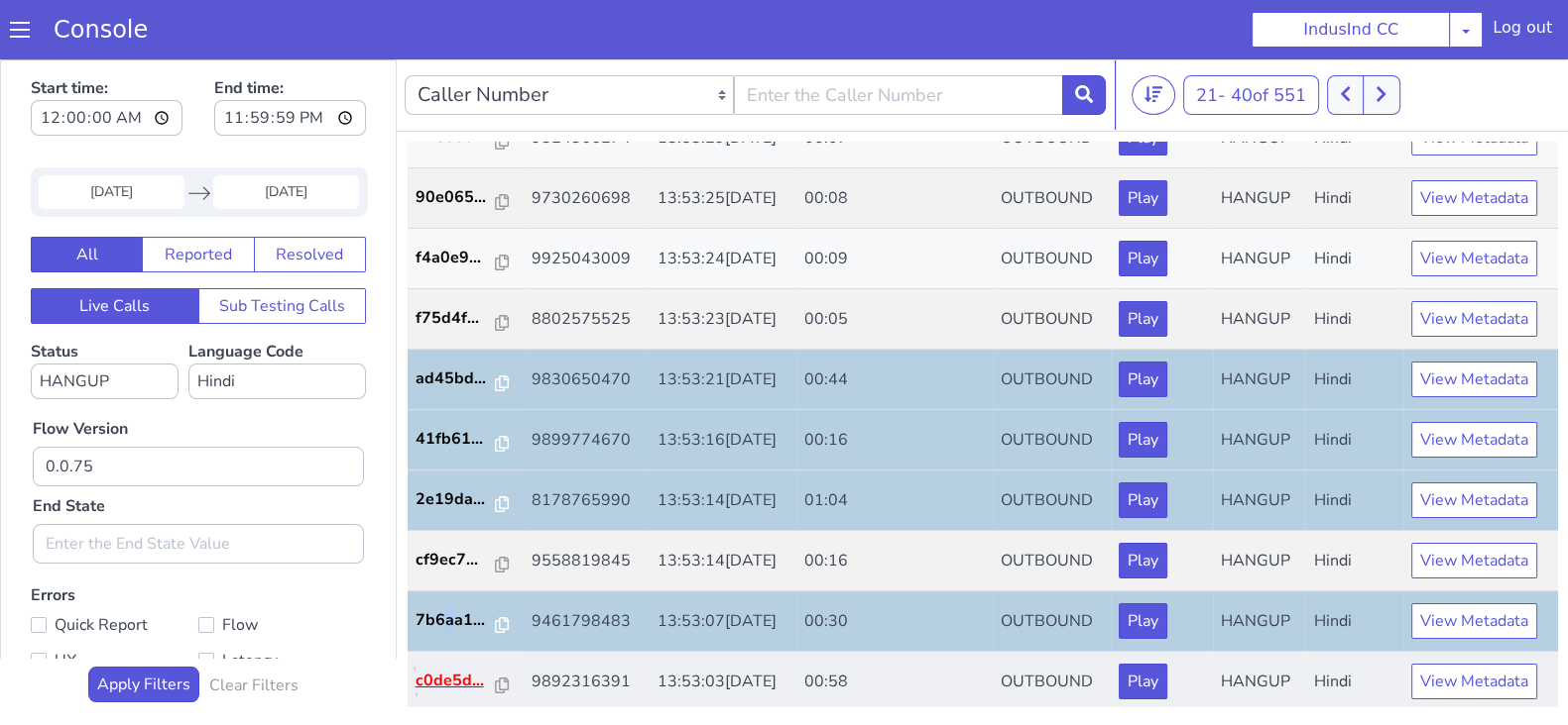
click at [426, 670] on p "c0de5d..." at bounding box center [456, 681] width 81 height 24
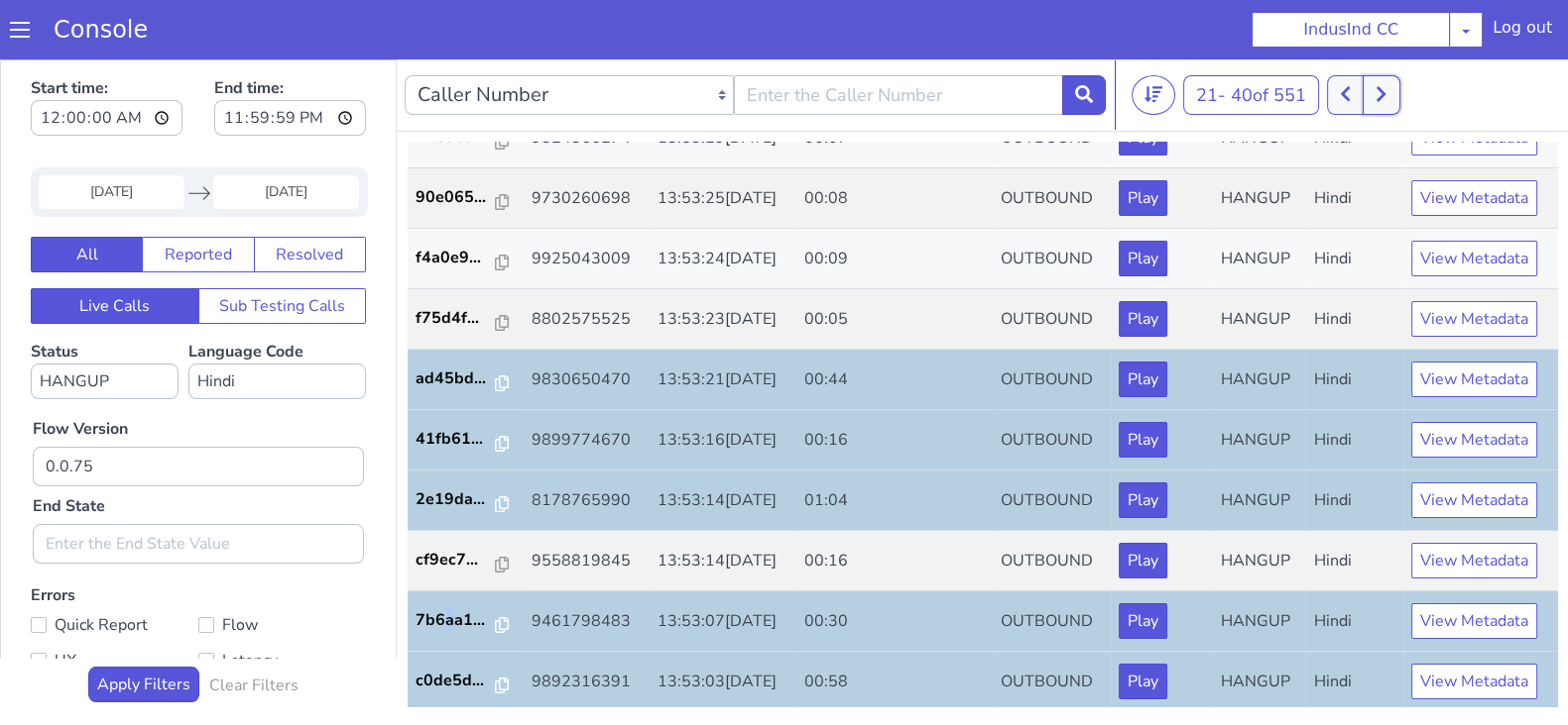
click at [1384, 88] on icon at bounding box center [1380, 94] width 9 height 15
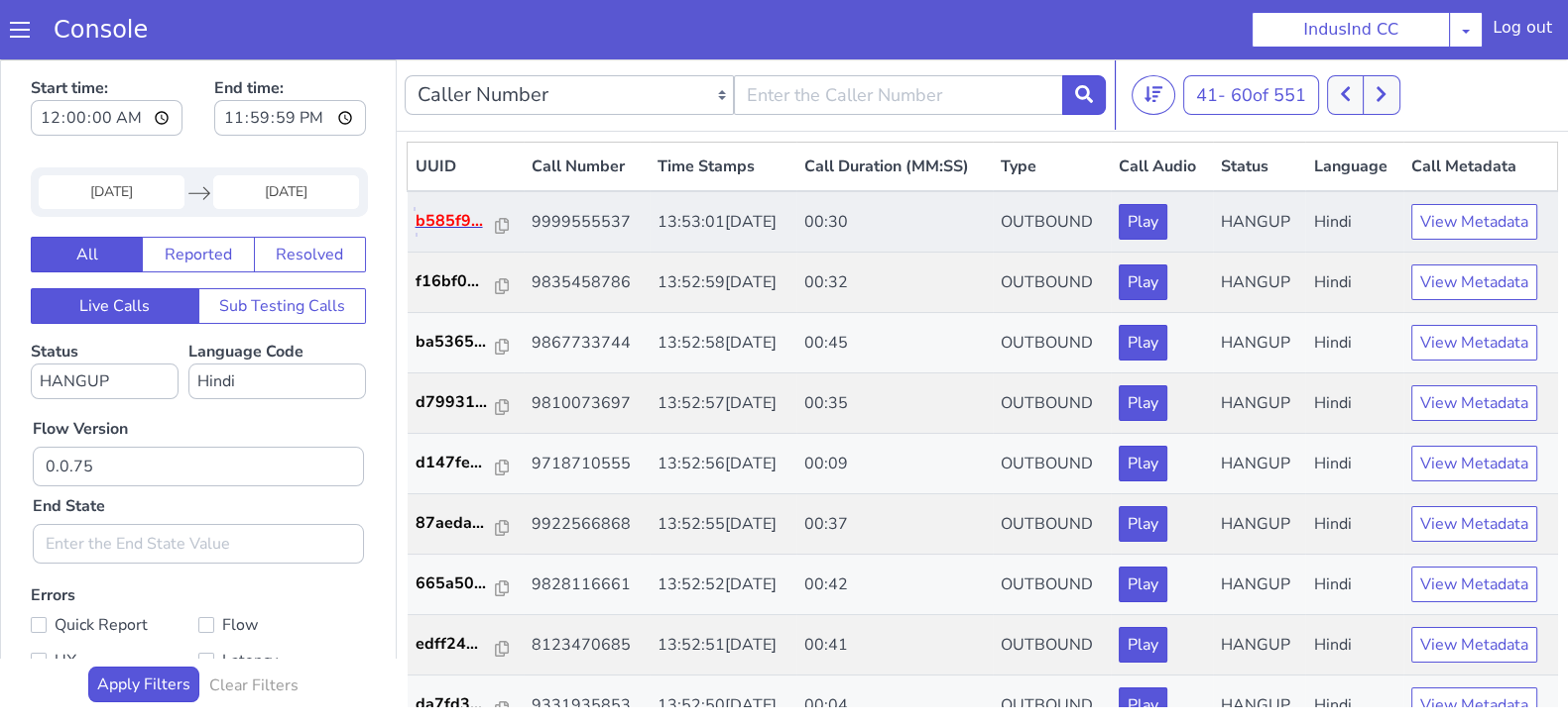
click at [456, 221] on p "b585f9..." at bounding box center [456, 221] width 81 height 24
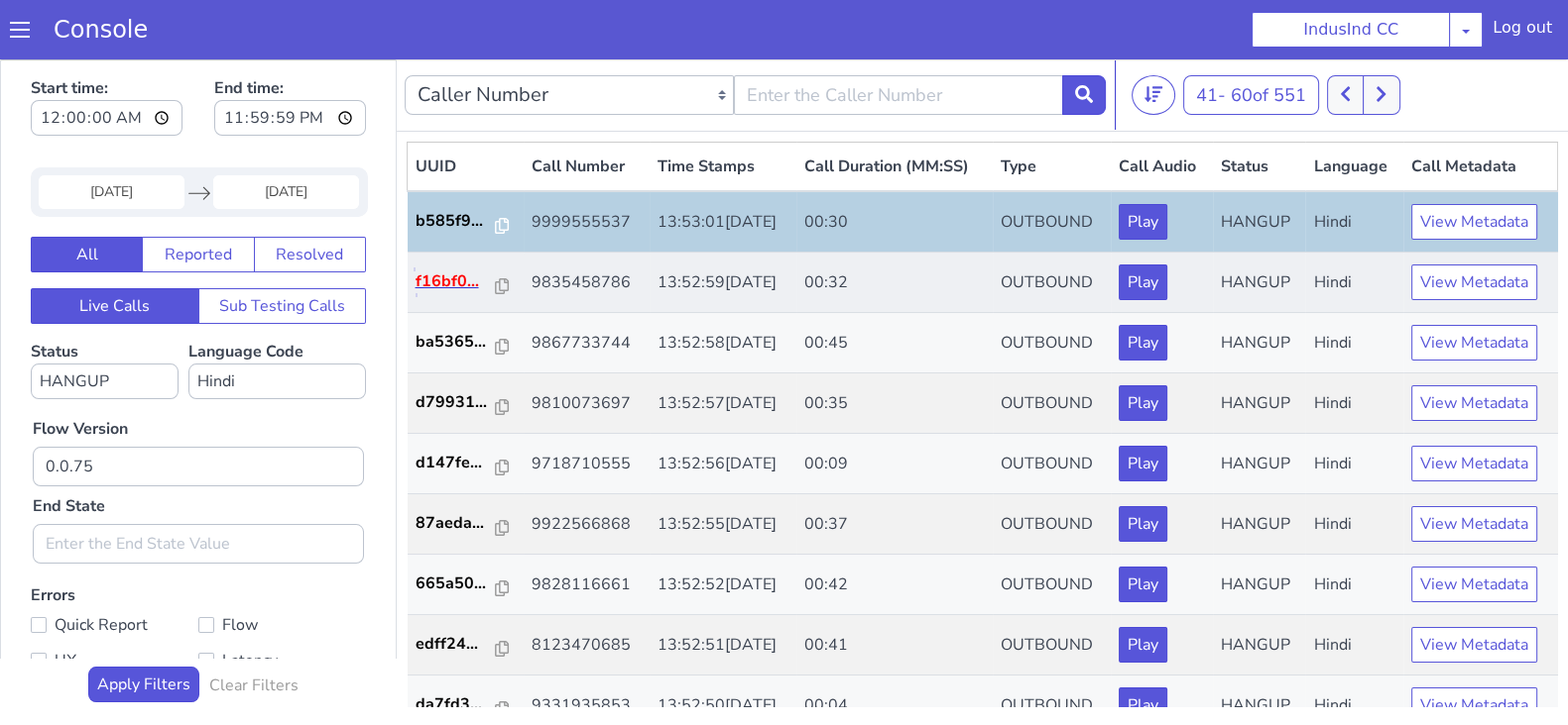
click at [454, 284] on p "f16bf0..." at bounding box center [456, 281] width 81 height 24
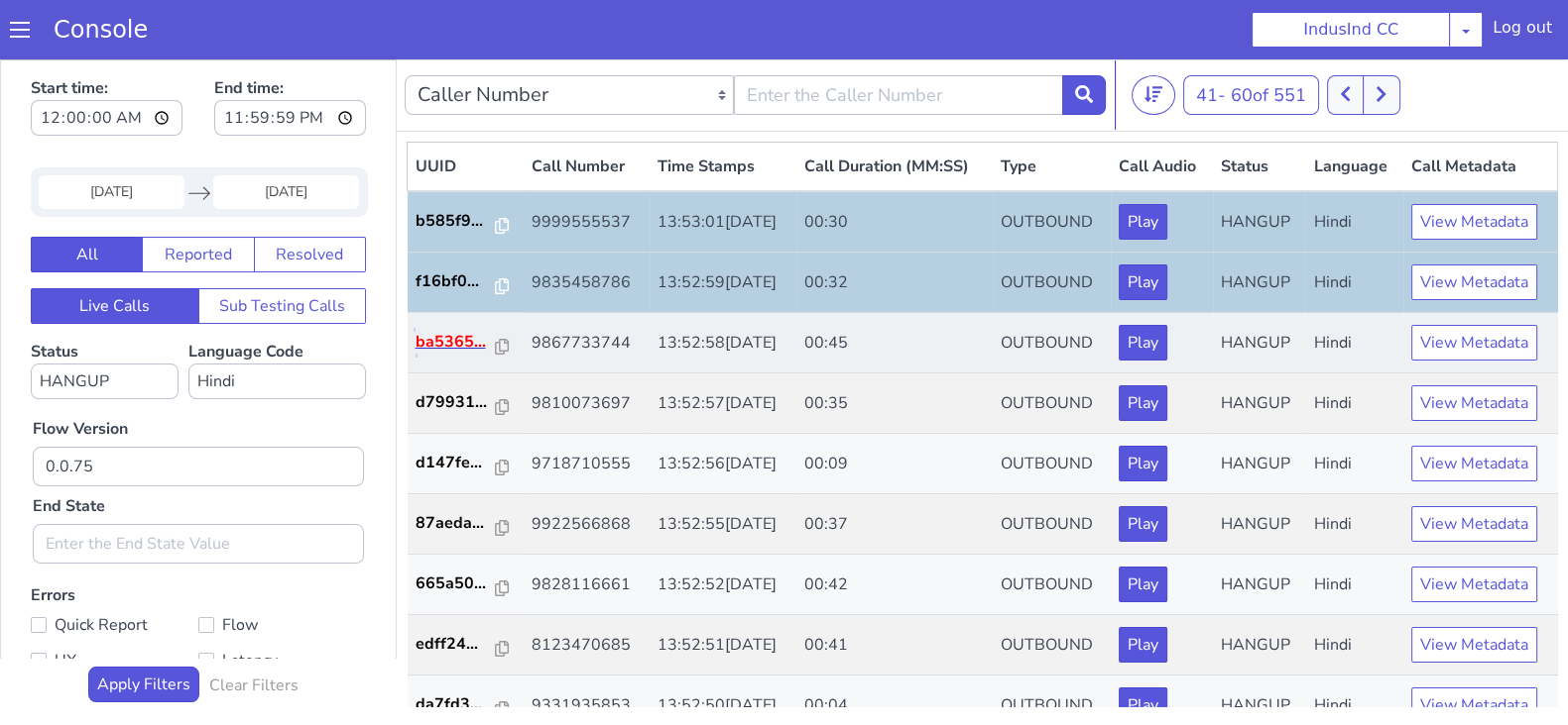
click at [459, 349] on p "ba5365..." at bounding box center [456, 342] width 81 height 24
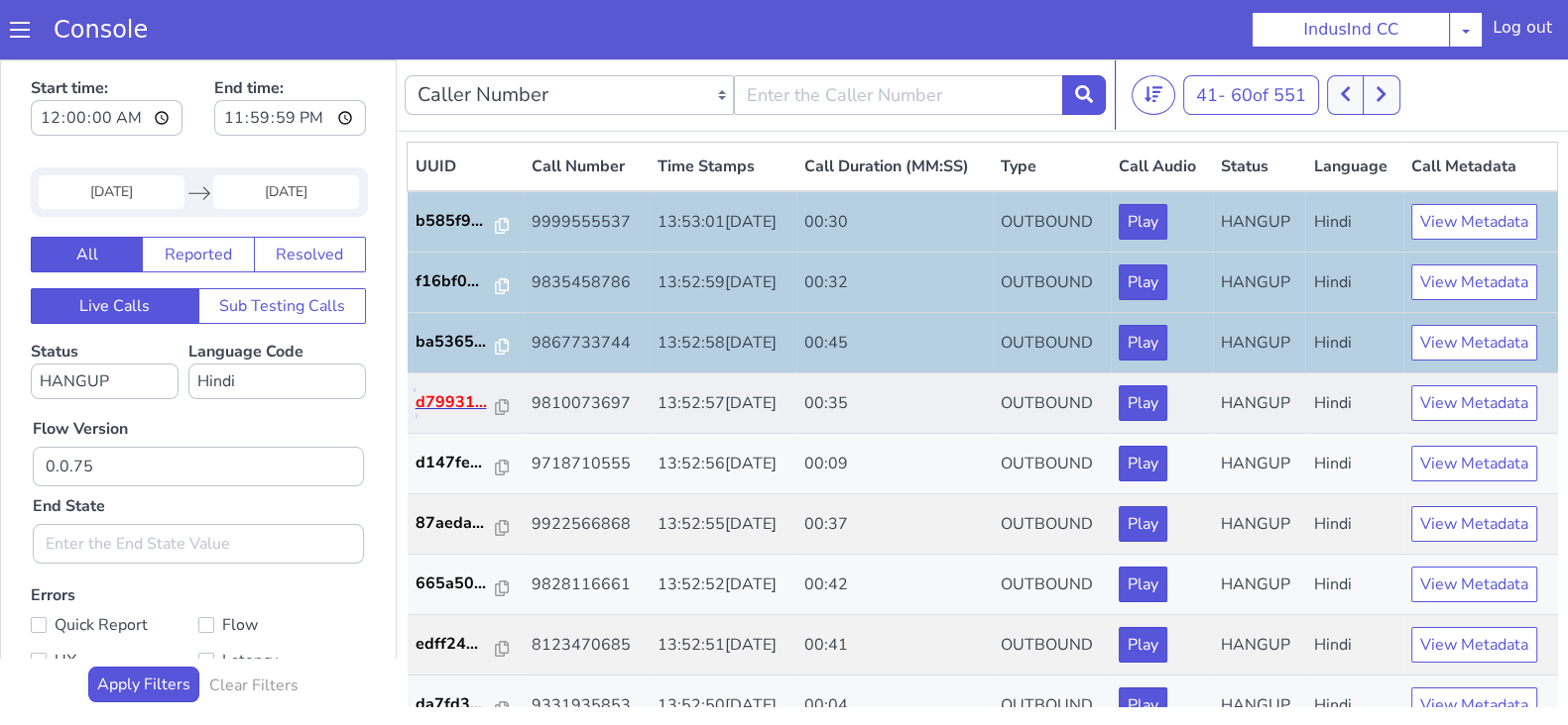
click at [456, 404] on p "d79931..." at bounding box center [456, 402] width 81 height 24
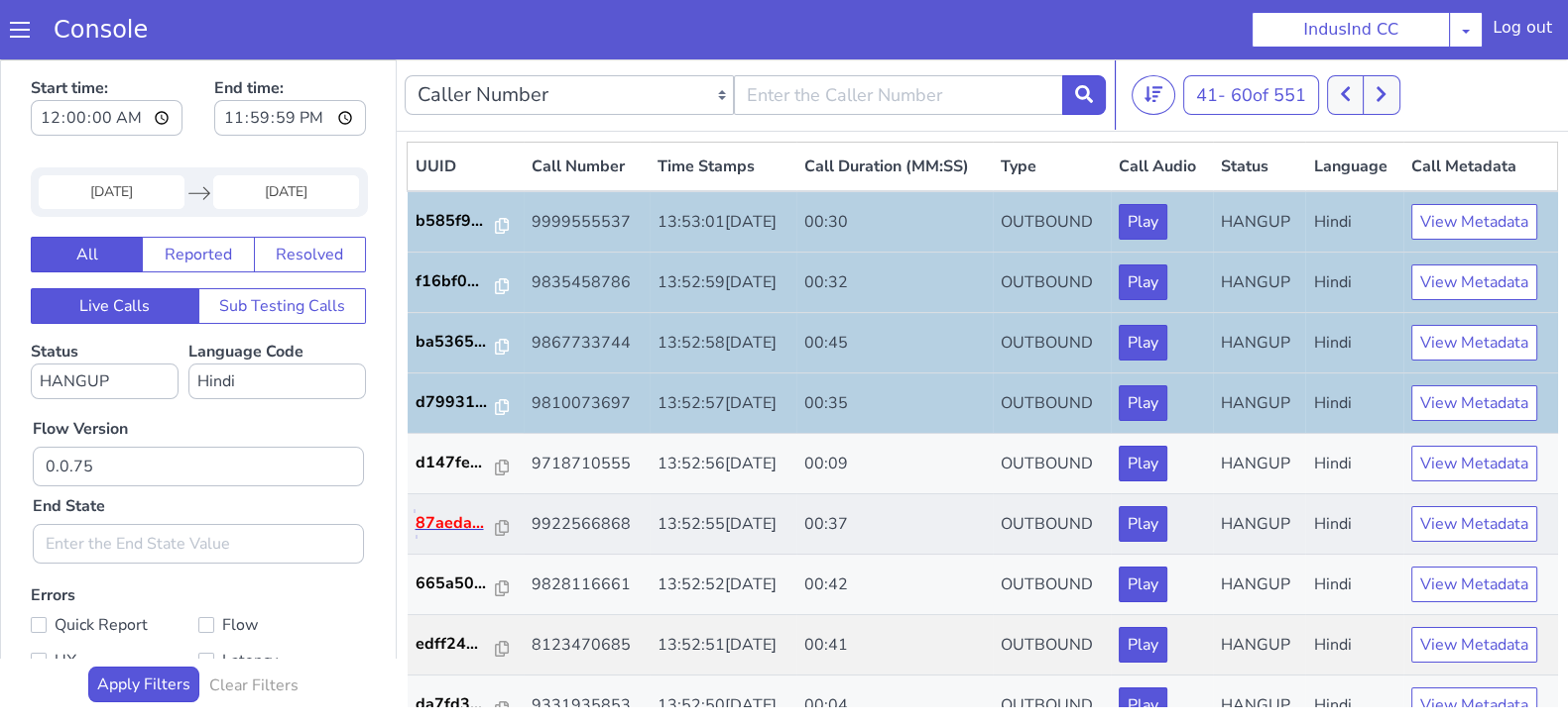
click at [465, 532] on p "87aeda..." at bounding box center [456, 523] width 81 height 24
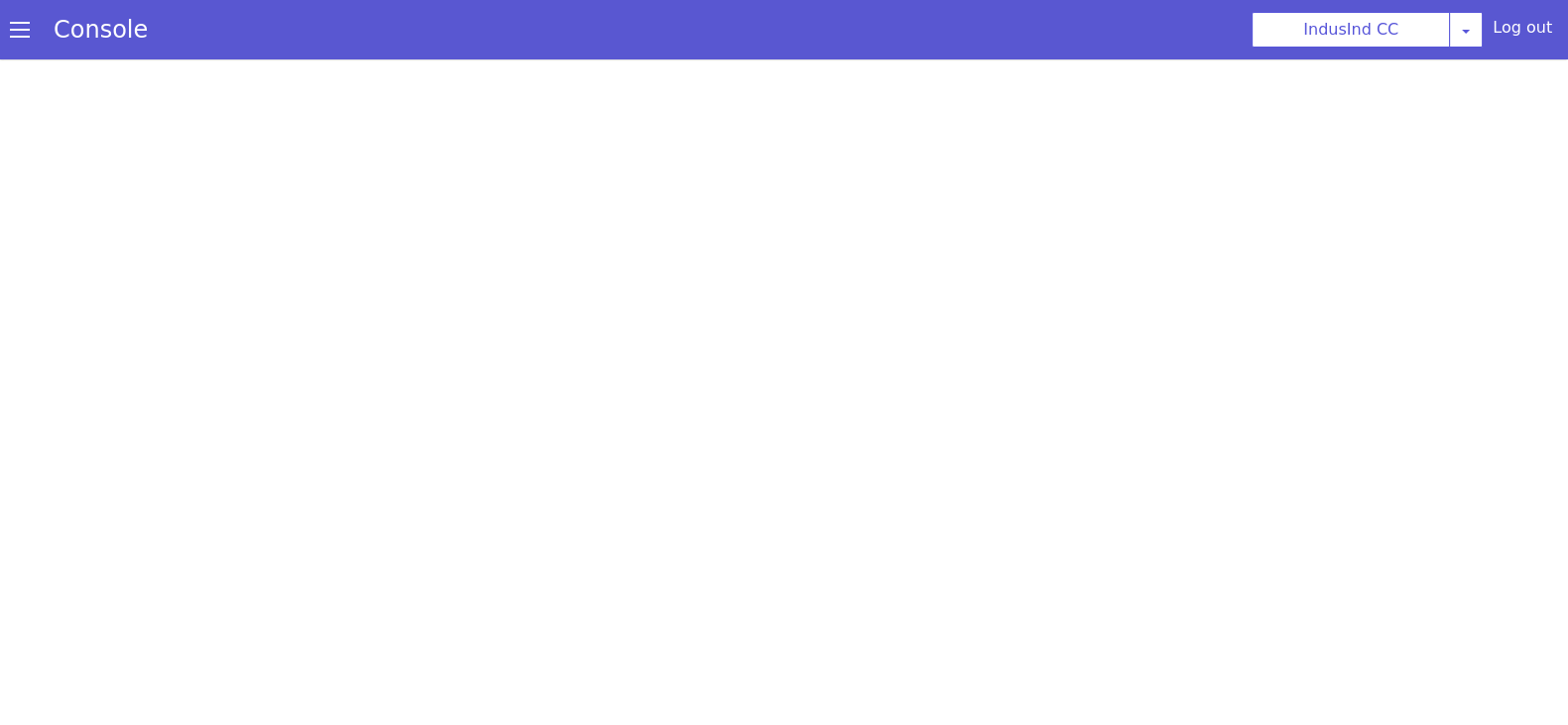
click at [690, 91] on div at bounding box center [784, 392] width 1568 height 666
select select "HANGUP"
select select "hi"
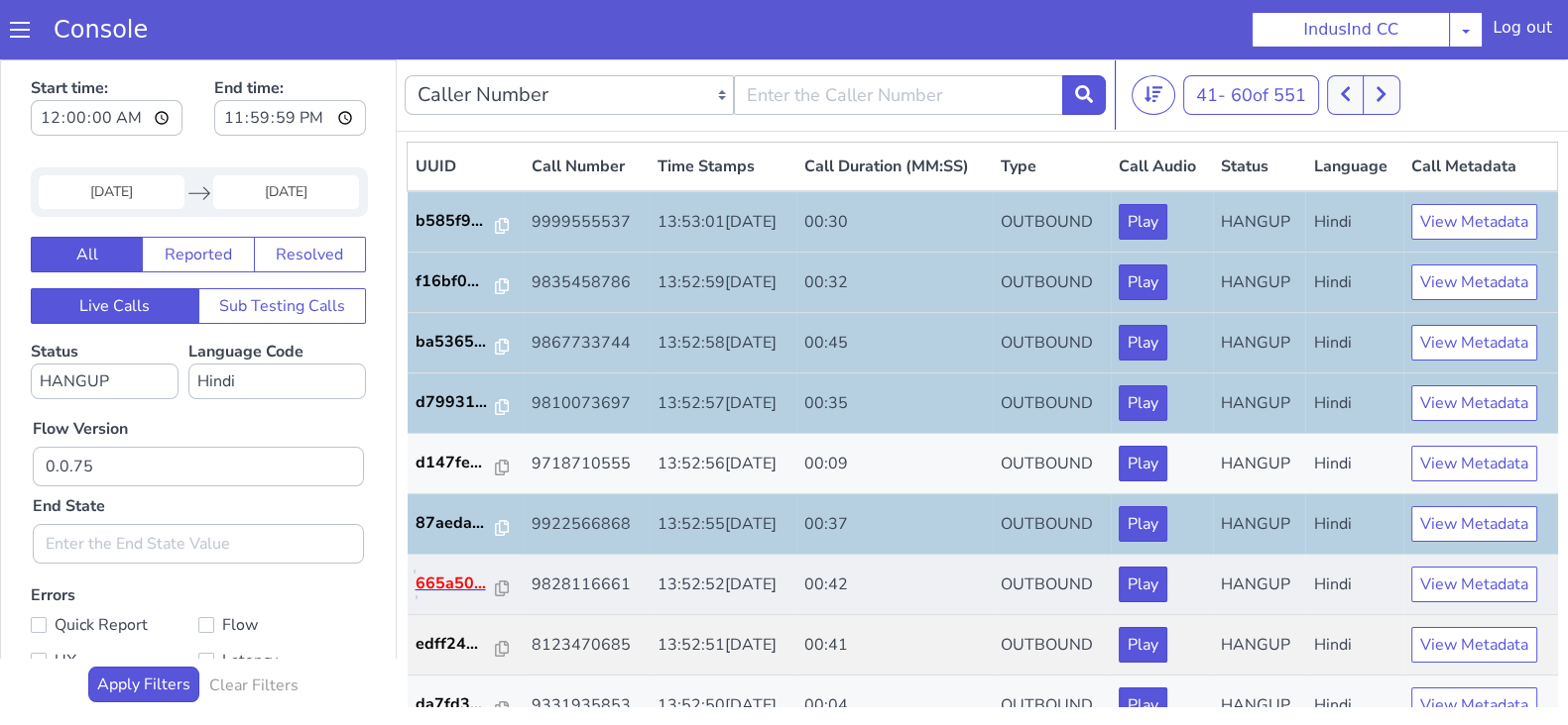
click at [459, 587] on p "665a50..." at bounding box center [456, 584] width 81 height 24
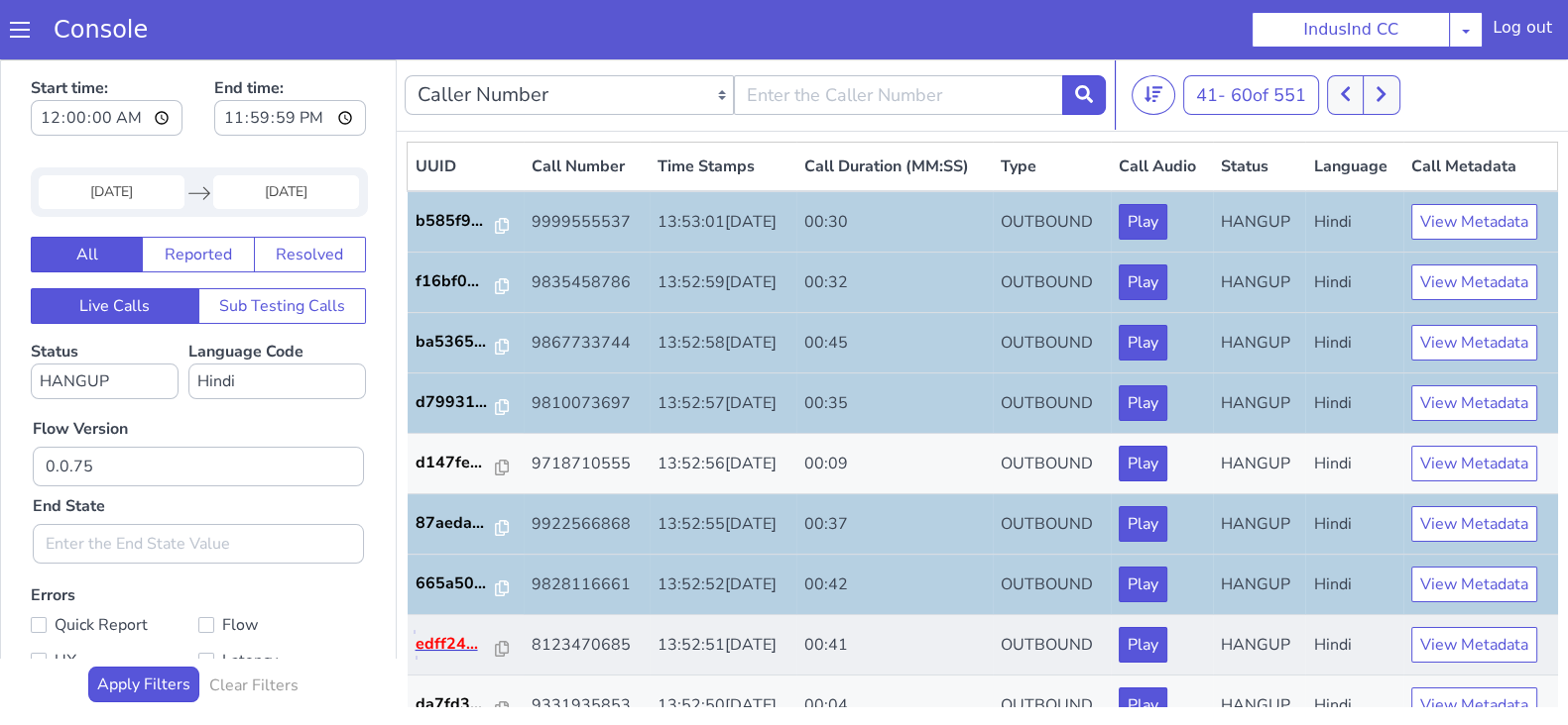
click at [434, 638] on p "edff24..." at bounding box center [456, 645] width 81 height 24
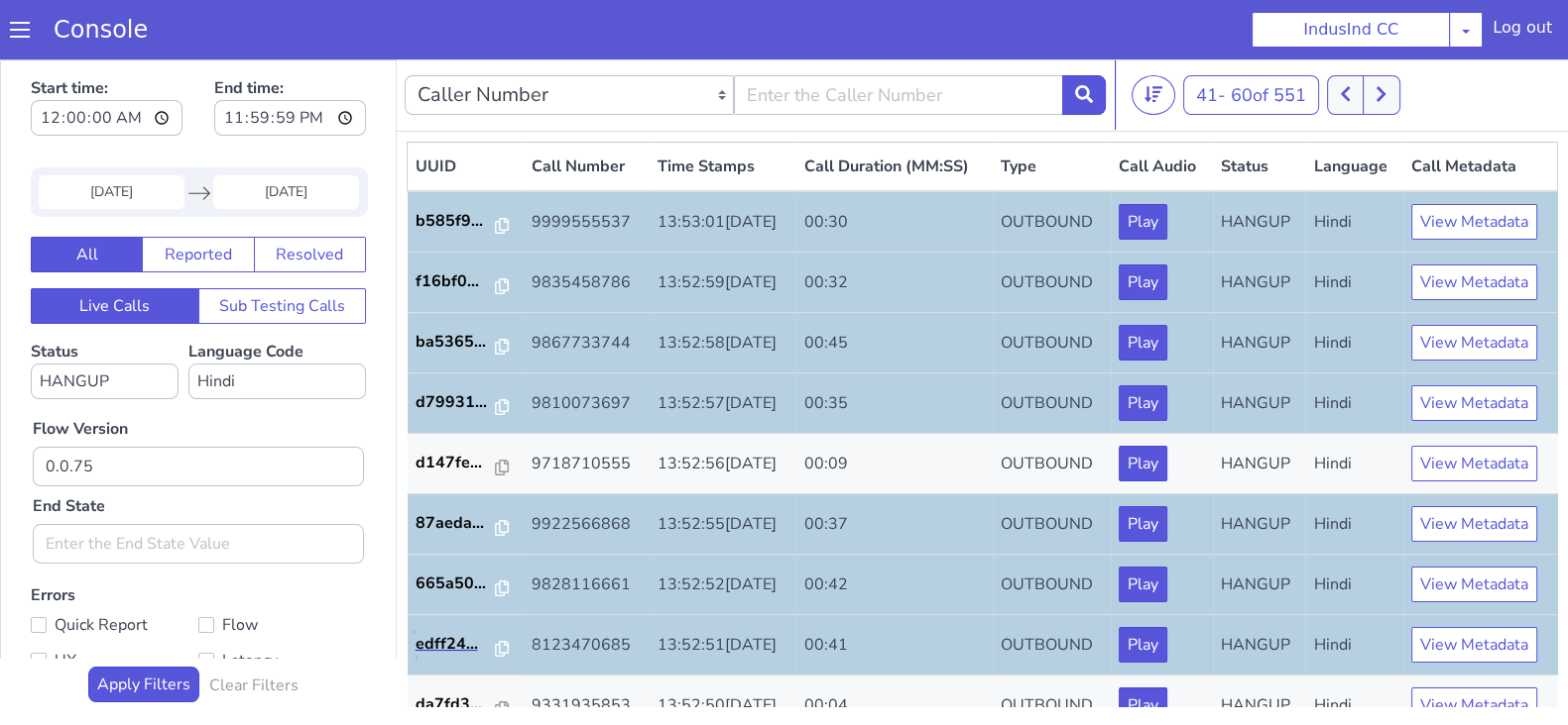
scroll to position [495, 0]
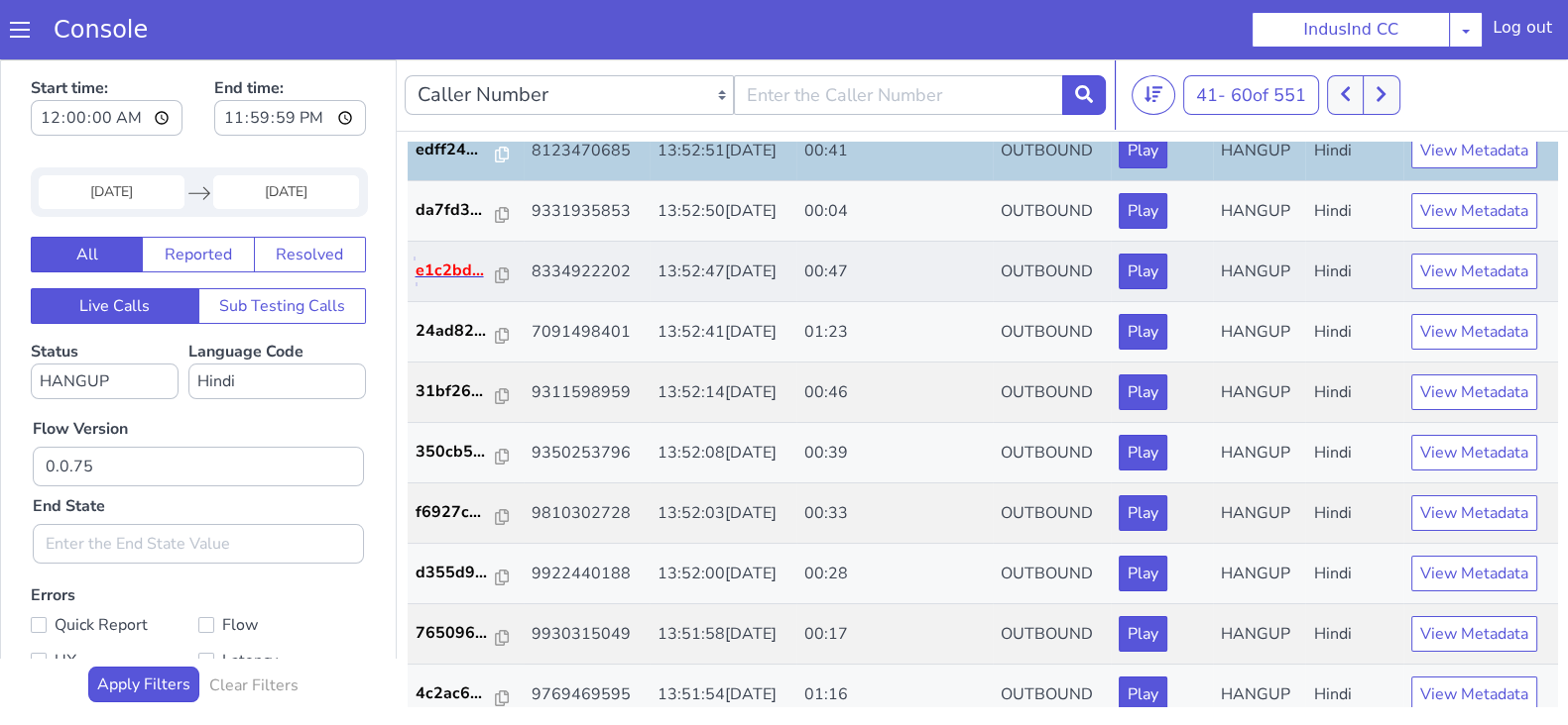
click at [458, 275] on p "e1c2bd..." at bounding box center [456, 270] width 81 height 24
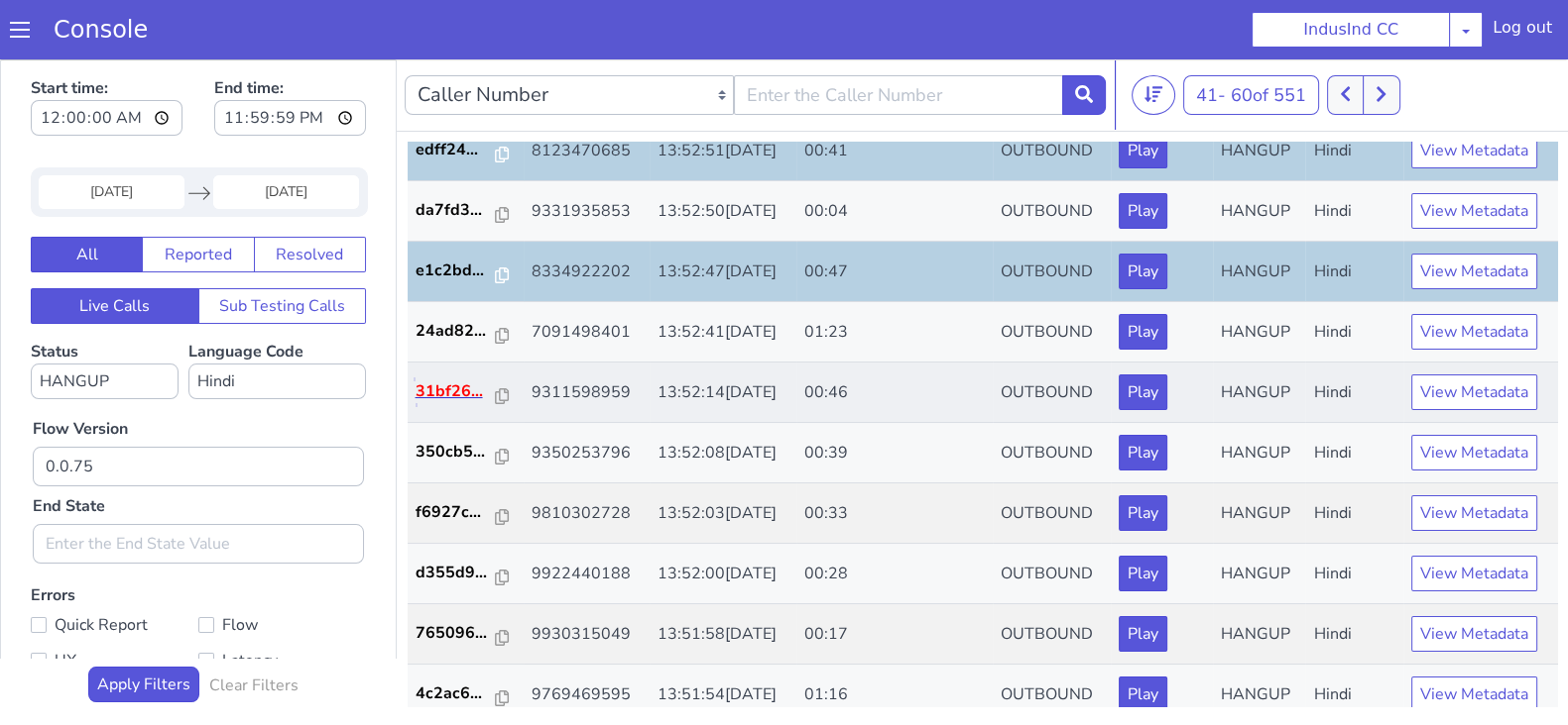
click at [451, 383] on p "31bf26..." at bounding box center [456, 391] width 81 height 24
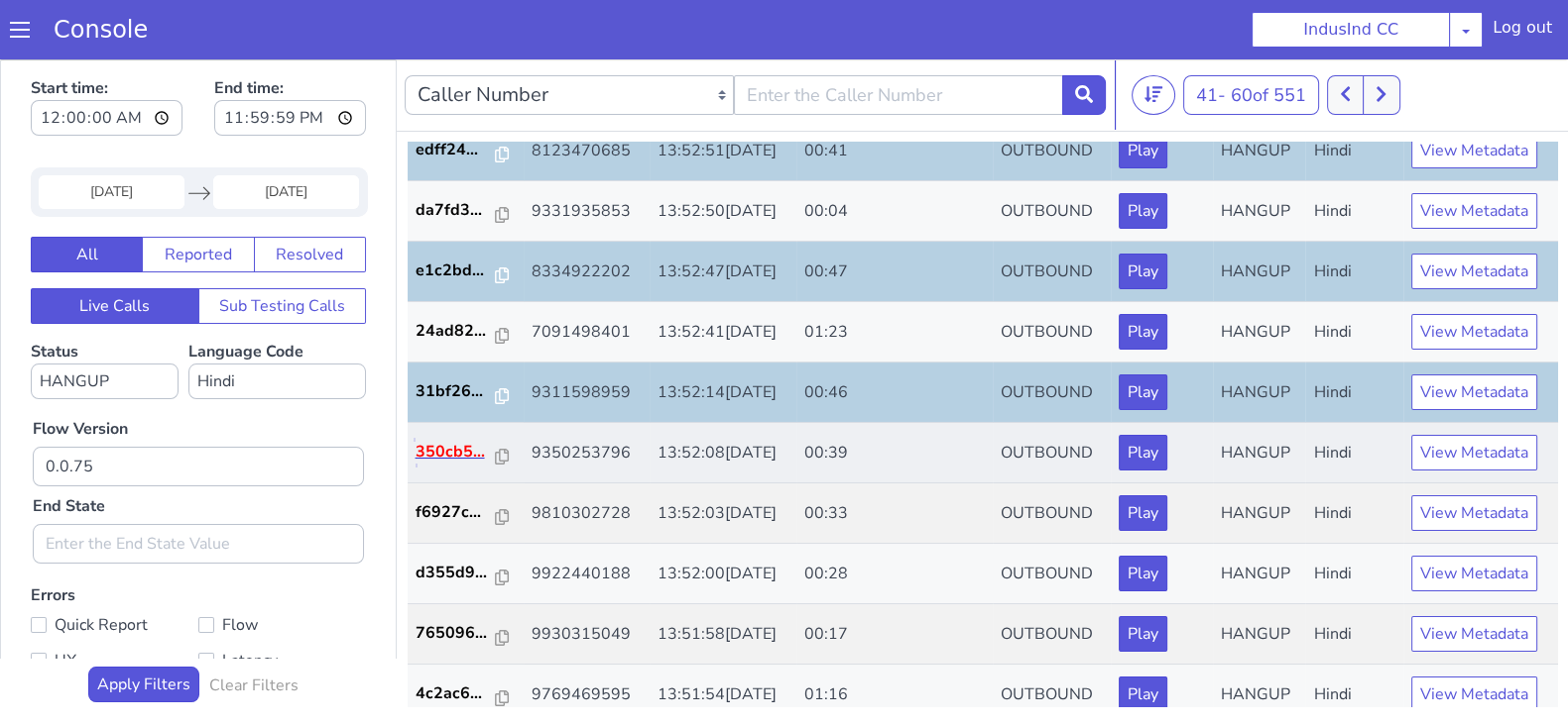
click at [456, 452] on p "350cb5..." at bounding box center [456, 452] width 81 height 24
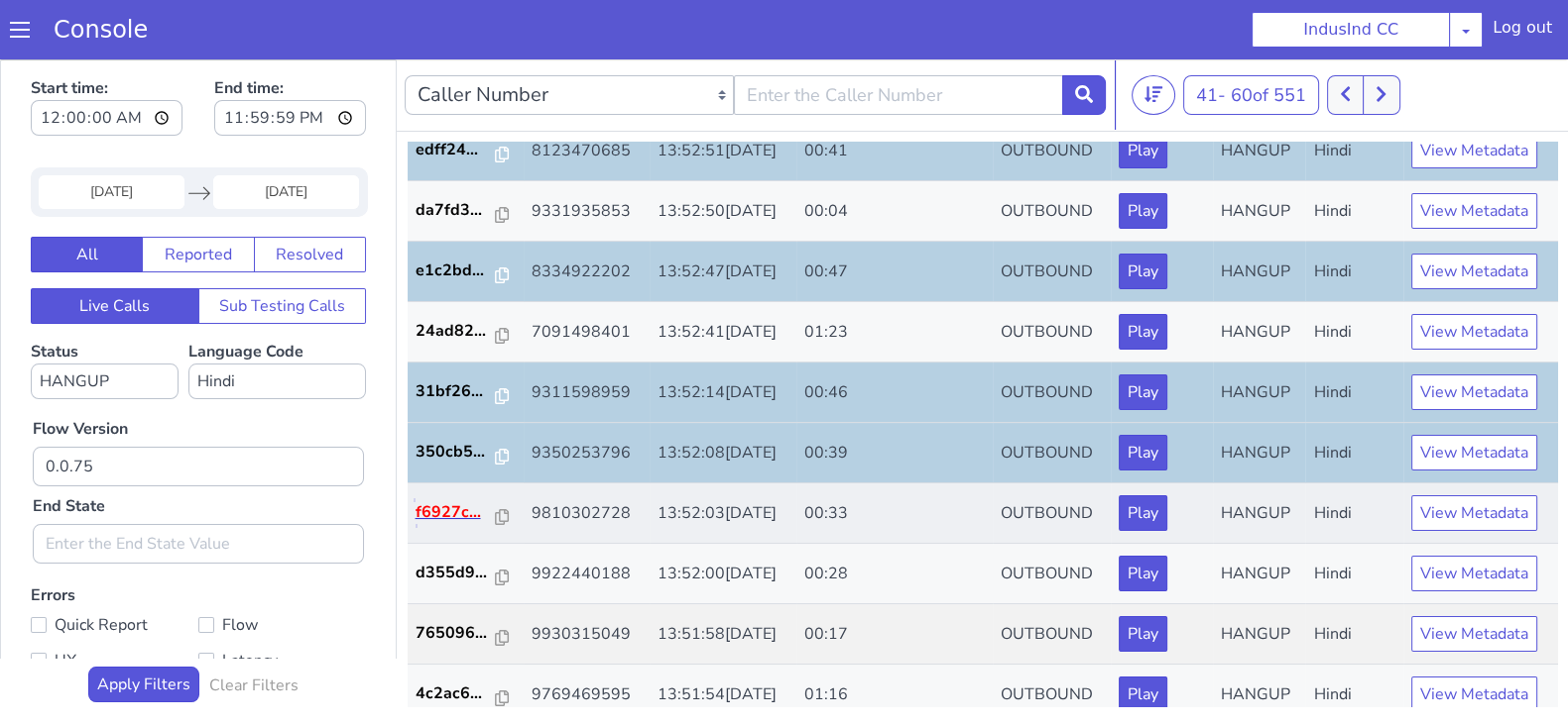
click at [430, 518] on p "f6927c..." at bounding box center [456, 512] width 81 height 24
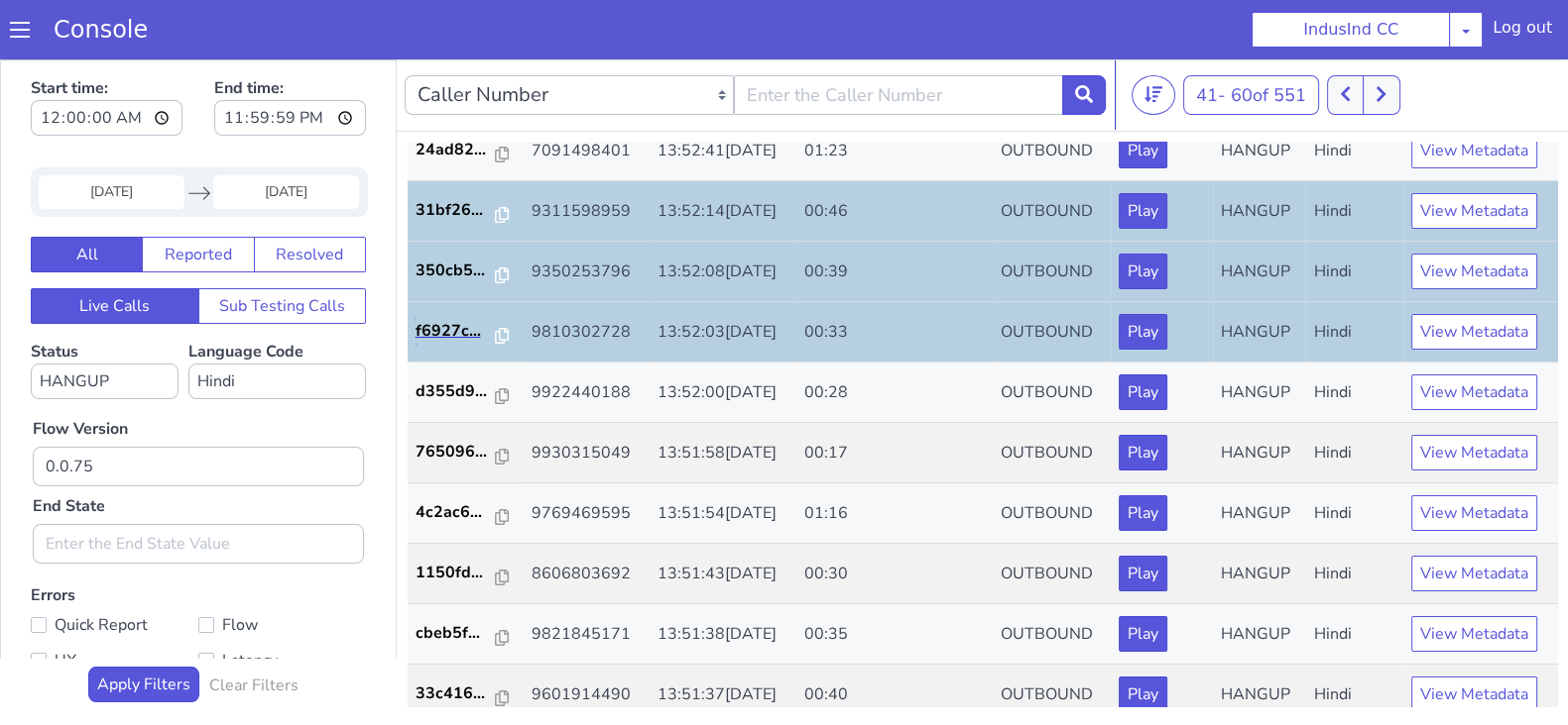
scroll to position [688, 0]
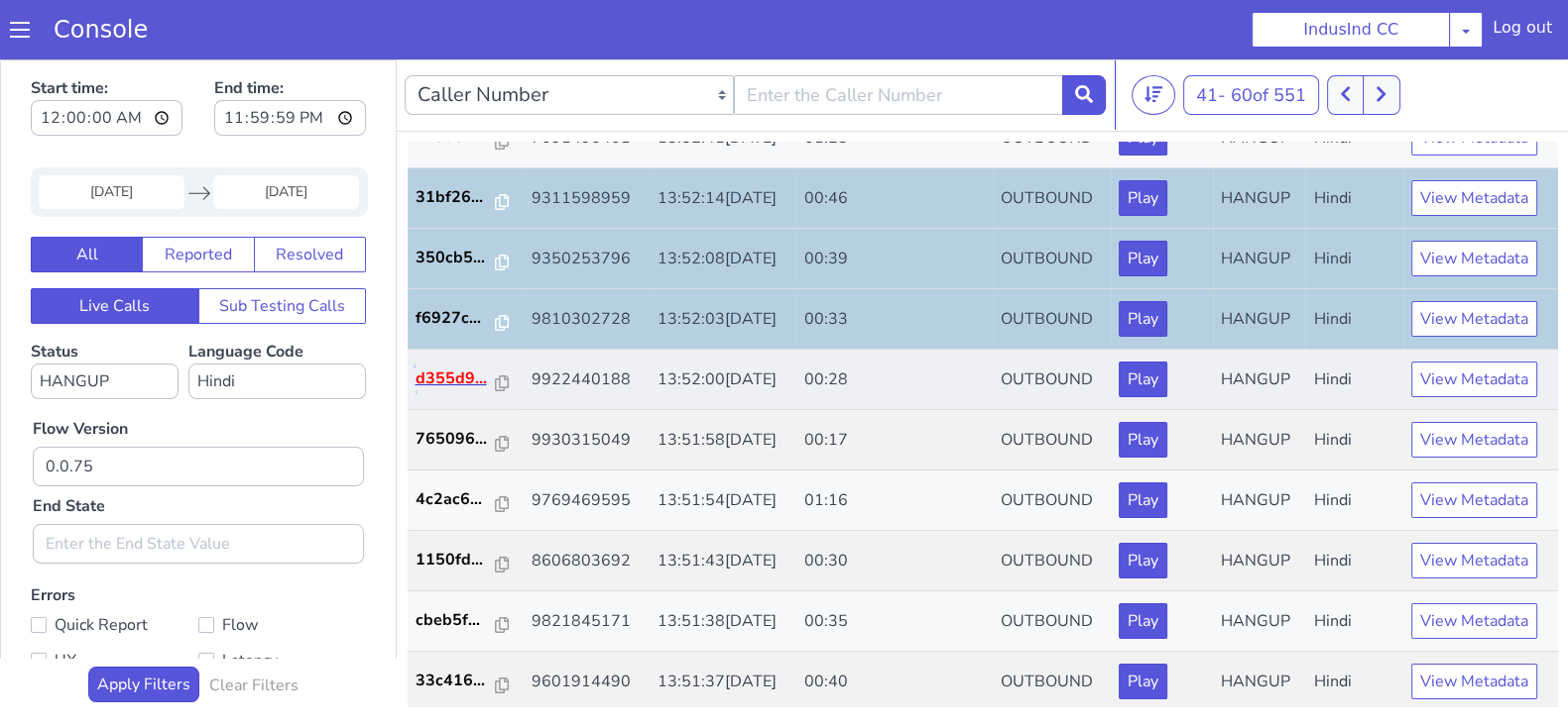
click at [431, 378] on p "d355d9..." at bounding box center [456, 378] width 81 height 24
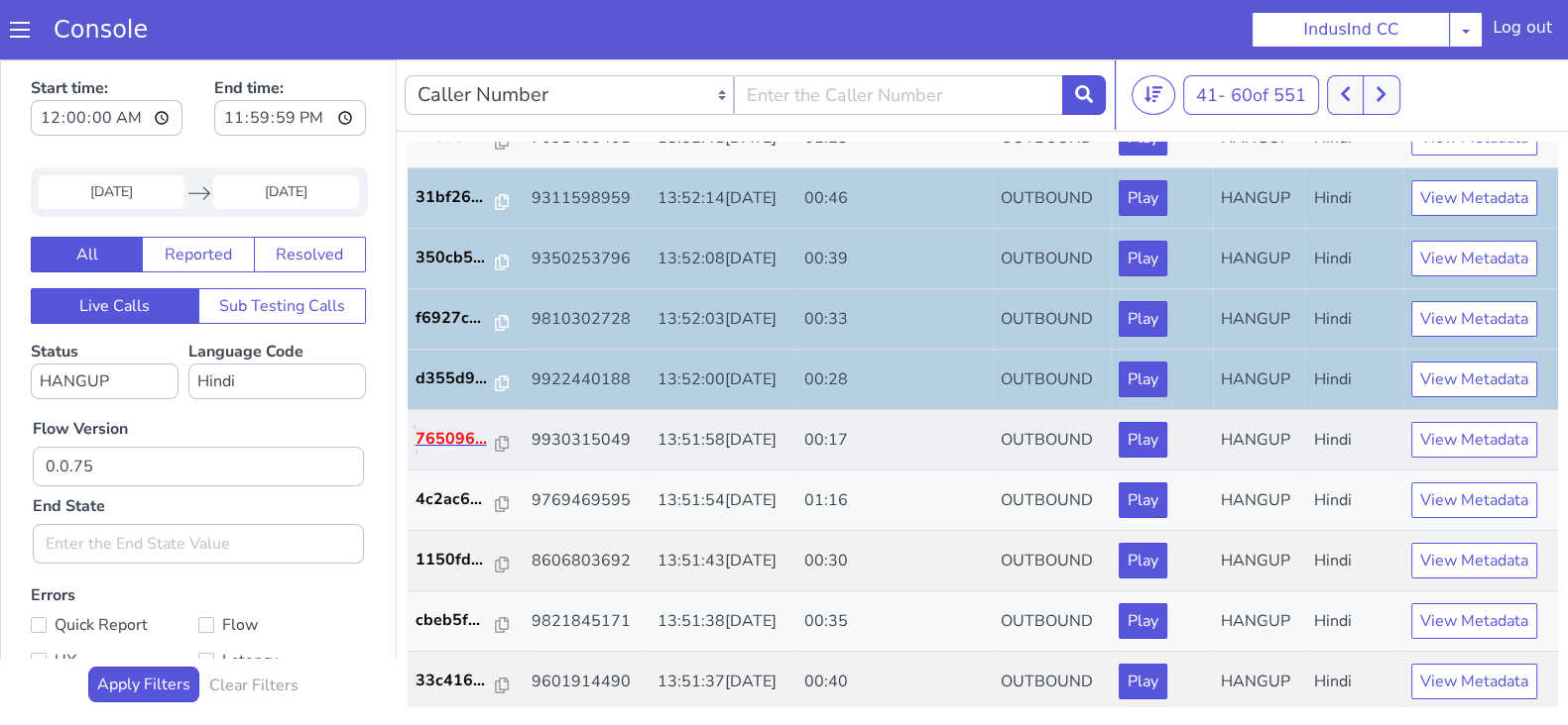
click at [453, 427] on p "765096..." at bounding box center [456, 439] width 81 height 24
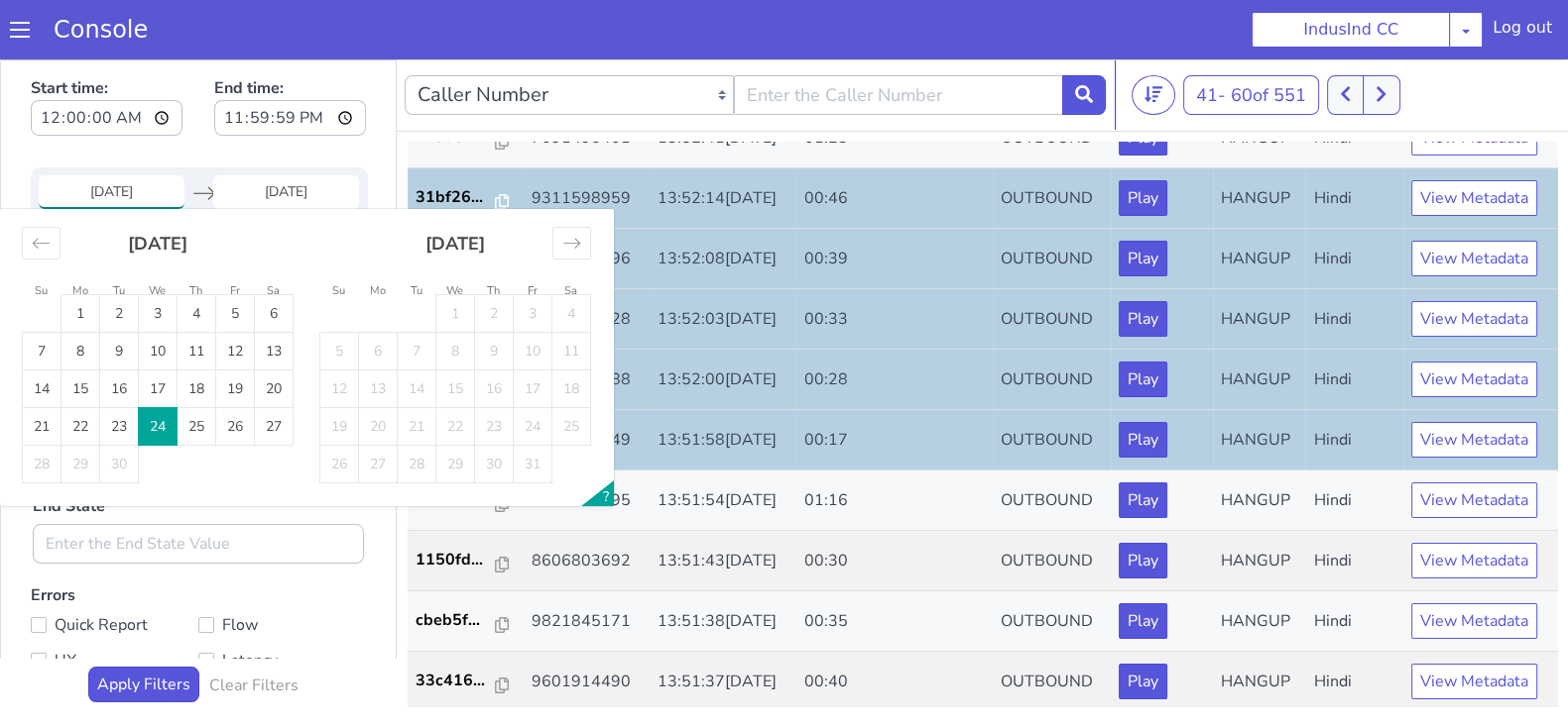
click at [136, 193] on input "24 Sep 2025" at bounding box center [111, 193] width 146 height 34
click at [199, 429] on td "25" at bounding box center [197, 427] width 39 height 38
type input "25 Sep 2025"
click at [199, 431] on td "25" at bounding box center [197, 427] width 39 height 38
type input "25 Sep 2025"
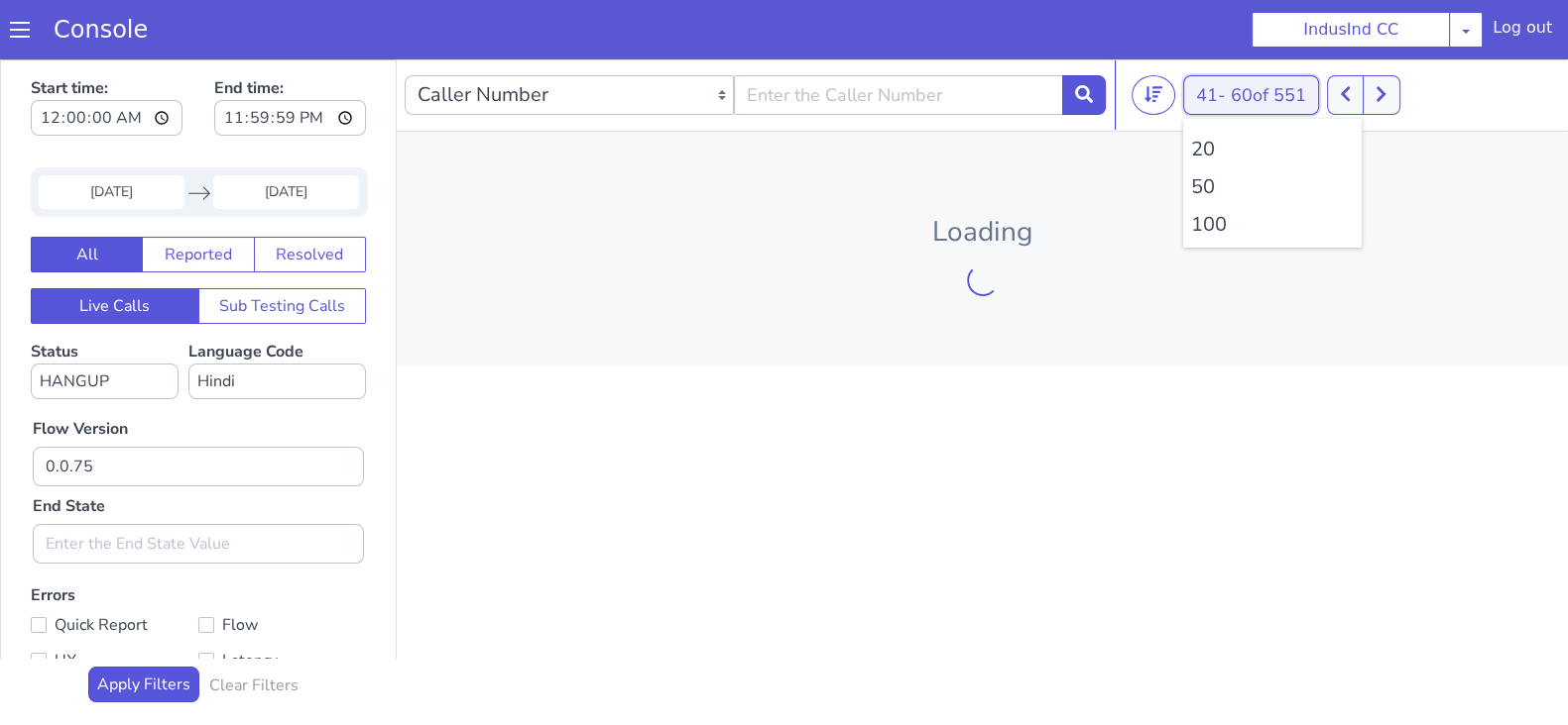
click at [1229, 96] on button "41 - 60 of 551" at bounding box center [1250, 95] width 136 height 40
click at [1347, 92] on icon at bounding box center [1344, 94] width 9 height 15
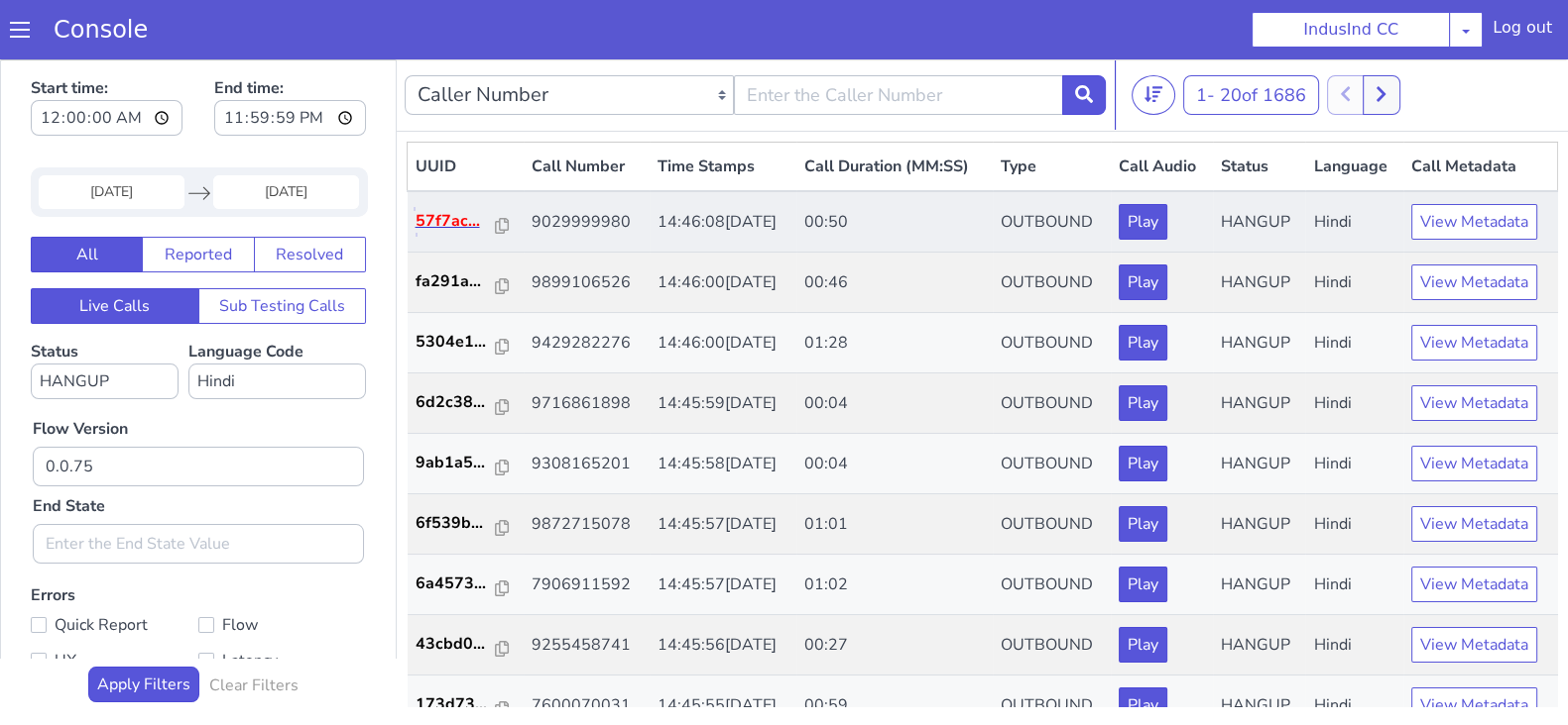
click at [446, 225] on p "57f7ac..." at bounding box center [456, 221] width 81 height 24
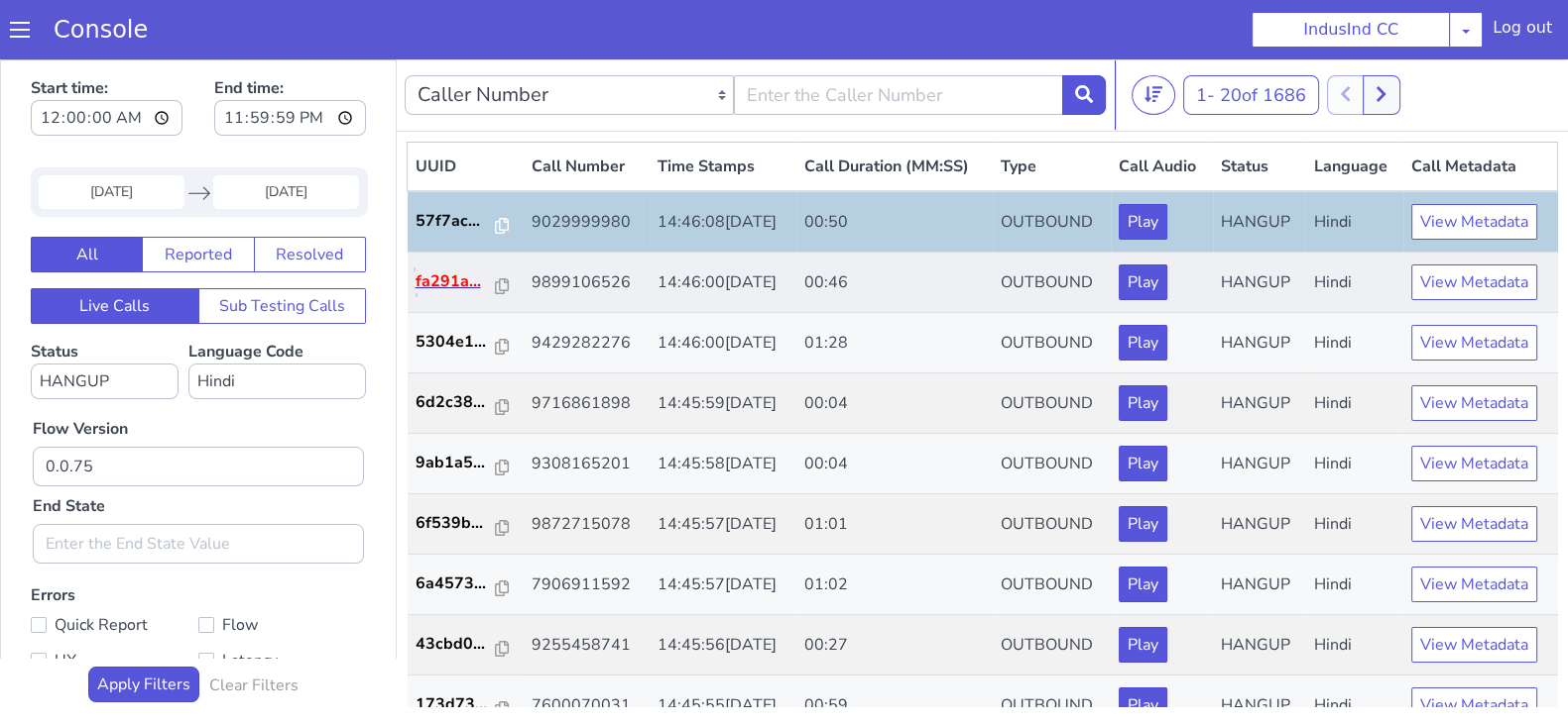
click at [449, 284] on p "fa291a..." at bounding box center [456, 281] width 81 height 24
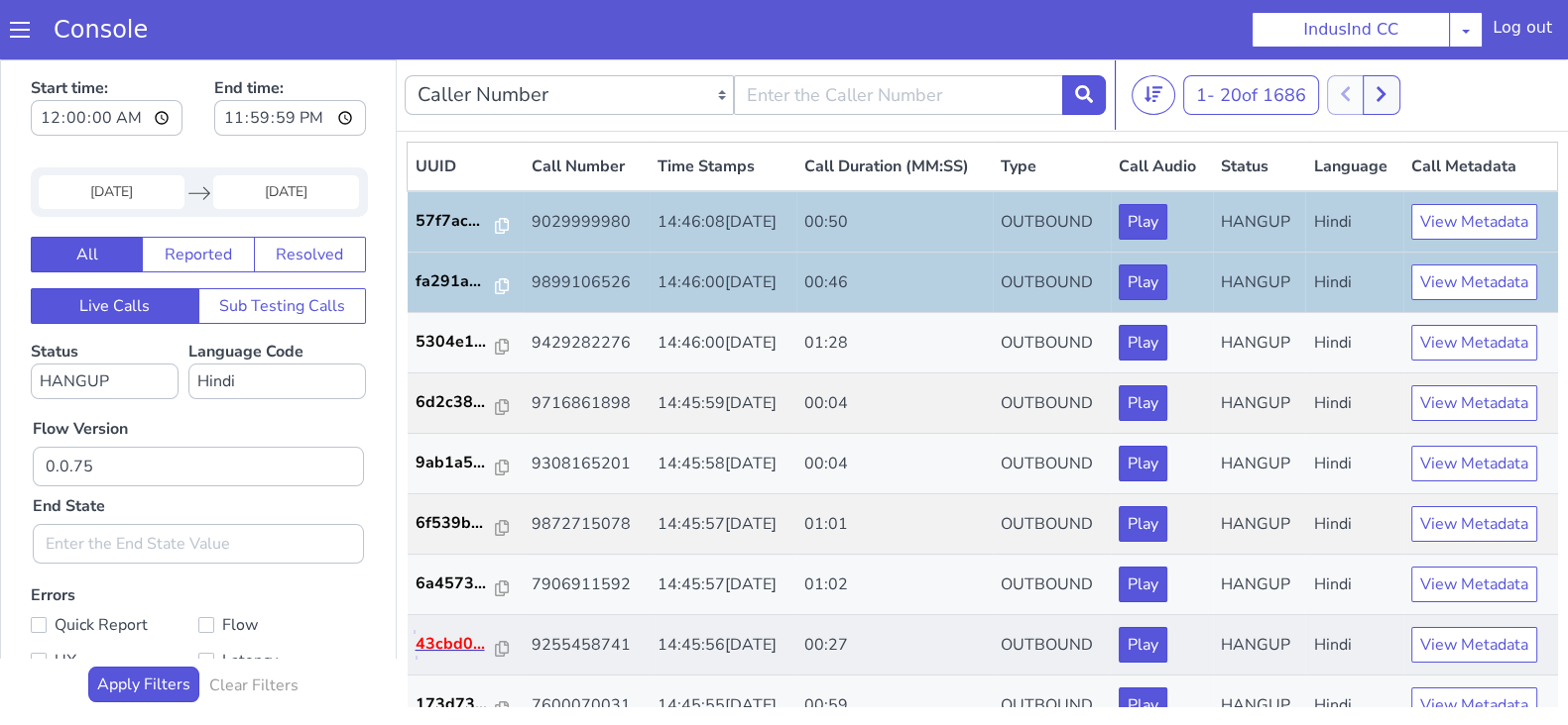
click at [442, 643] on p "43cbd0..." at bounding box center [456, 645] width 81 height 24
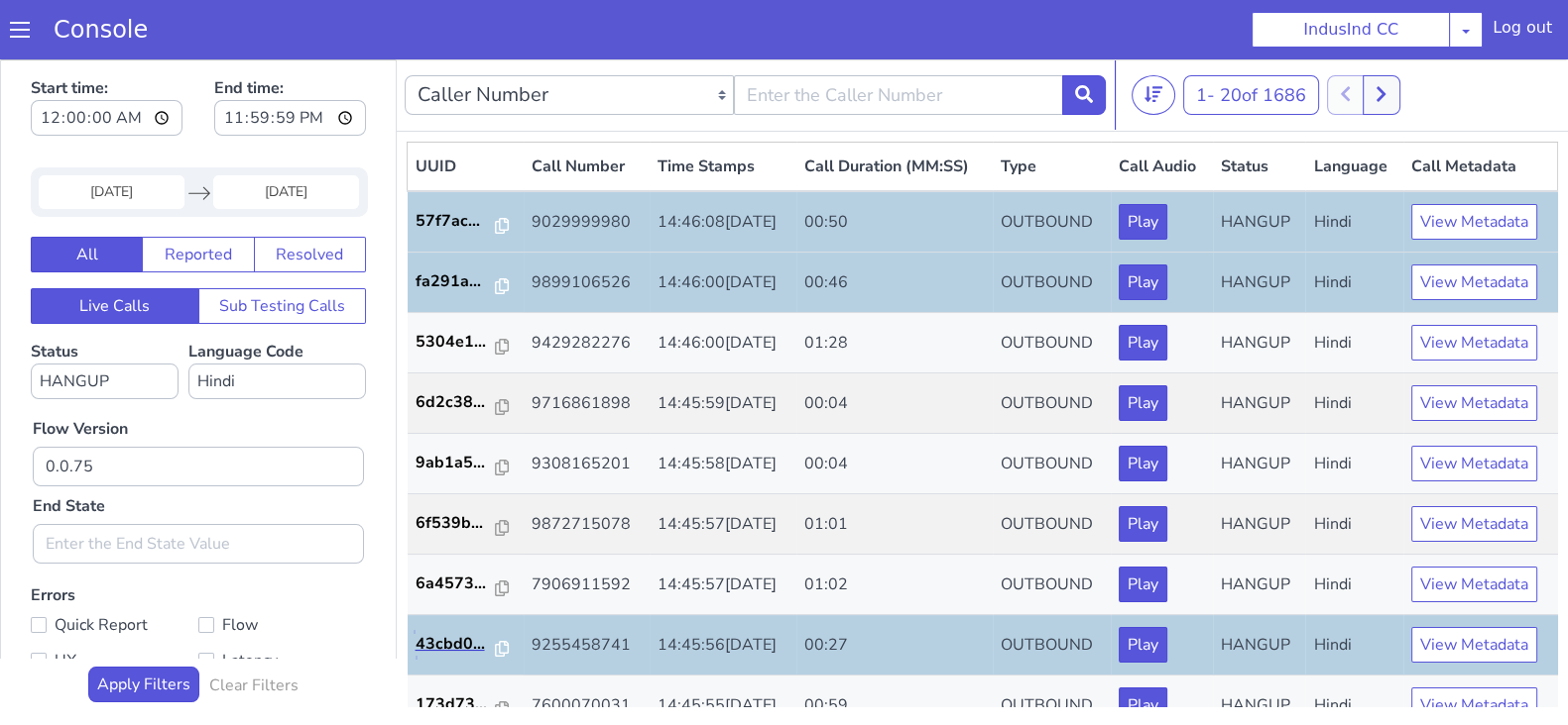
scroll to position [495, 0]
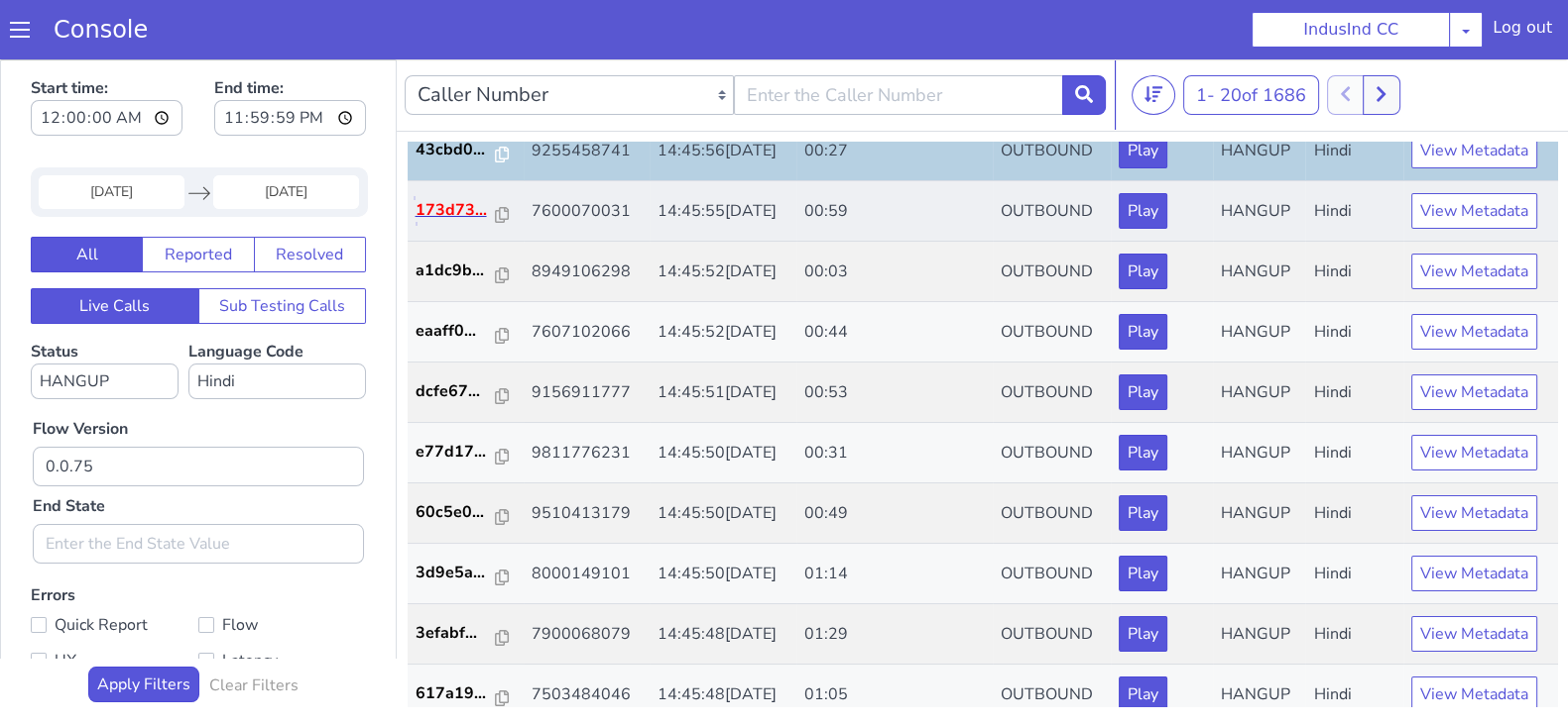
click at [443, 210] on p "173d73..." at bounding box center [456, 211] width 81 height 24
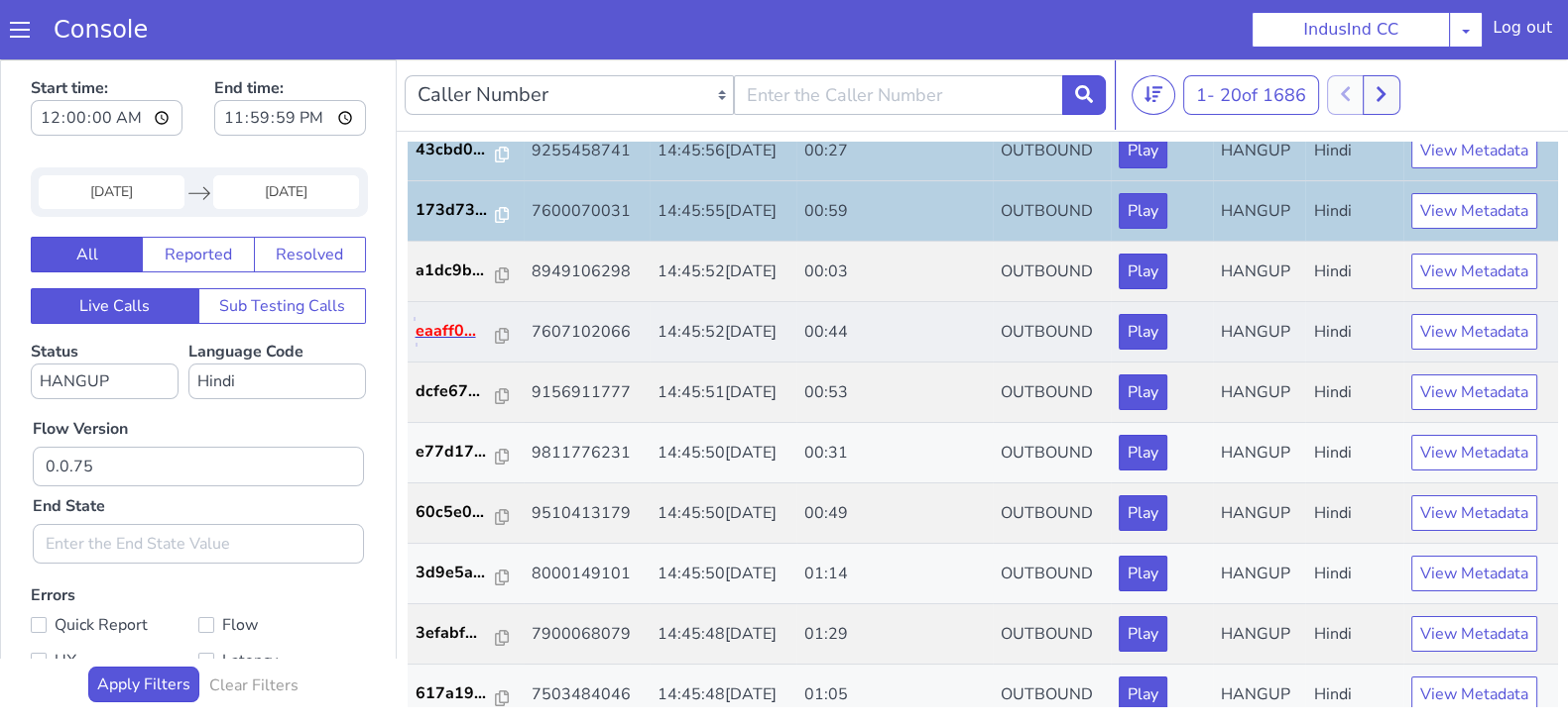
click at [425, 332] on p "eaaff0..." at bounding box center [456, 331] width 81 height 24
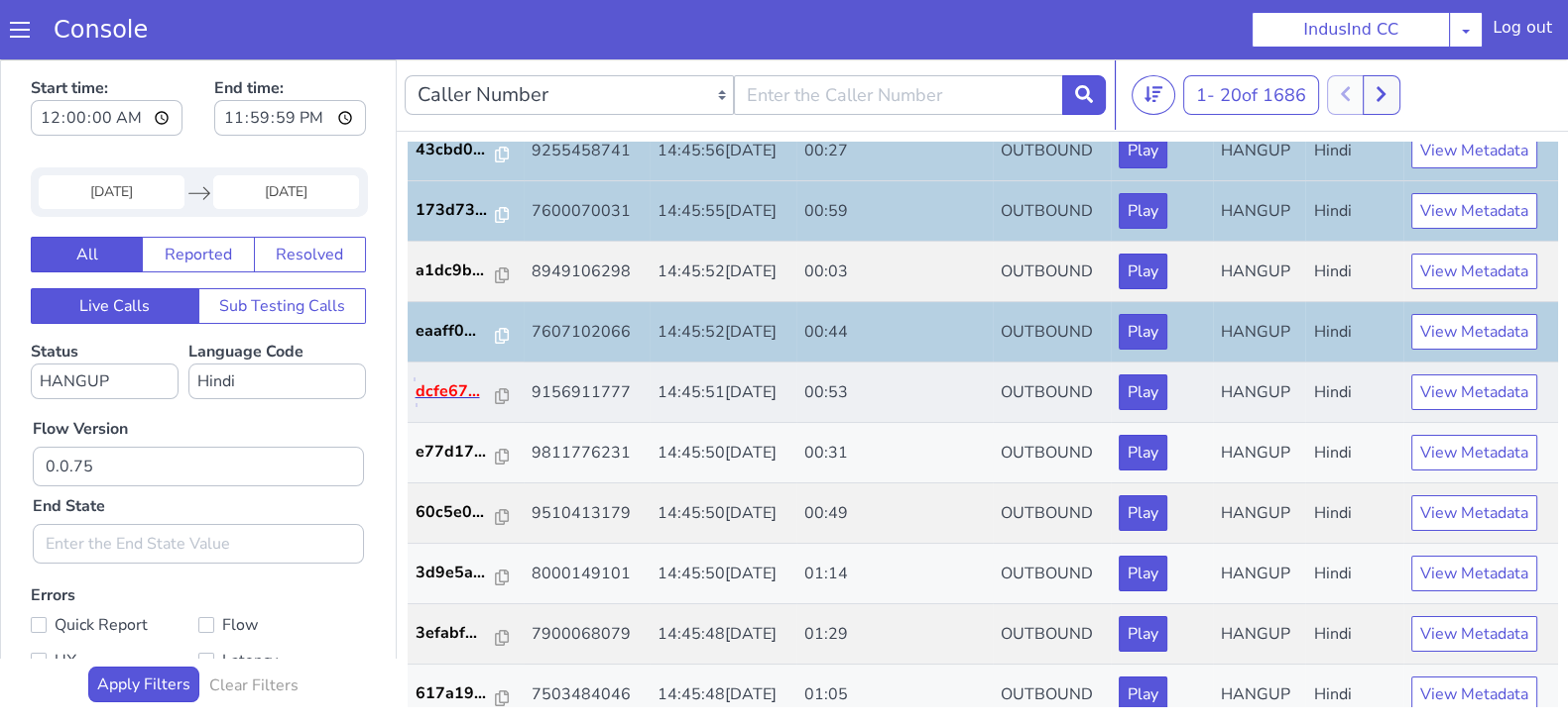
click at [433, 390] on p "dcfe67..." at bounding box center [456, 391] width 81 height 24
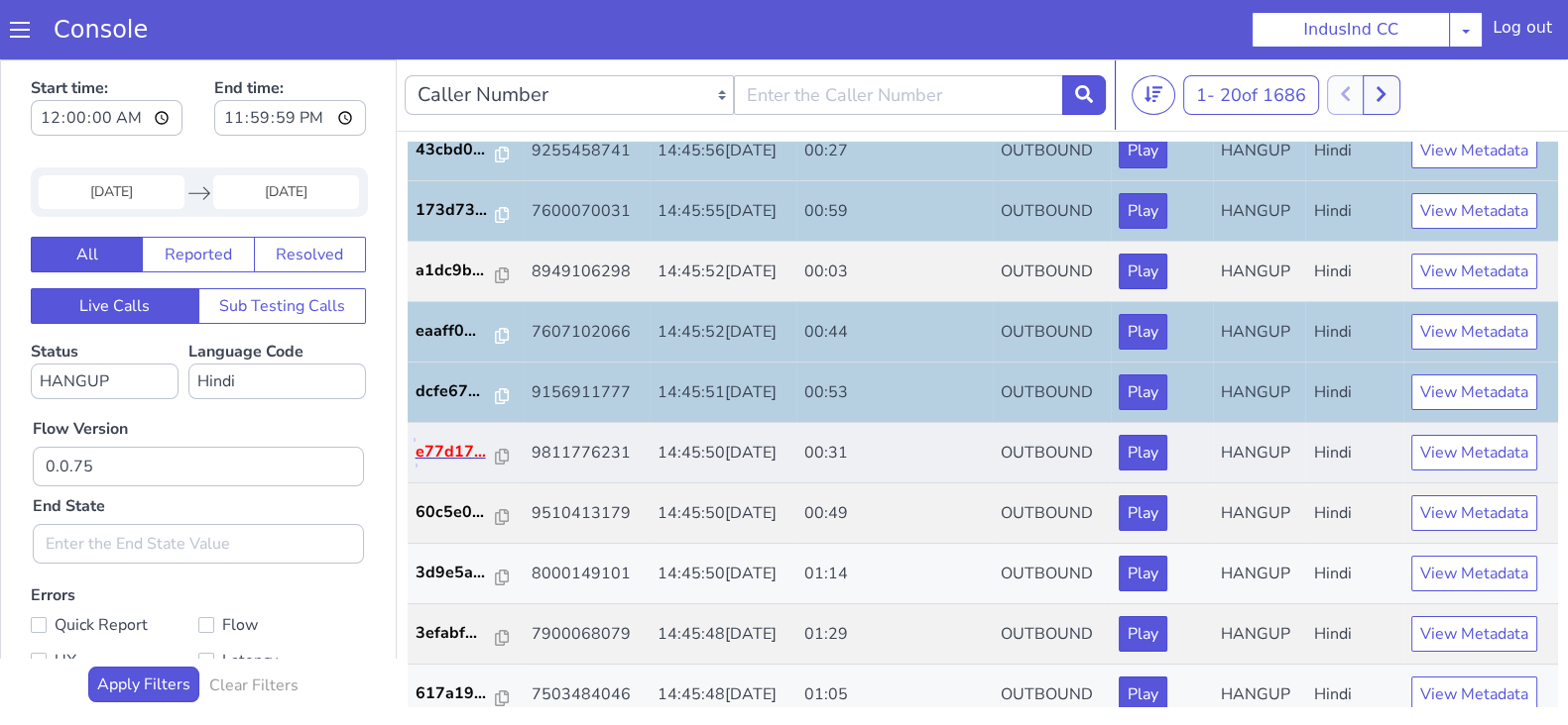
click at [446, 444] on p "e77d17..." at bounding box center [456, 452] width 81 height 24
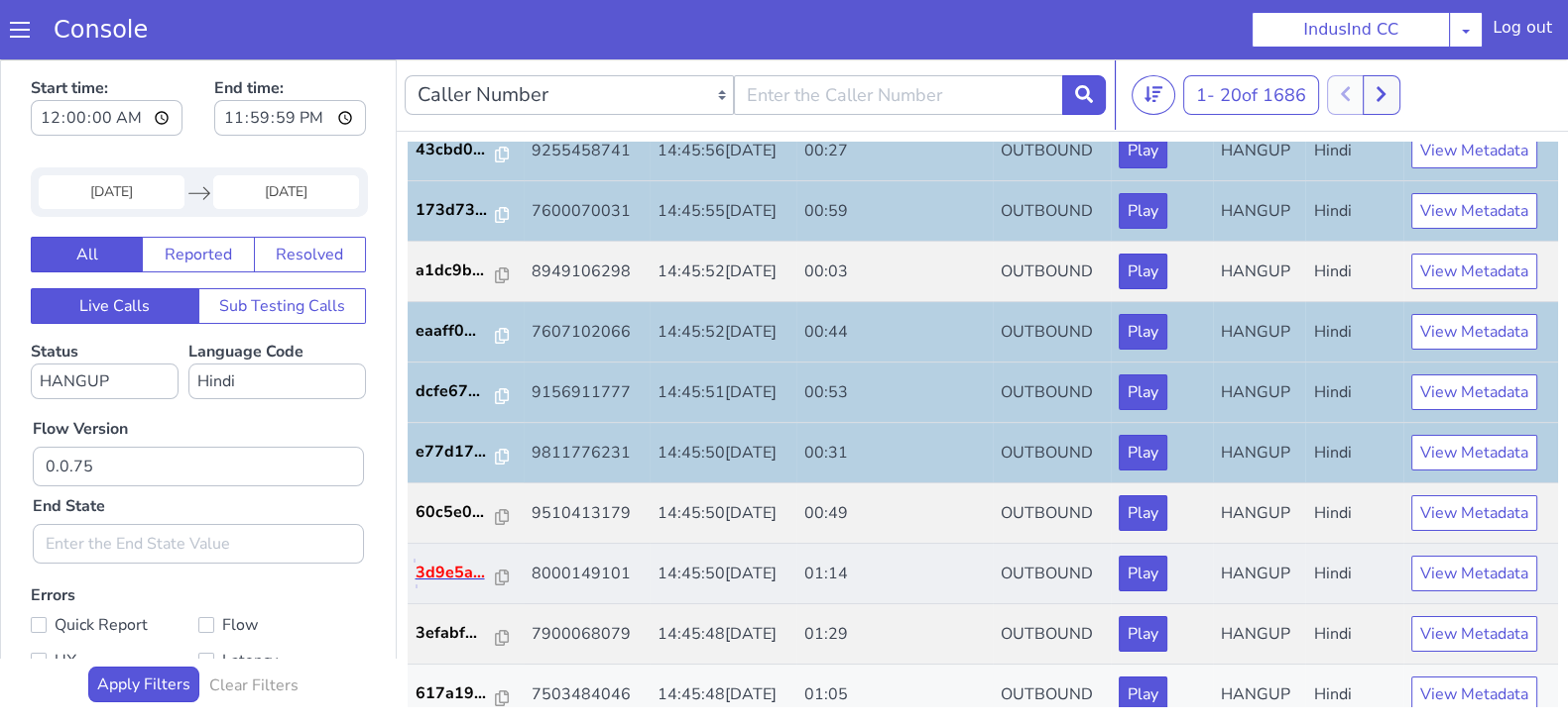
click at [429, 568] on p "3d9e5a..." at bounding box center [456, 573] width 81 height 24
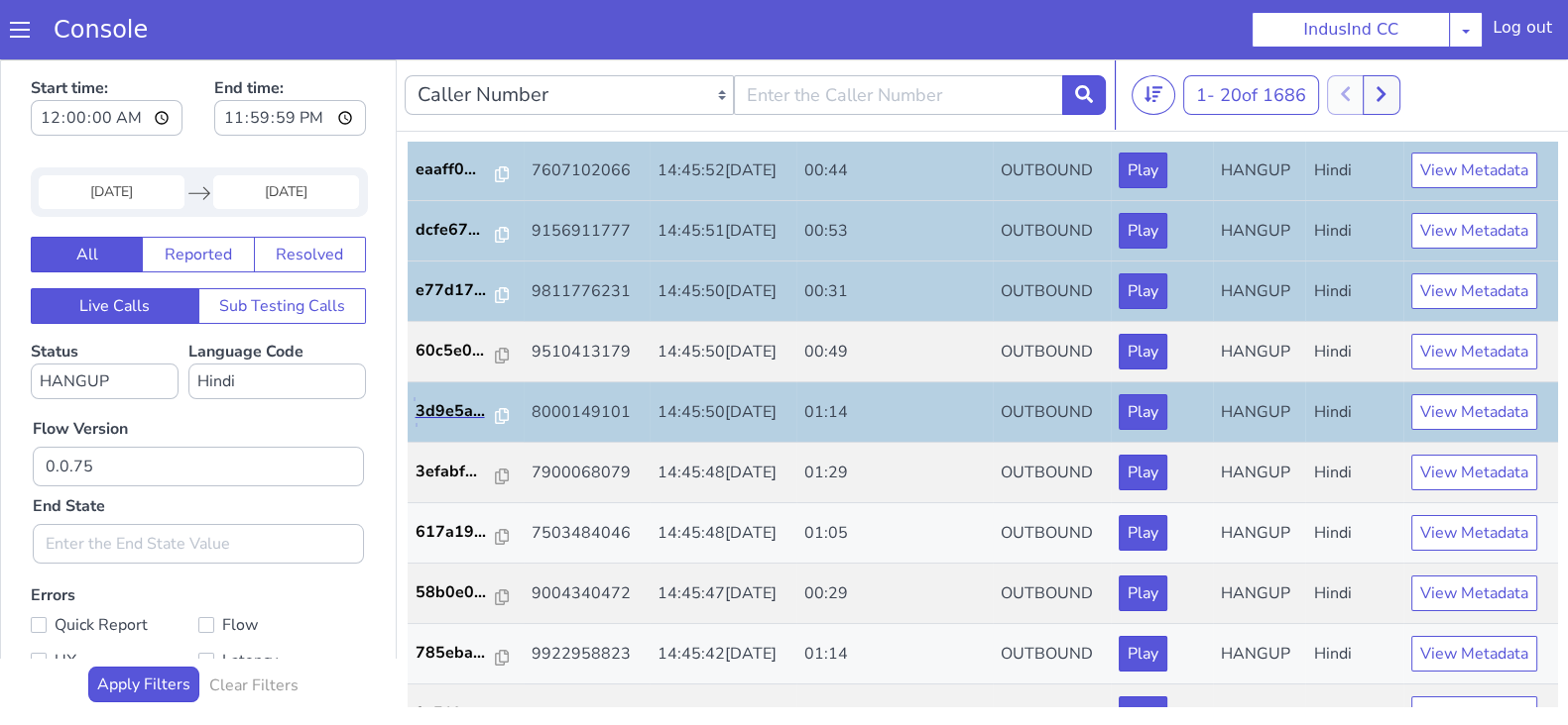
scroll to position [688, 0]
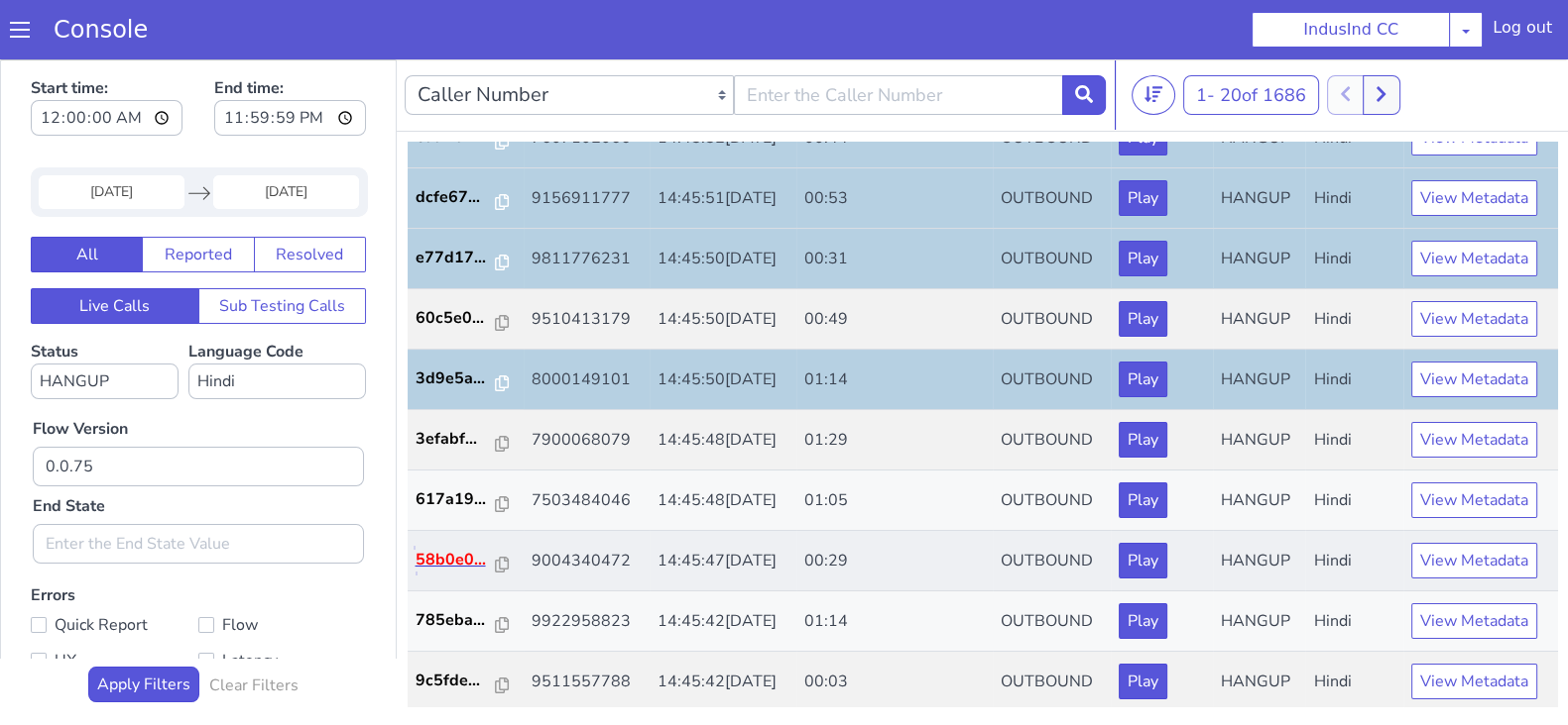
click at [460, 560] on p "58b0e0..." at bounding box center [456, 560] width 81 height 24
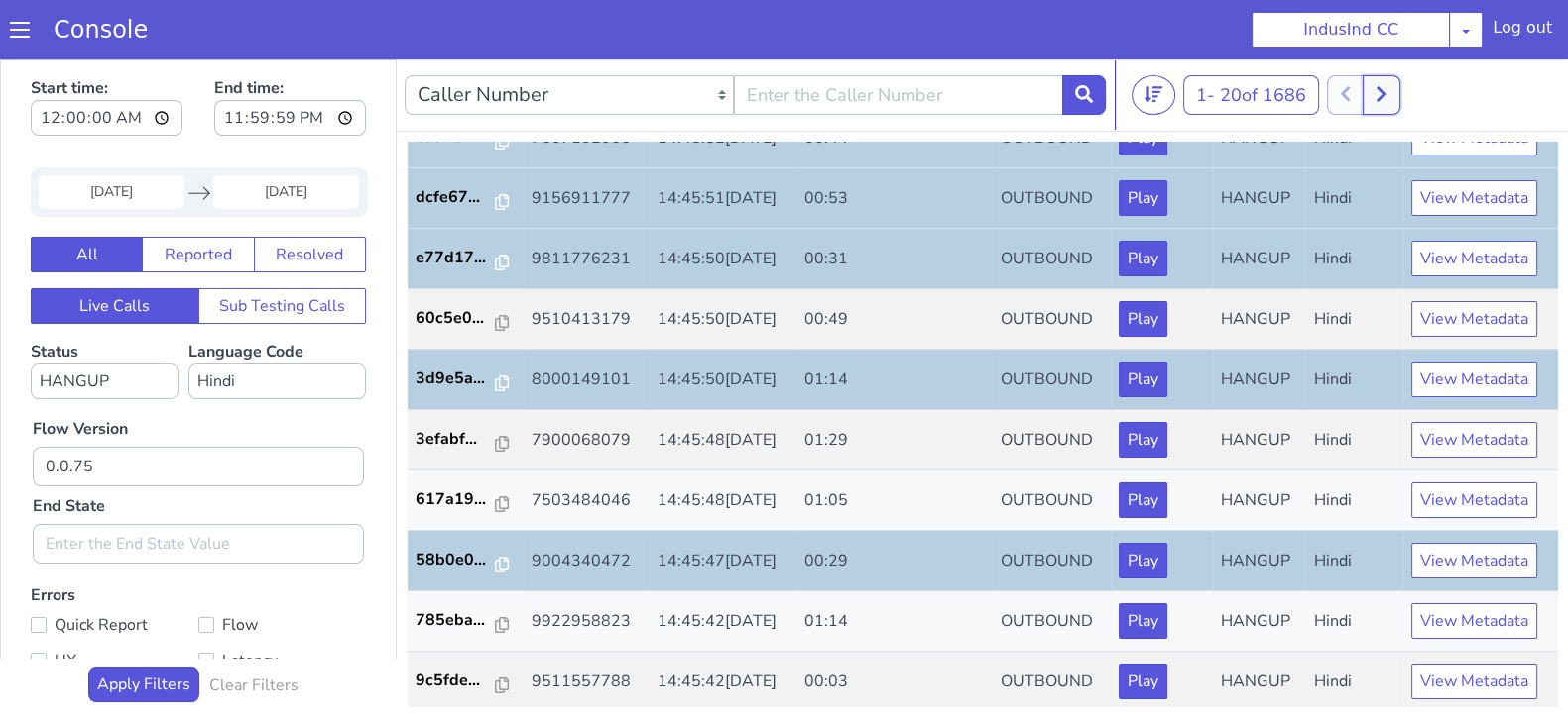
click at [1398, 102] on button at bounding box center [1380, 95] width 37 height 40
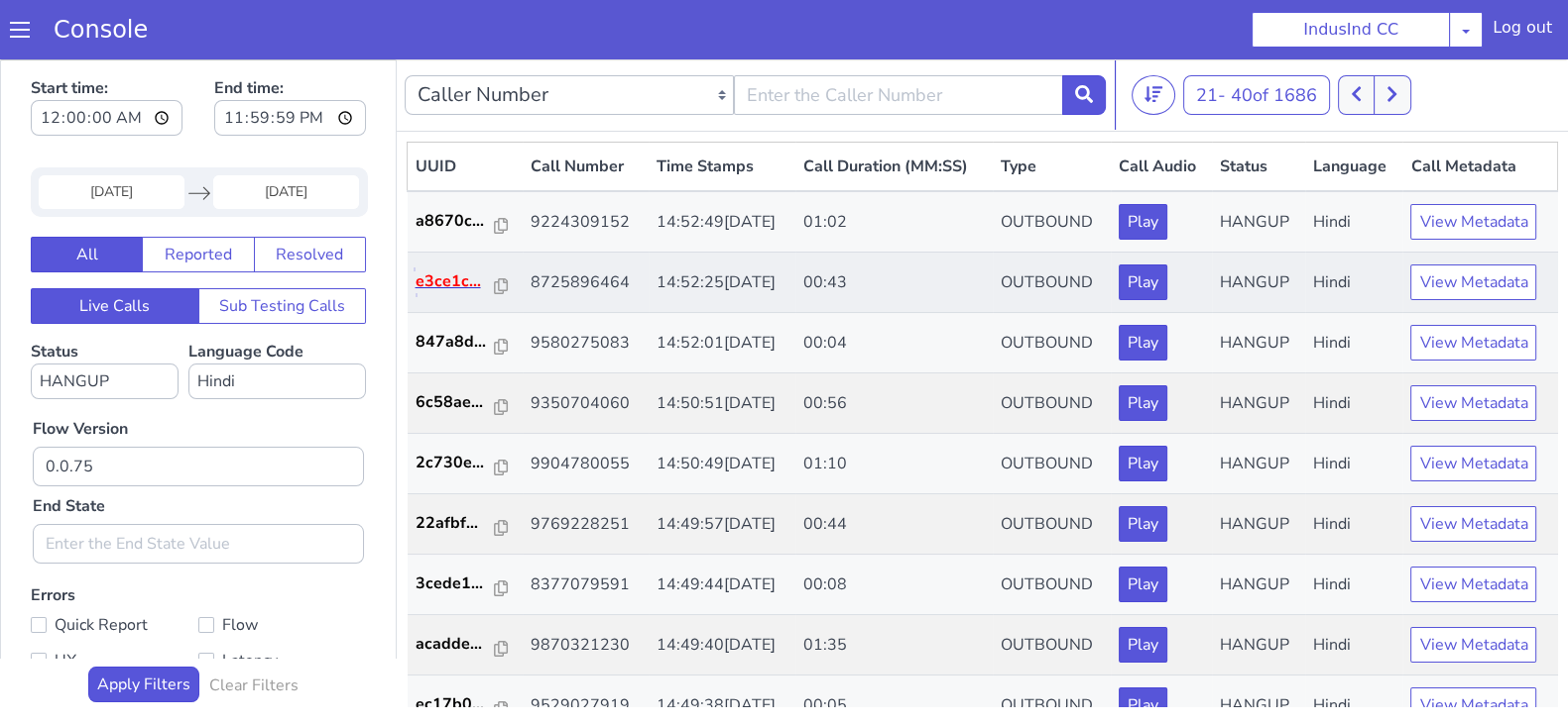
click at [455, 289] on p "e3ce1c..." at bounding box center [455, 281] width 80 height 24
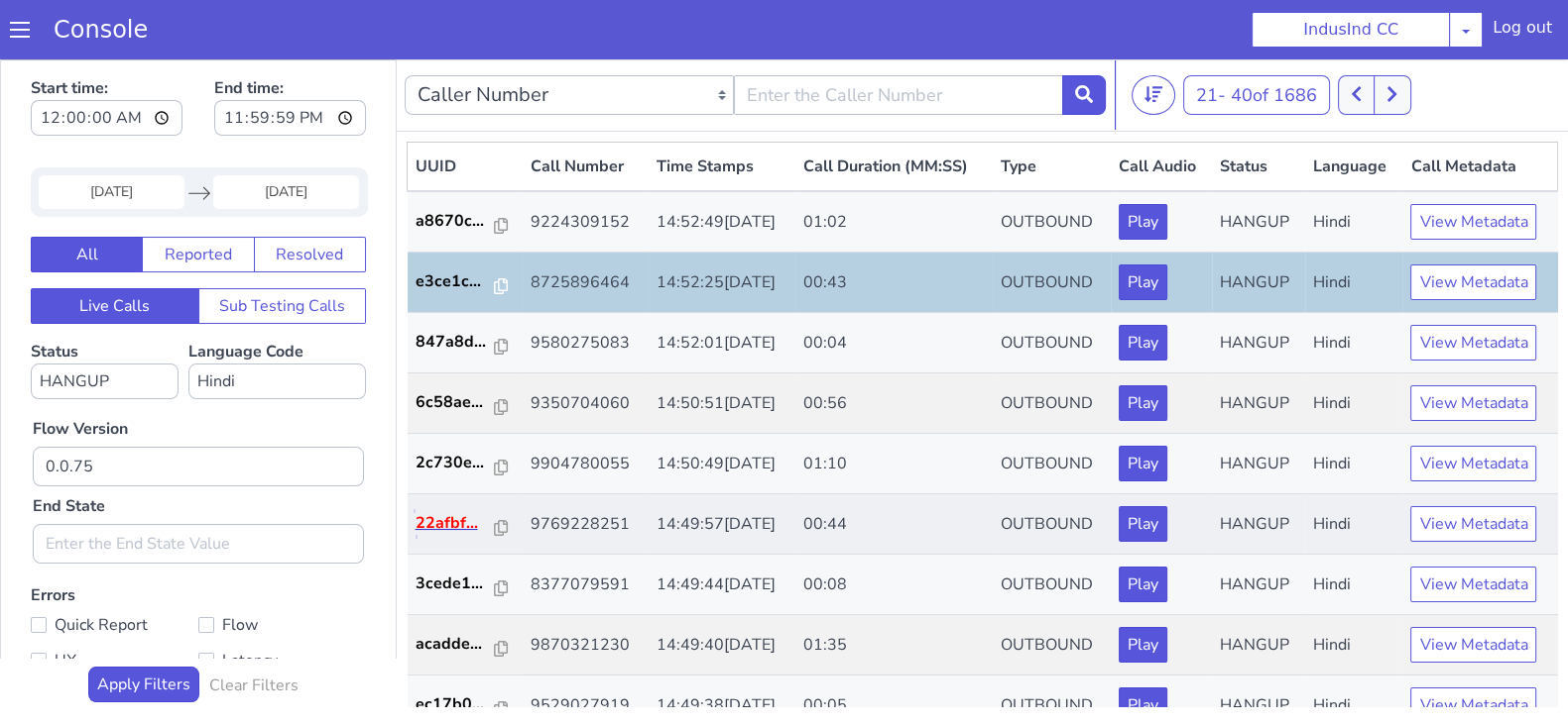
click at [452, 515] on p "22afbf..." at bounding box center [455, 523] width 80 height 24
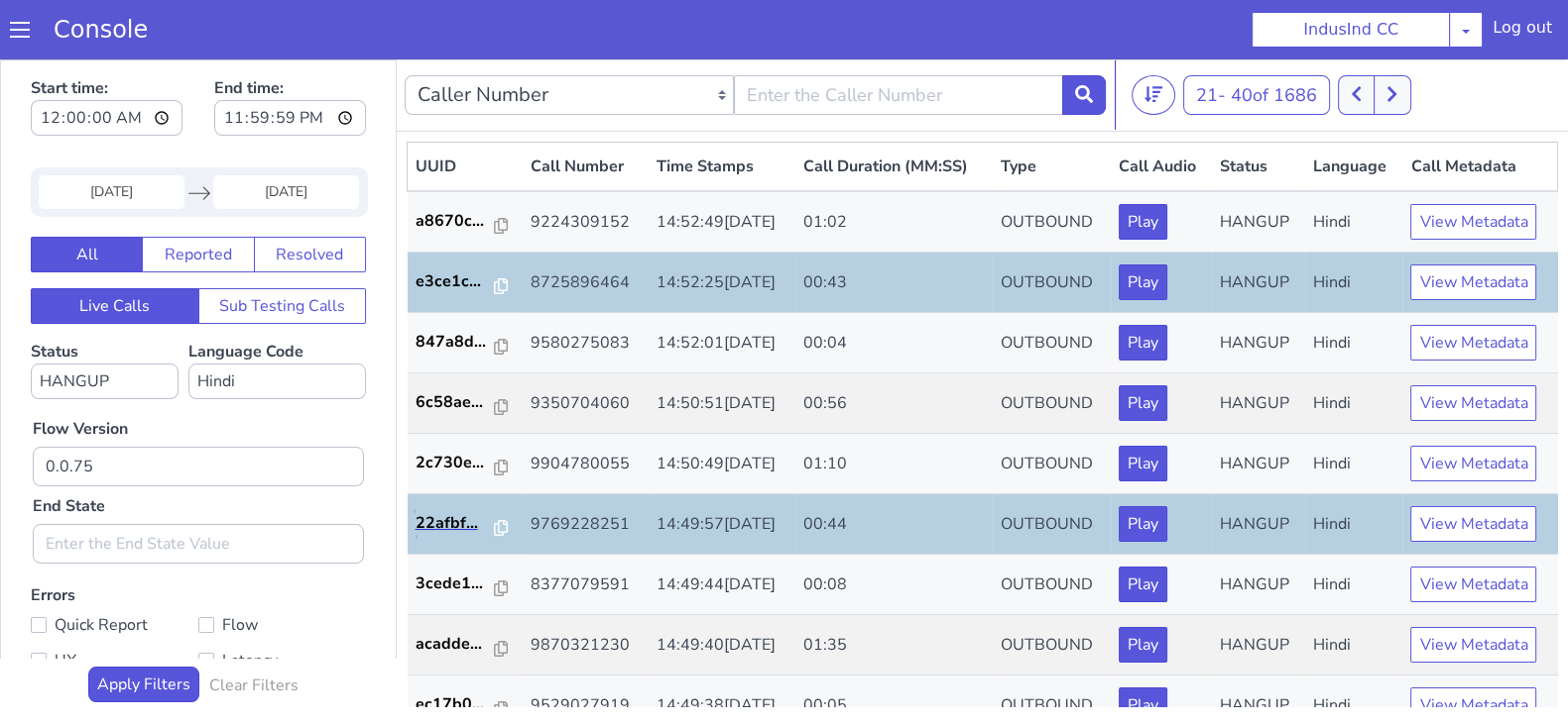
scroll to position [495, 0]
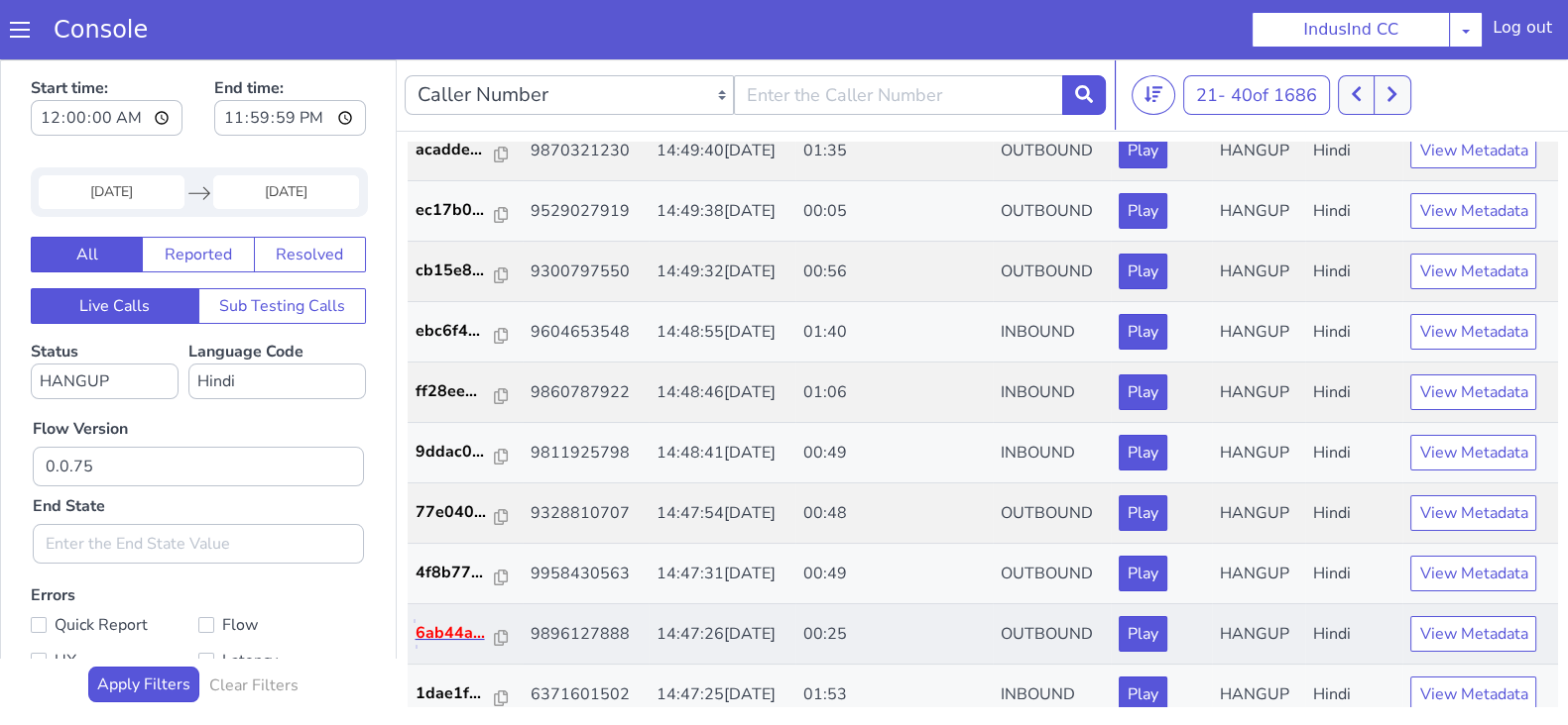
click at [460, 630] on p "6ab44a..." at bounding box center [455, 634] width 80 height 24
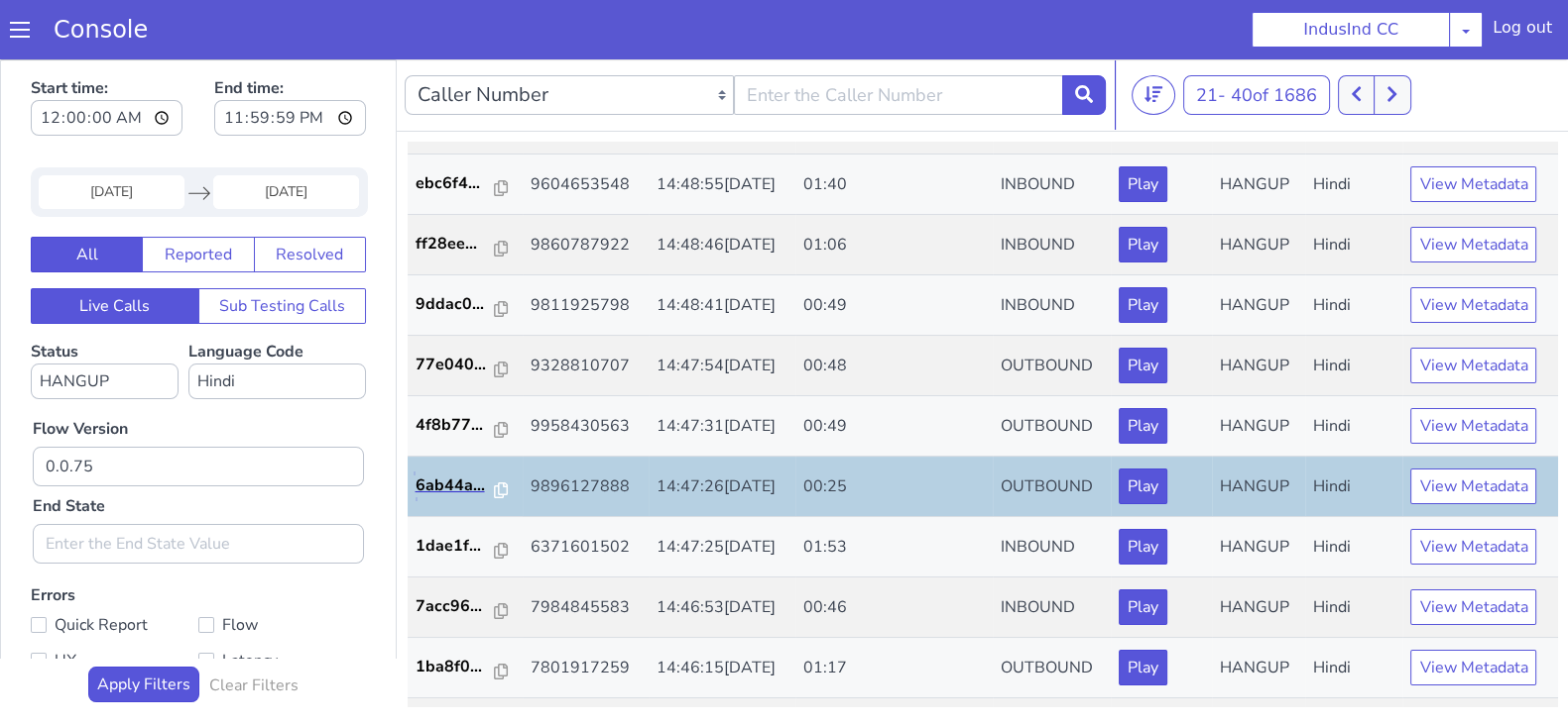
scroll to position [688, 0]
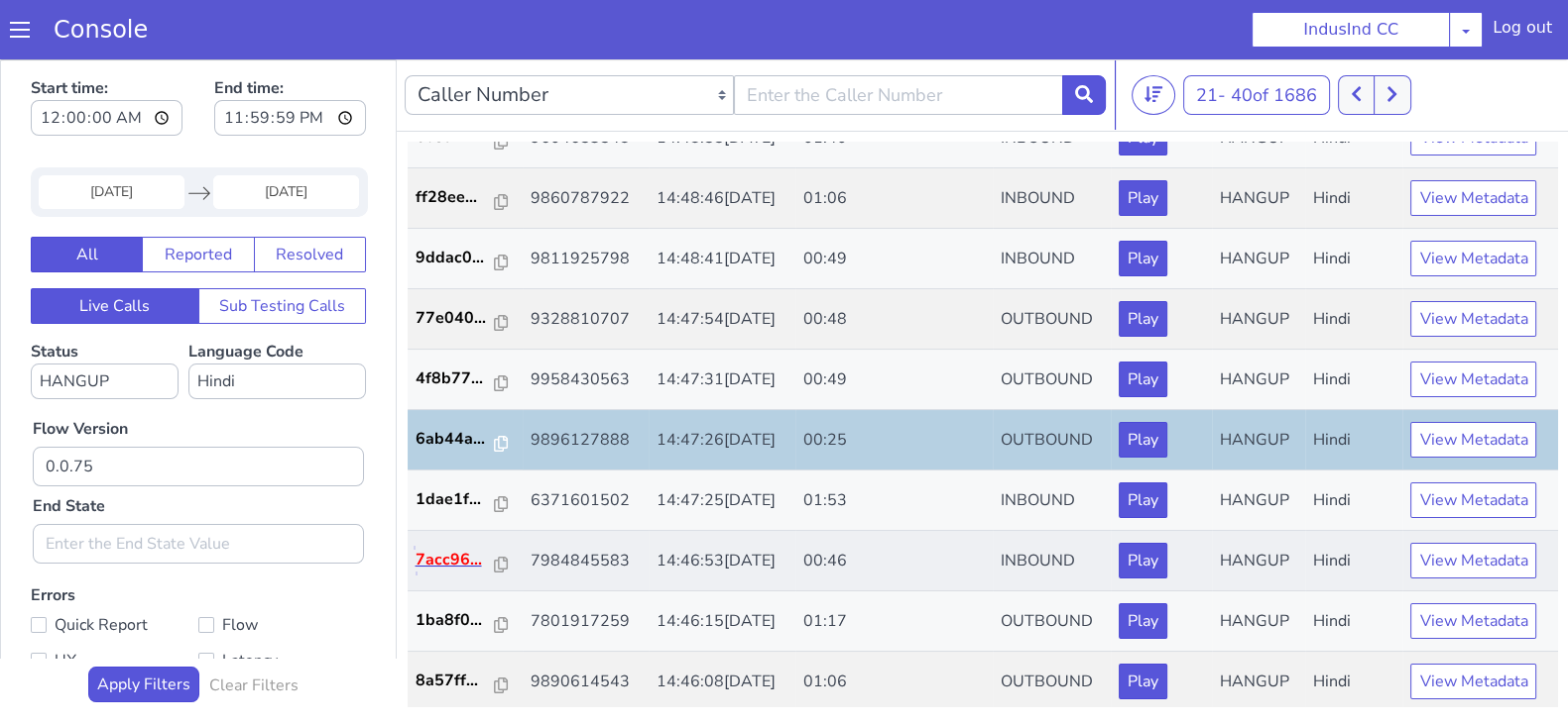
click at [443, 557] on p "7acc96..." at bounding box center [455, 560] width 80 height 24
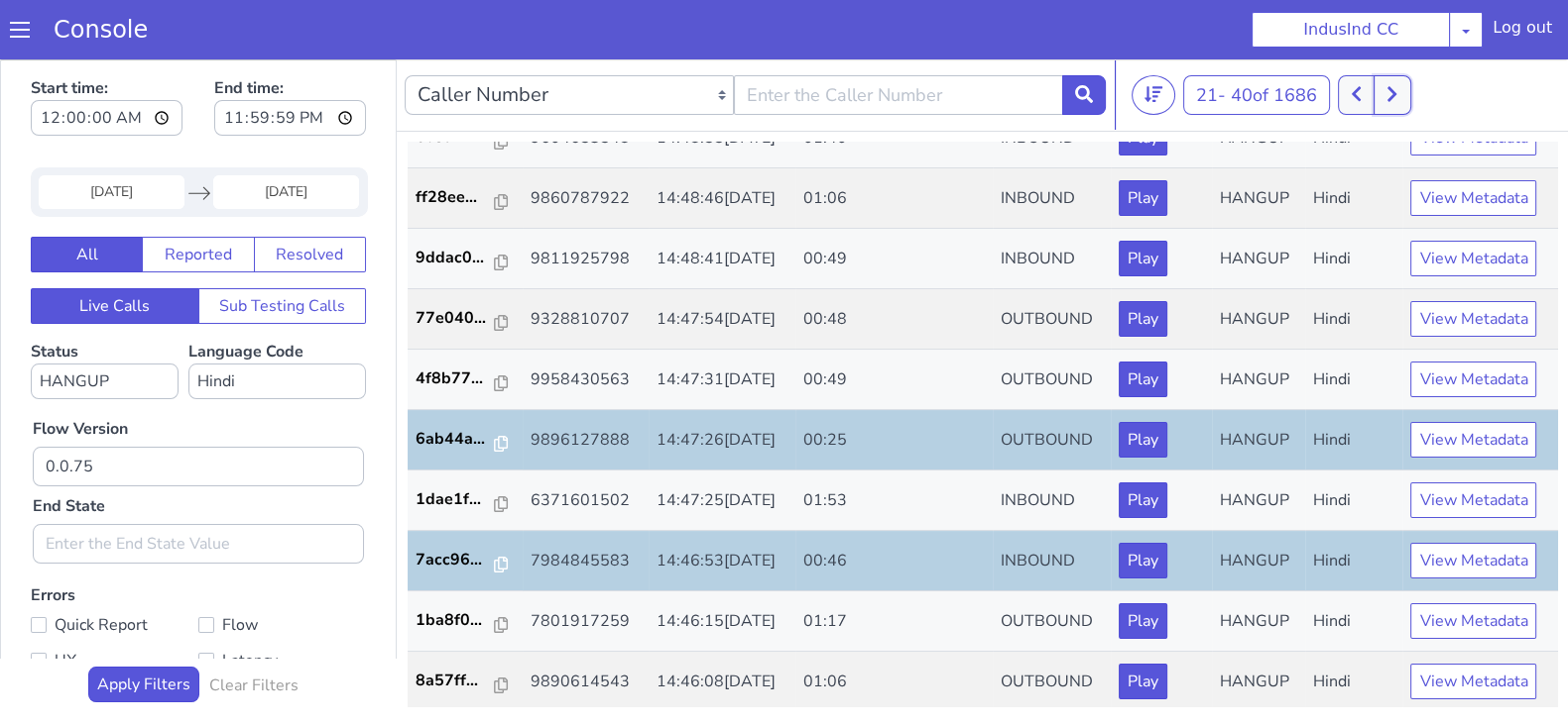
click at [1394, 88] on icon at bounding box center [1391, 94] width 9 height 15
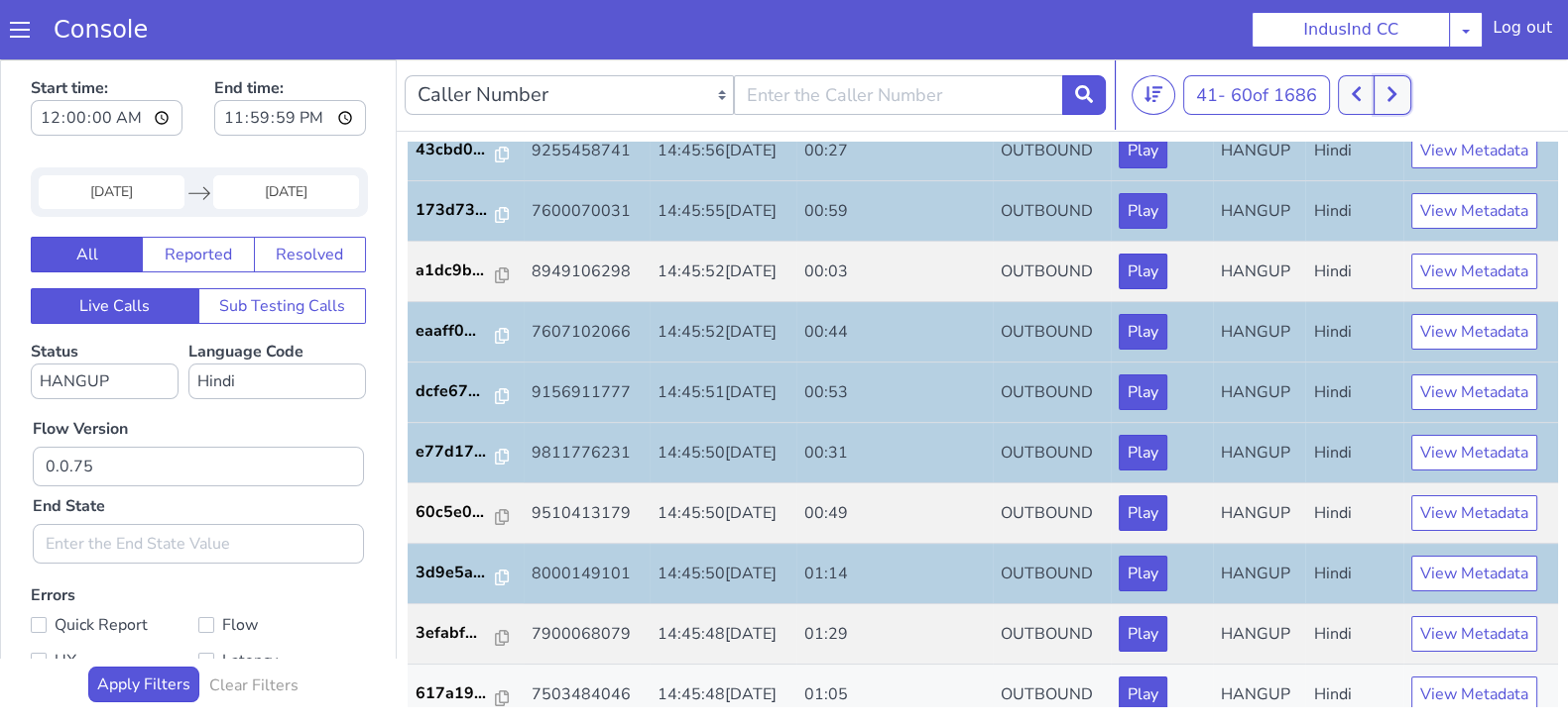
scroll to position [688, 0]
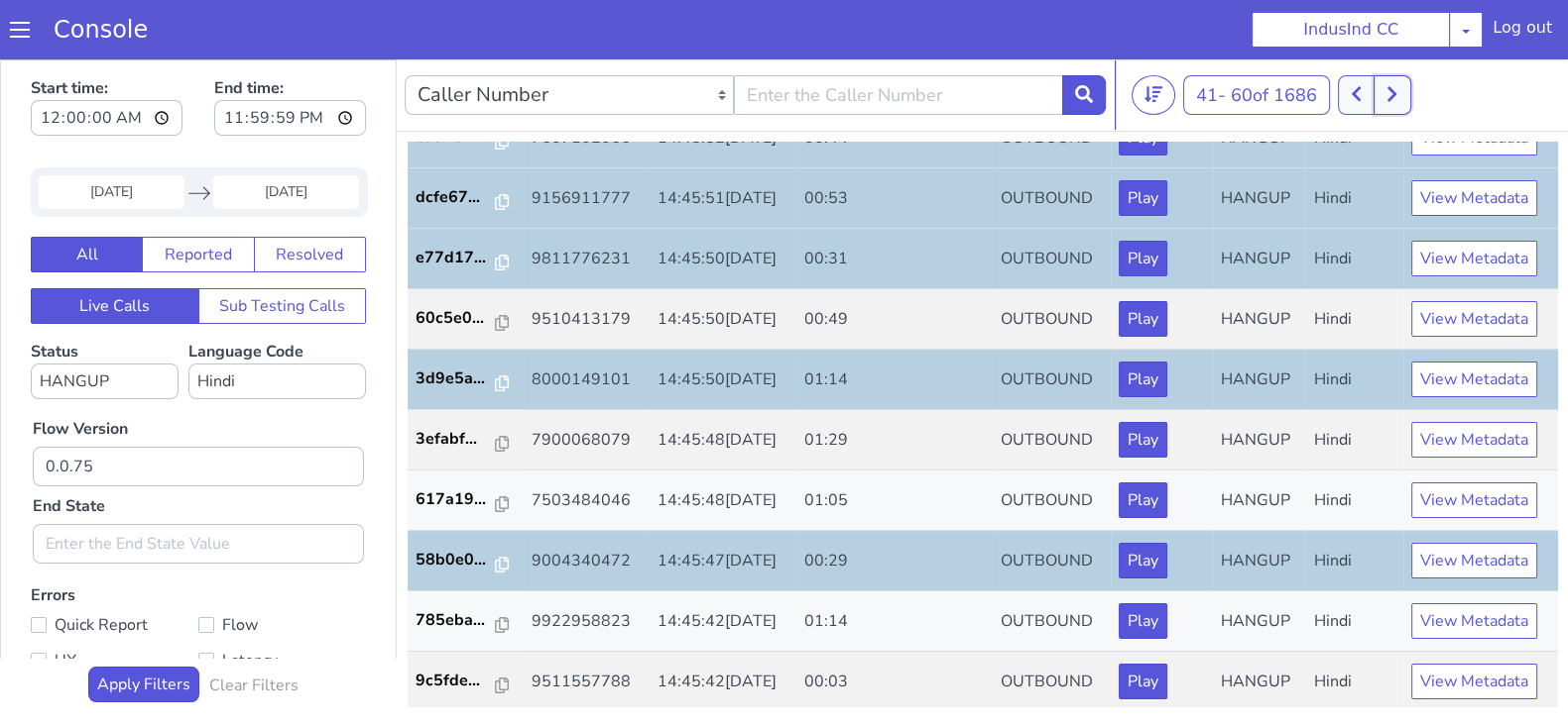
click at [1396, 89] on icon at bounding box center [1391, 94] width 9 height 15
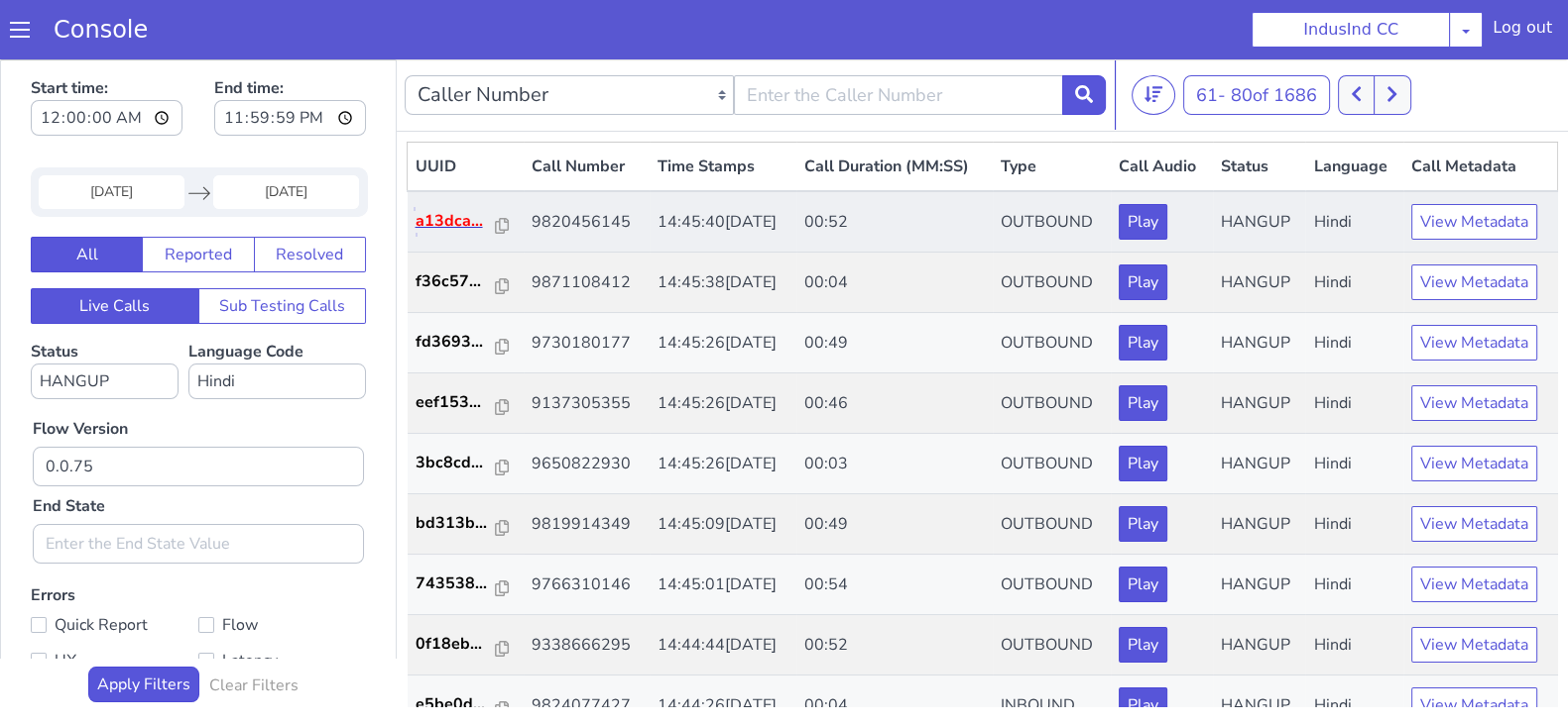
click at [453, 220] on p "a13dca..." at bounding box center [456, 221] width 81 height 24
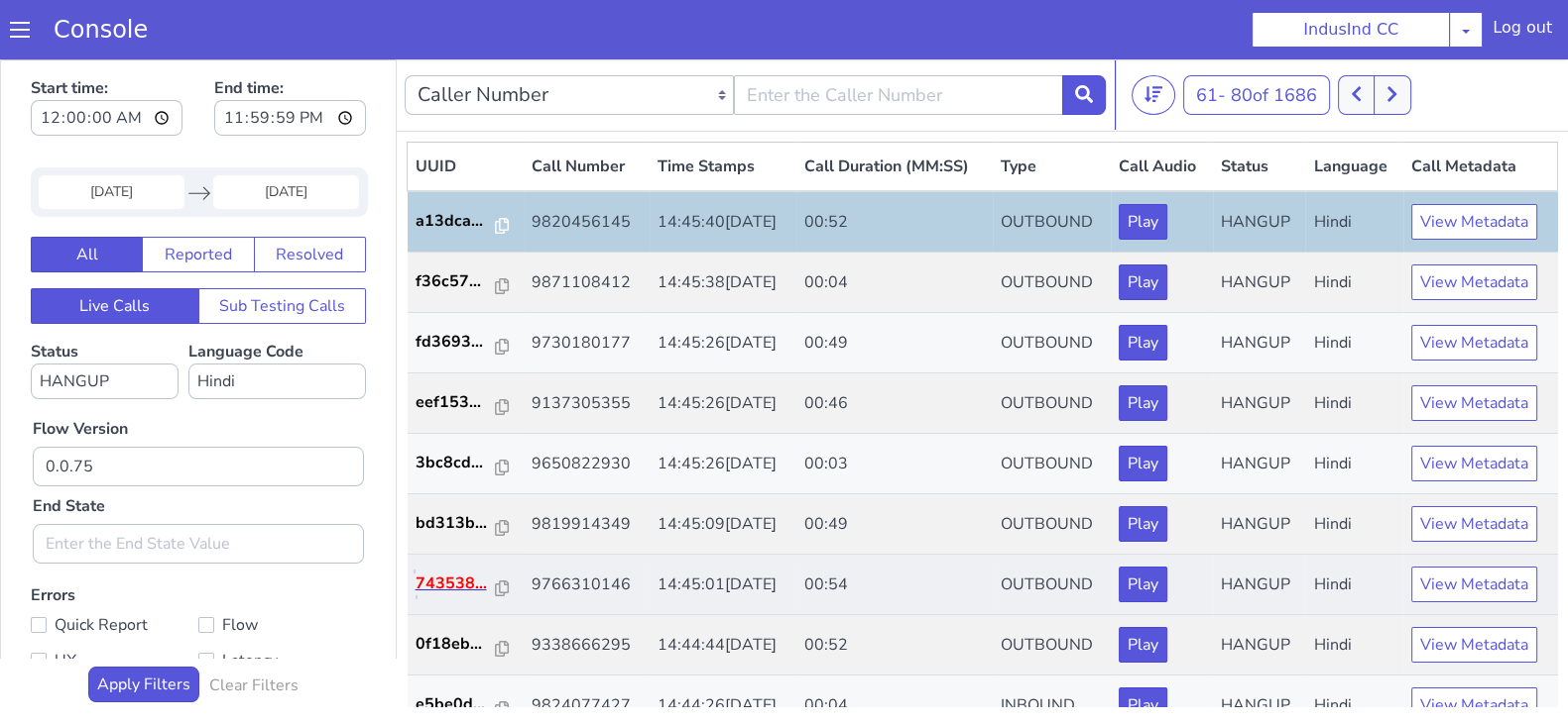
click at [424, 581] on p "743538..." at bounding box center [456, 584] width 81 height 24
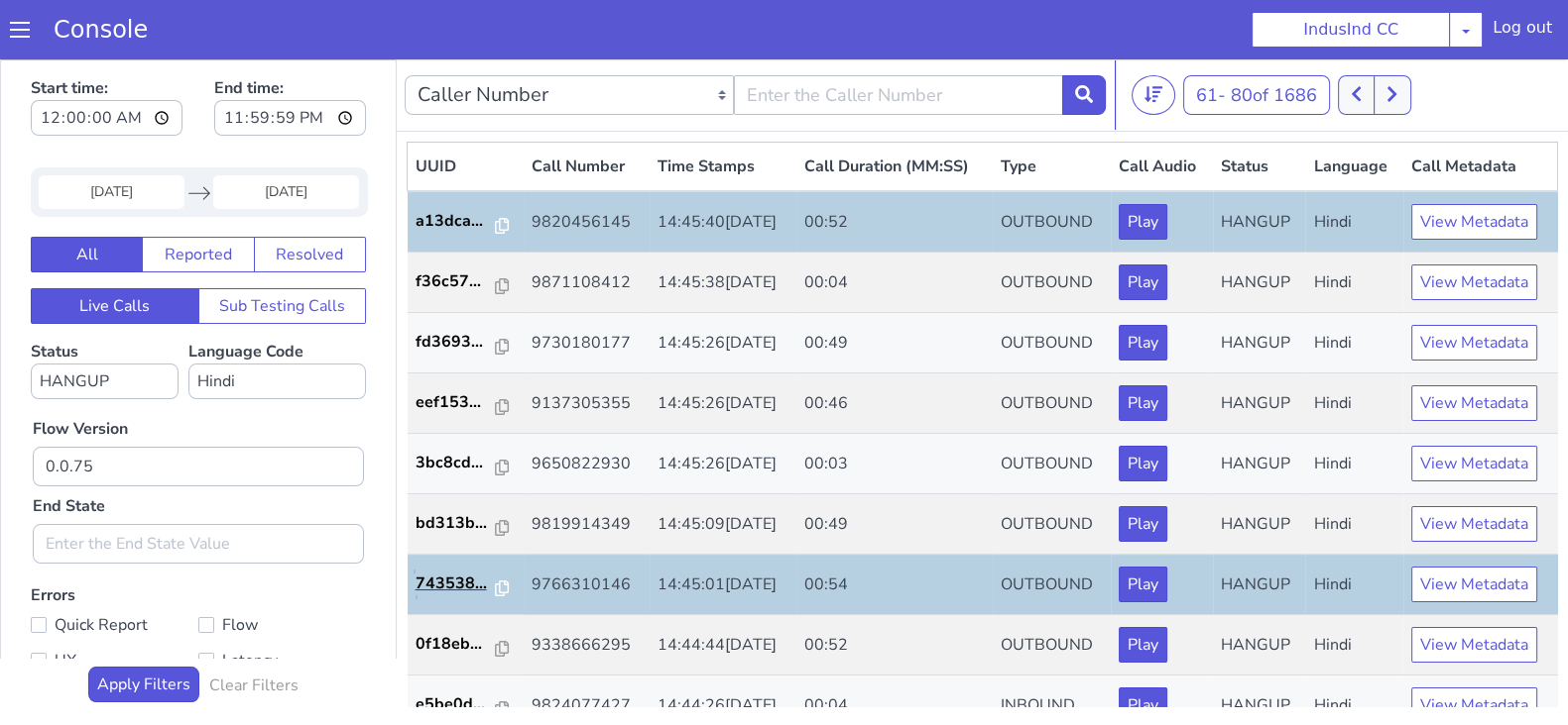
scroll to position [495, 0]
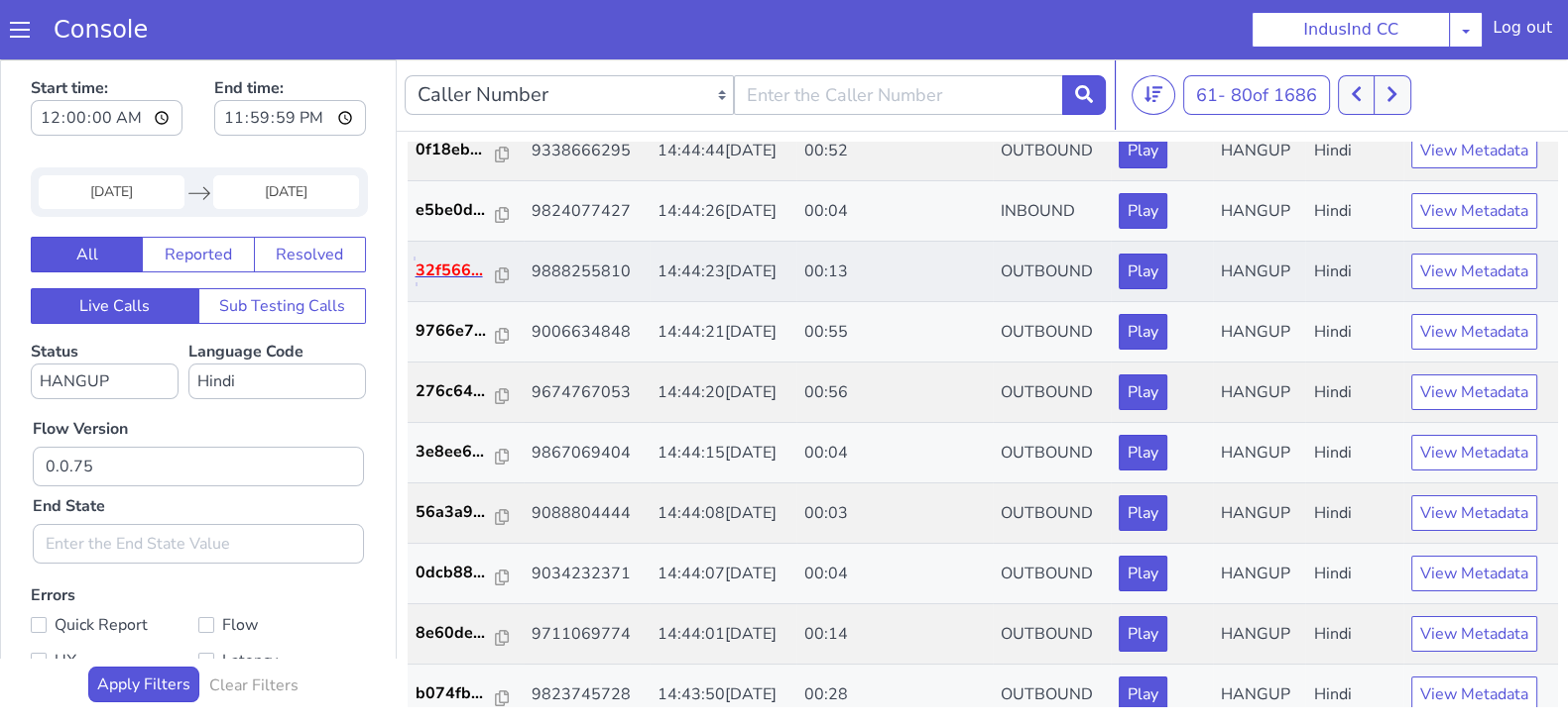
click at [451, 274] on p "32f566..." at bounding box center [456, 270] width 81 height 24
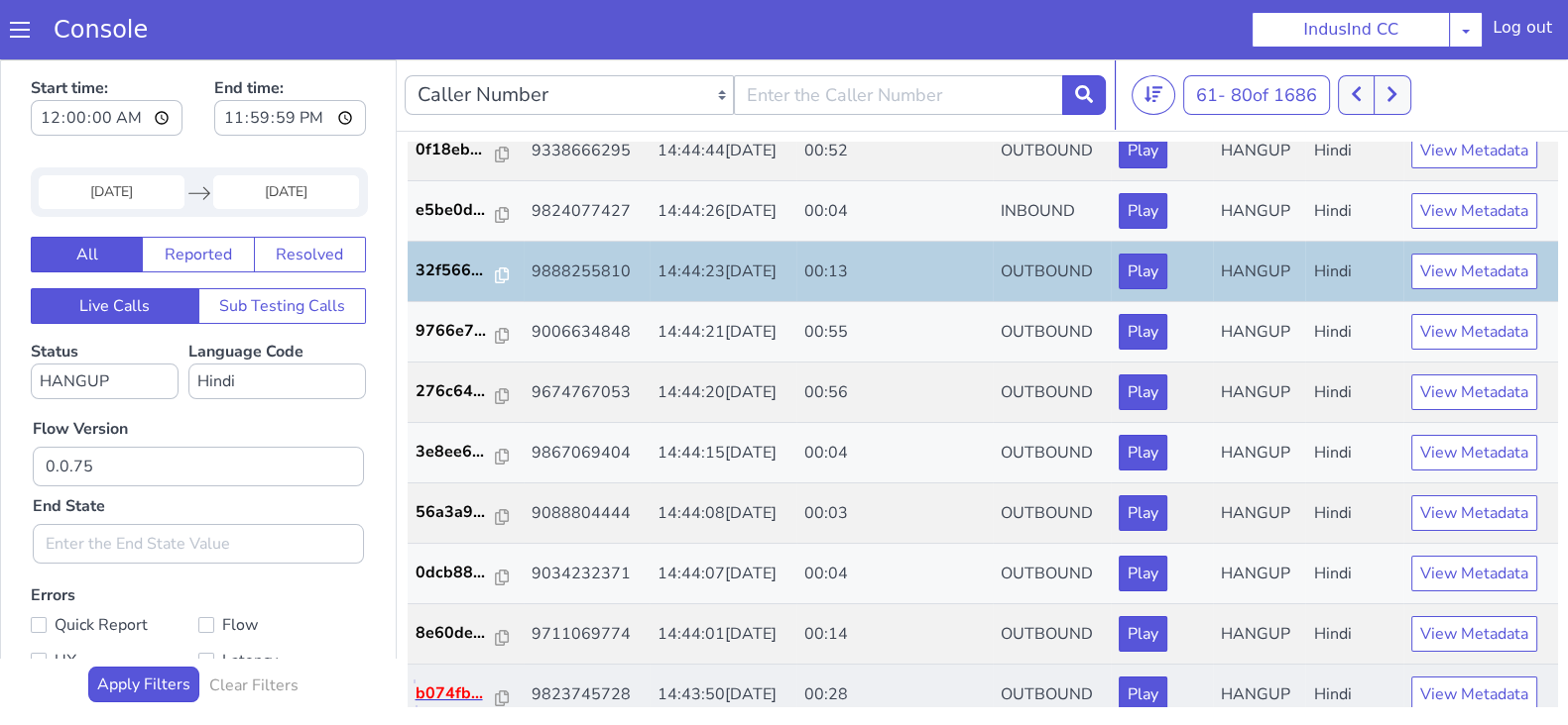
click at [443, 687] on p "b074fb..." at bounding box center [456, 694] width 81 height 24
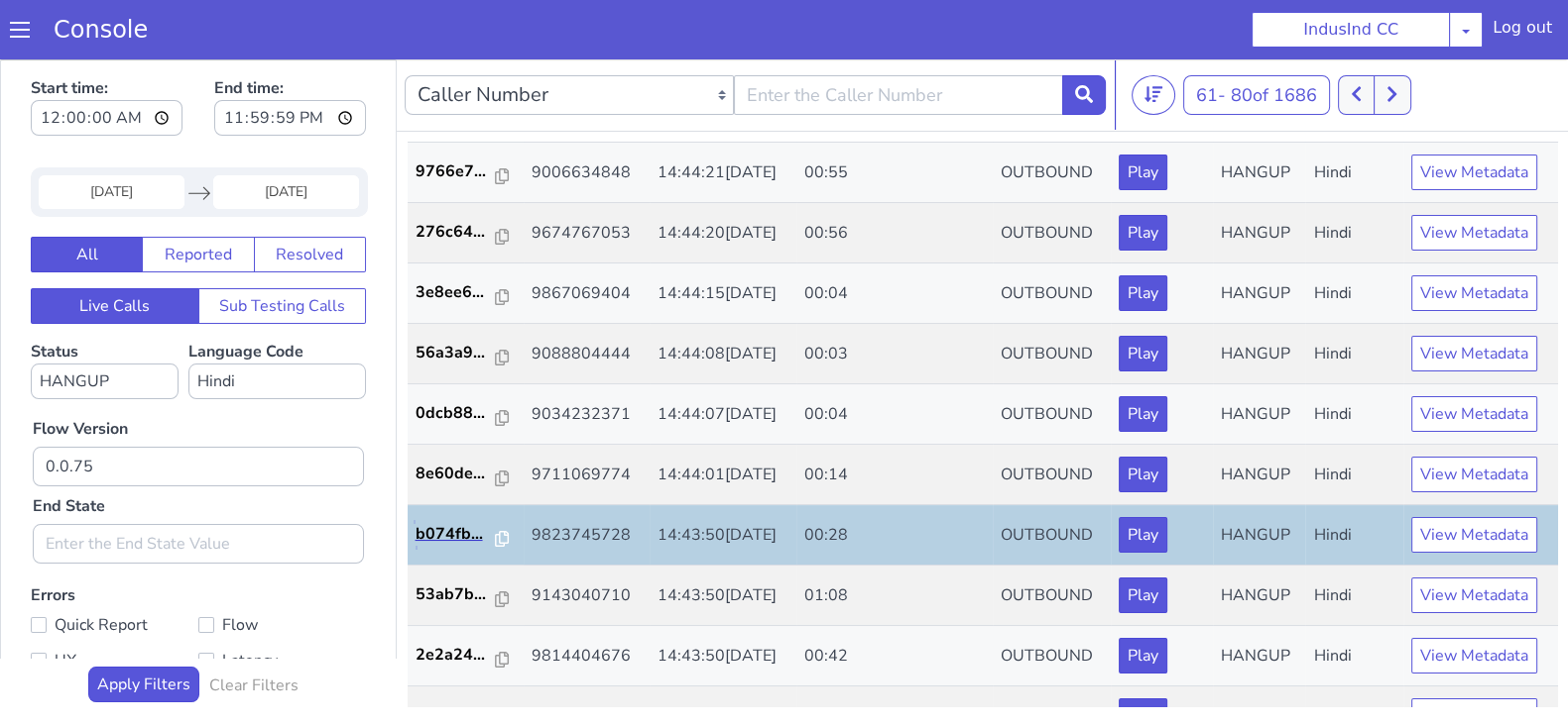
scroll to position [688, 0]
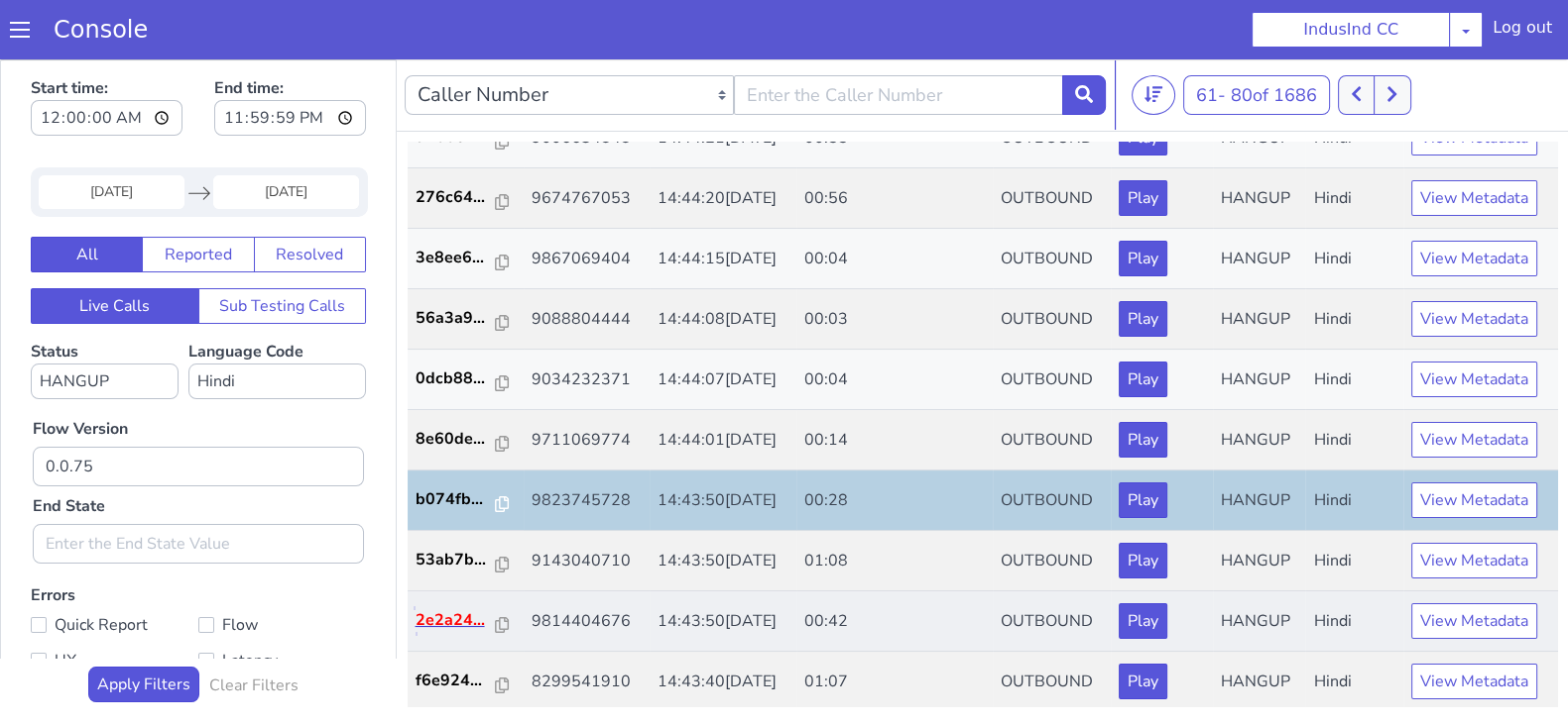
click at [451, 626] on p "2e2a24..." at bounding box center [456, 621] width 81 height 24
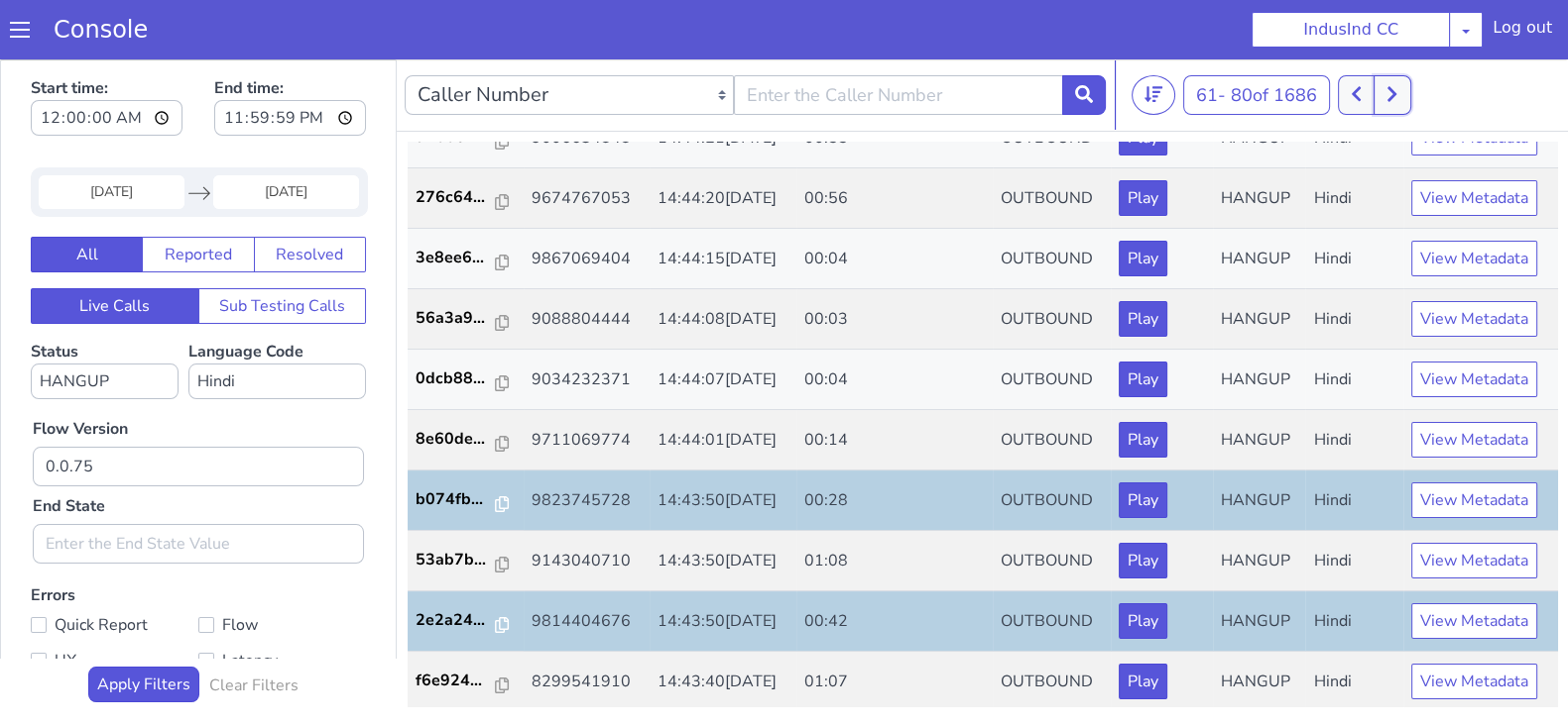
click at [1397, 96] on icon at bounding box center [1391, 94] width 11 height 18
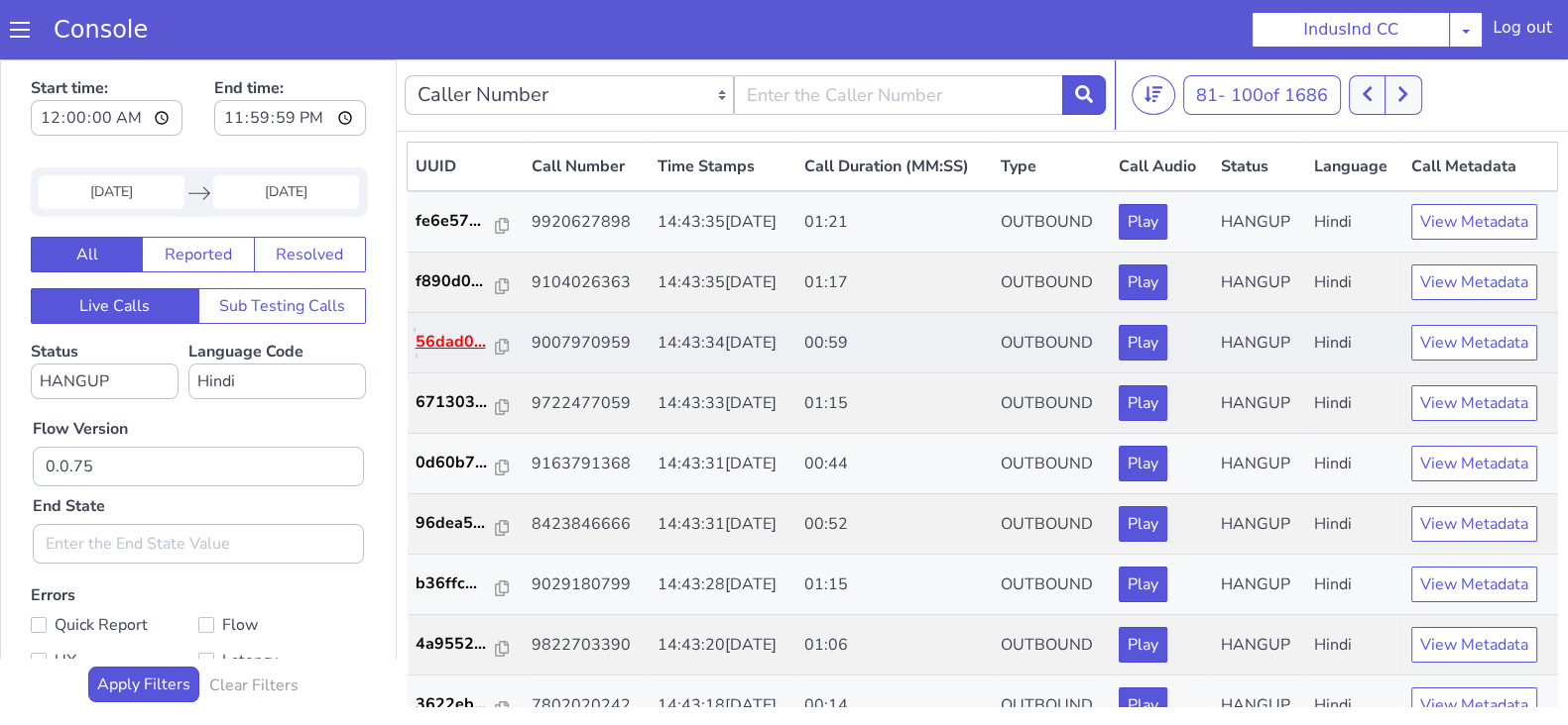
click at [462, 348] on p "56dad0..." at bounding box center [456, 342] width 81 height 24
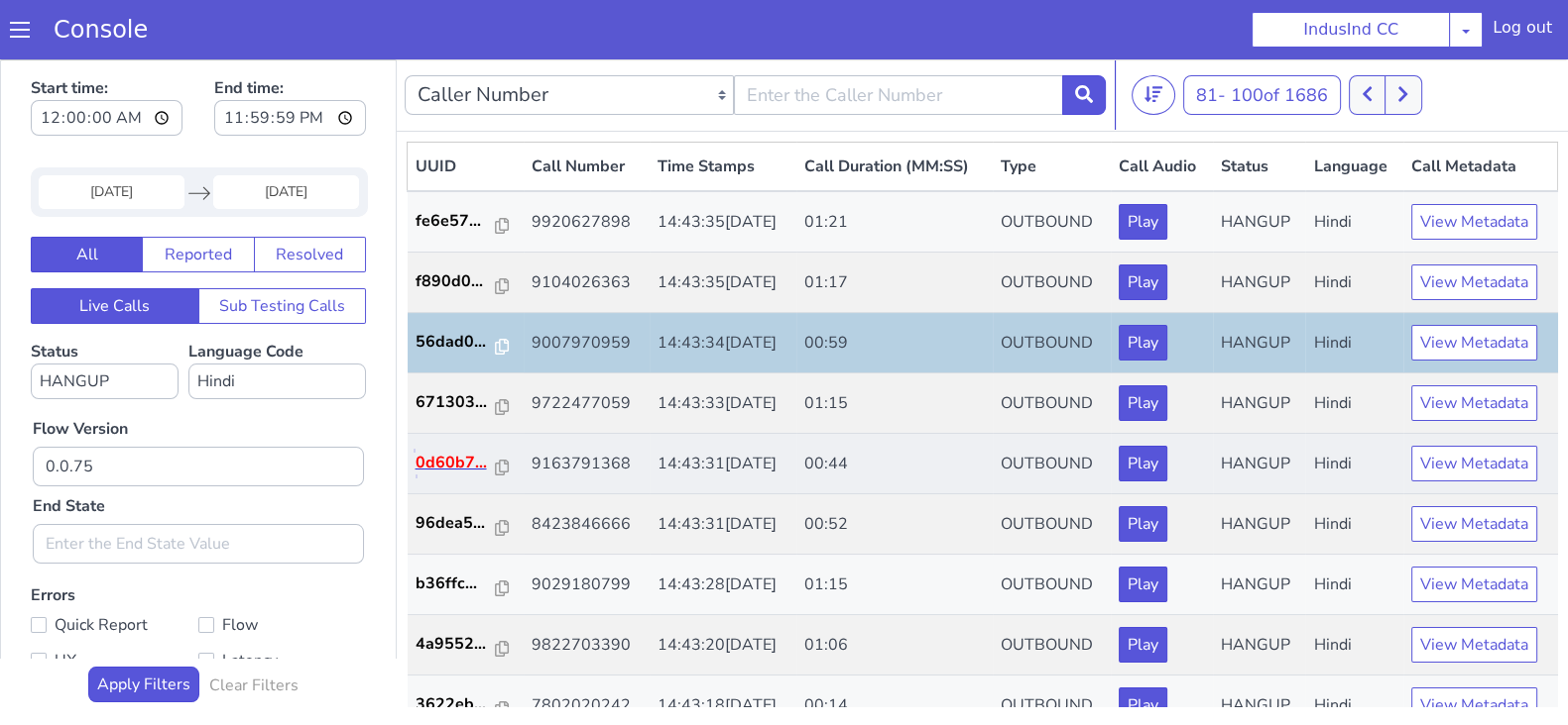
click at [458, 461] on p "0d60b7..." at bounding box center [456, 463] width 81 height 24
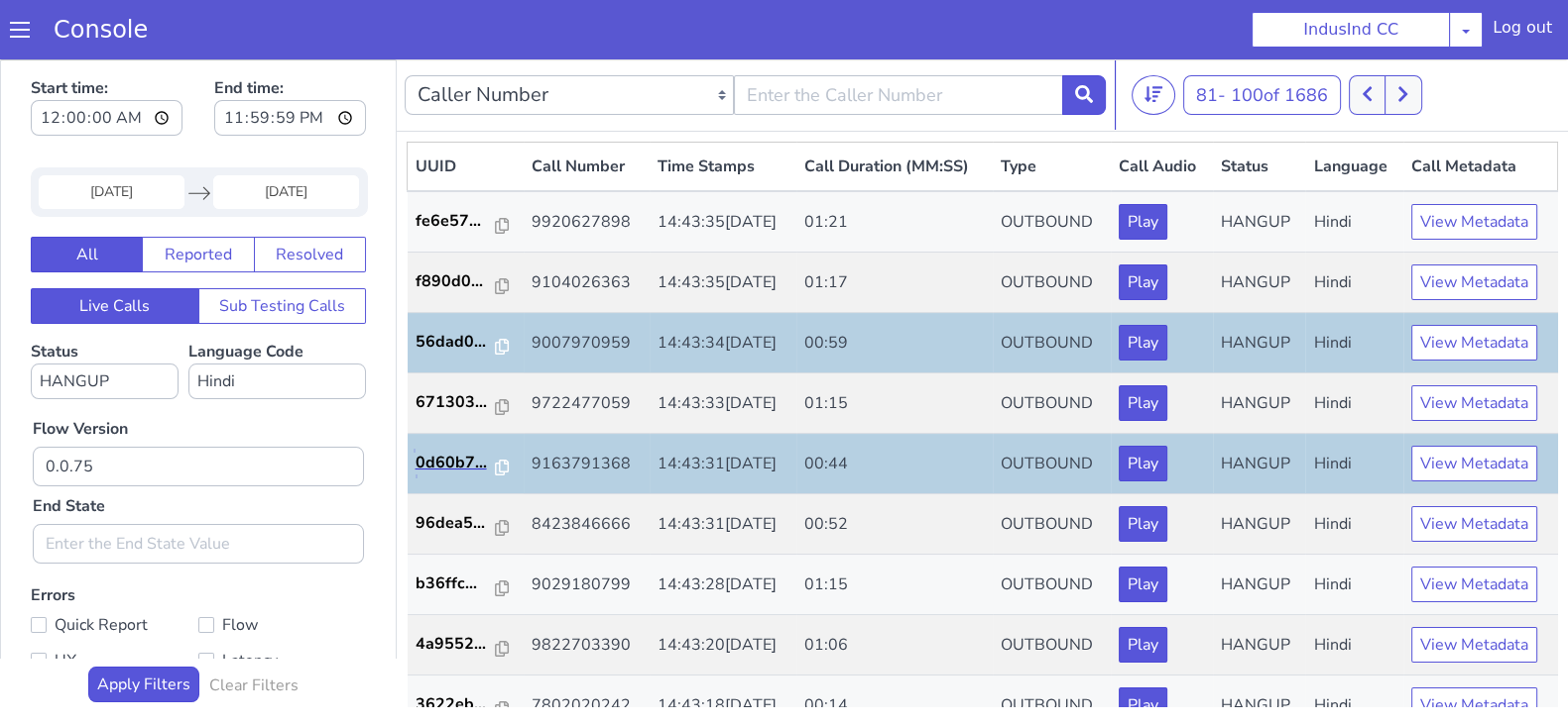
scroll to position [495, 0]
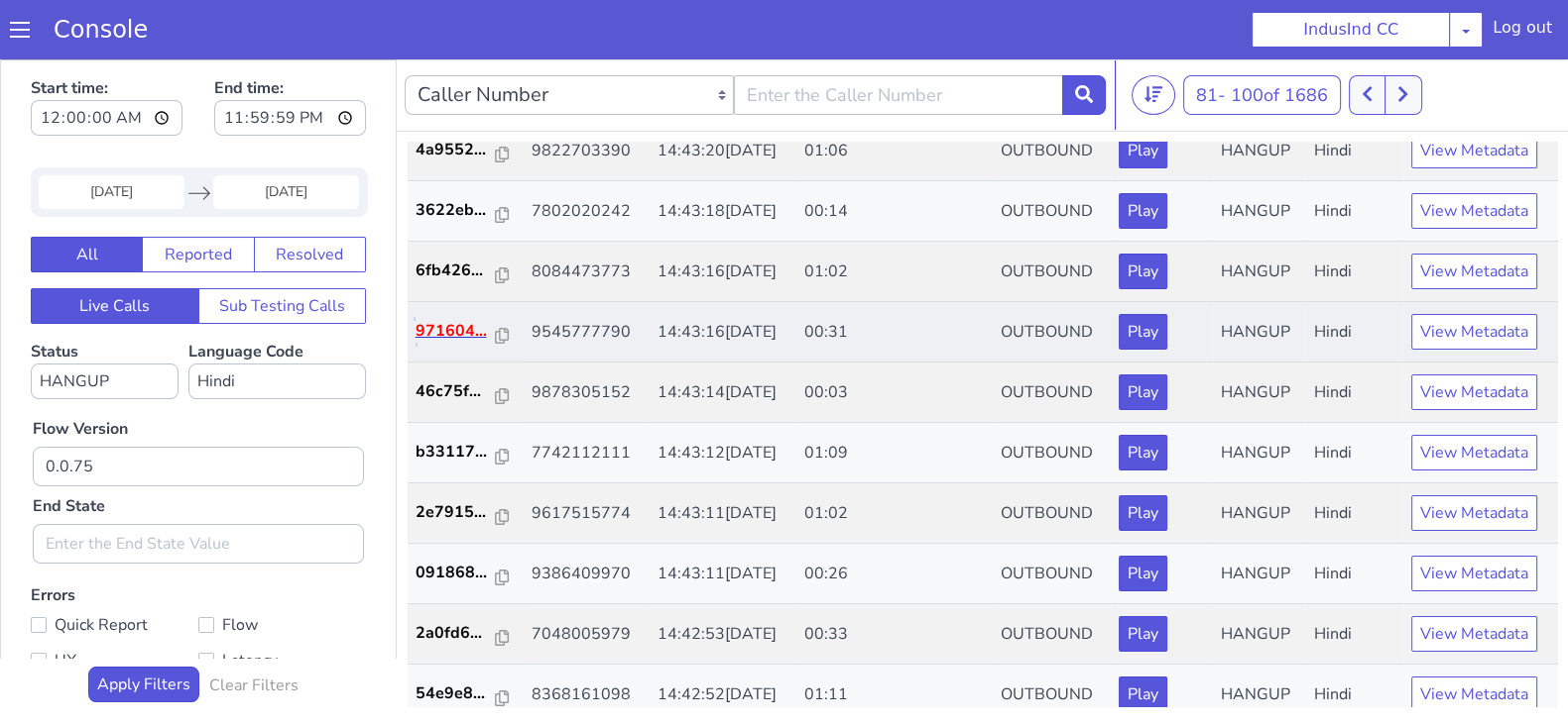
click at [452, 336] on p "971604..." at bounding box center [456, 331] width 81 height 24
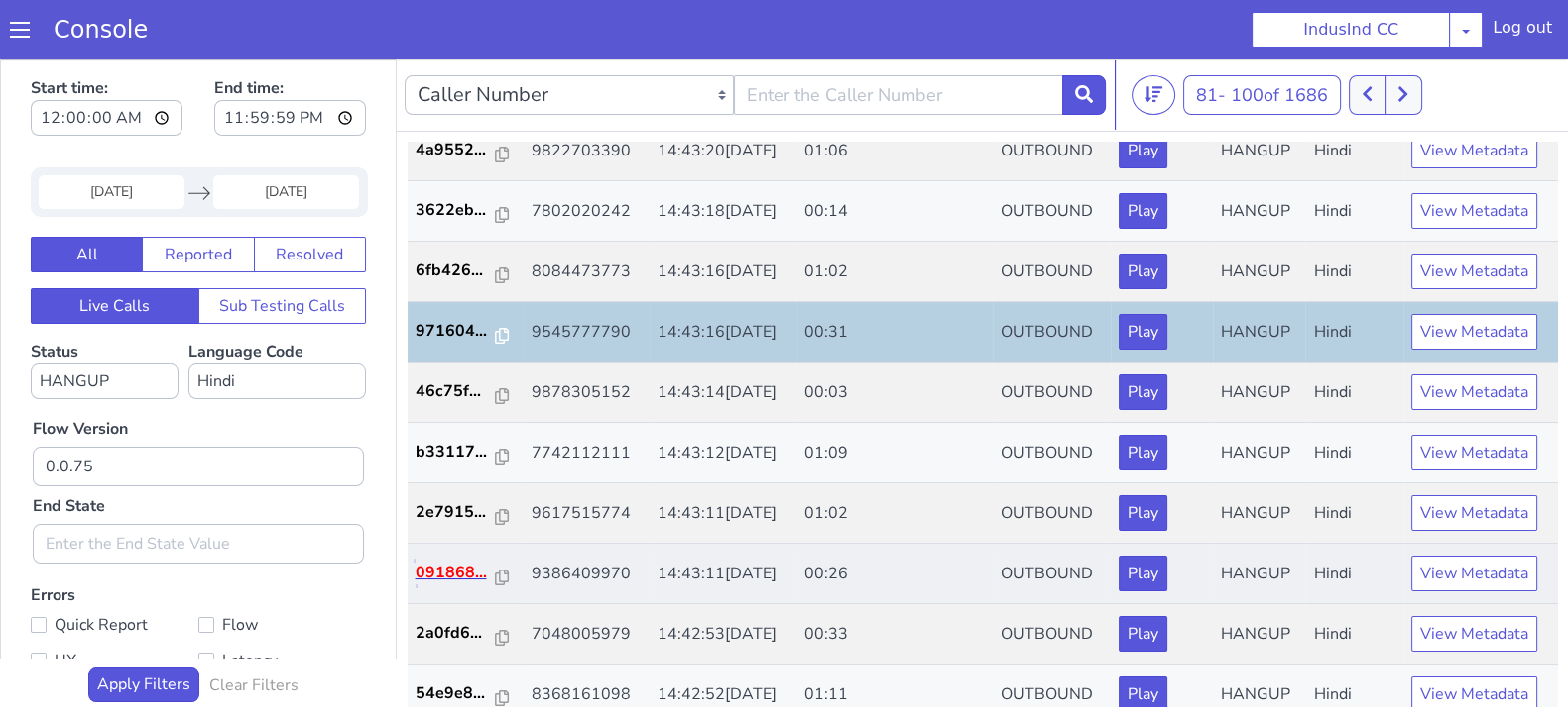
click at [452, 572] on p "091868..." at bounding box center [456, 573] width 81 height 24
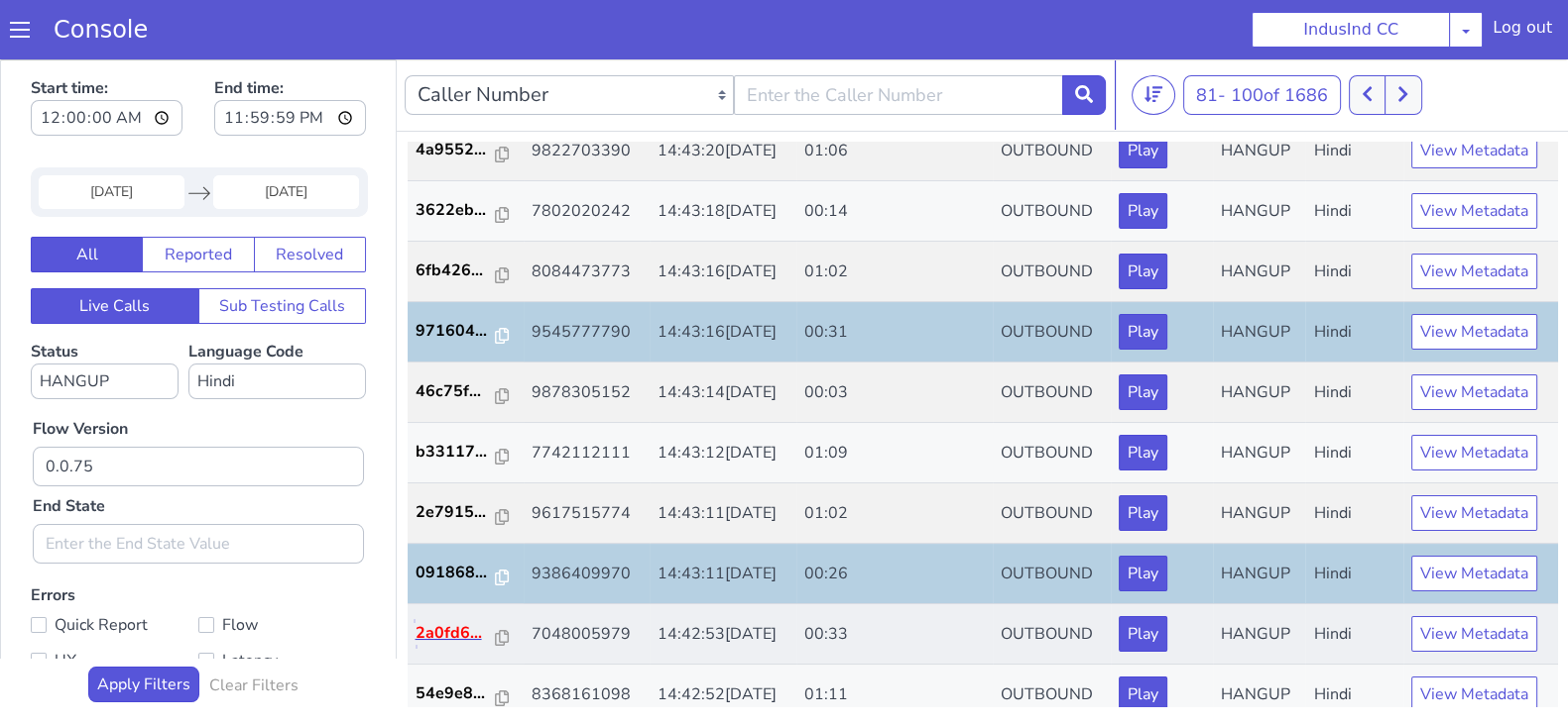
click at [452, 632] on p "2a0fd6..." at bounding box center [456, 634] width 81 height 24
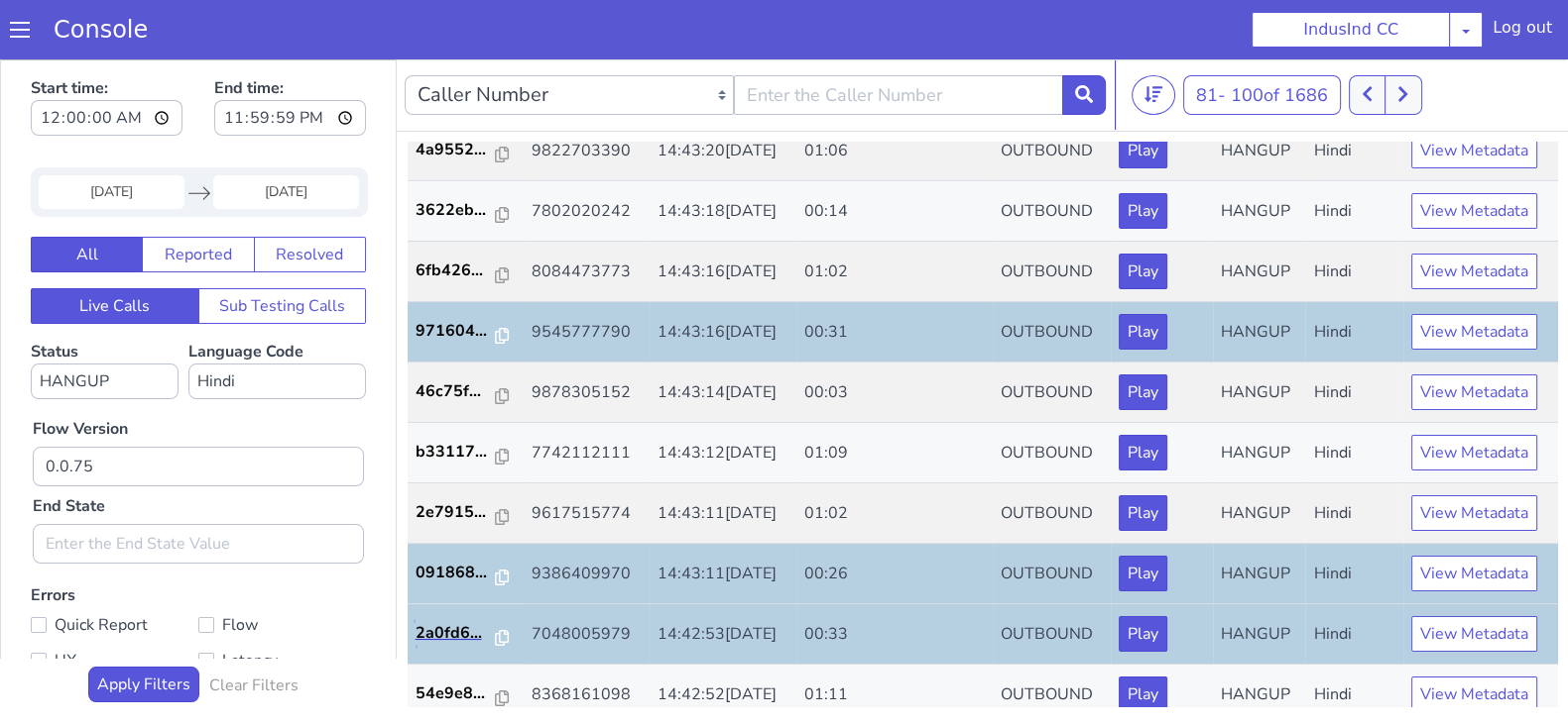
scroll to position [688, 0]
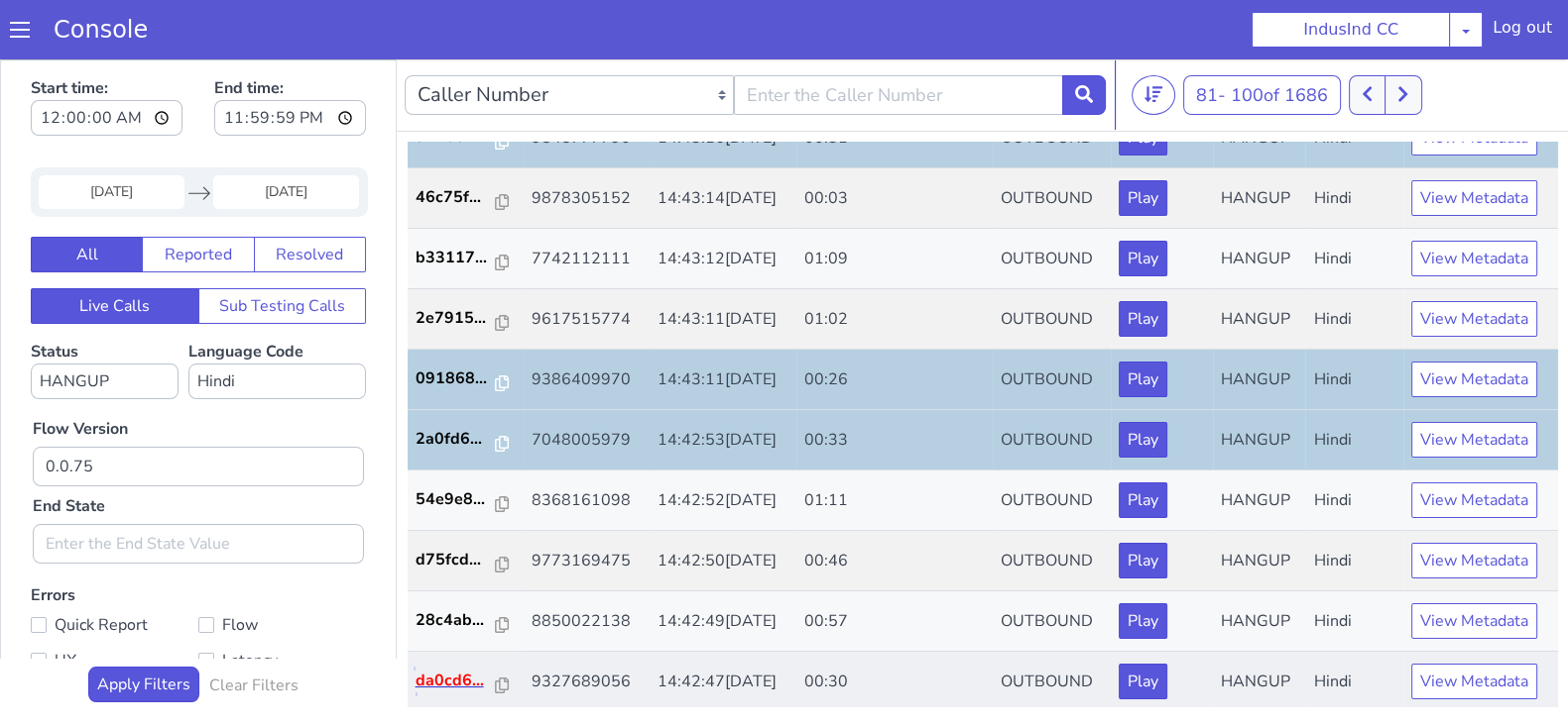
click at [455, 676] on p "da0cd6..." at bounding box center [456, 681] width 81 height 24
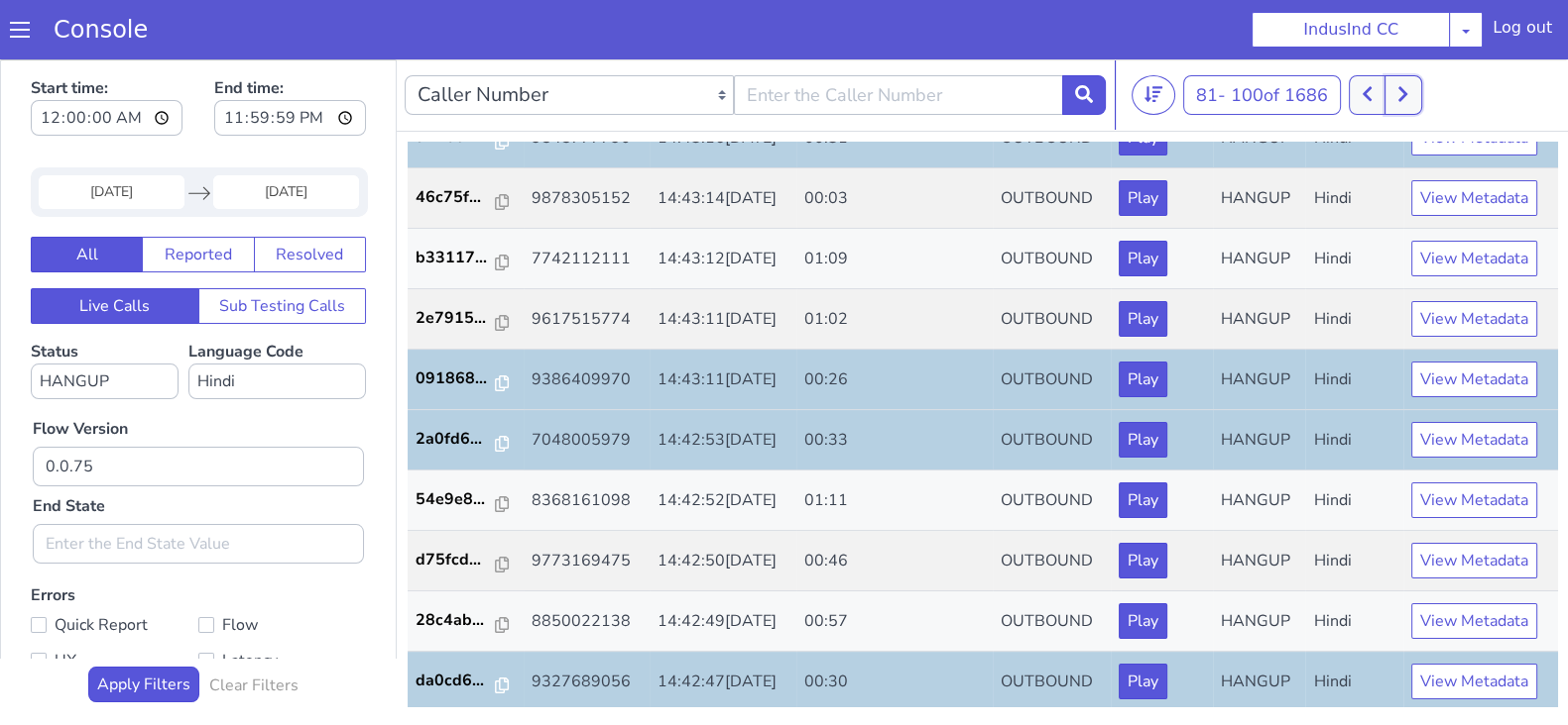
click at [1414, 89] on button at bounding box center [1402, 95] width 37 height 40
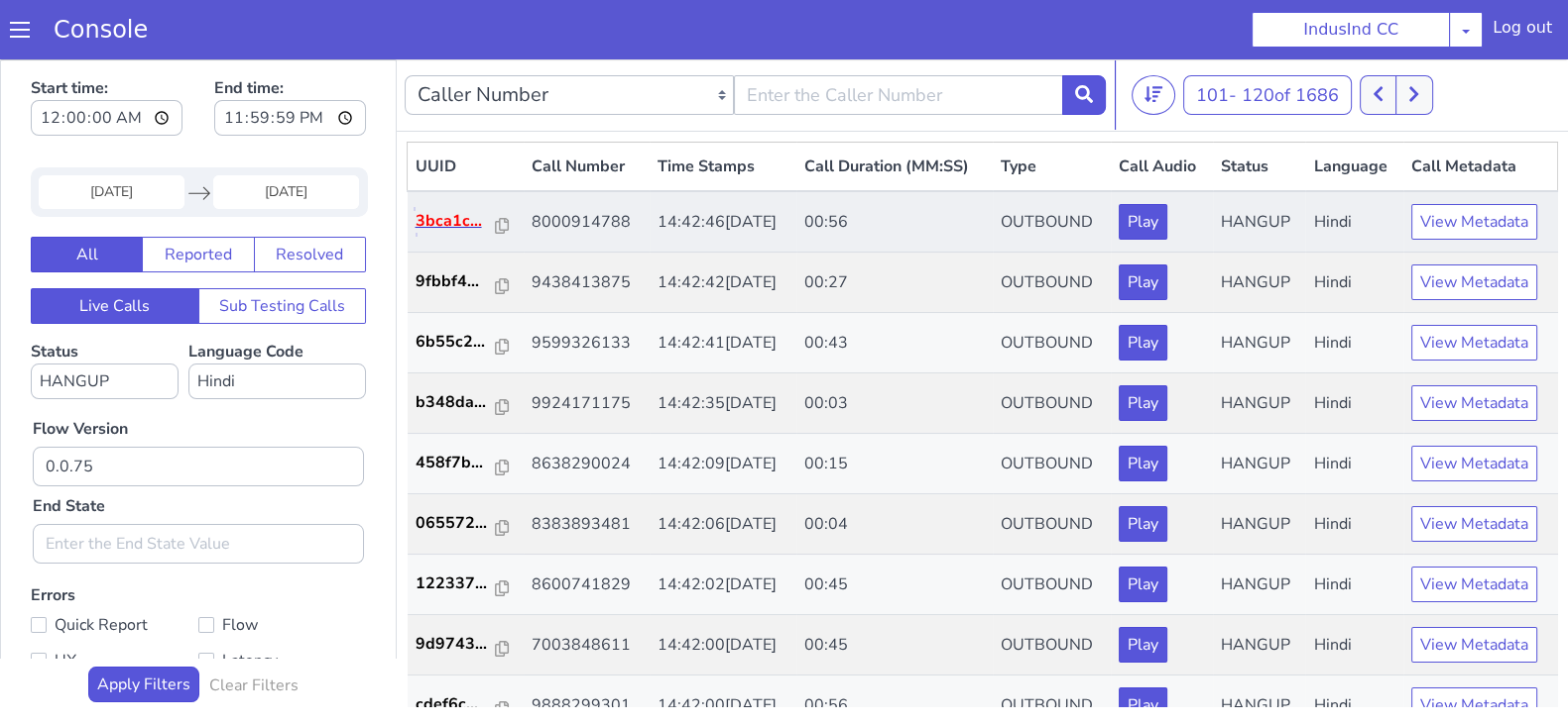
click at [456, 221] on p "3bca1c..." at bounding box center [456, 221] width 81 height 24
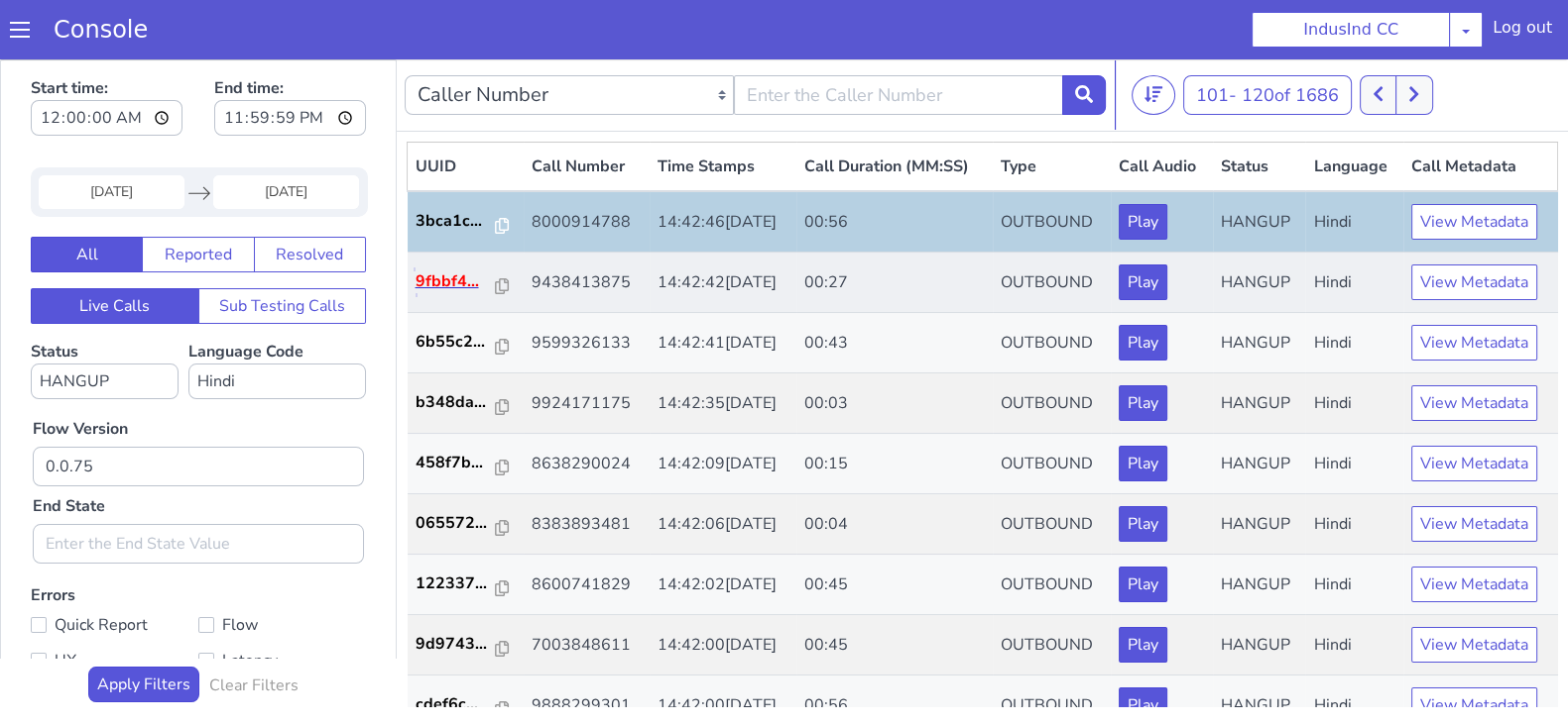
click at [456, 288] on p "9fbbf4..." at bounding box center [456, 281] width 81 height 24
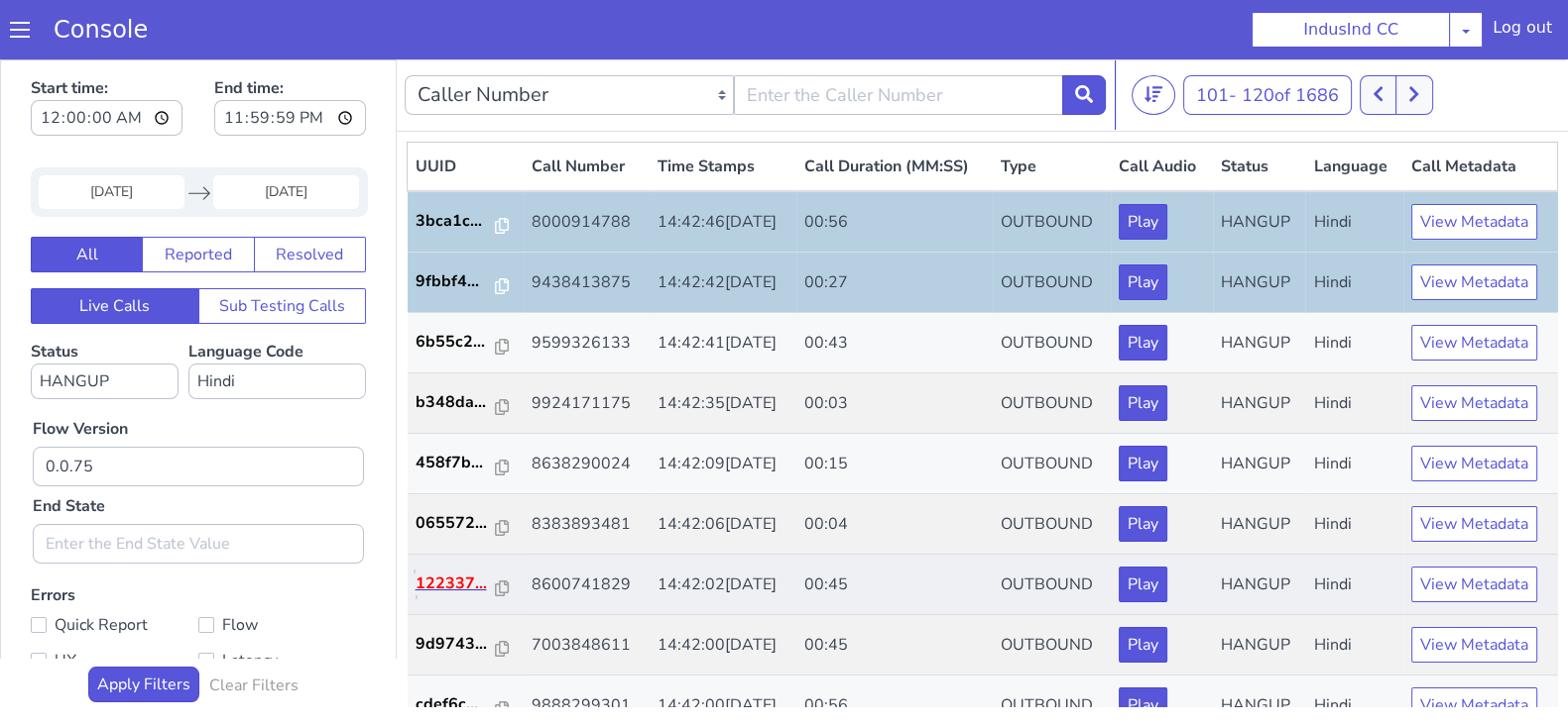
click at [448, 583] on p "122337..." at bounding box center [456, 584] width 81 height 24
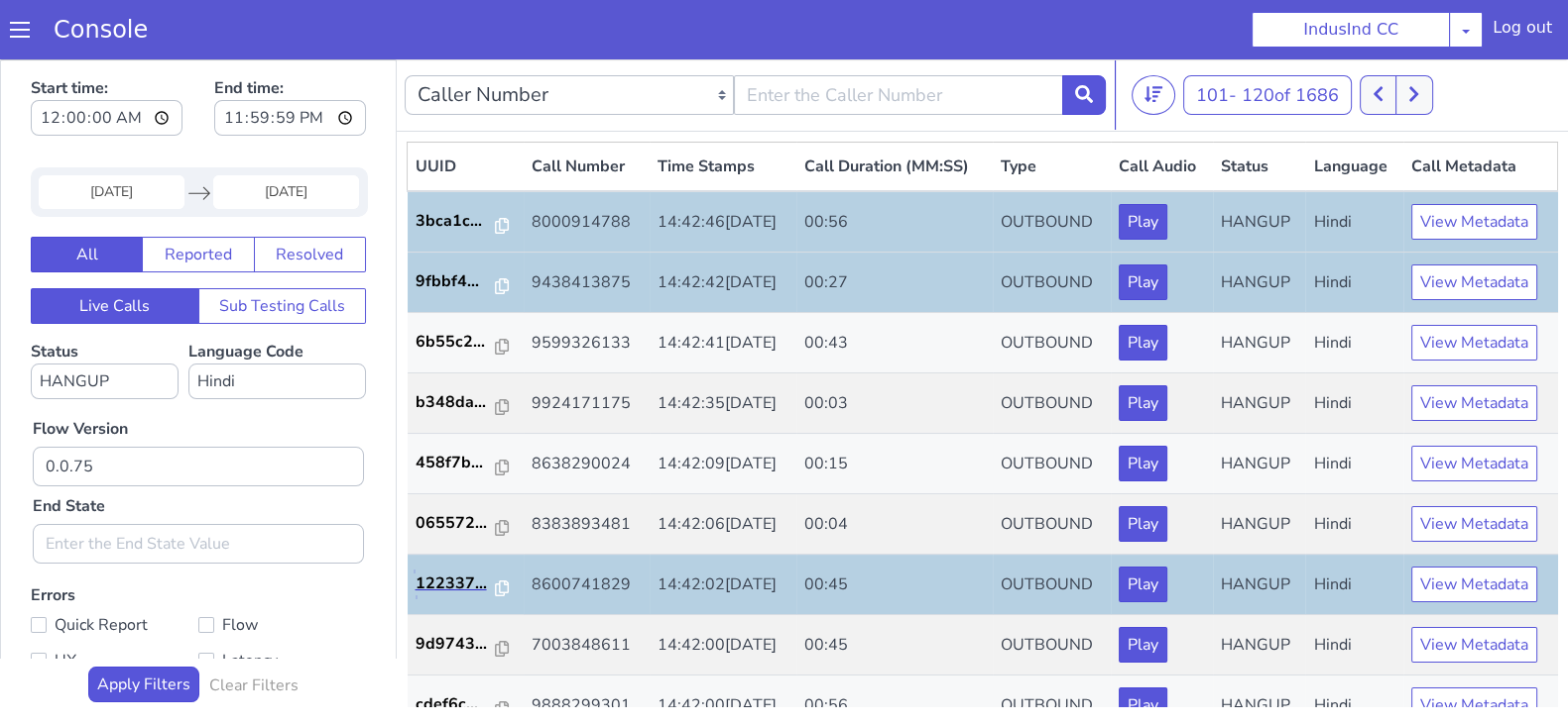
scroll to position [495, 0]
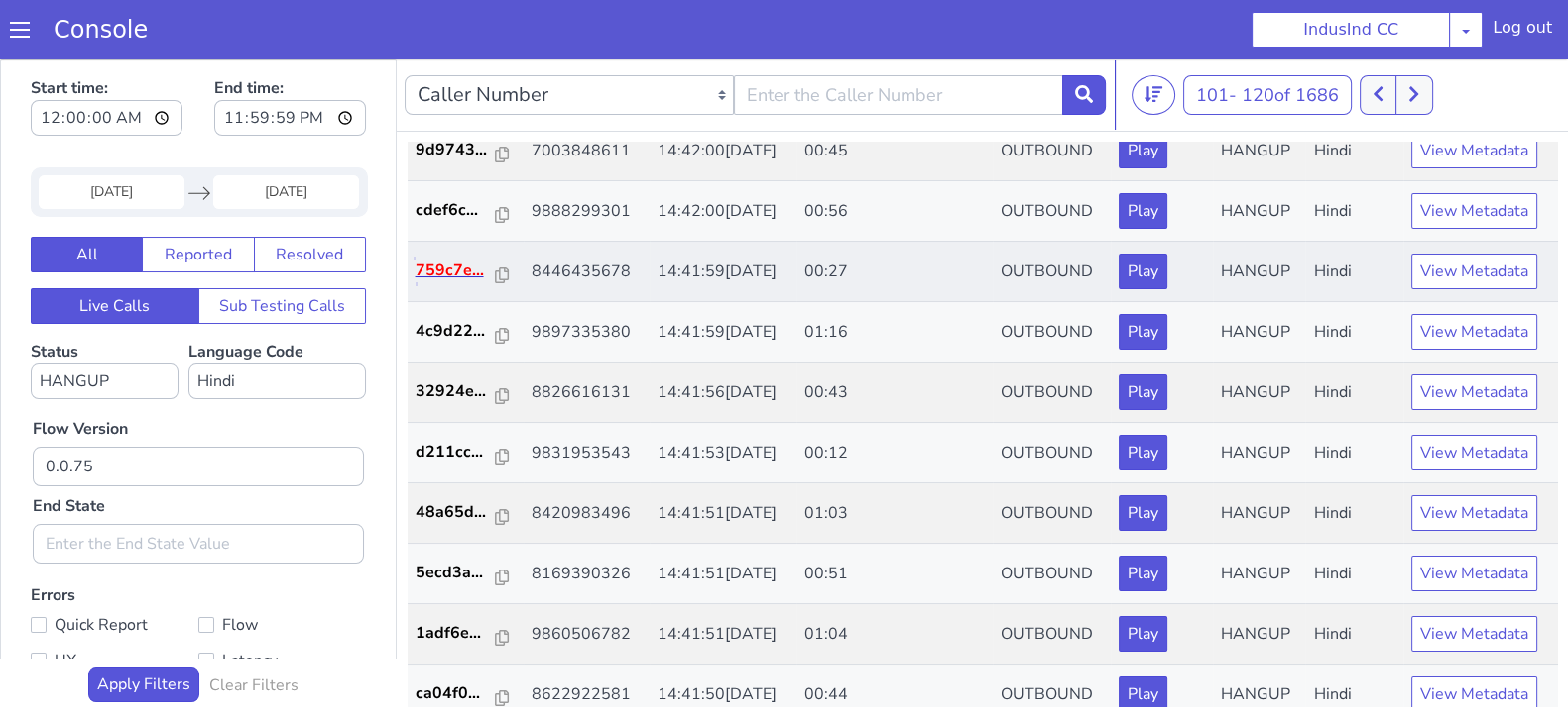
click at [437, 268] on p "759c7e..." at bounding box center [456, 270] width 81 height 24
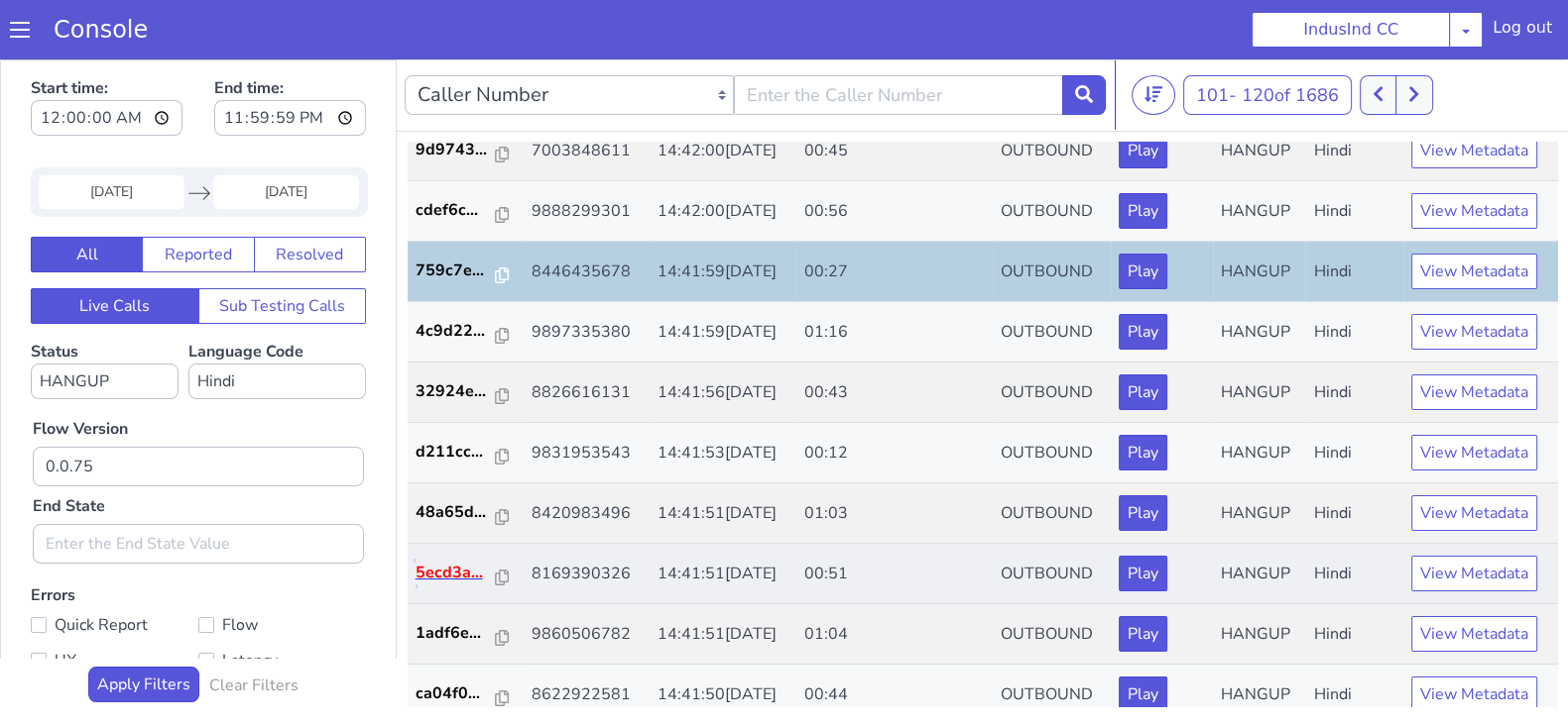
click at [447, 566] on p "5ecd3a..." at bounding box center [456, 573] width 81 height 24
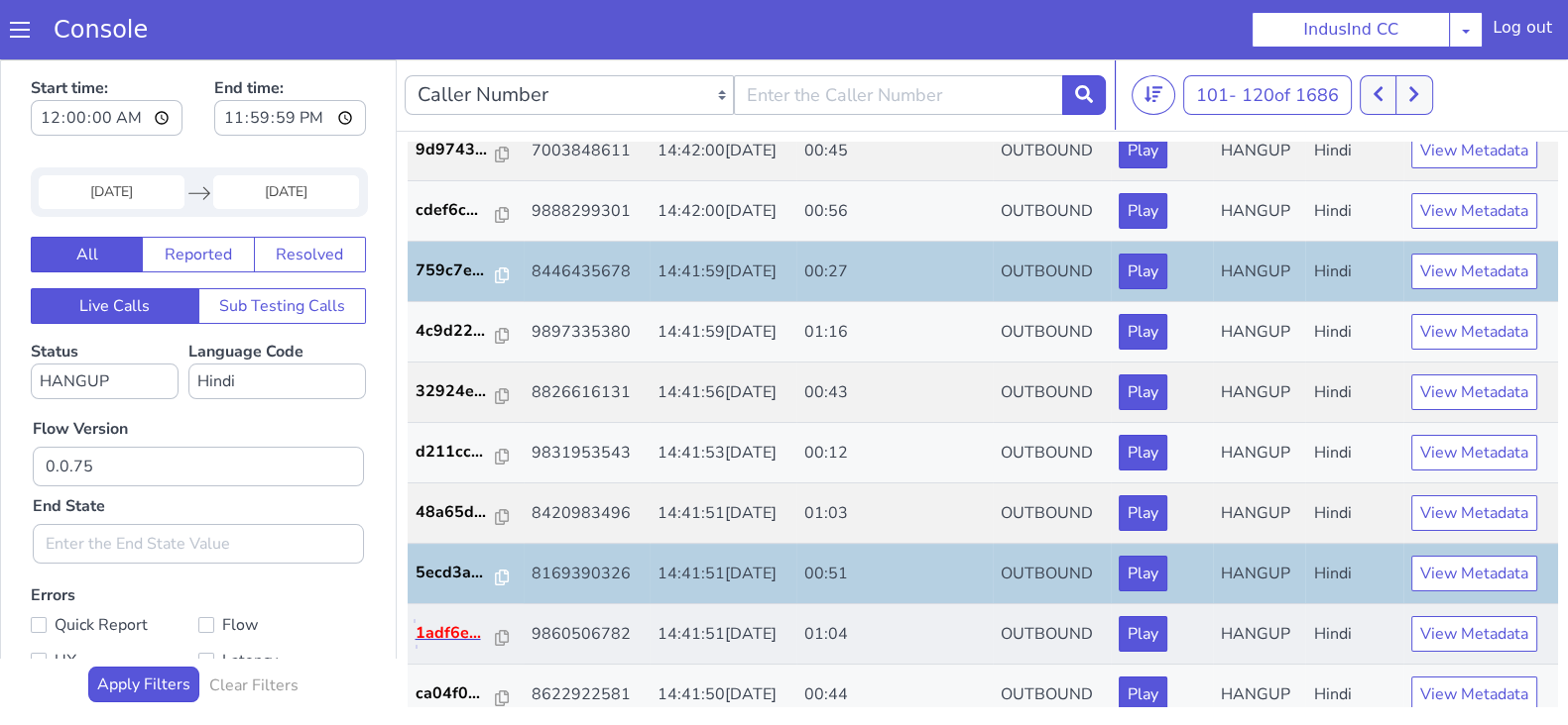
click at [442, 636] on p "1adf6e..." at bounding box center [456, 634] width 81 height 24
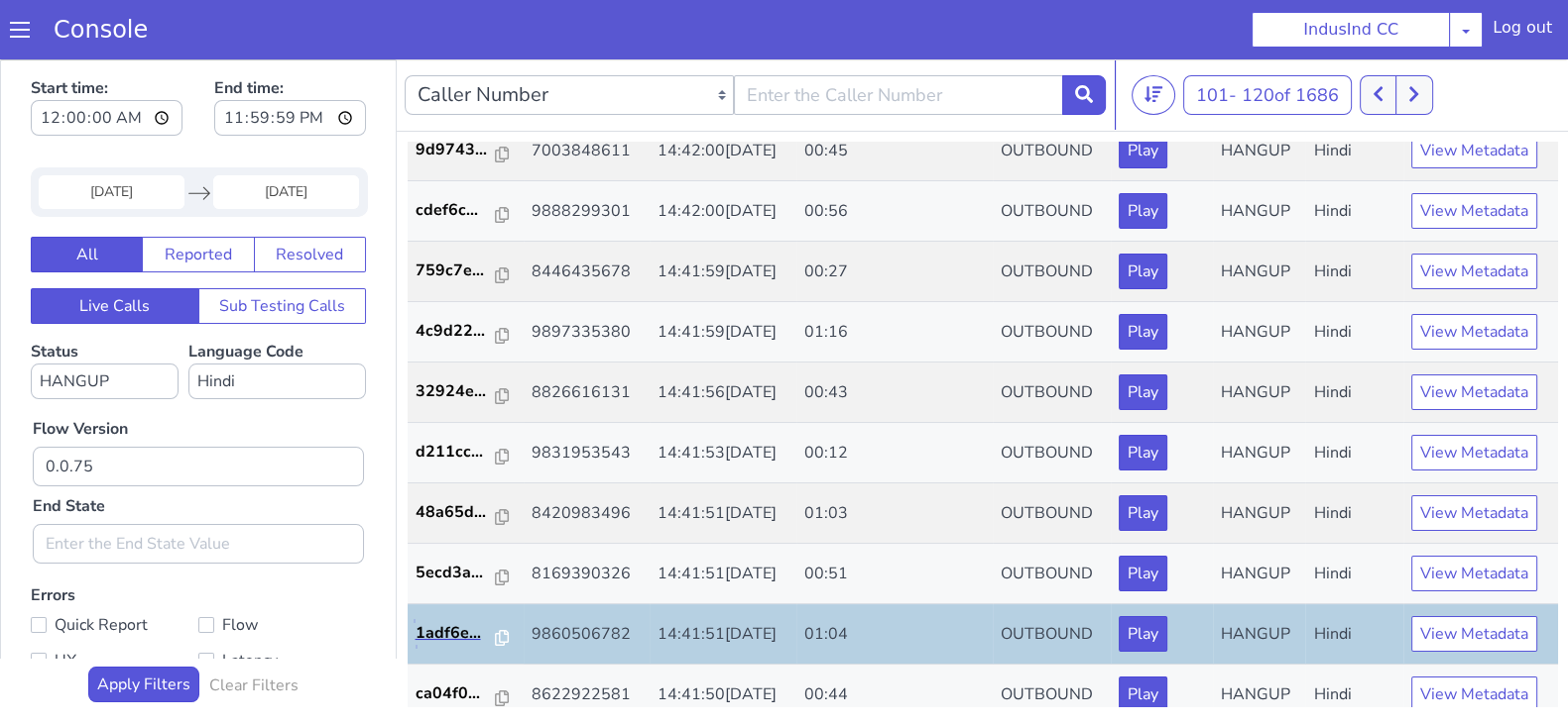
scroll to position [688, 0]
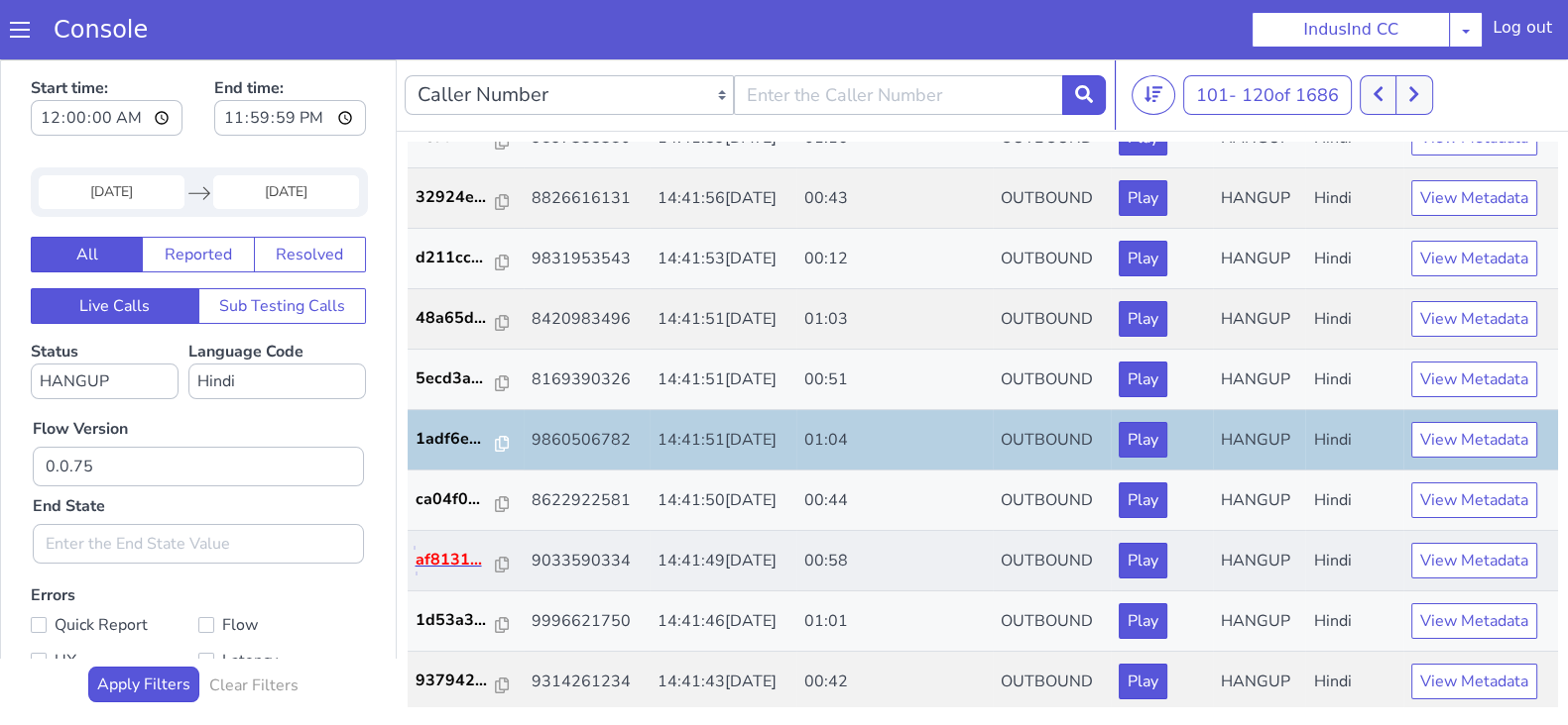
click at [444, 556] on p "af8131..." at bounding box center [456, 560] width 81 height 24
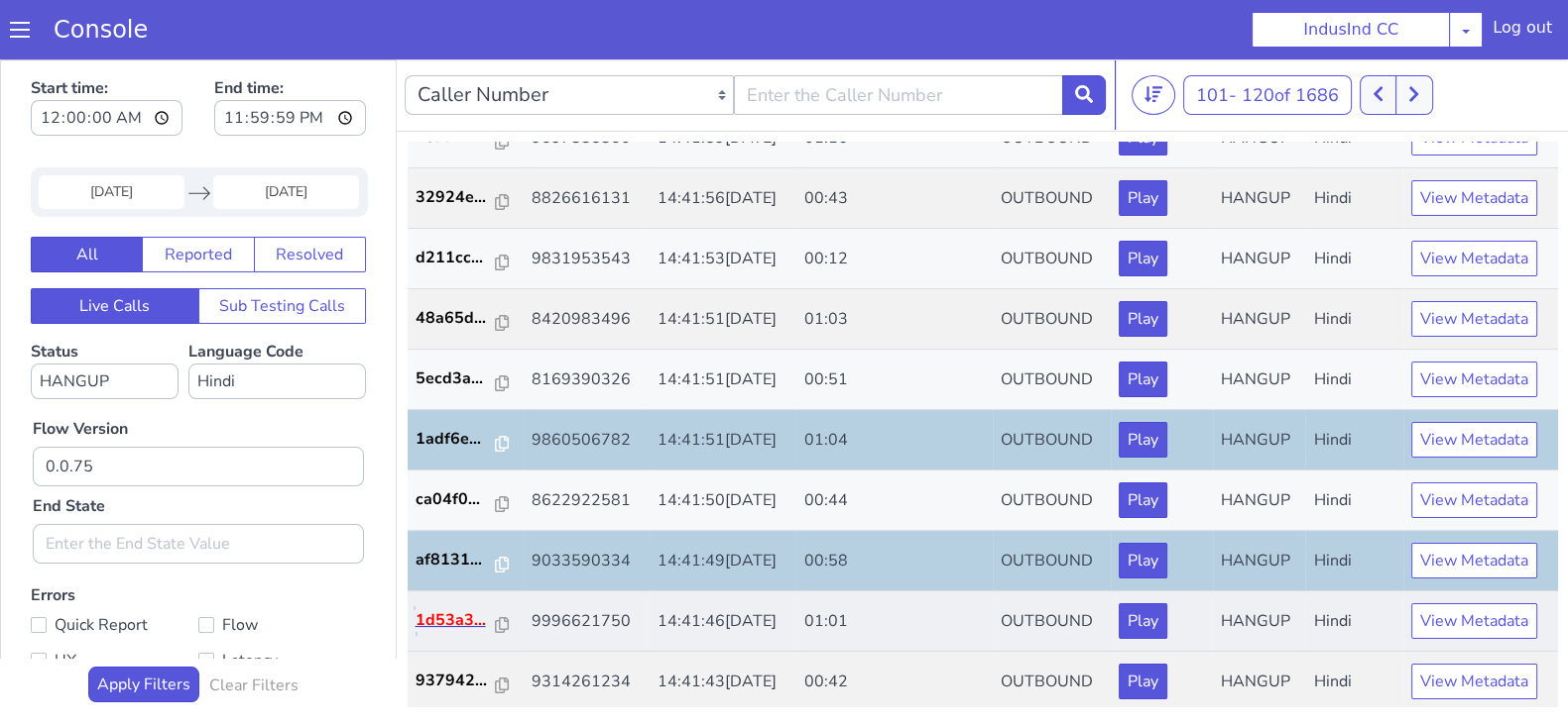
click at [455, 609] on p "1d53a3..." at bounding box center [456, 621] width 81 height 24
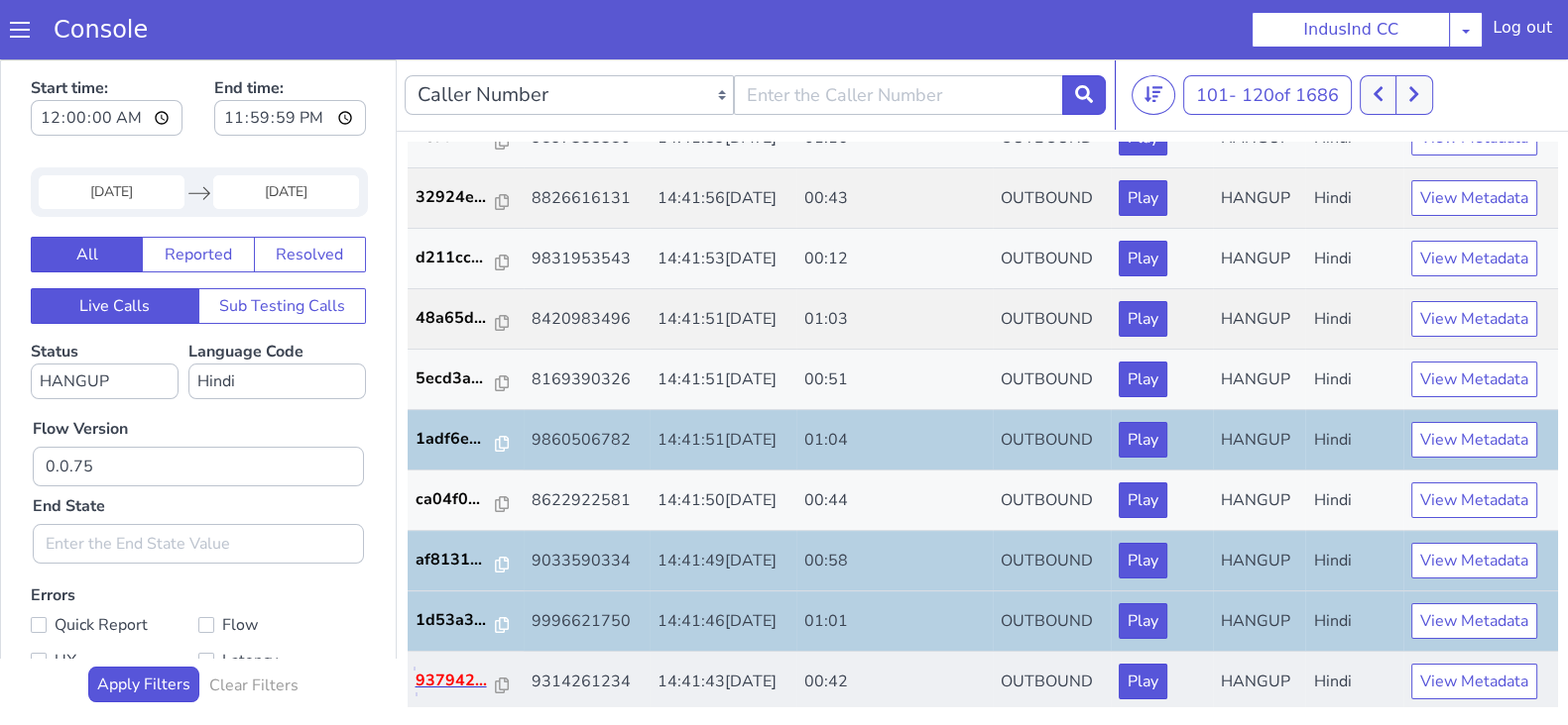
click at [419, 669] on p "937942..." at bounding box center [456, 681] width 81 height 24
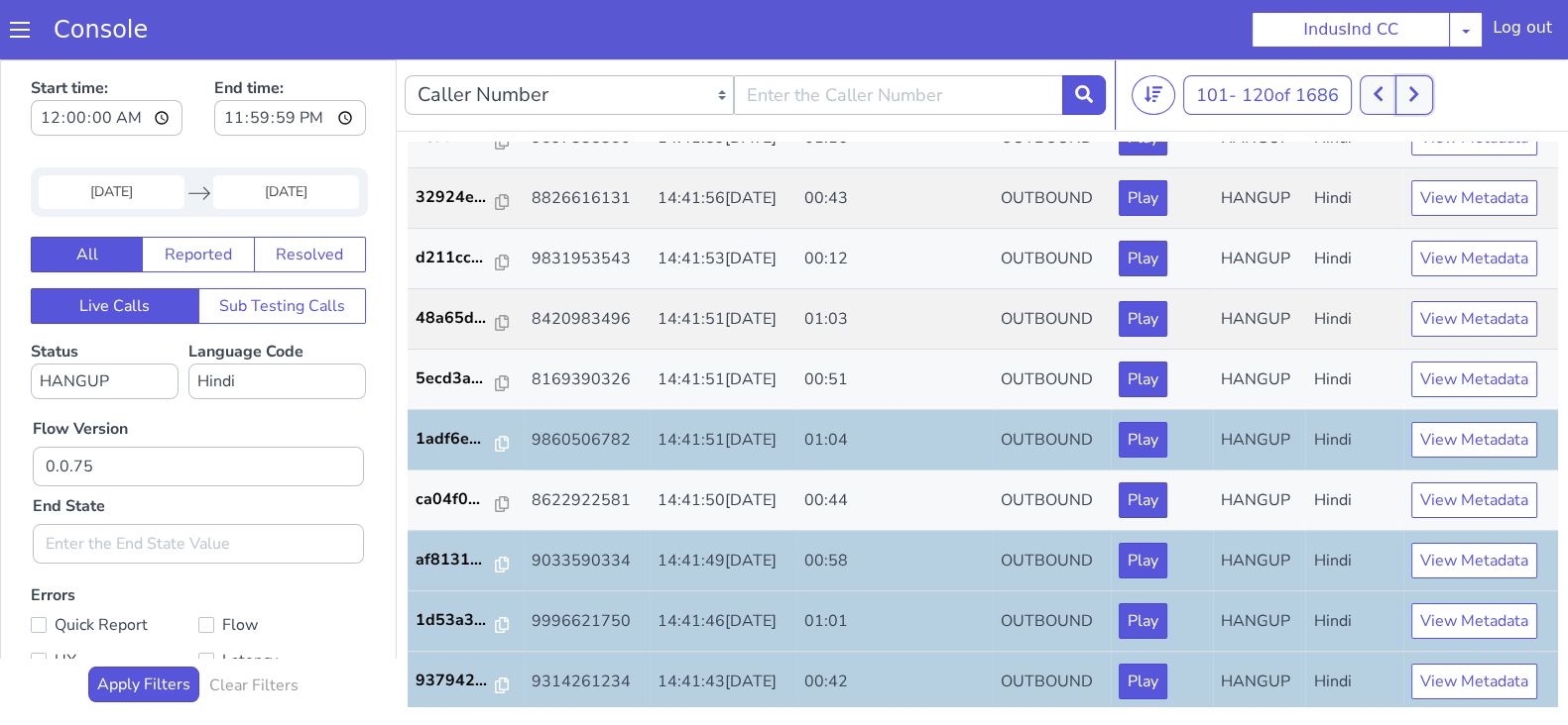
click at [1419, 98] on icon at bounding box center [1413, 94] width 11 height 18
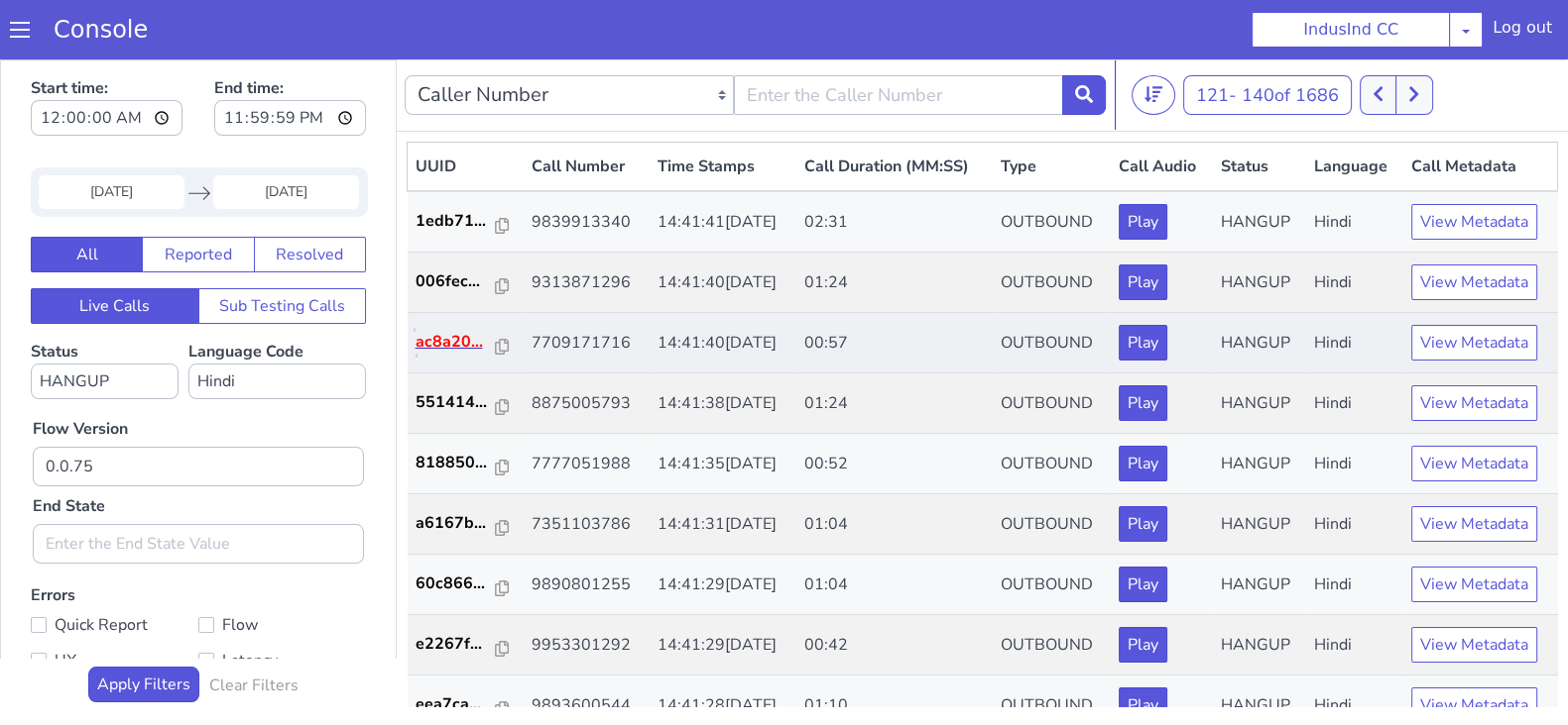
click at [464, 342] on p "ac8a20..." at bounding box center [456, 342] width 81 height 24
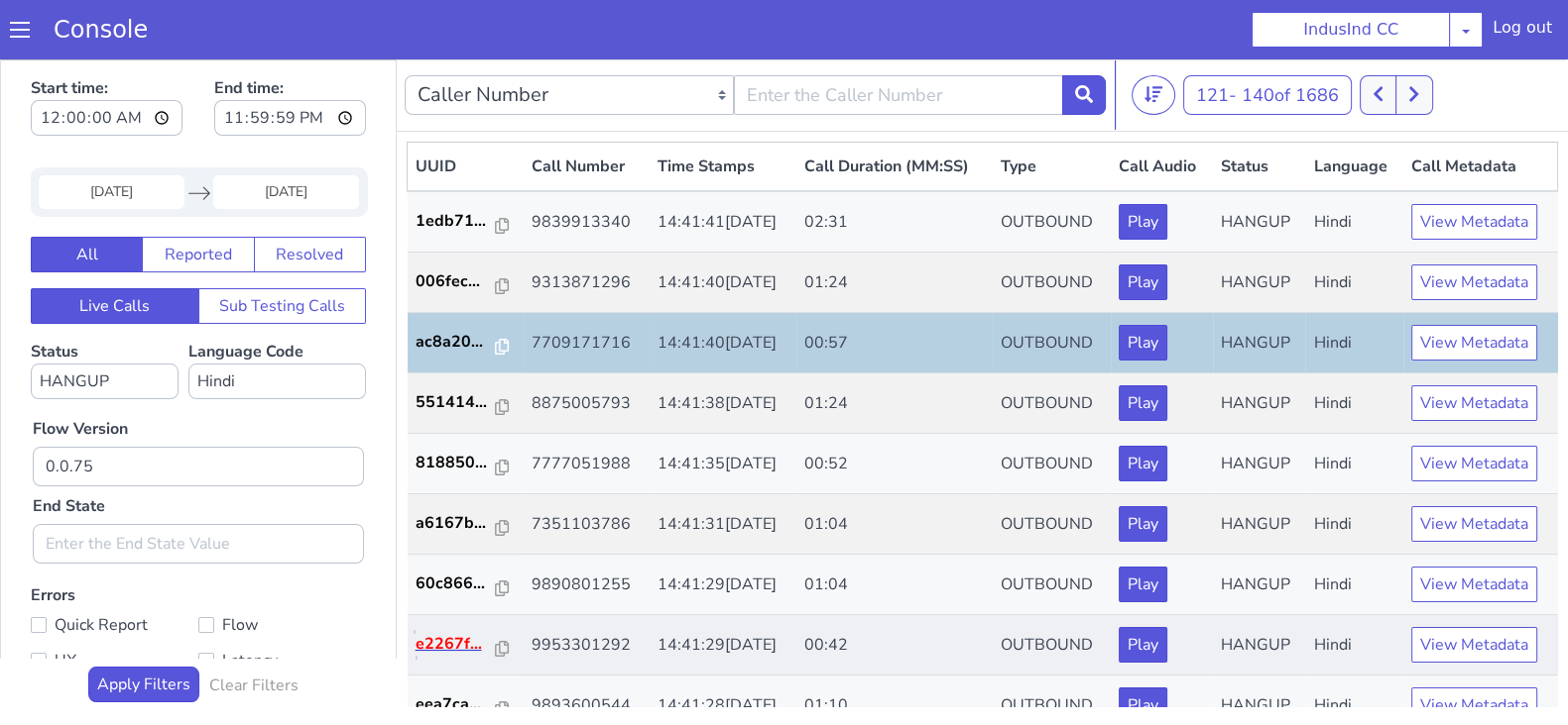
click at [458, 637] on p "e2267f..." at bounding box center [456, 645] width 81 height 24
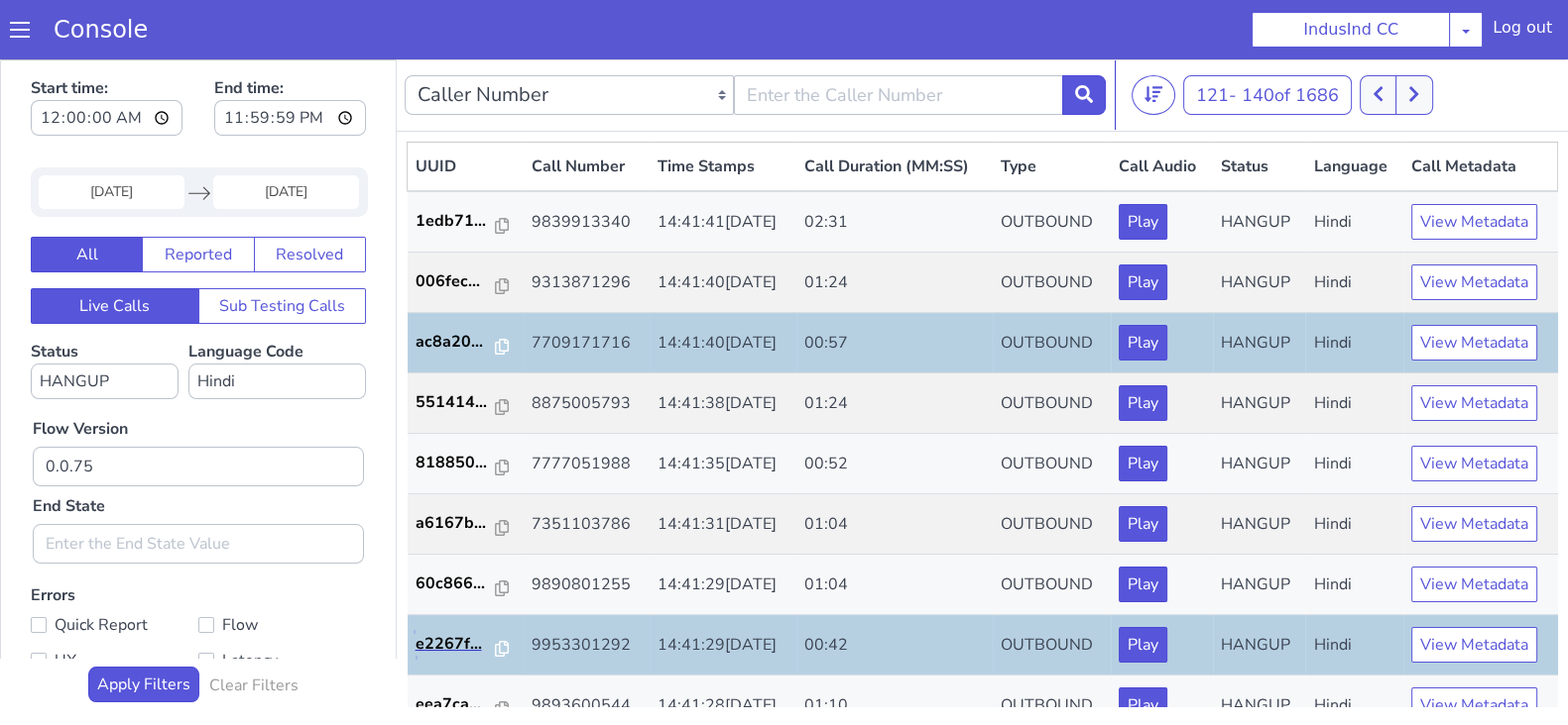
scroll to position [495, 0]
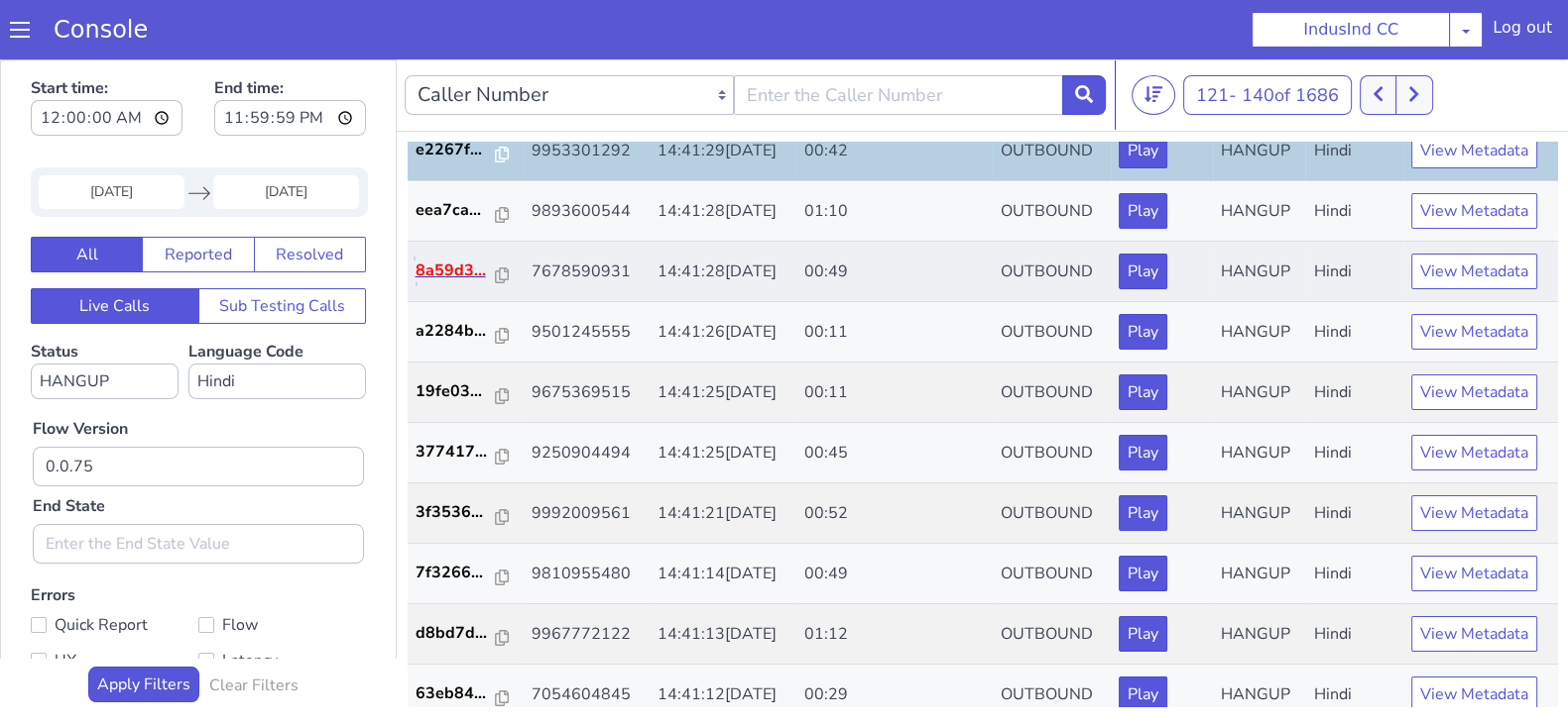
click at [459, 274] on p "8a59d3..." at bounding box center [456, 270] width 81 height 24
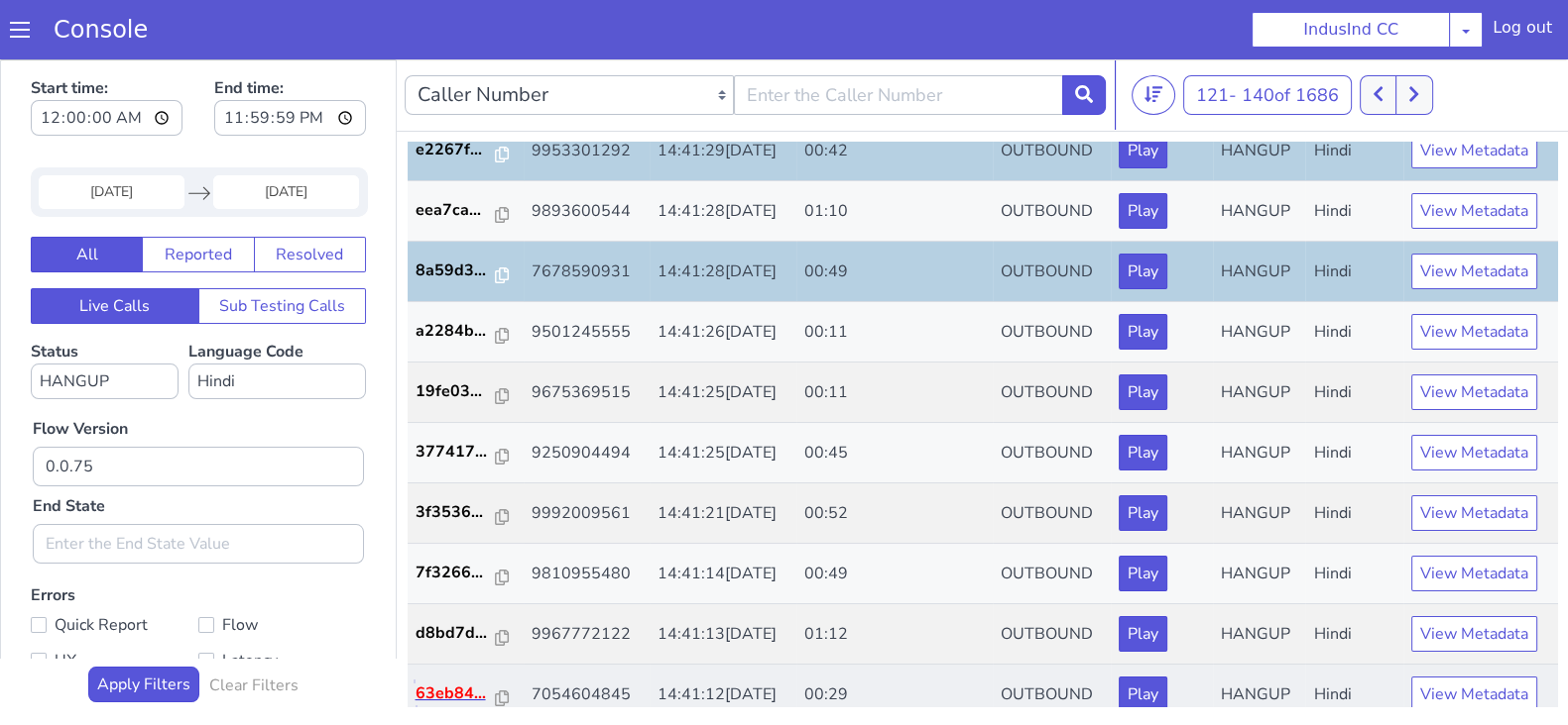
click at [433, 686] on p "63eb84..." at bounding box center [456, 694] width 81 height 24
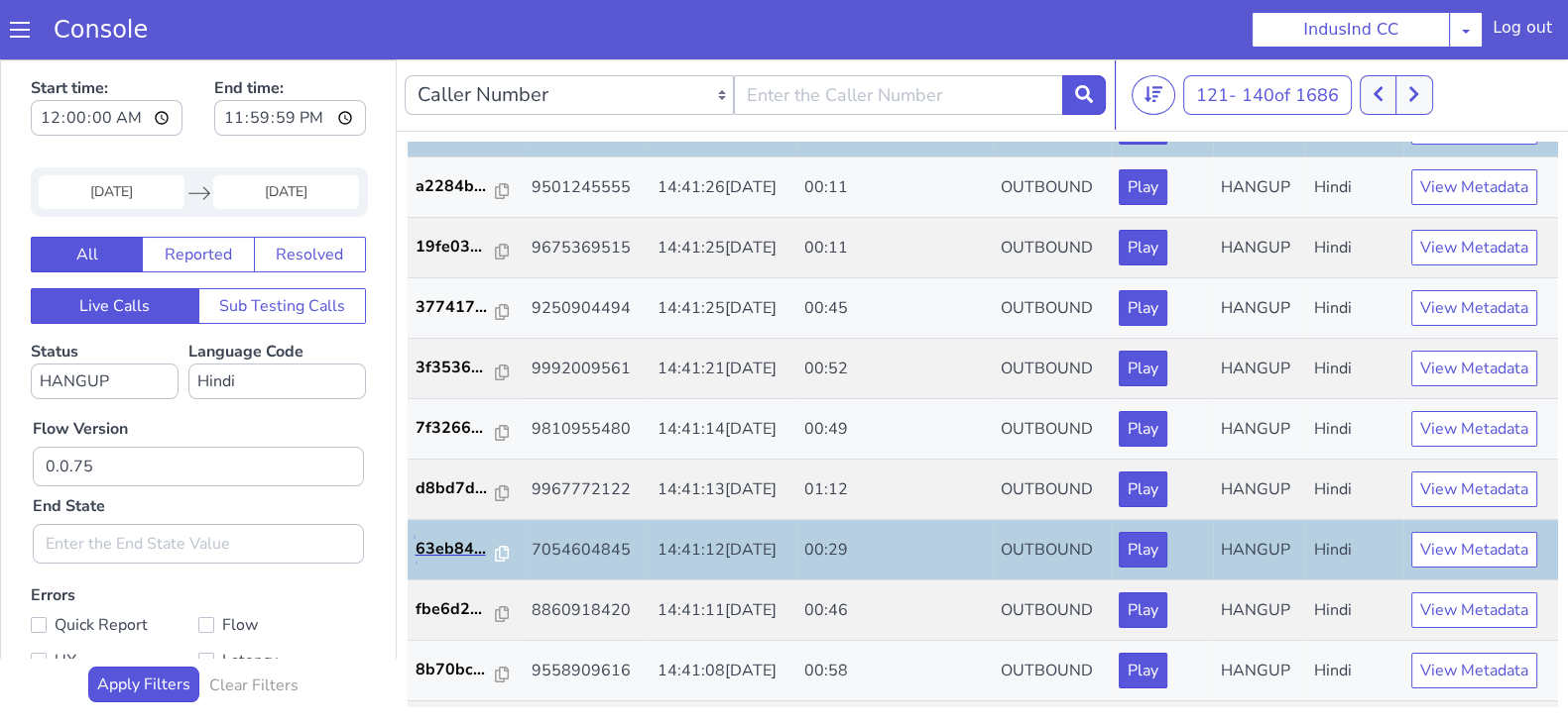
scroll to position [688, 0]
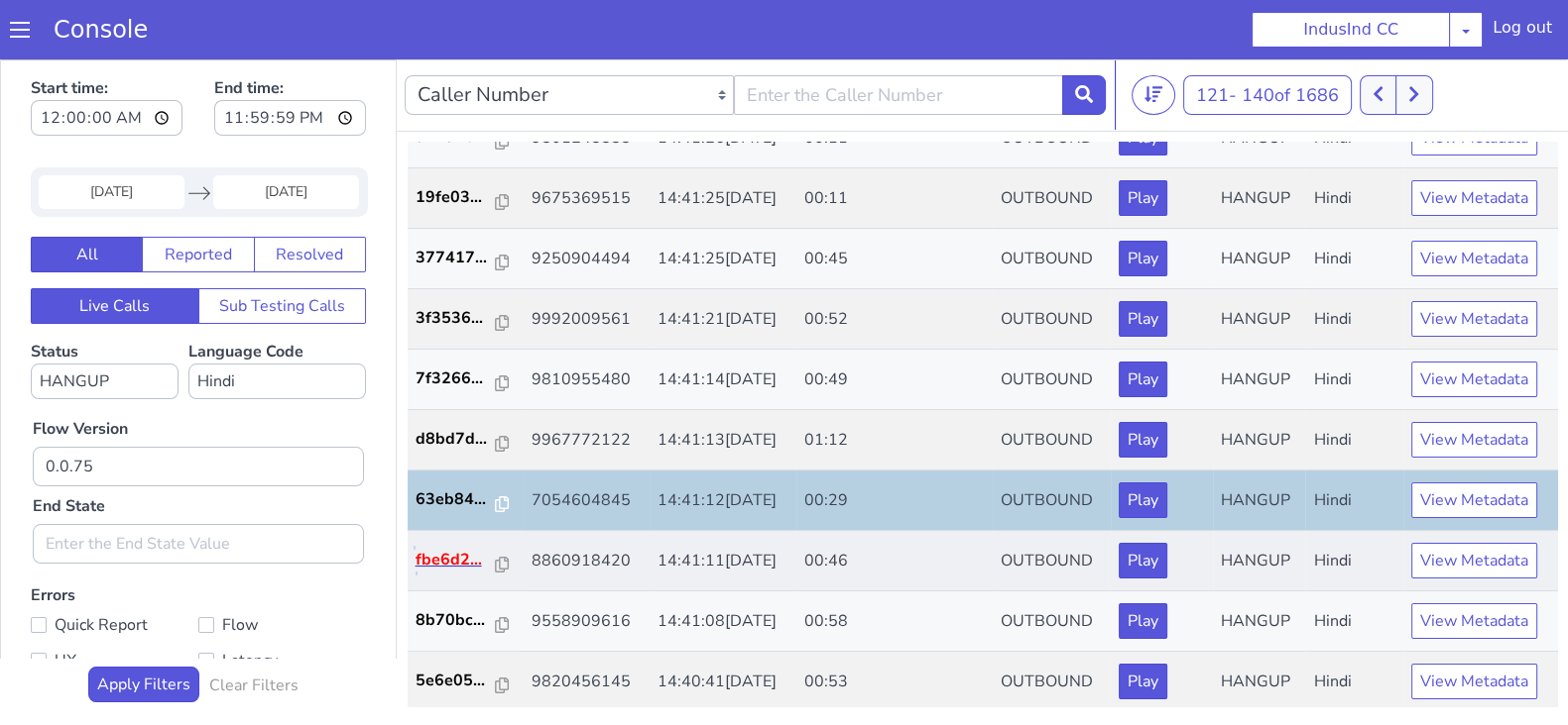
click at [440, 548] on p "fbe6d2..." at bounding box center [456, 560] width 81 height 24
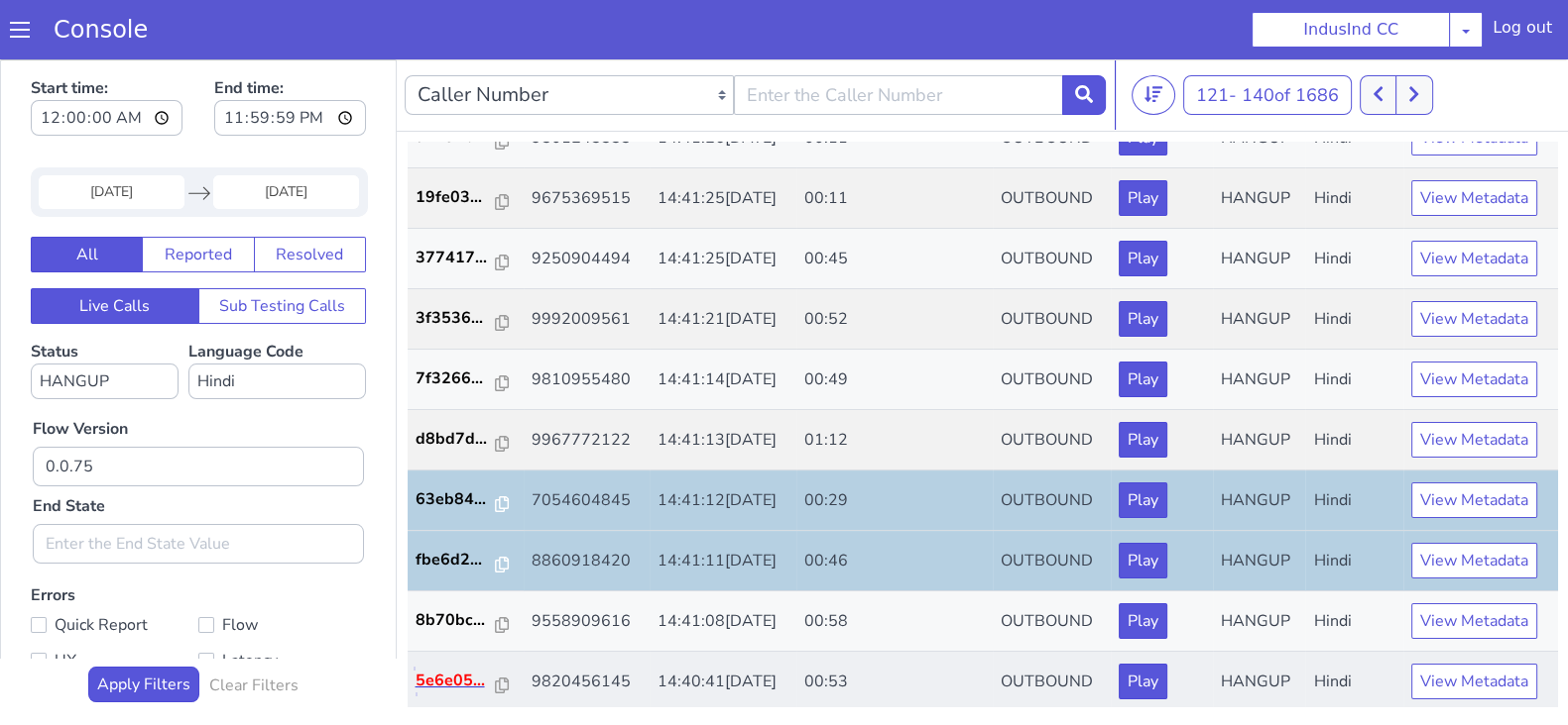
click at [452, 680] on p "5e6e05..." at bounding box center [456, 681] width 81 height 24
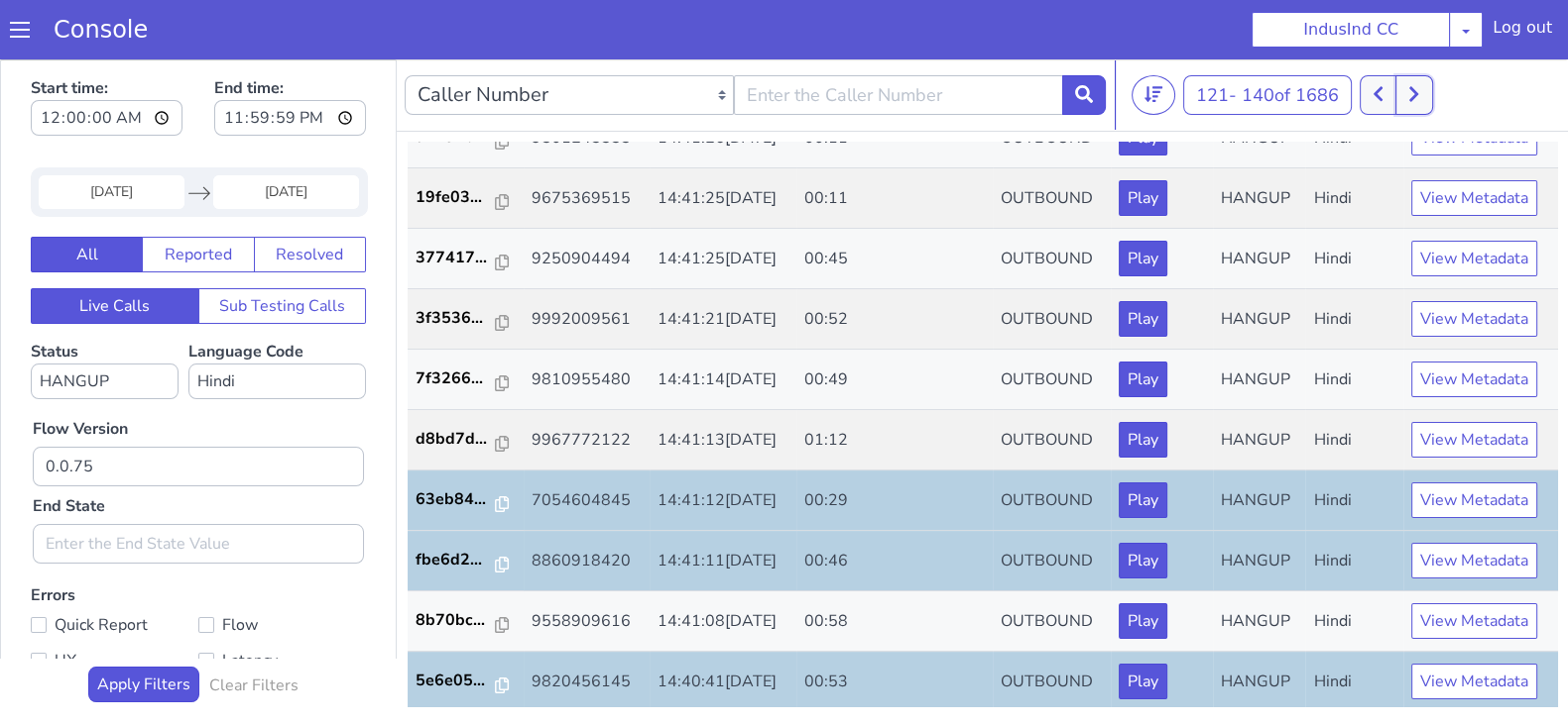
click at [1418, 92] on icon at bounding box center [1413, 94] width 11 height 18
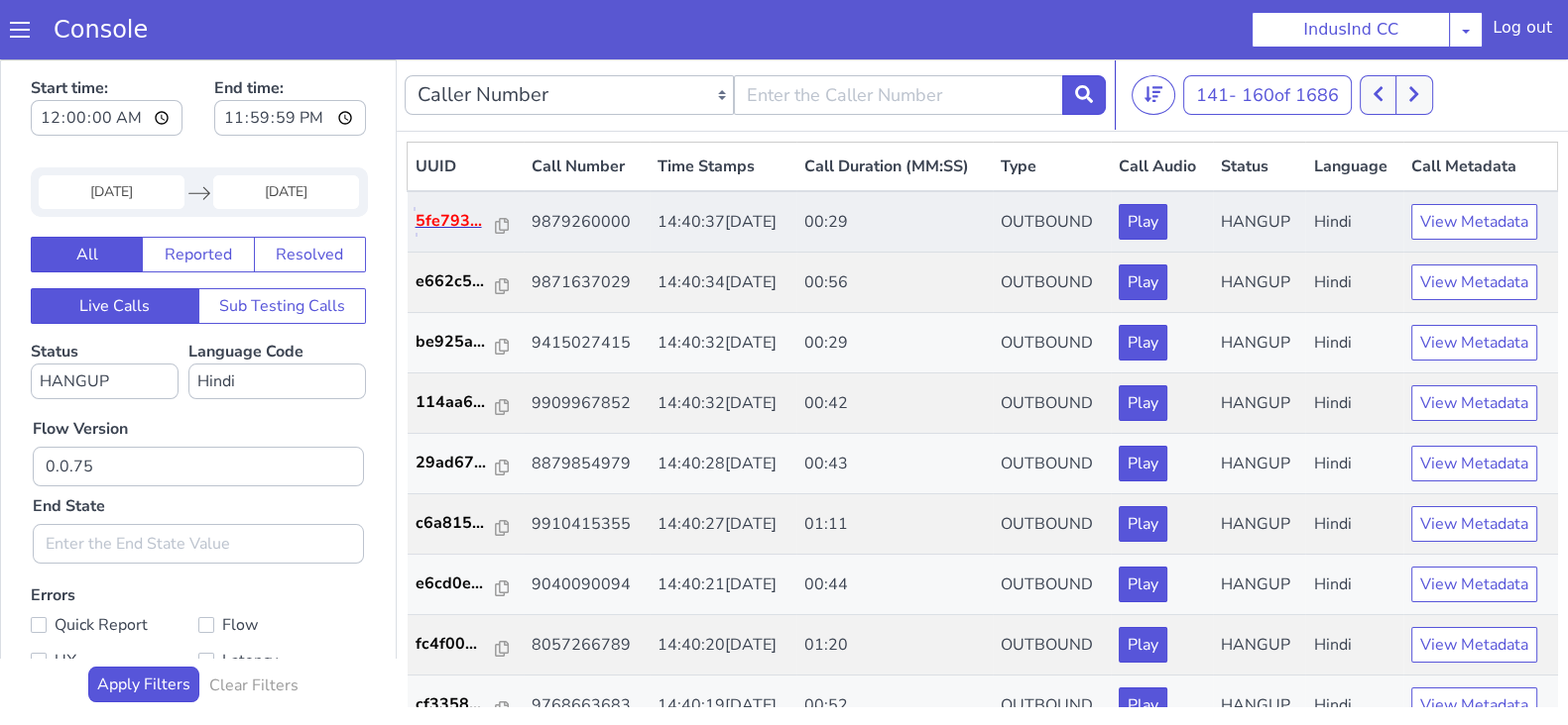
click at [447, 223] on p "5fe793..." at bounding box center [456, 221] width 81 height 24
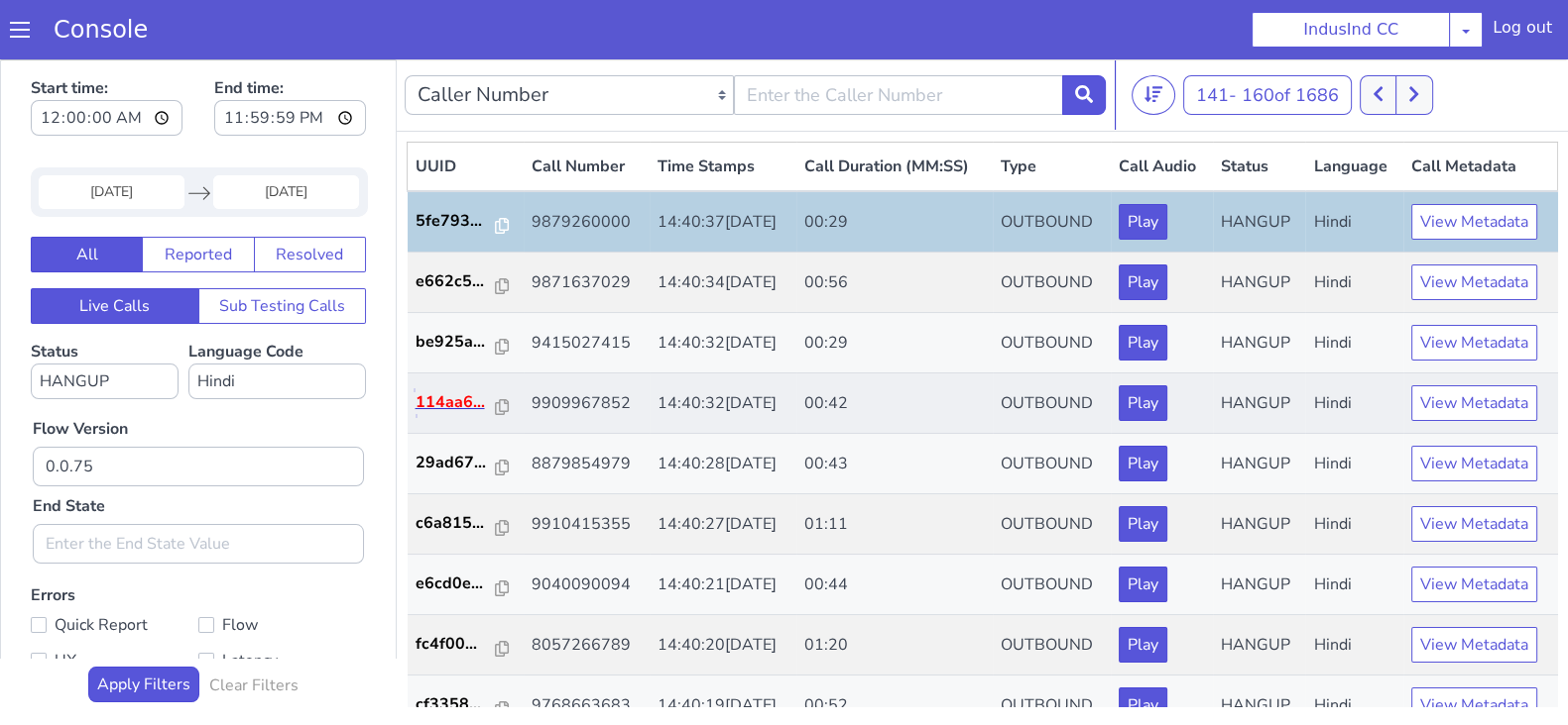
click at [466, 403] on p "114aa6..." at bounding box center [456, 402] width 81 height 24
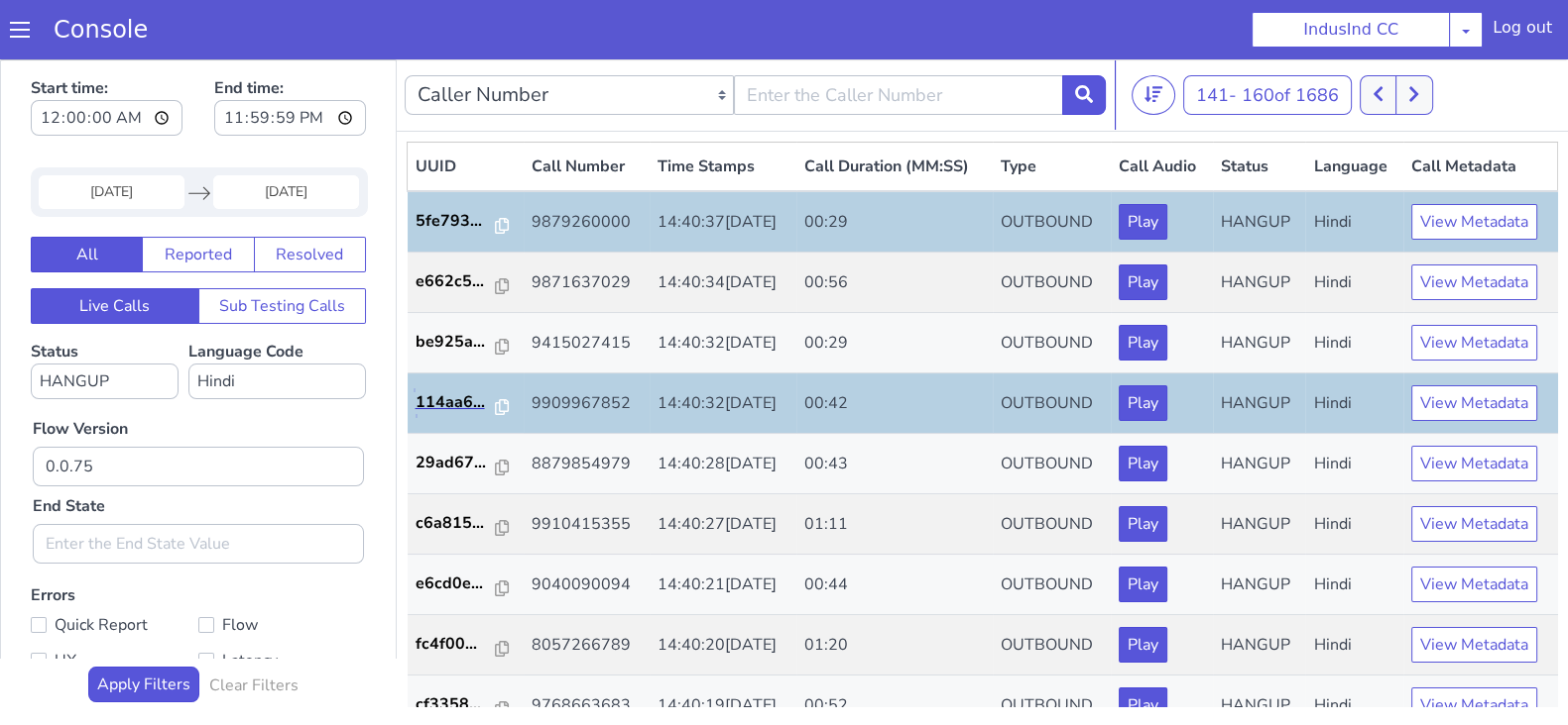
scroll to position [495, 0]
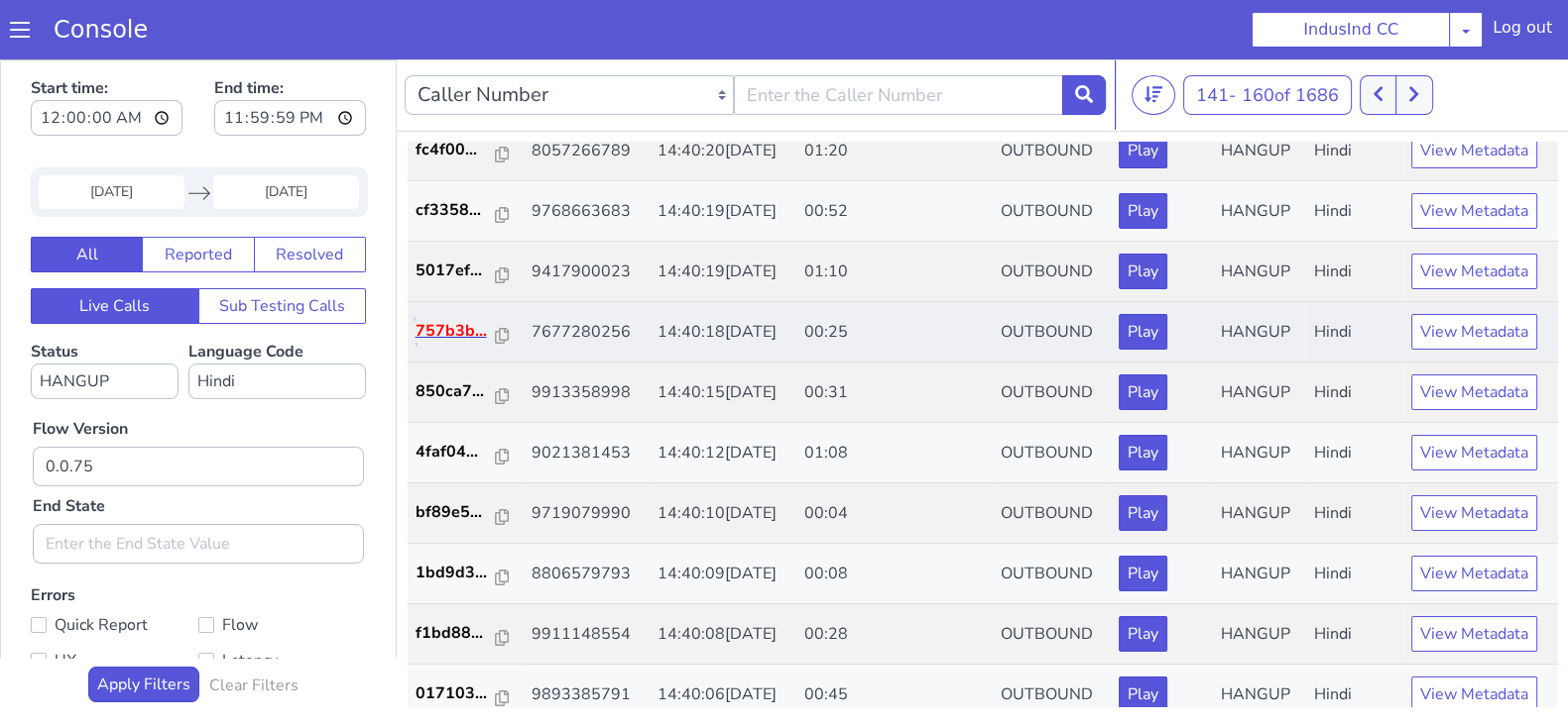
click at [455, 337] on p "757b3b..." at bounding box center [456, 331] width 81 height 24
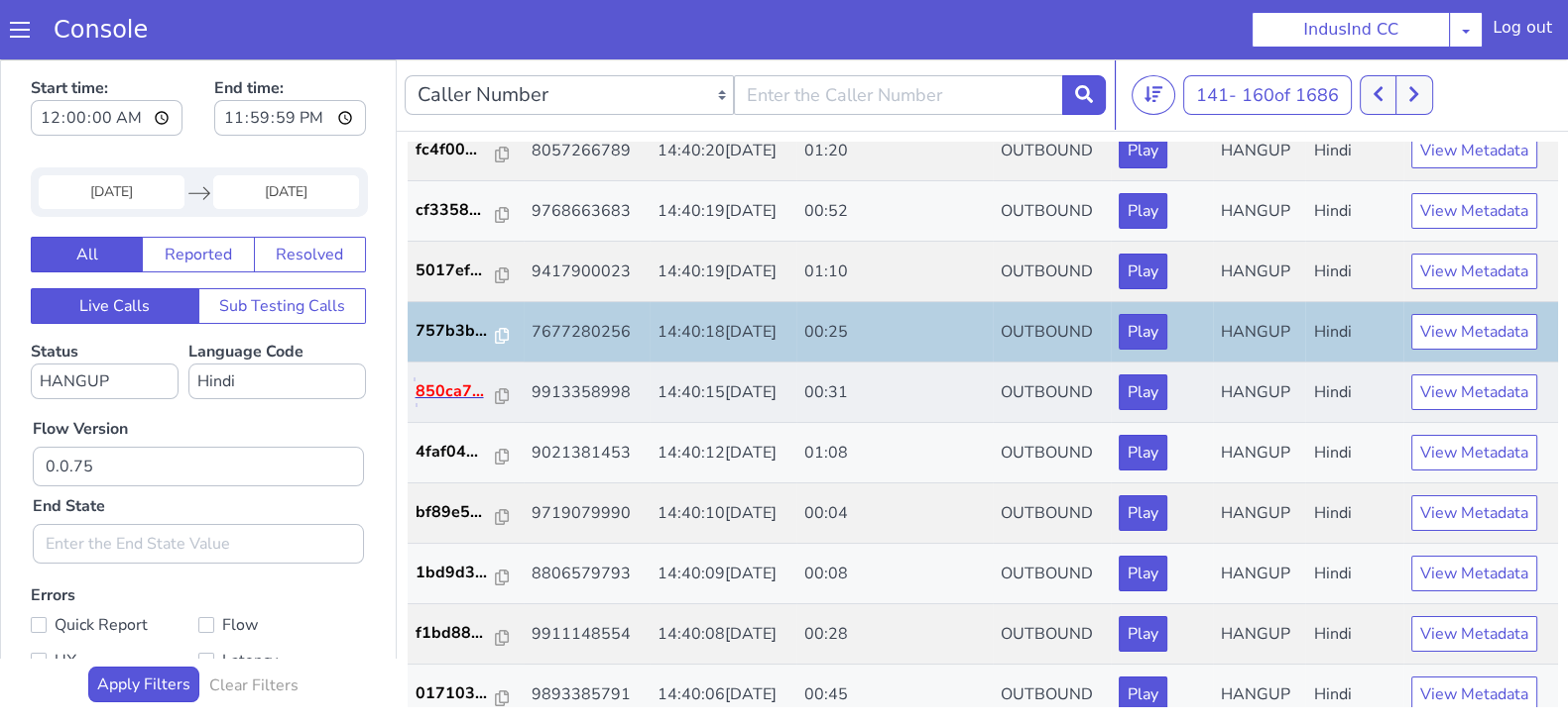
click at [447, 392] on p "850ca7..." at bounding box center [456, 391] width 81 height 24
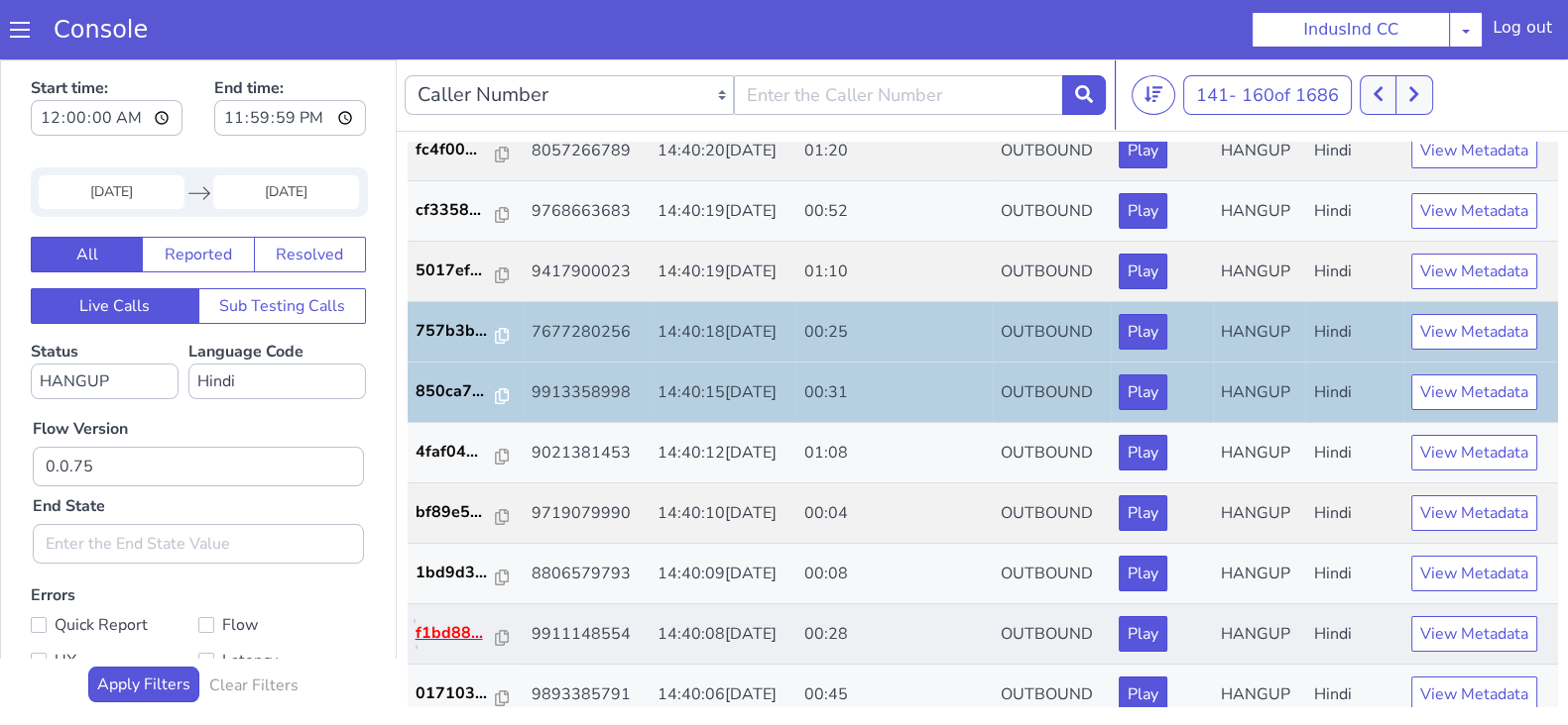
click at [435, 627] on p "f1bd88..." at bounding box center [456, 634] width 81 height 24
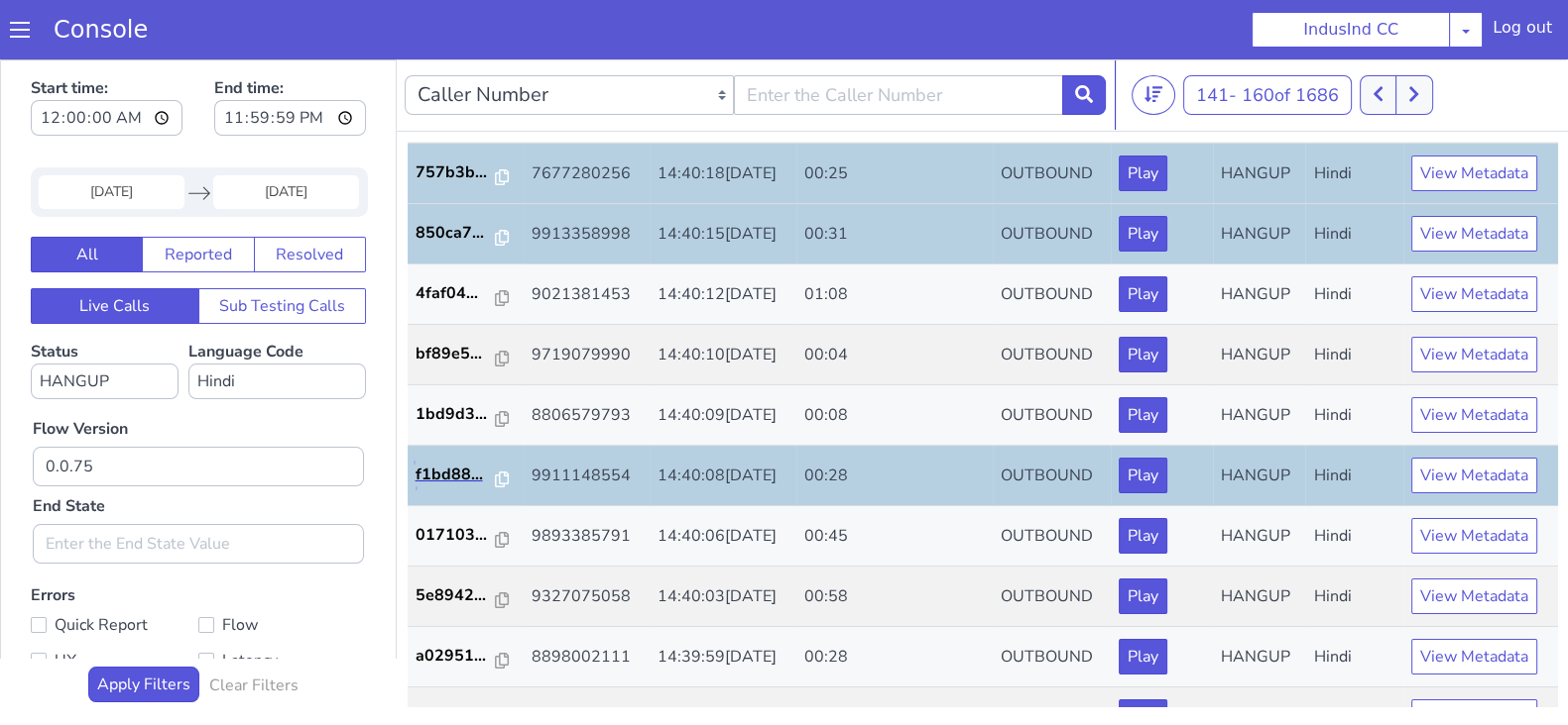
scroll to position [688, 0]
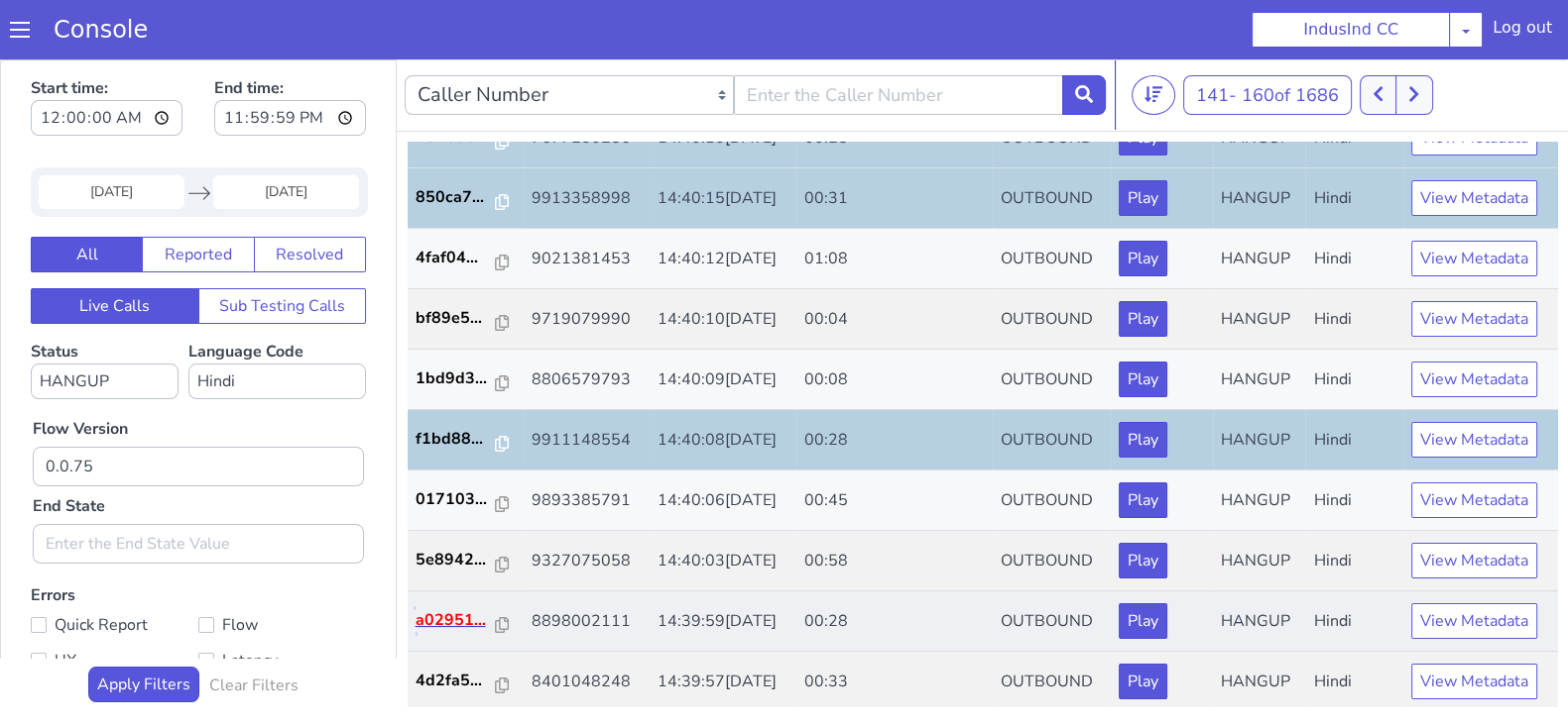
click at [443, 612] on p "a02951..." at bounding box center [456, 621] width 81 height 24
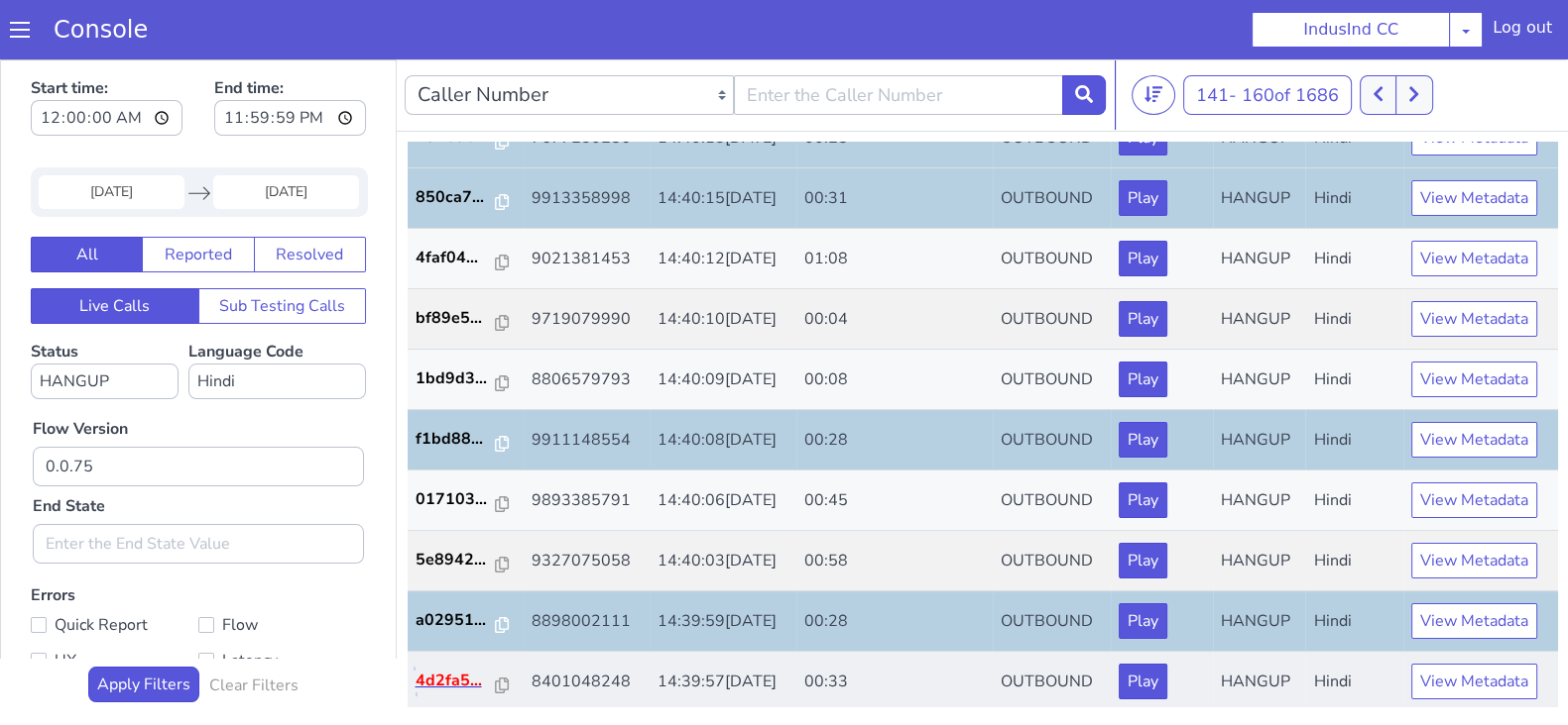
click at [439, 669] on p "4d2fa5..." at bounding box center [456, 681] width 81 height 24
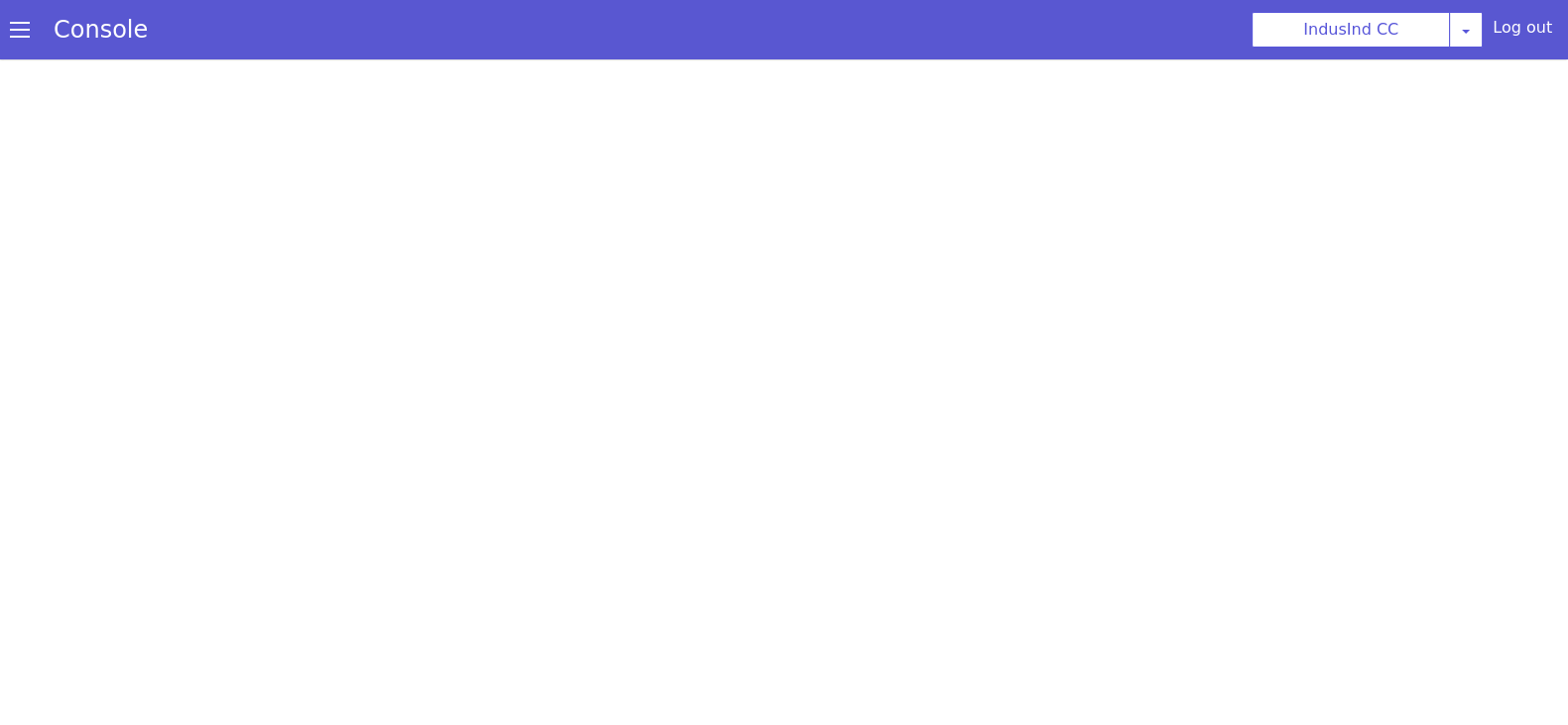
drag, startPoint x: 625, startPoint y: 0, endPoint x: 683, endPoint y: 11, distance: 59.0
click at [683, 11] on section "Console IndusInd CC AO Smith Airtel DTH Pilot Airtel POC Alice Blue NT Aliceblu…" at bounding box center [784, 30] width 1568 height 60
drag, startPoint x: 577, startPoint y: 2, endPoint x: 630, endPoint y: 17, distance: 55.1
click at [630, 17] on section "Console IndusInd CC [PERSON_NAME] Airtel DTH Pilot Airtel POC [PERSON_NAME] Blu…" at bounding box center [784, 30] width 1568 height 60
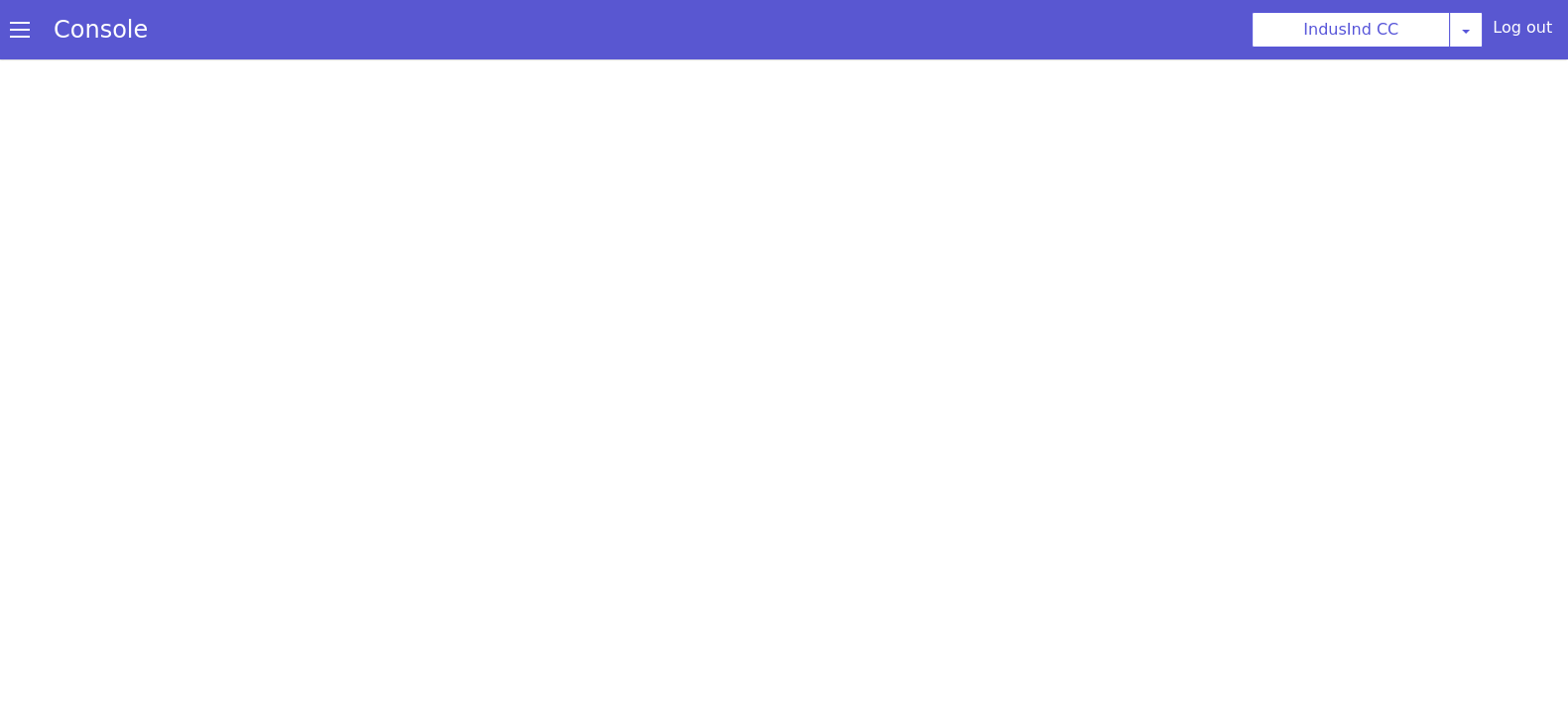
click at [714, 57] on section "Console IndusInd CC [PERSON_NAME] Airtel DTH Pilot Airtel POC [PERSON_NAME] Blu…" at bounding box center [784, 30] width 1568 height 60
